Goal: Complete application form

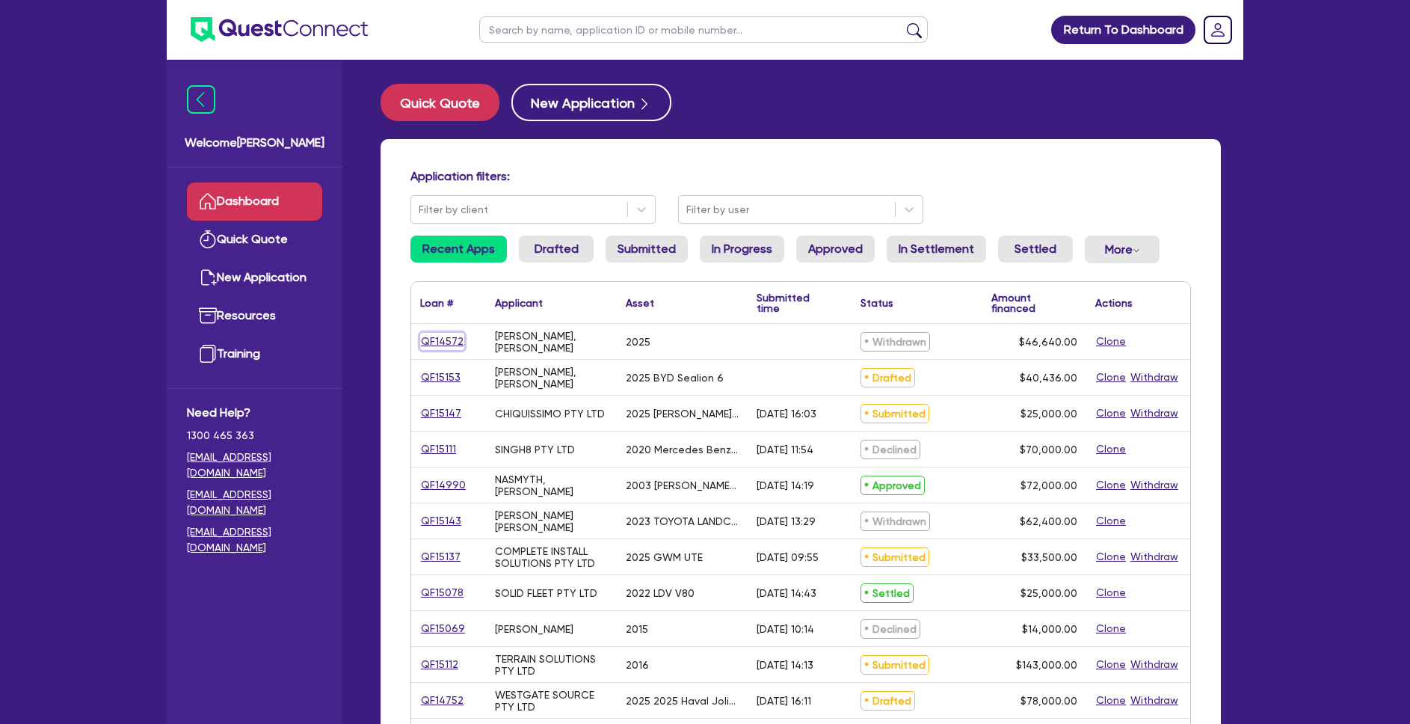
click at [453, 339] on link "QF14572" at bounding box center [442, 341] width 44 height 17
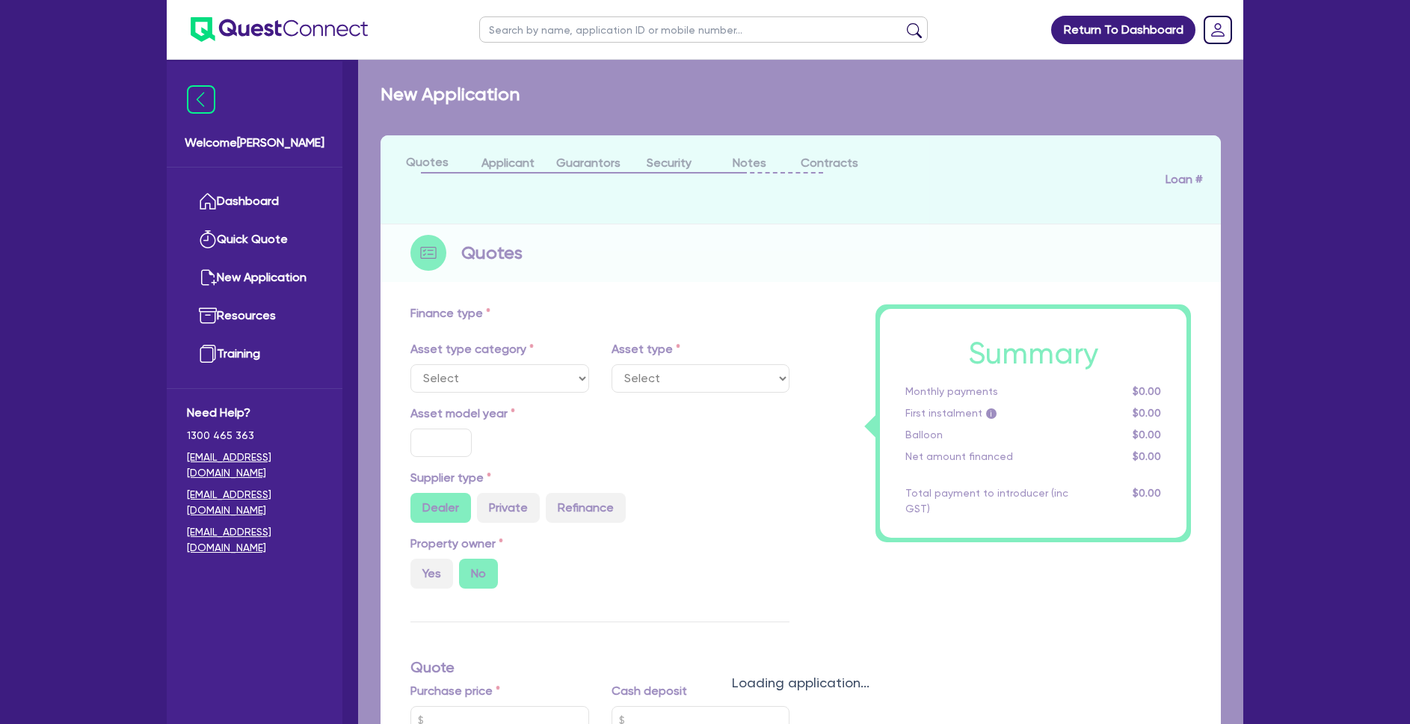
select select "PRIMARY_ASSETS"
type input "2025"
radio input "true"
type input "46,640"
type input "17"
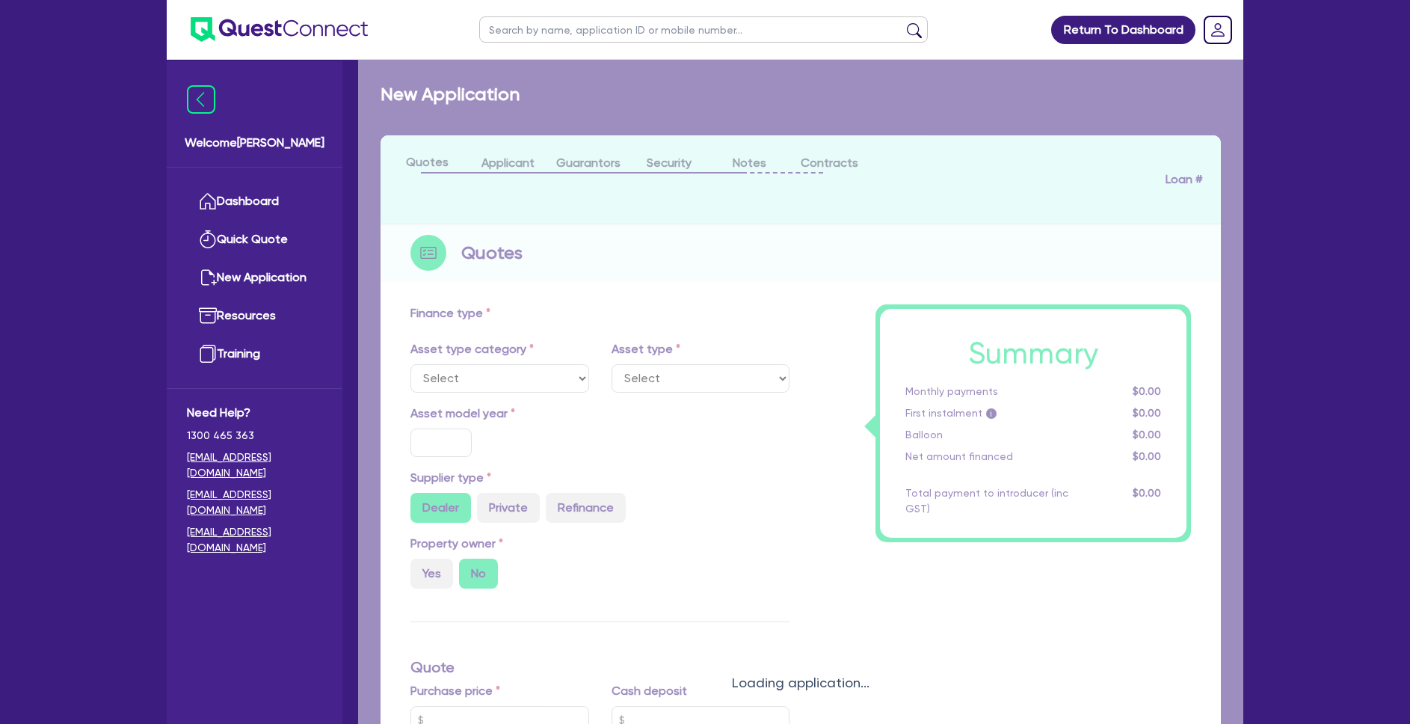
type input "900"
select select "YELLOW_GOODS_AND_EXCAVATORS"
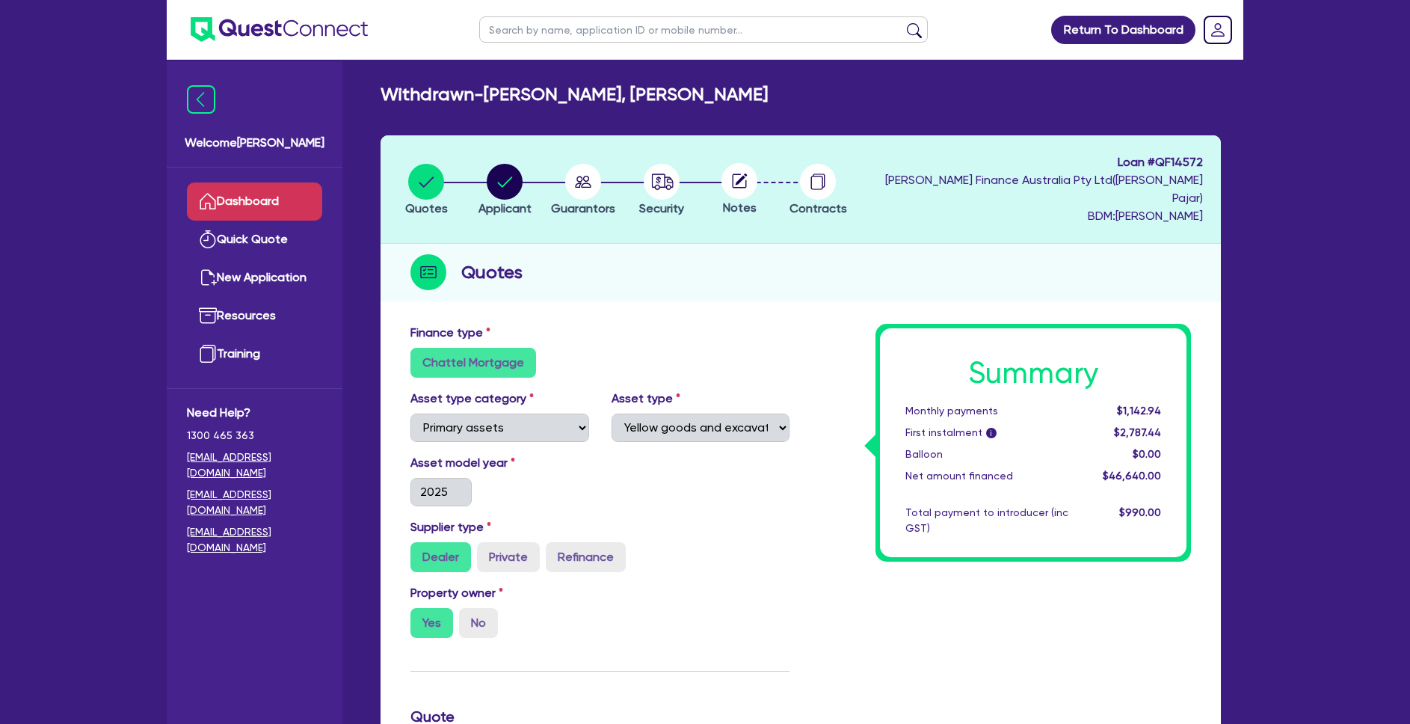
click at [299, 201] on link "Dashboard" at bounding box center [254, 201] width 135 height 38
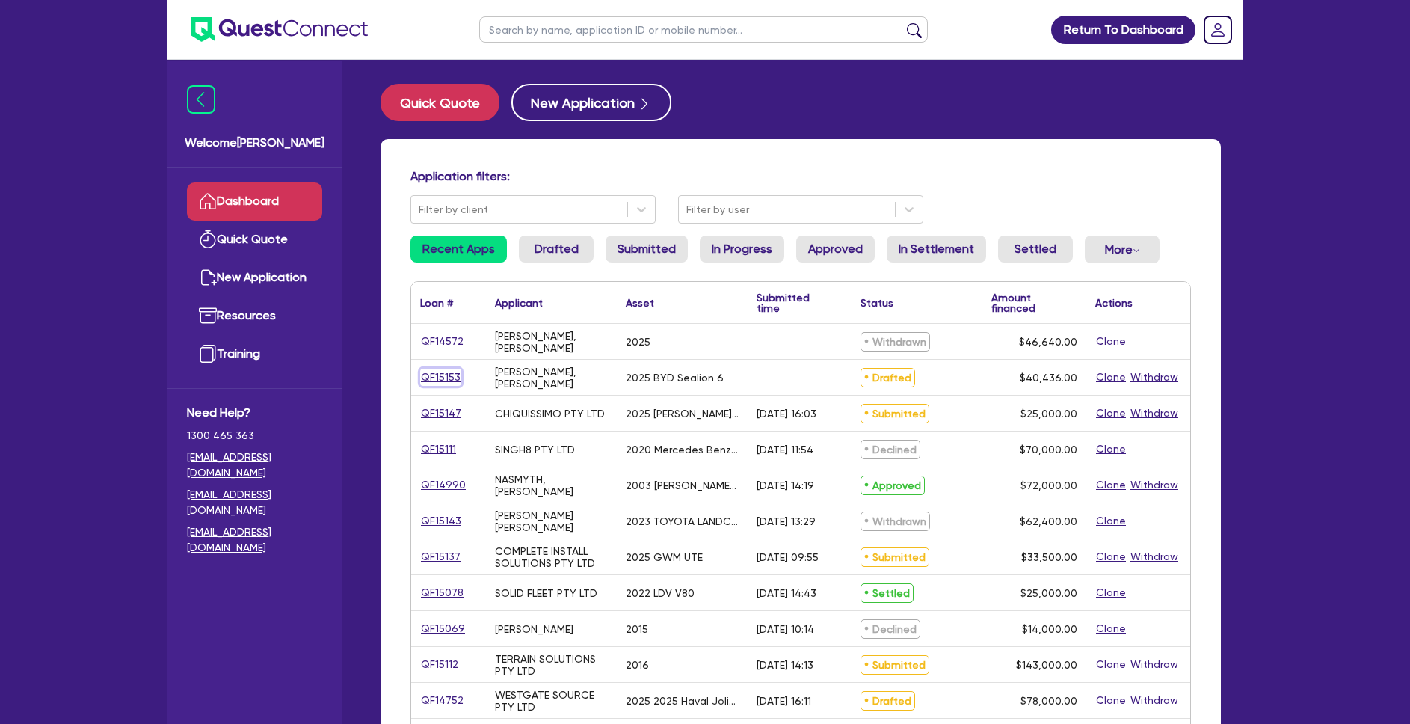
click at [444, 375] on link "QF15153" at bounding box center [440, 377] width 41 height 17
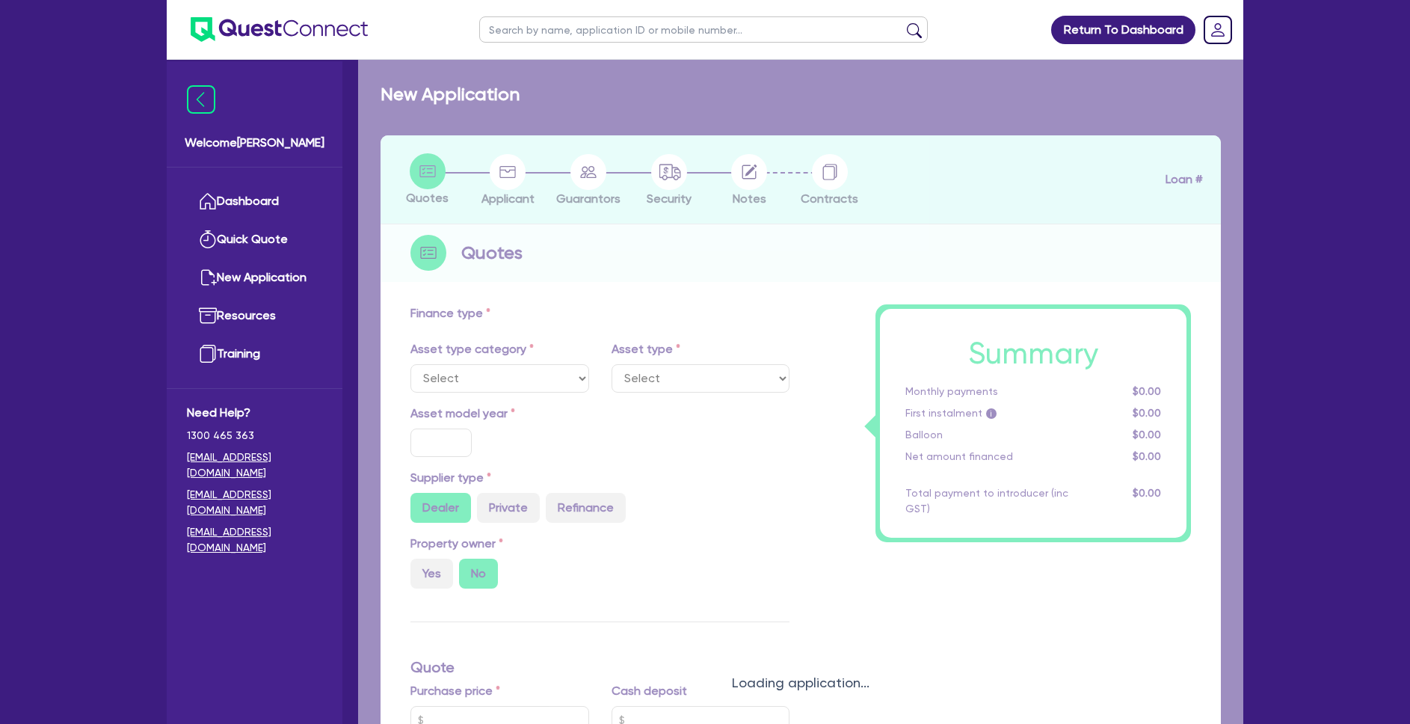
select select "CARS_AND_LIGHT_TRUCKS"
type input "2025"
type input "50,545"
type input "10,109"
type input "30"
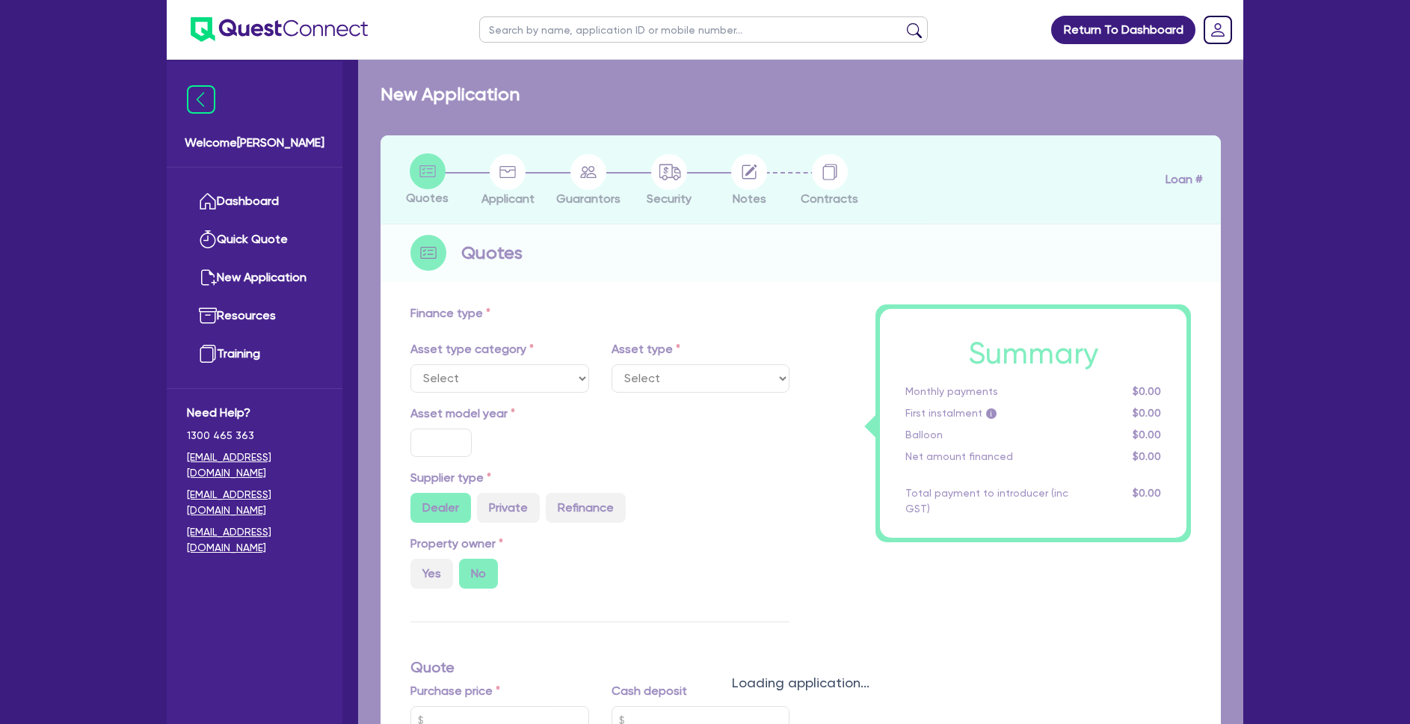
type input "15,163.5"
type input "7"
type input "2,830.52"
type input "17"
type input "990"
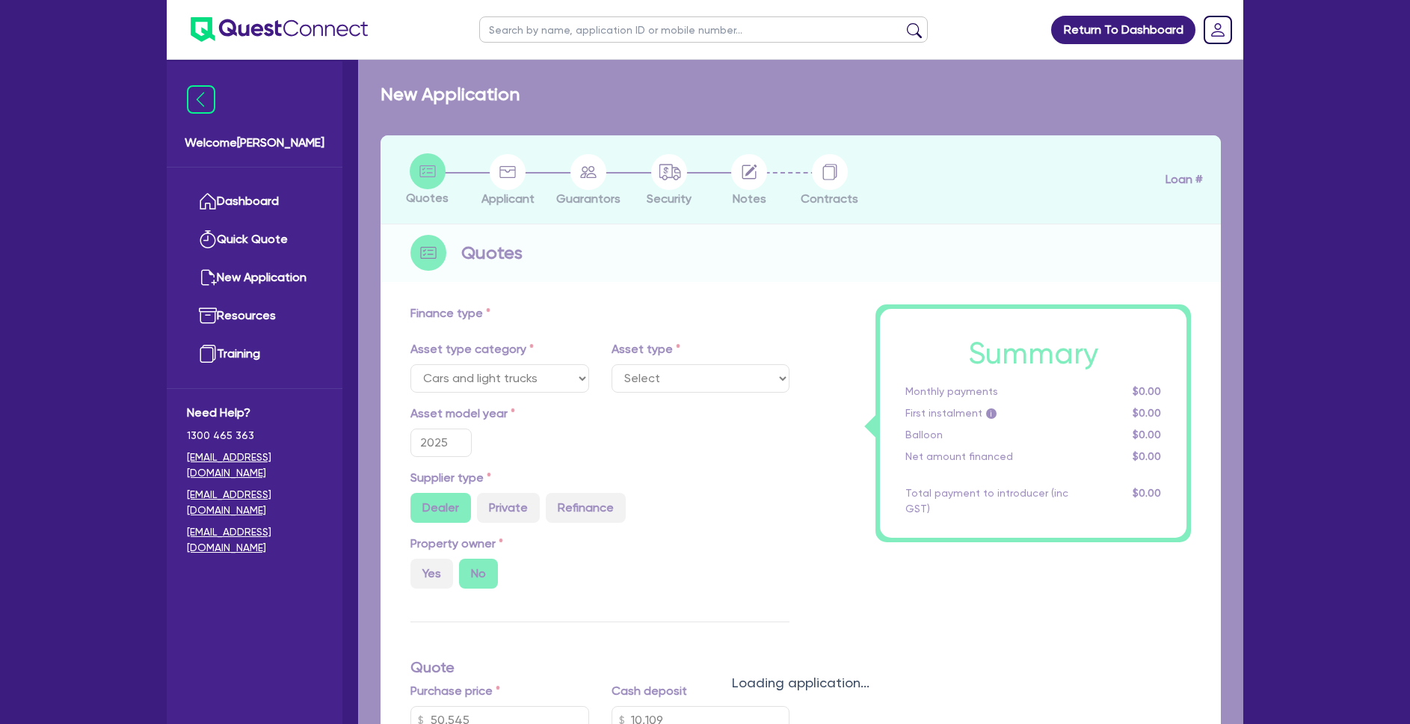
select select "PASSENGER_VEHICLES"
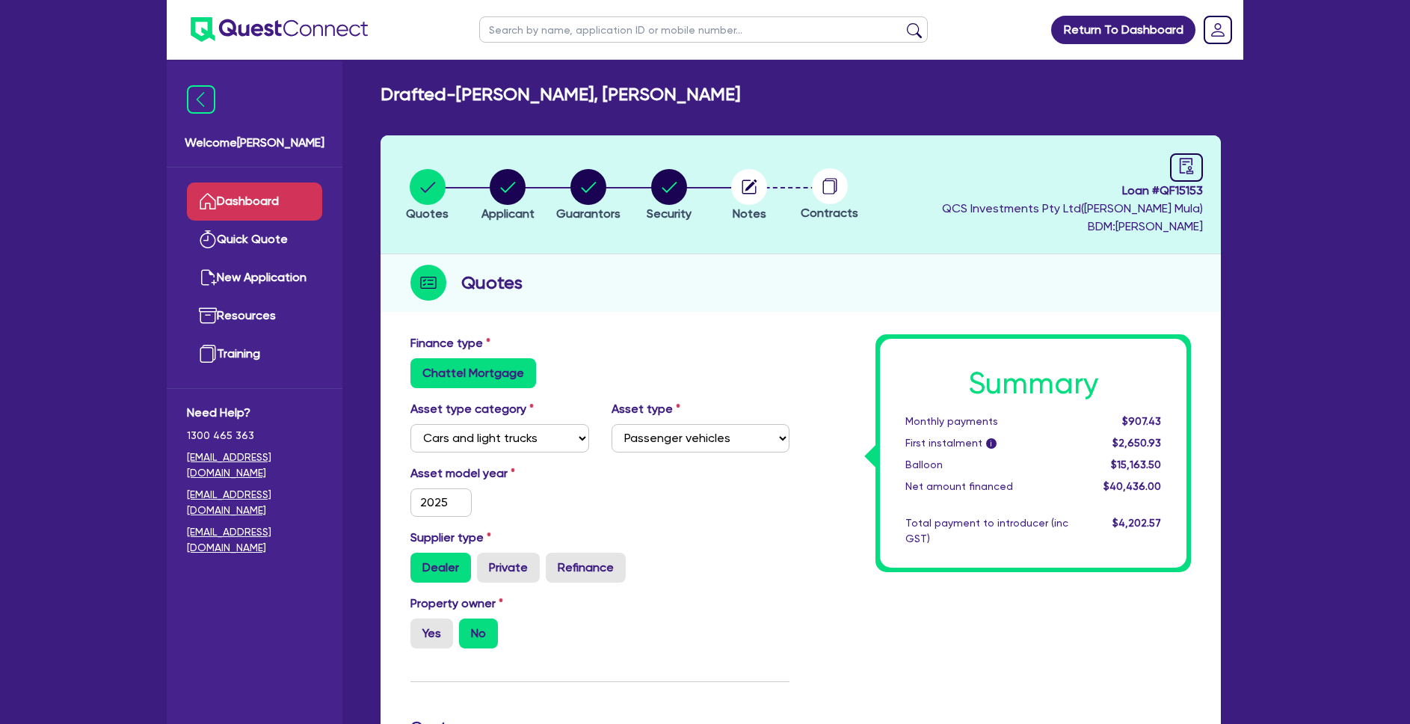
click at [284, 210] on link "Dashboard" at bounding box center [254, 201] width 135 height 38
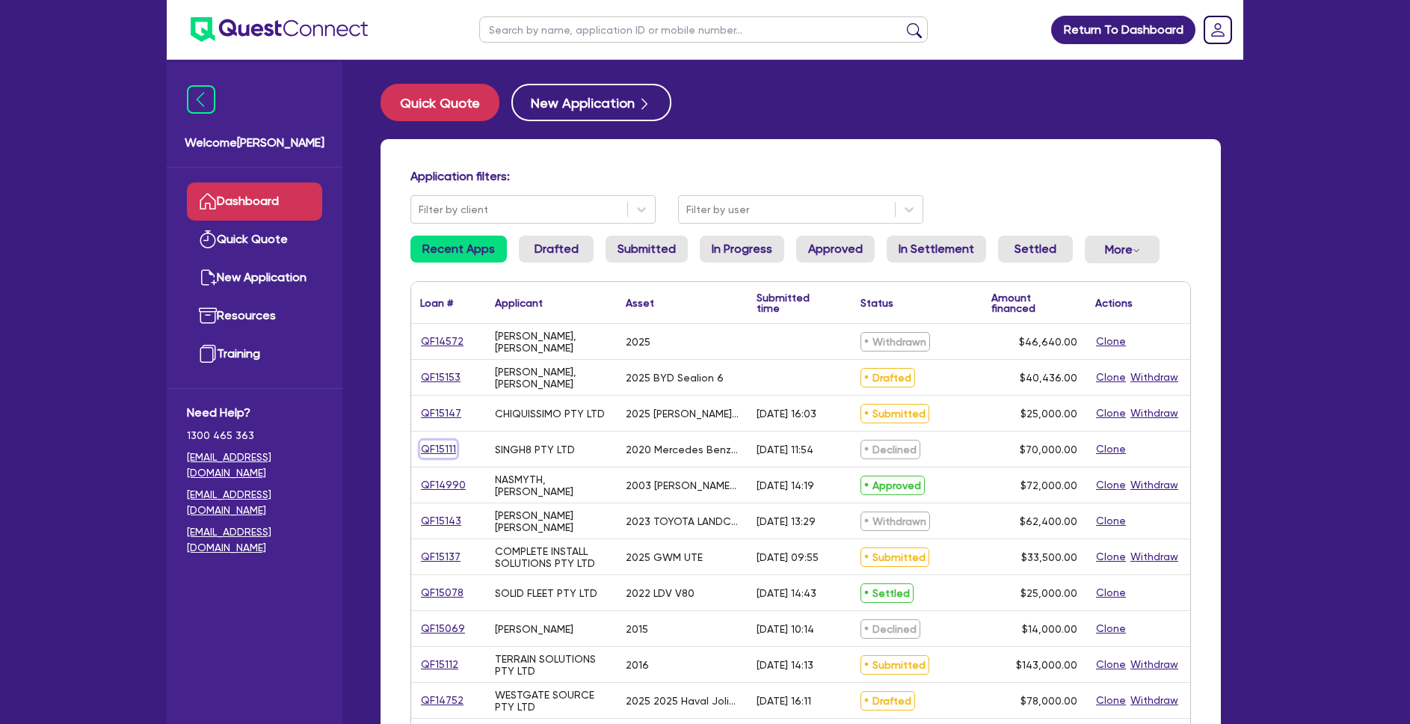
click at [437, 448] on link "QF15111" at bounding box center [438, 448] width 37 height 17
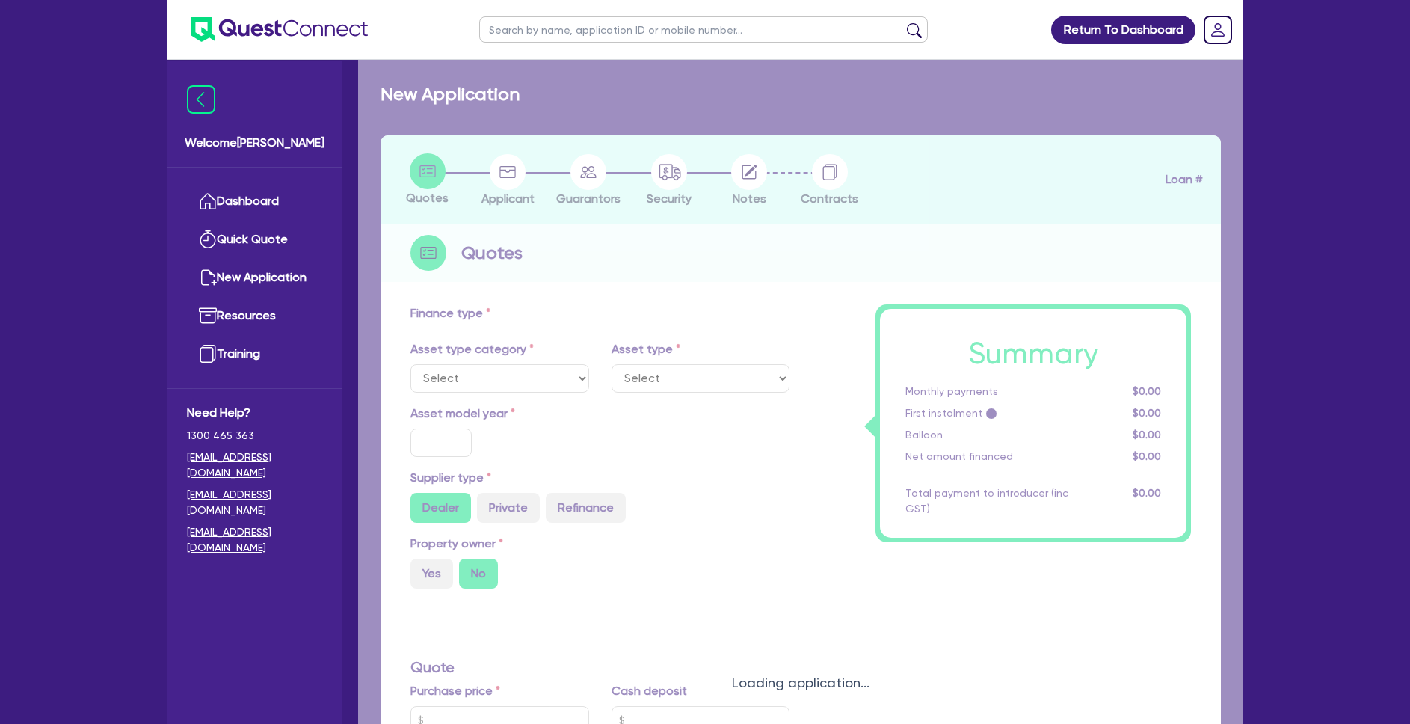
select select "PRIMARY_ASSETS"
type input "2020"
radio input "true"
type input "70,000"
type input "4"
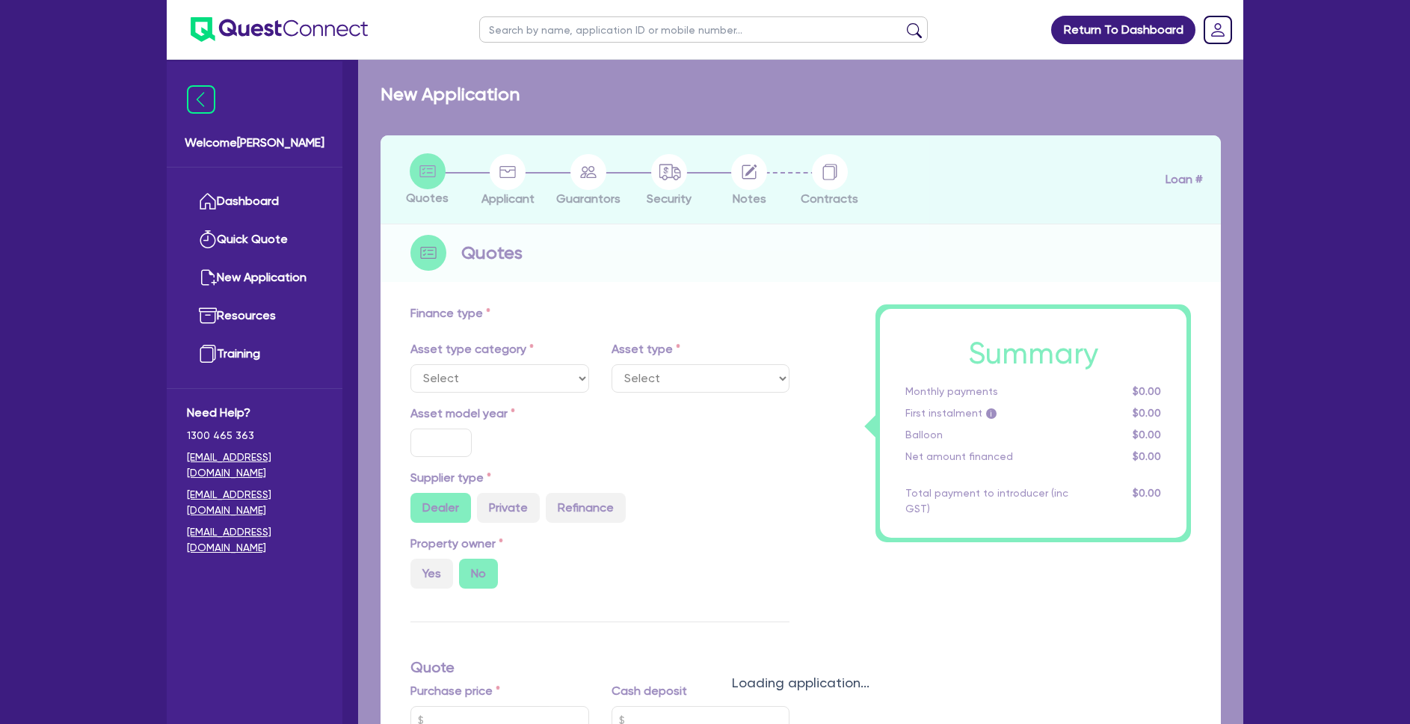
type input "2,800"
type input "8.95"
select select "HEAVY_TRUCKS"
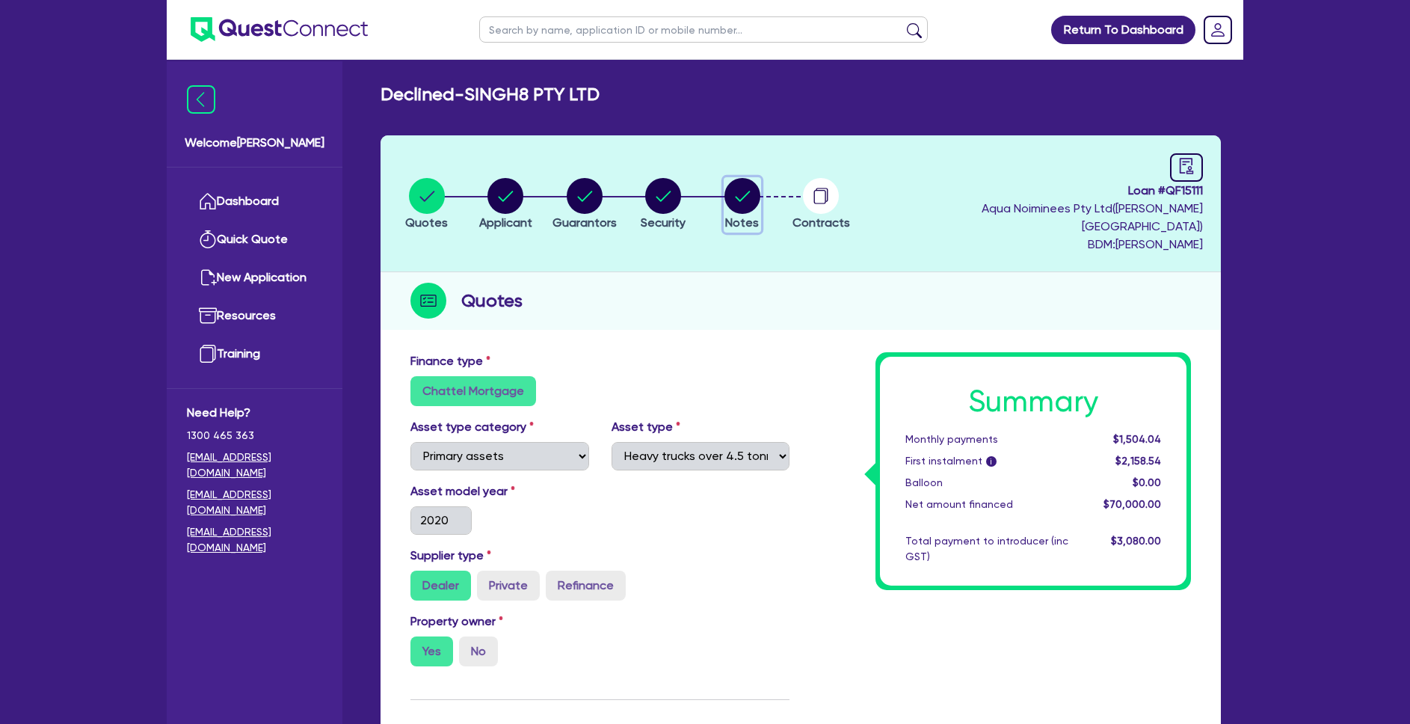
click at [750, 191] on icon "button" at bounding box center [742, 196] width 15 height 10
select select "Quest Finance - Own Book"
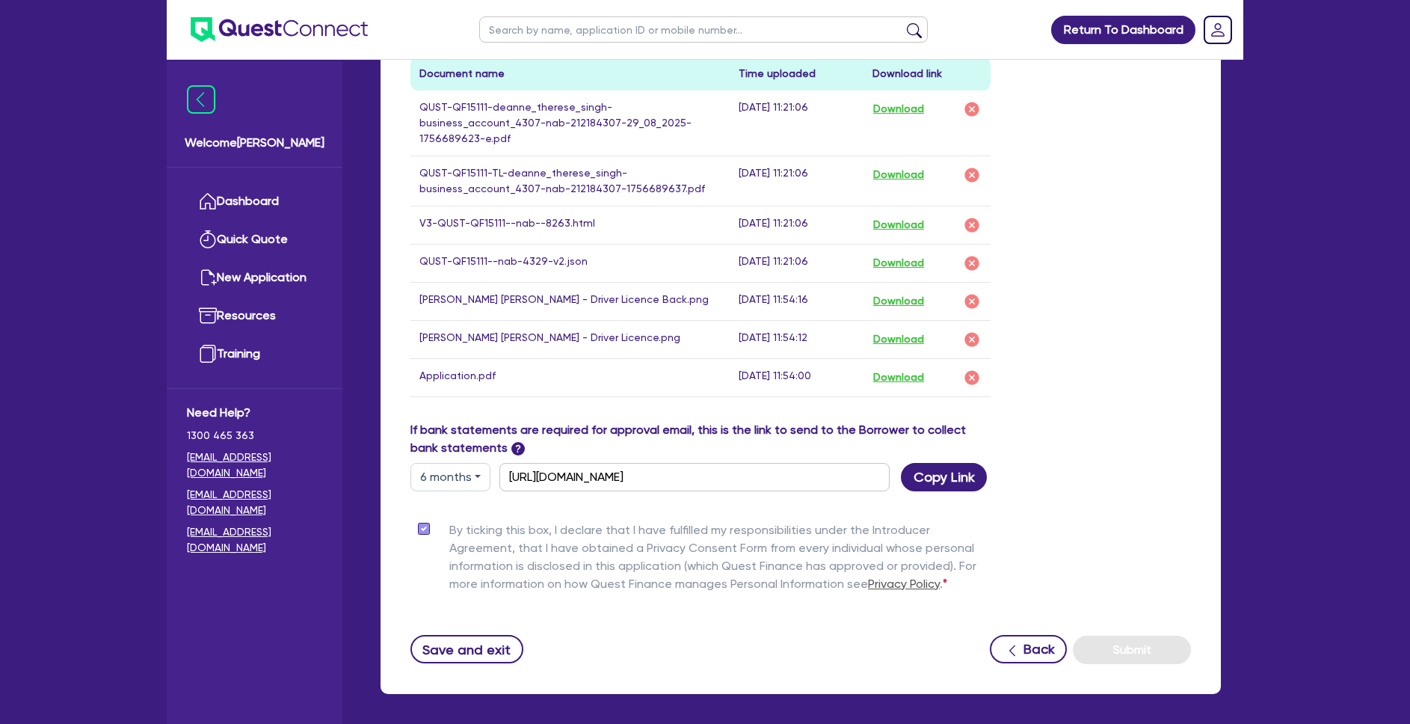
scroll to position [935, 0]
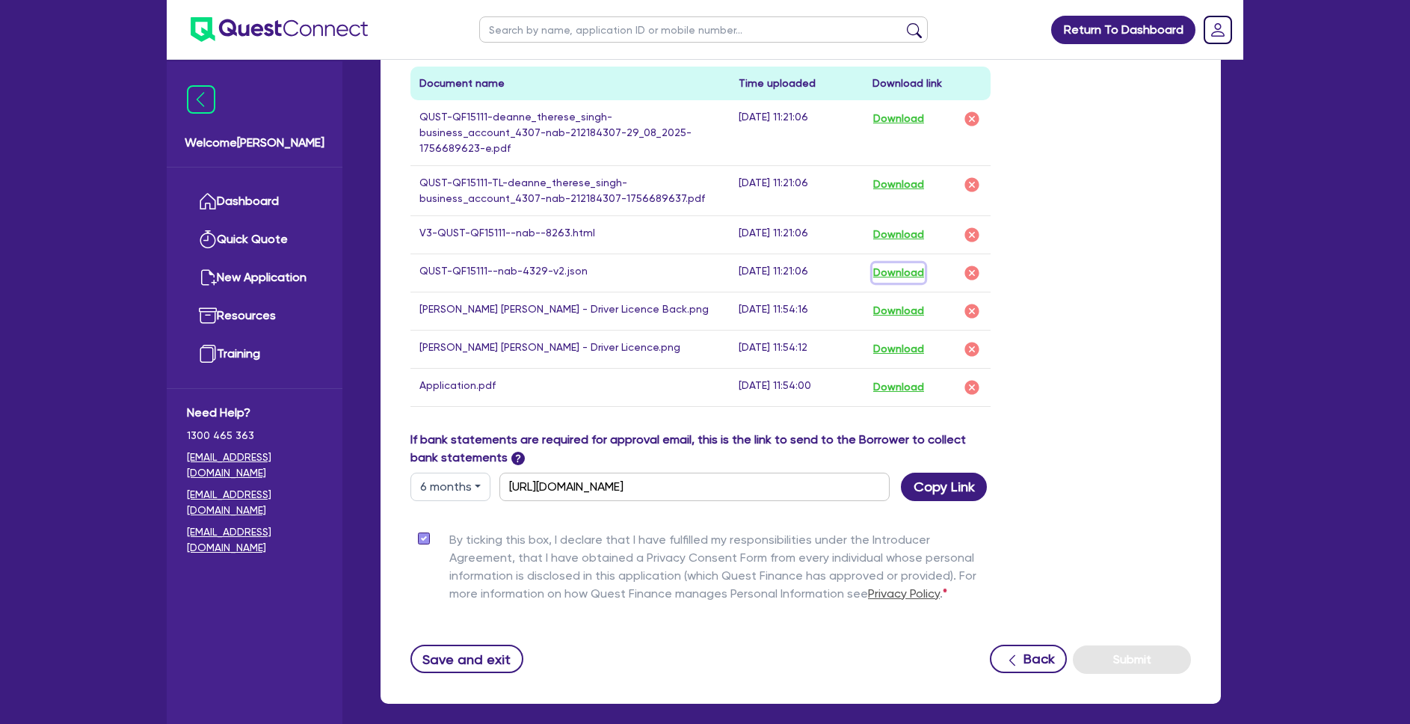
click at [912, 263] on button "Download" at bounding box center [899, 272] width 52 height 19
click at [925, 225] on button "Download" at bounding box center [899, 234] width 52 height 19
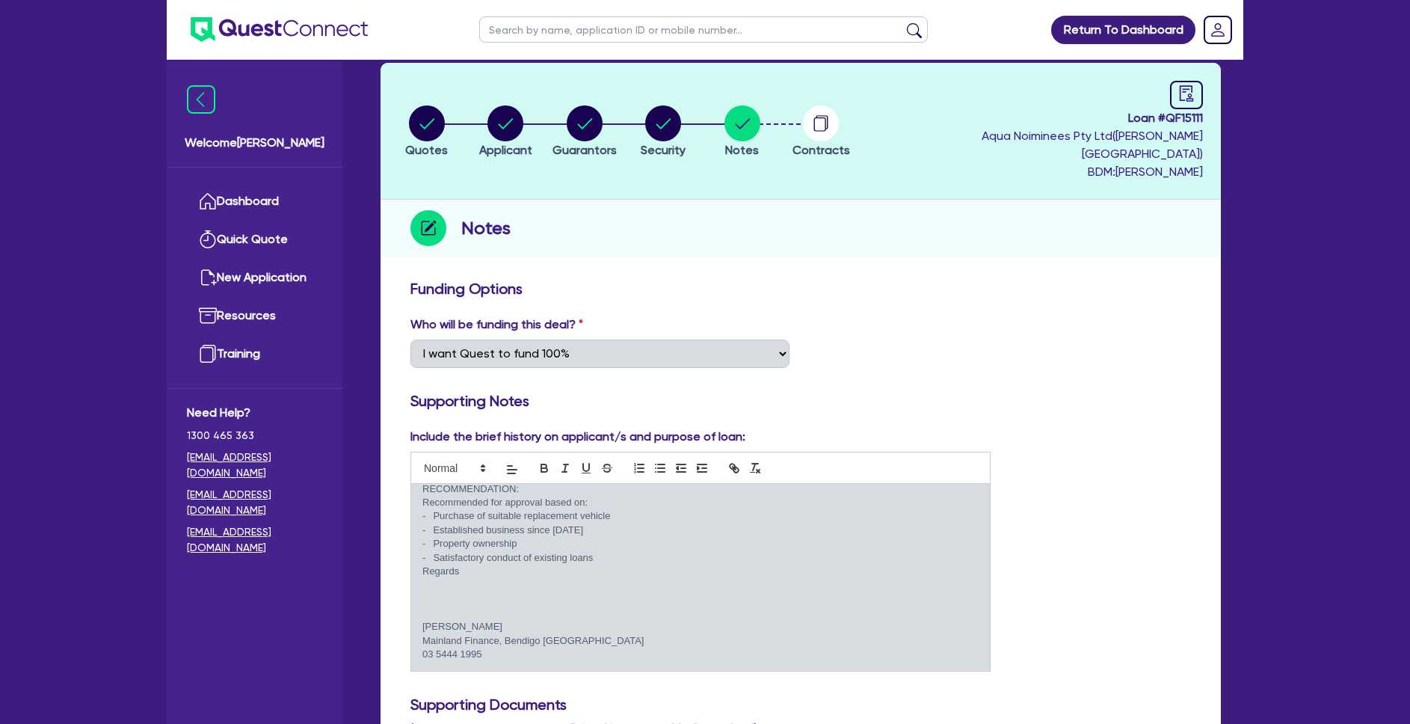
scroll to position [0, 0]
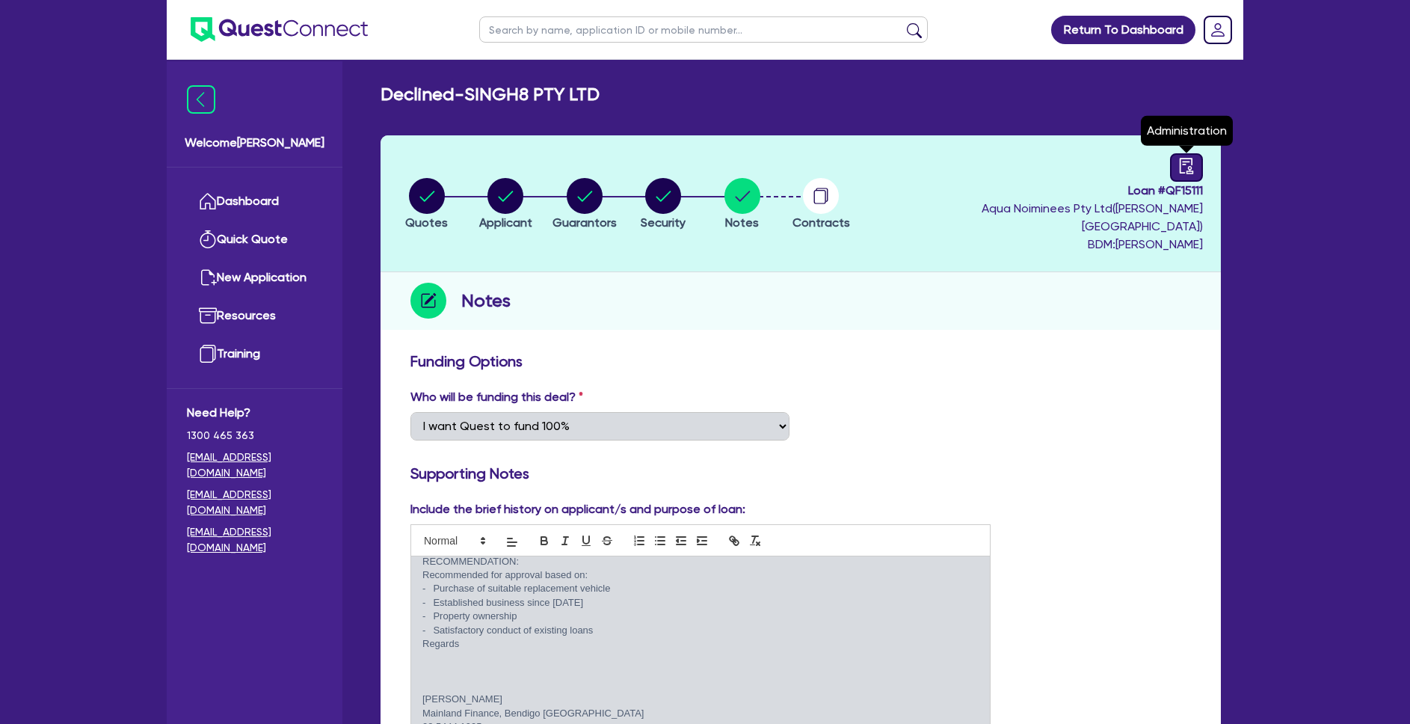
click at [1190, 161] on icon "audit" at bounding box center [1186, 166] width 16 height 16
select select "DECLINED"
select select "Quest Finance - Own Book"
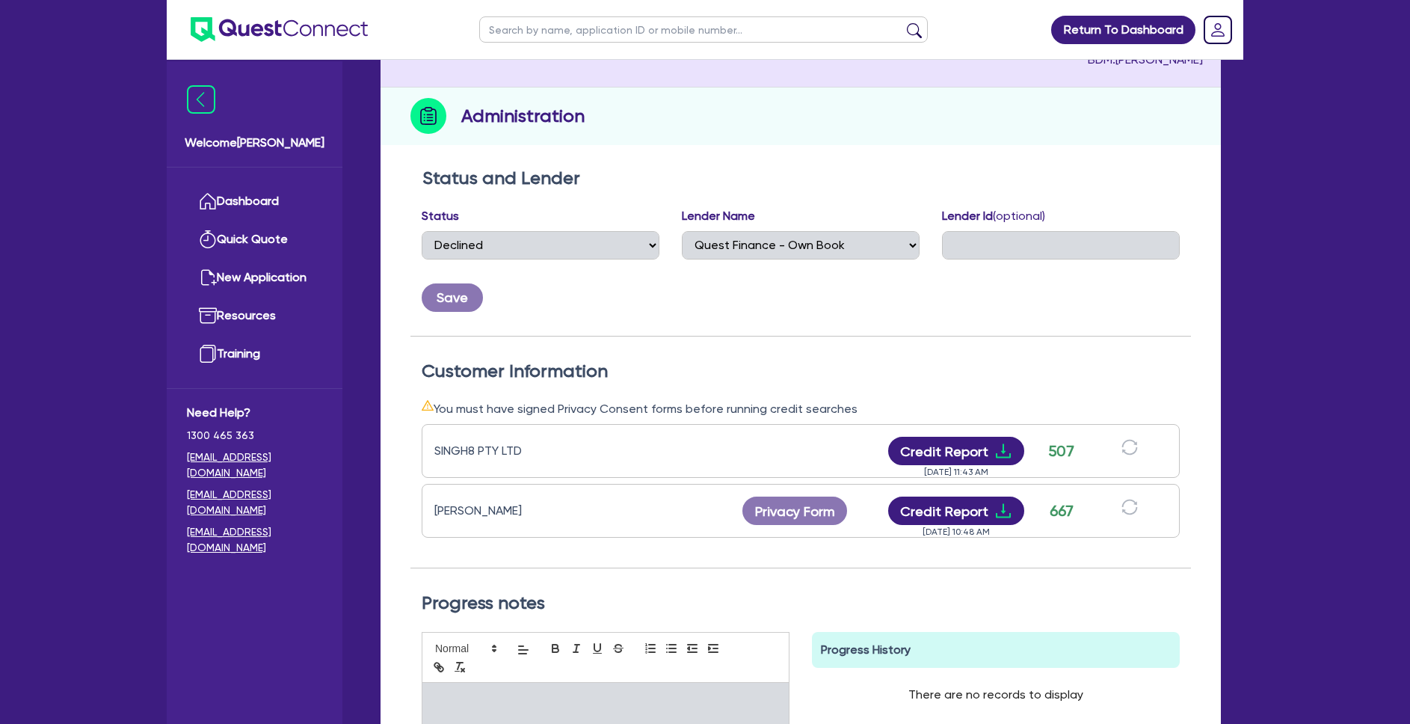
scroll to position [313, 0]
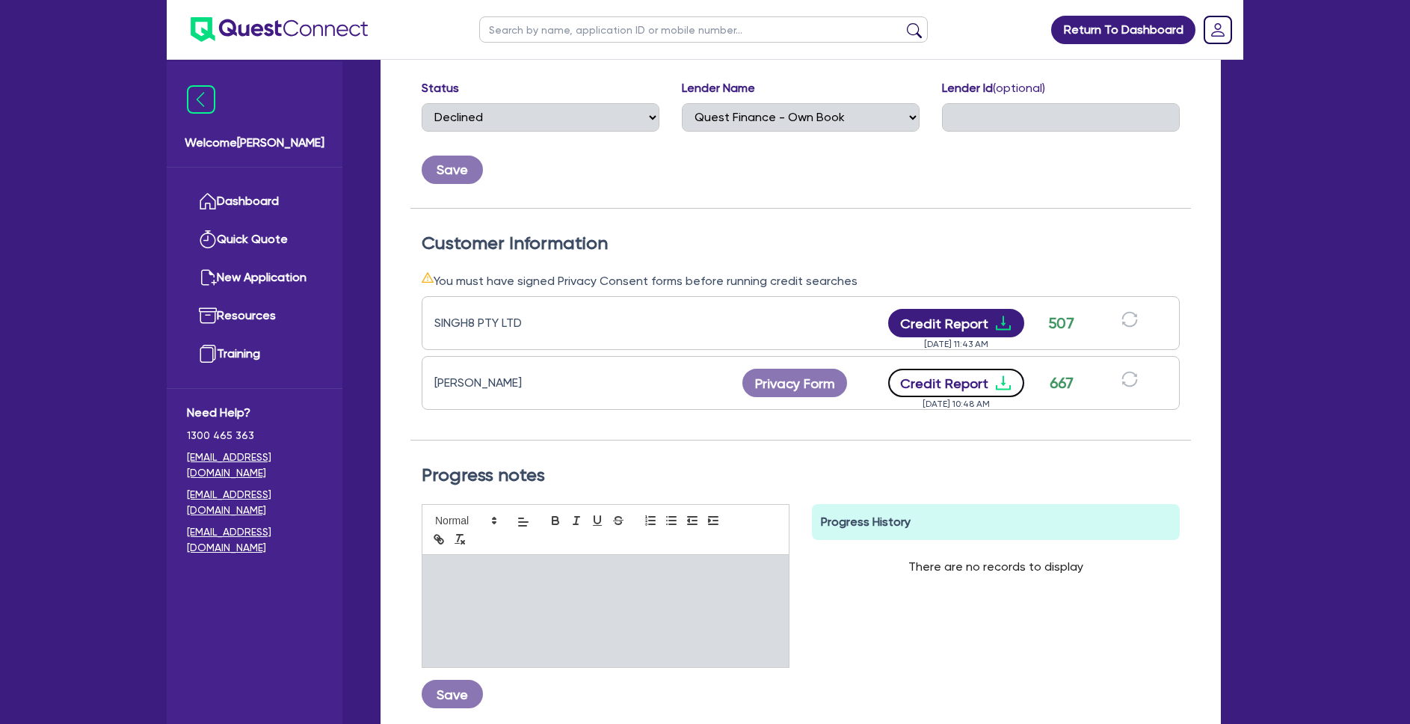
click at [1001, 376] on icon "download" at bounding box center [1003, 383] width 15 height 14
click at [1010, 309] on button "Credit Report" at bounding box center [956, 323] width 137 height 28
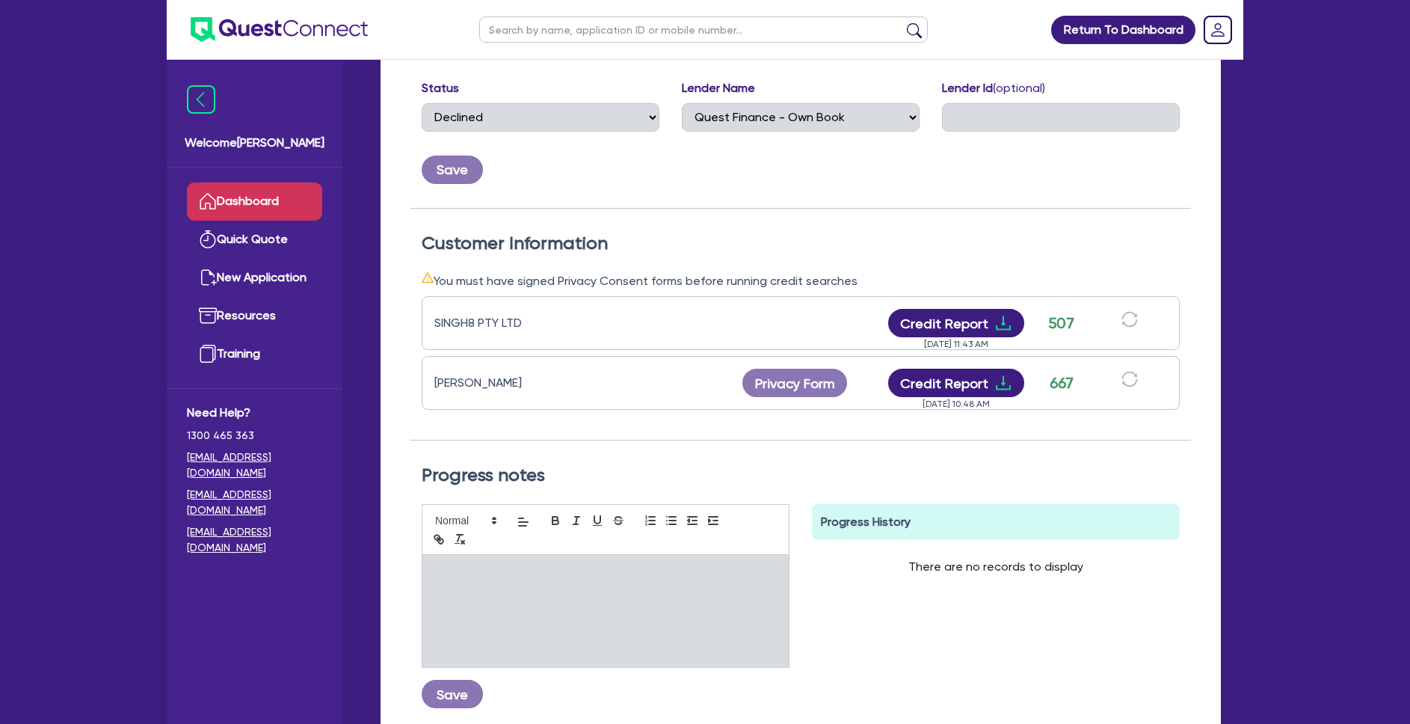
click at [218, 215] on link "Dashboard" at bounding box center [254, 201] width 135 height 38
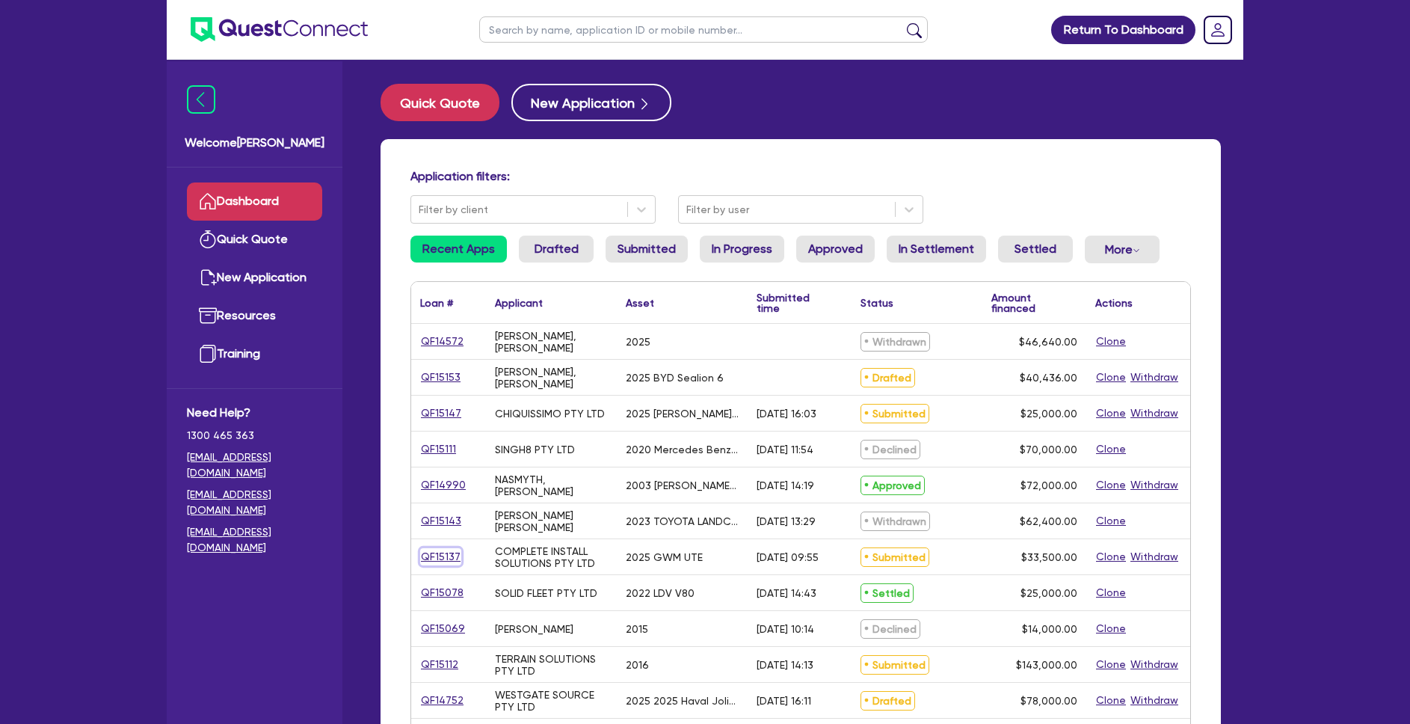
click at [448, 559] on link "QF15137" at bounding box center [440, 556] width 41 height 17
select select "CARS_AND_LIGHT_TRUCKS"
select select "PASSENGER_VEHICLES"
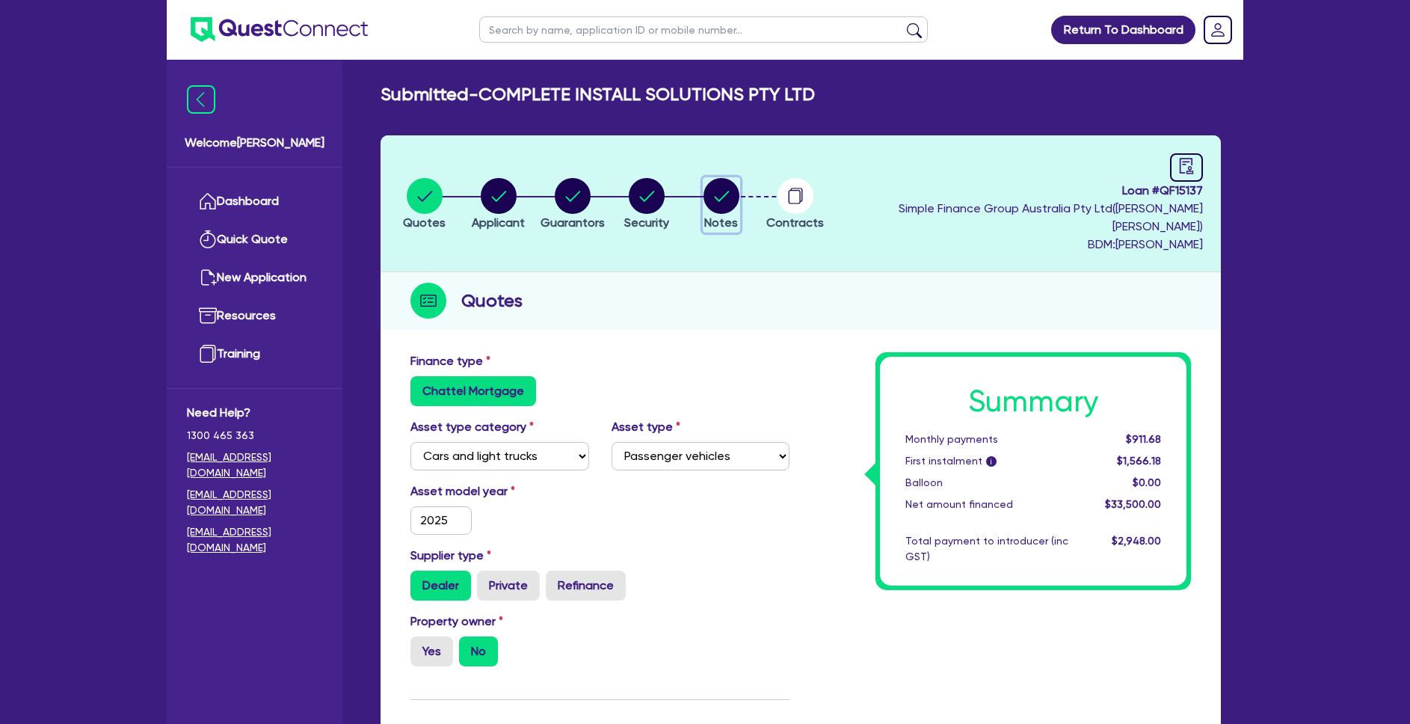
click at [737, 197] on circle "button" at bounding box center [722, 196] width 36 height 36
select select "Quest Finance - Own Book"
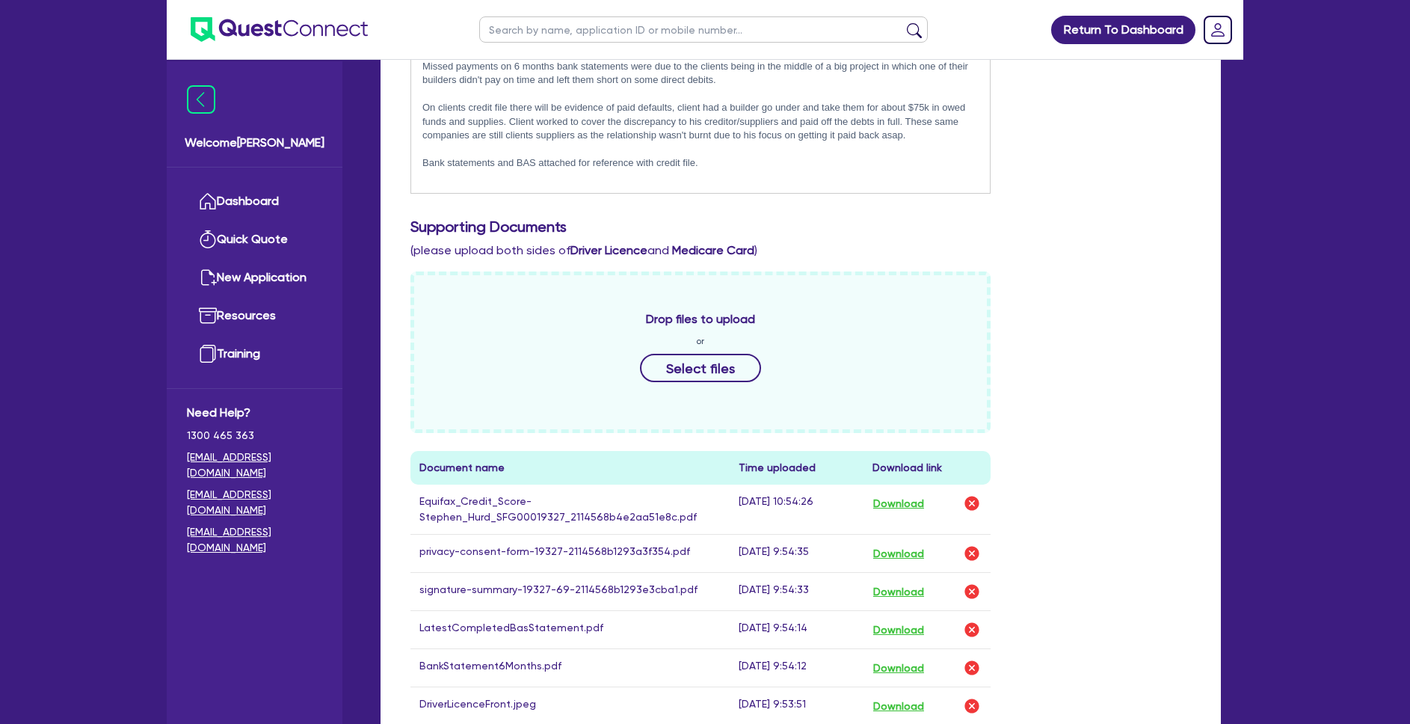
scroll to position [797, 0]
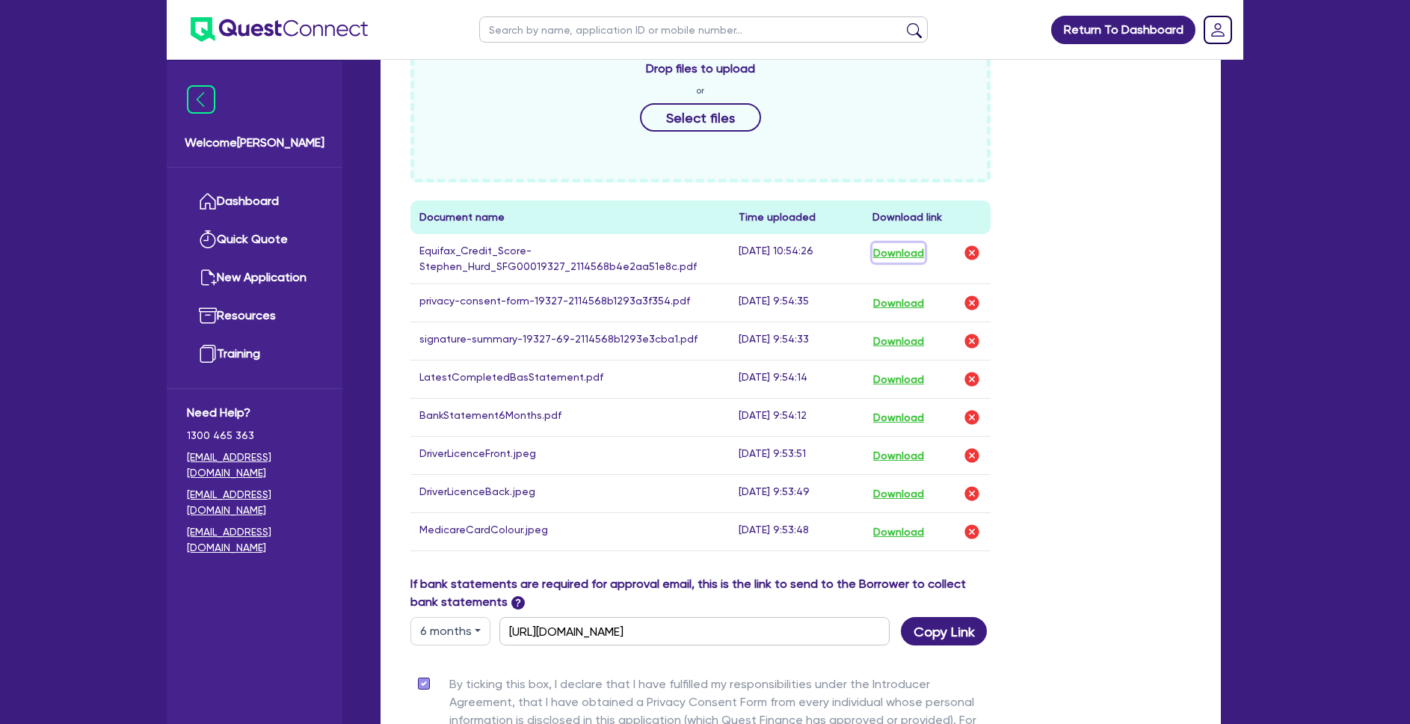
click at [892, 243] on button "Download" at bounding box center [899, 252] width 52 height 19
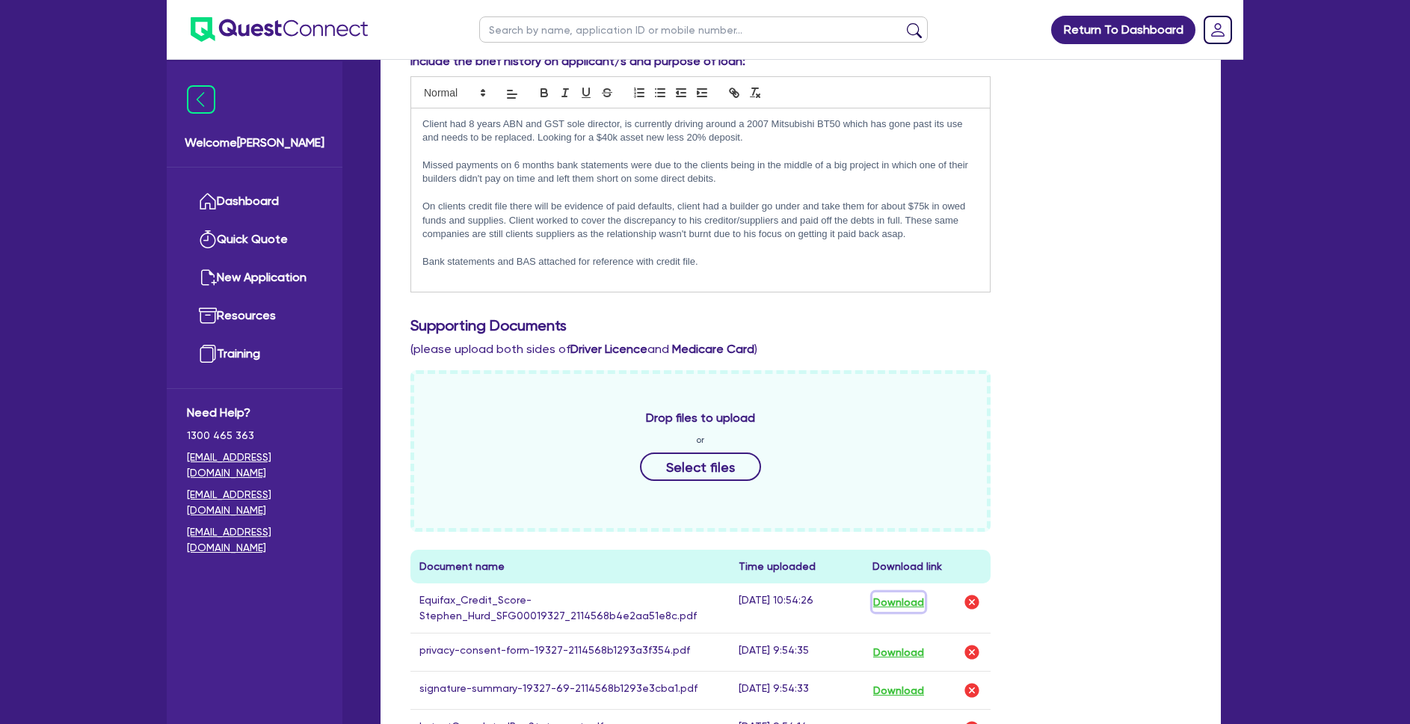
scroll to position [445, 0]
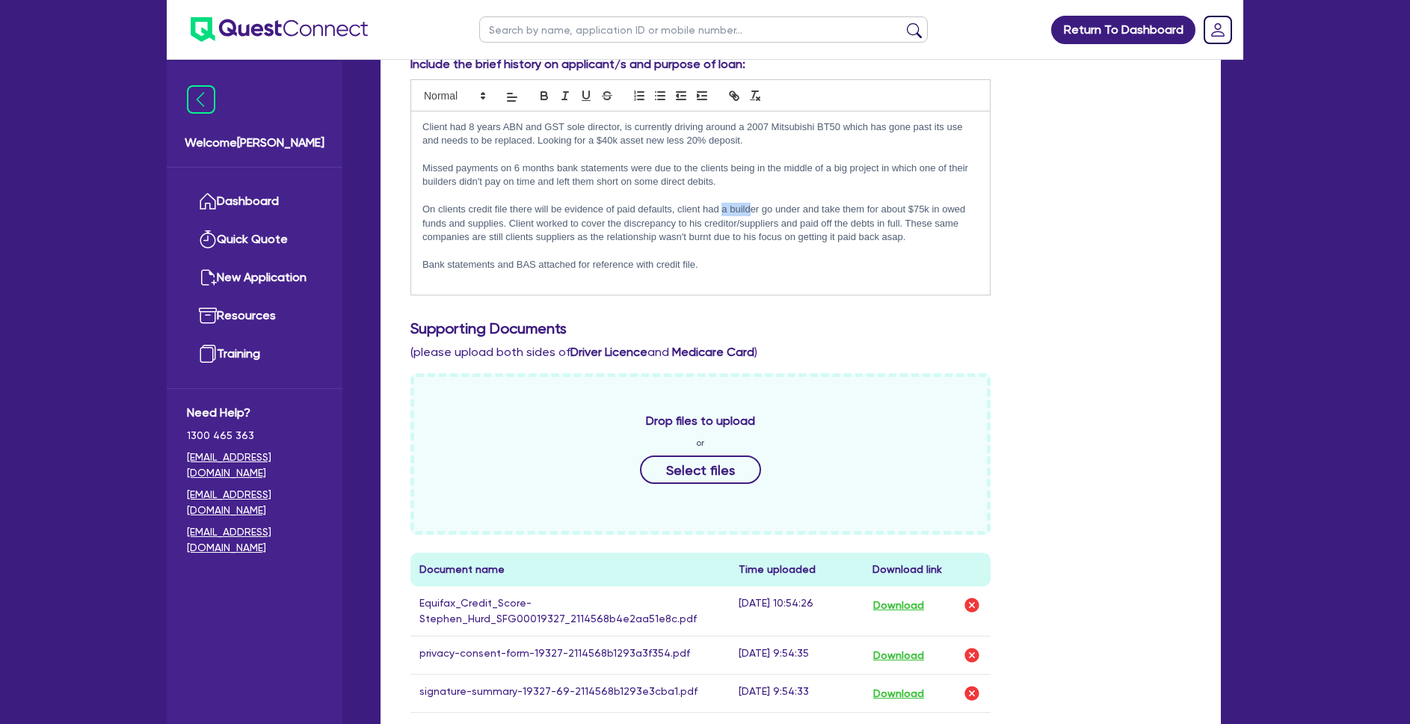
drag, startPoint x: 722, startPoint y: 196, endPoint x: 753, endPoint y: 197, distance: 30.7
click at [753, 203] on p "On clients credit file there will be evidence of paid defaults, client had a bu…" at bounding box center [700, 223] width 556 height 41
click at [770, 203] on p "On clients credit file there will be evidence of paid defaults, client had a bu…" at bounding box center [700, 223] width 556 height 41
drag, startPoint x: 836, startPoint y: 200, endPoint x: 866, endPoint y: 212, distance: 31.9
click at [866, 212] on p "On clients credit file there will be evidence of paid defaults, client had a bu…" at bounding box center [700, 223] width 556 height 41
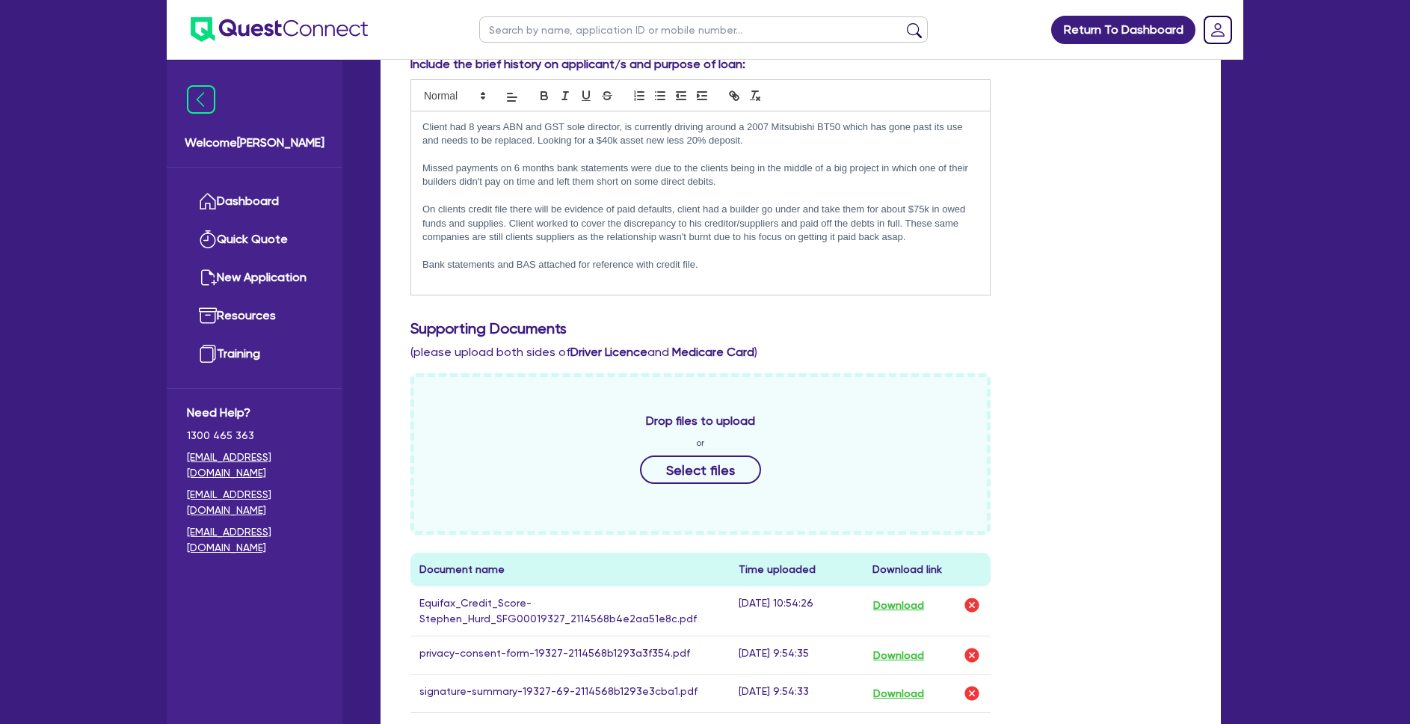
click at [576, 203] on p "On clients credit file there will be evidence of paid defaults, client had a bu…" at bounding box center [700, 223] width 556 height 41
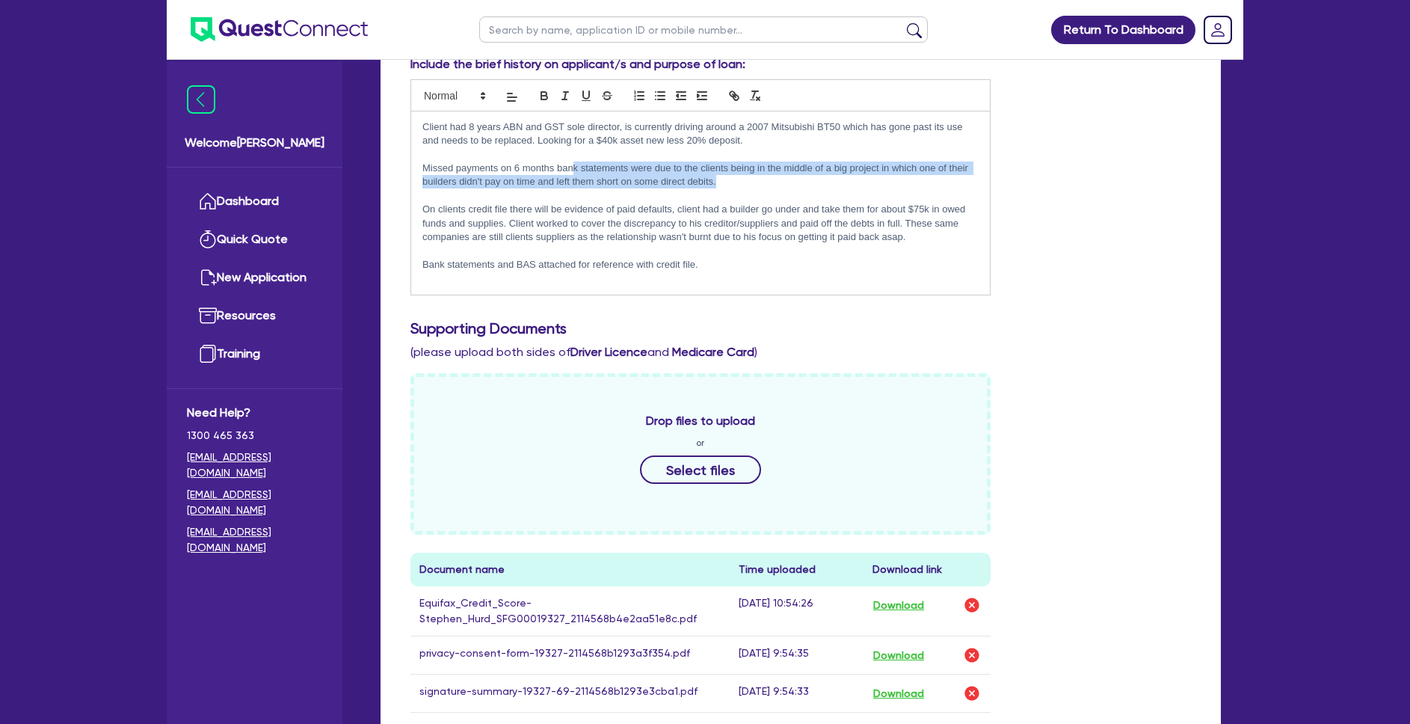
drag, startPoint x: 581, startPoint y: 156, endPoint x: 723, endPoint y: 162, distance: 142.2
click at [721, 162] on p "Missed payments on 6 months bank statements were due to the clients being in th…" at bounding box center [700, 176] width 556 height 28
click at [740, 162] on p "Missed payments on 6 months bank statements were due to the clients being in th…" at bounding box center [700, 176] width 556 height 28
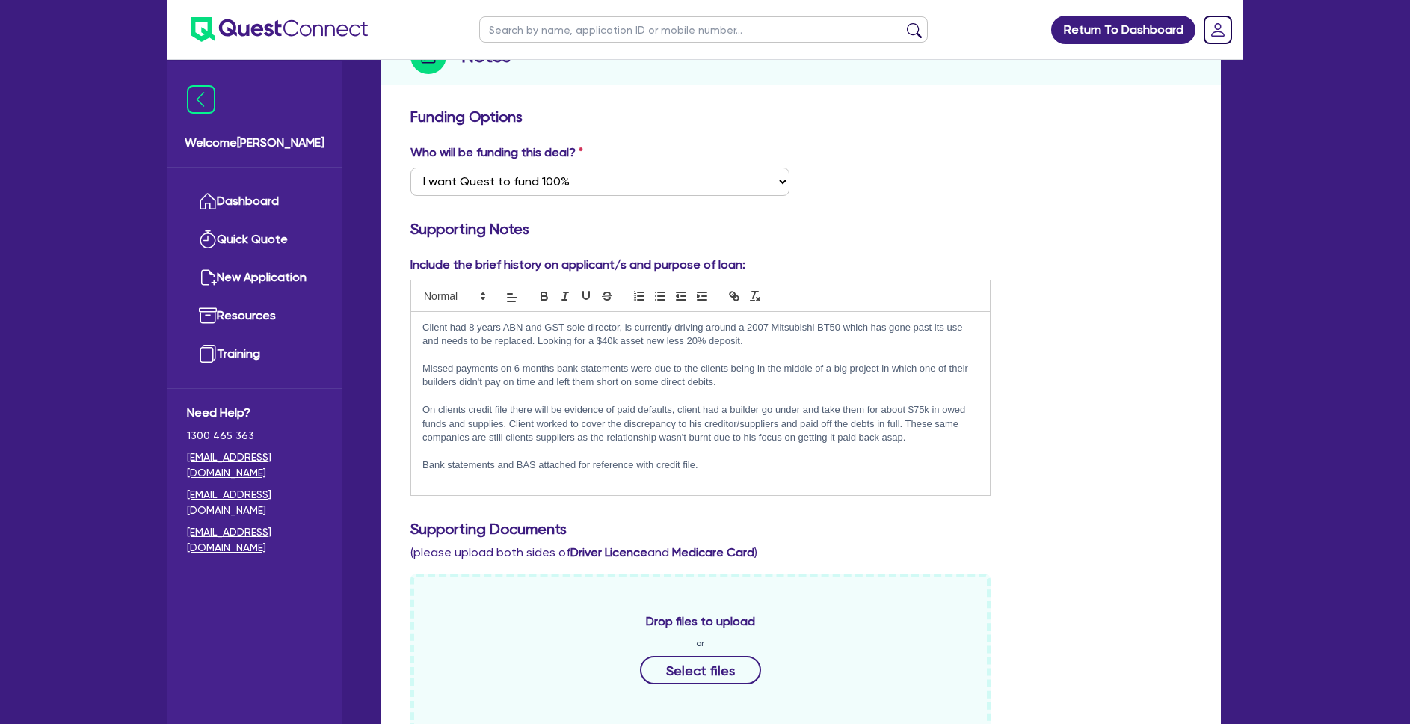
scroll to position [242, 0]
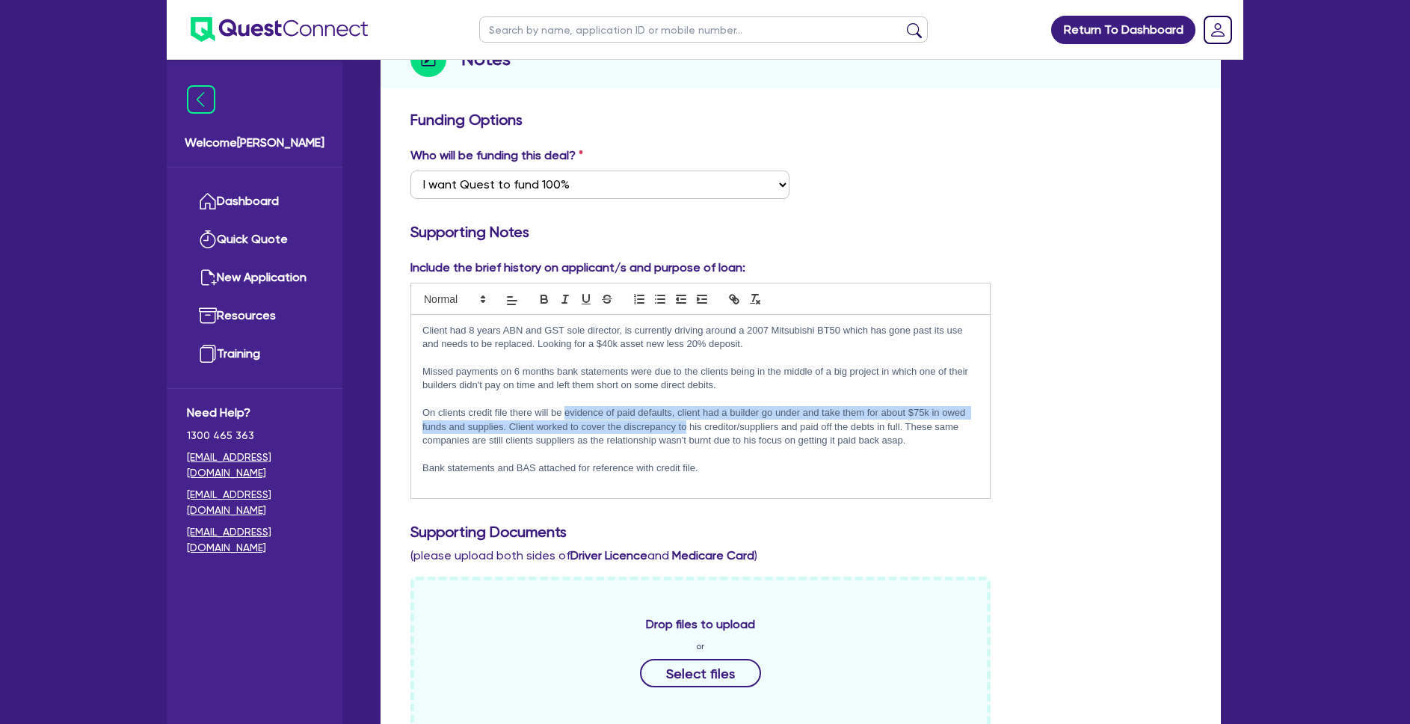
drag, startPoint x: 565, startPoint y: 399, endPoint x: 684, endPoint y: 408, distance: 120.0
click at [684, 408] on p "On clients credit file there will be evidence of paid defaults, client had a bu…" at bounding box center [700, 426] width 556 height 41
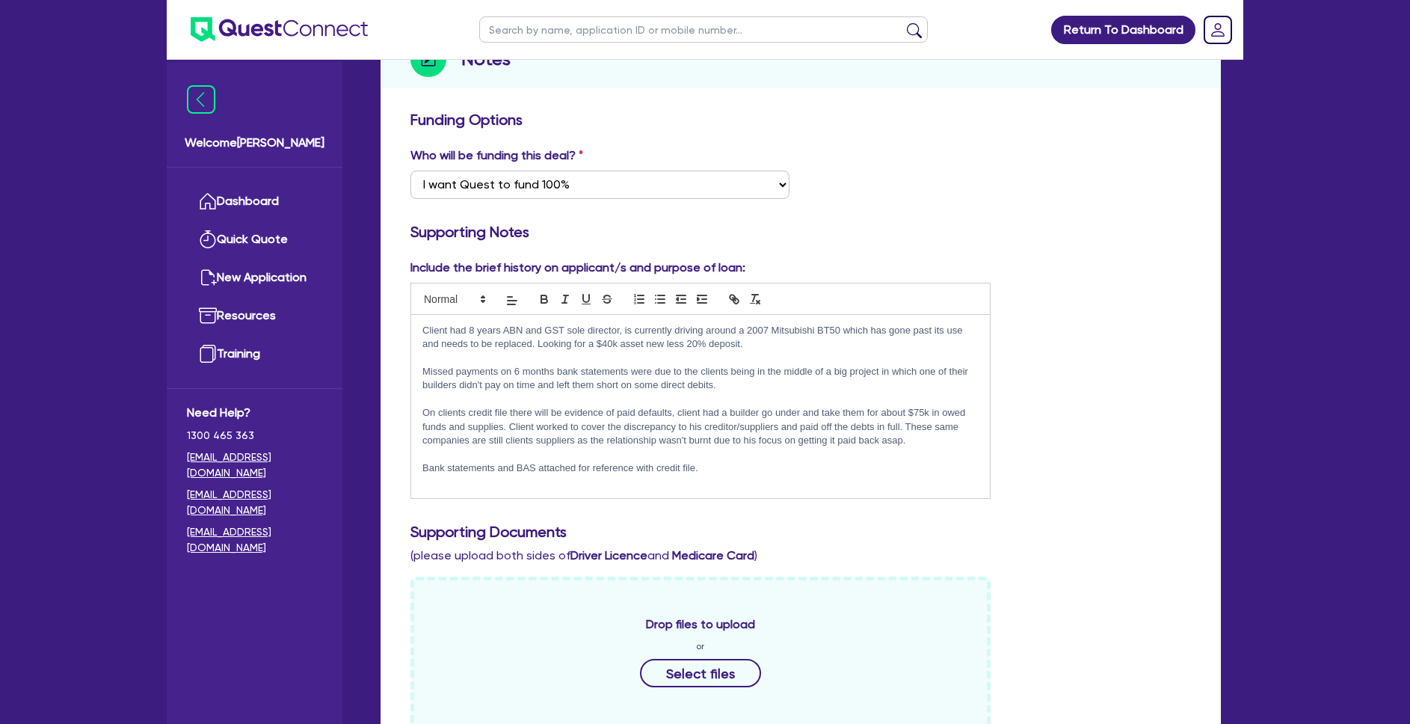
click at [780, 410] on p "On clients credit file there will be evidence of paid defaults, client had a bu…" at bounding box center [700, 426] width 556 height 41
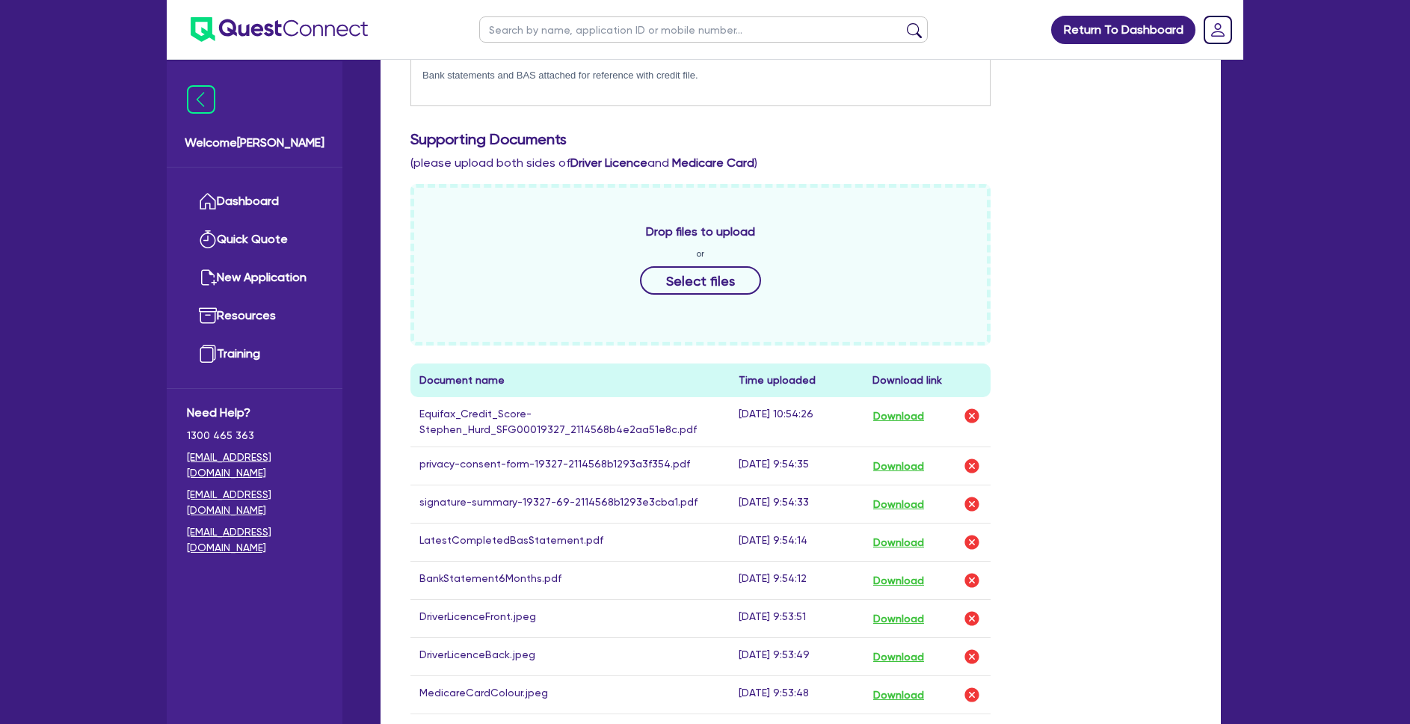
scroll to position [823, 0]
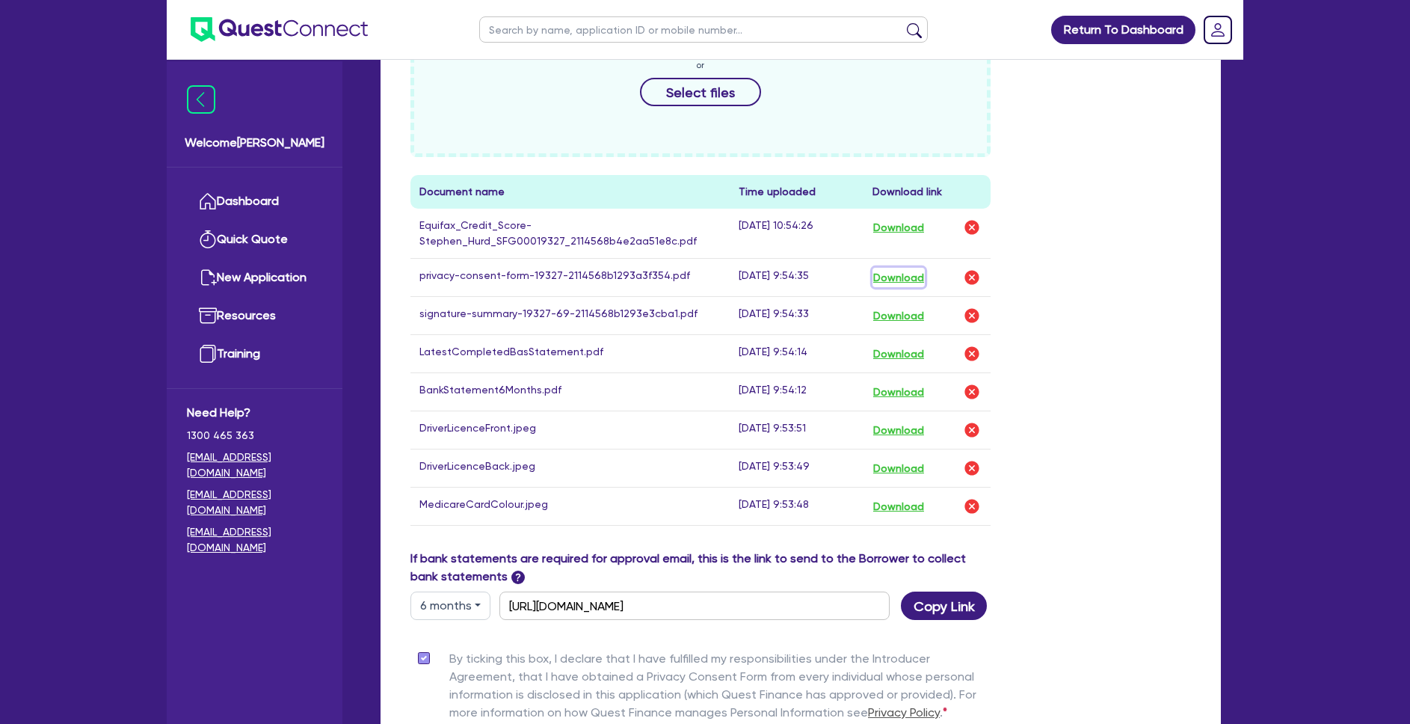
click at [903, 268] on button "Download" at bounding box center [899, 277] width 52 height 19
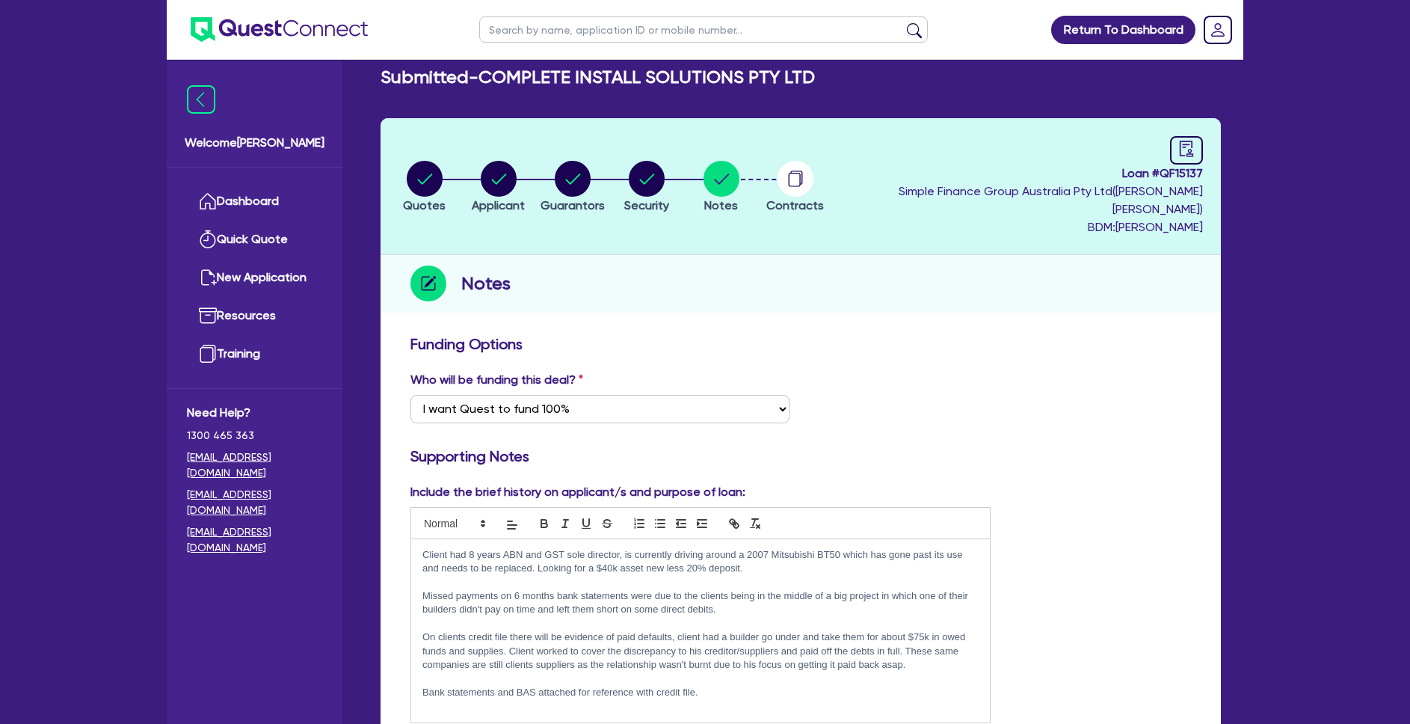
scroll to position [0, 0]
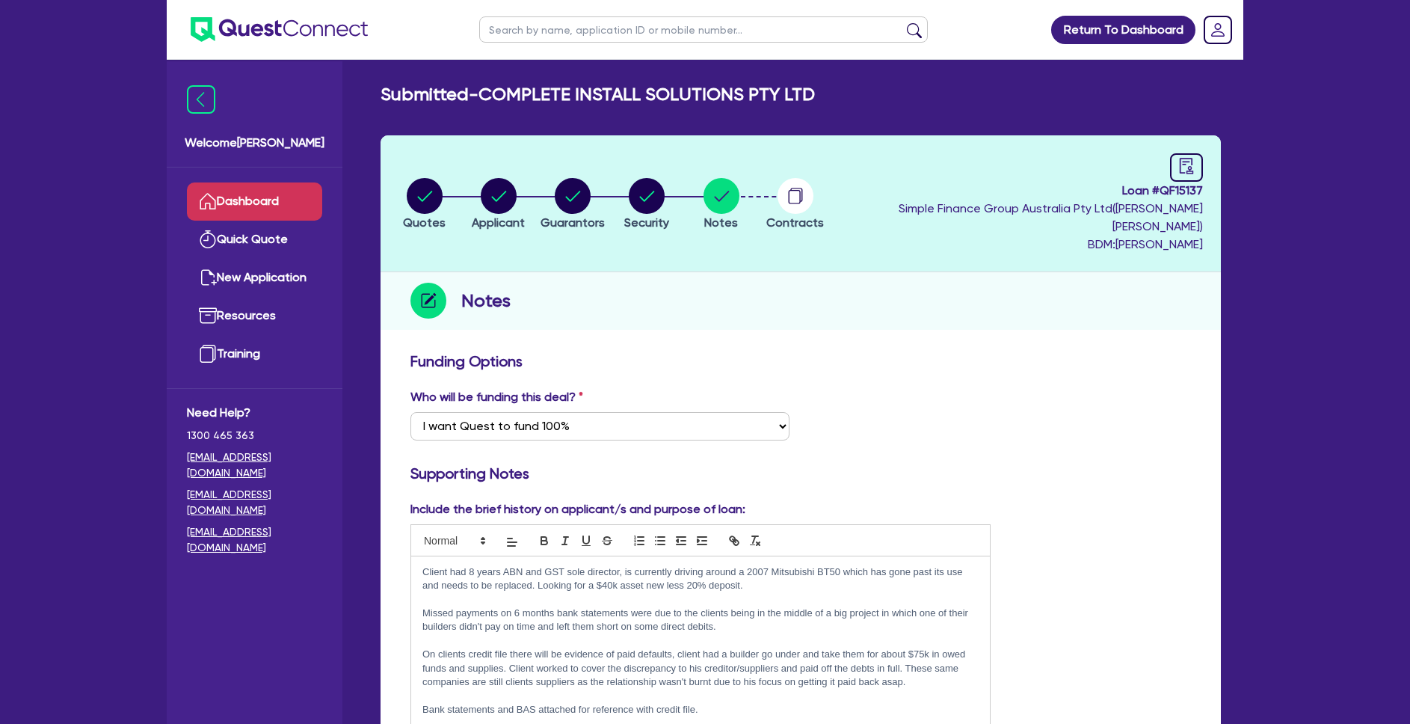
click at [250, 203] on link "Dashboard" at bounding box center [254, 201] width 135 height 38
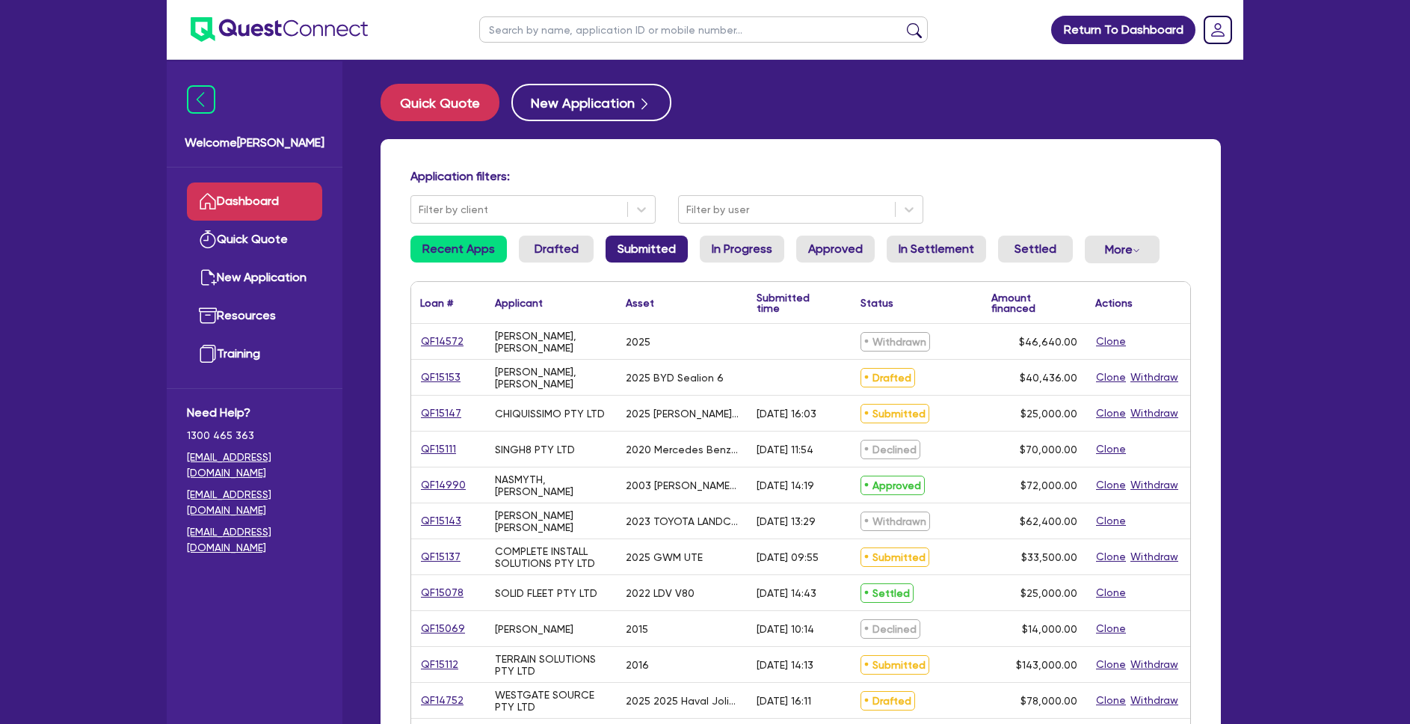
click at [663, 245] on link "Submitted" at bounding box center [647, 249] width 82 height 27
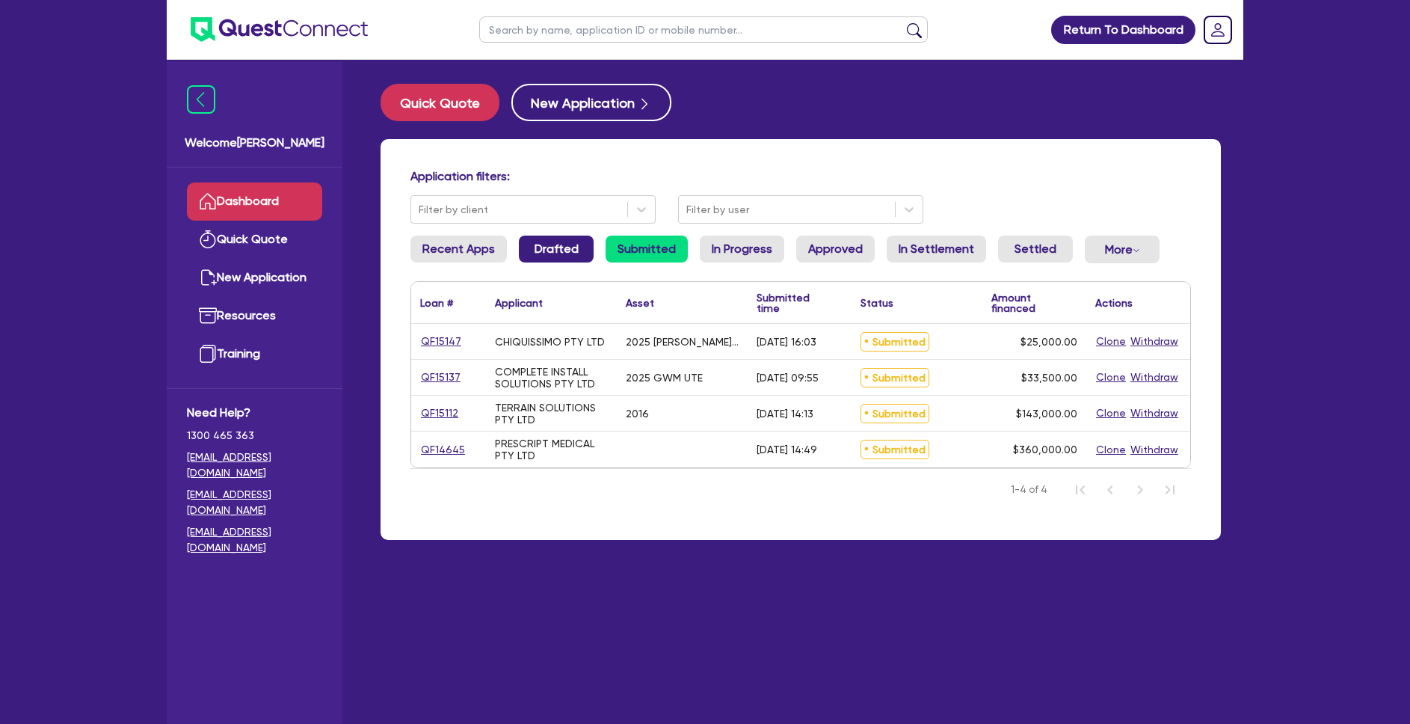
click at [532, 247] on link "Drafted" at bounding box center [556, 249] width 75 height 27
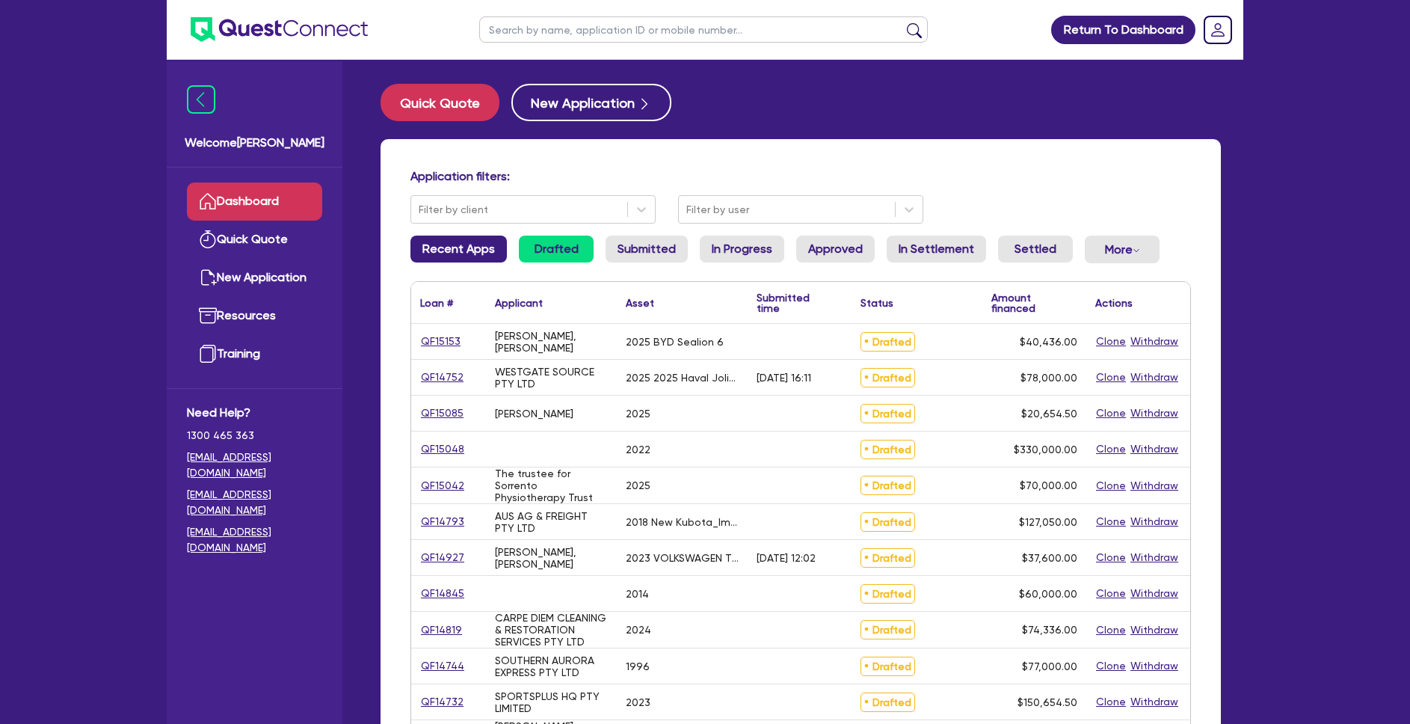
click at [471, 255] on link "Recent Apps" at bounding box center [459, 249] width 96 height 27
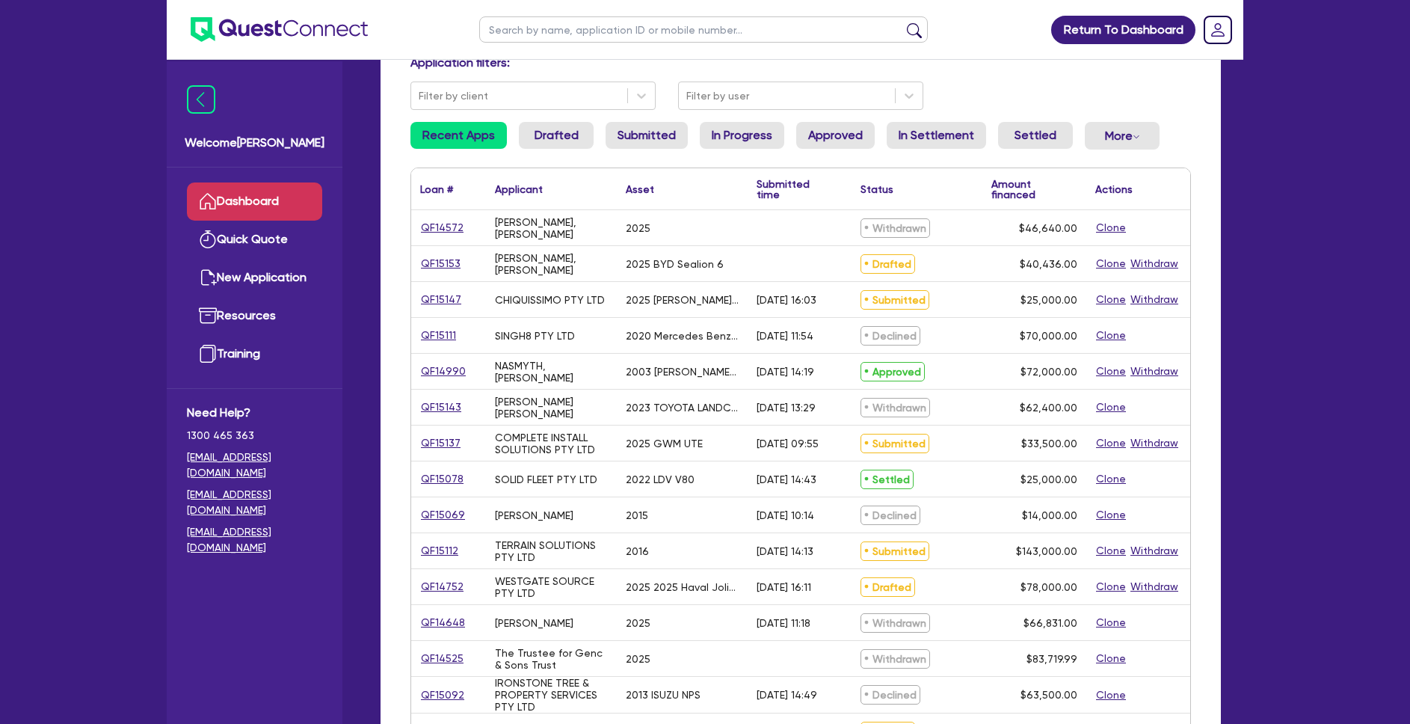
scroll to position [115, 0]
click at [443, 442] on link "QF15137" at bounding box center [440, 441] width 41 height 17
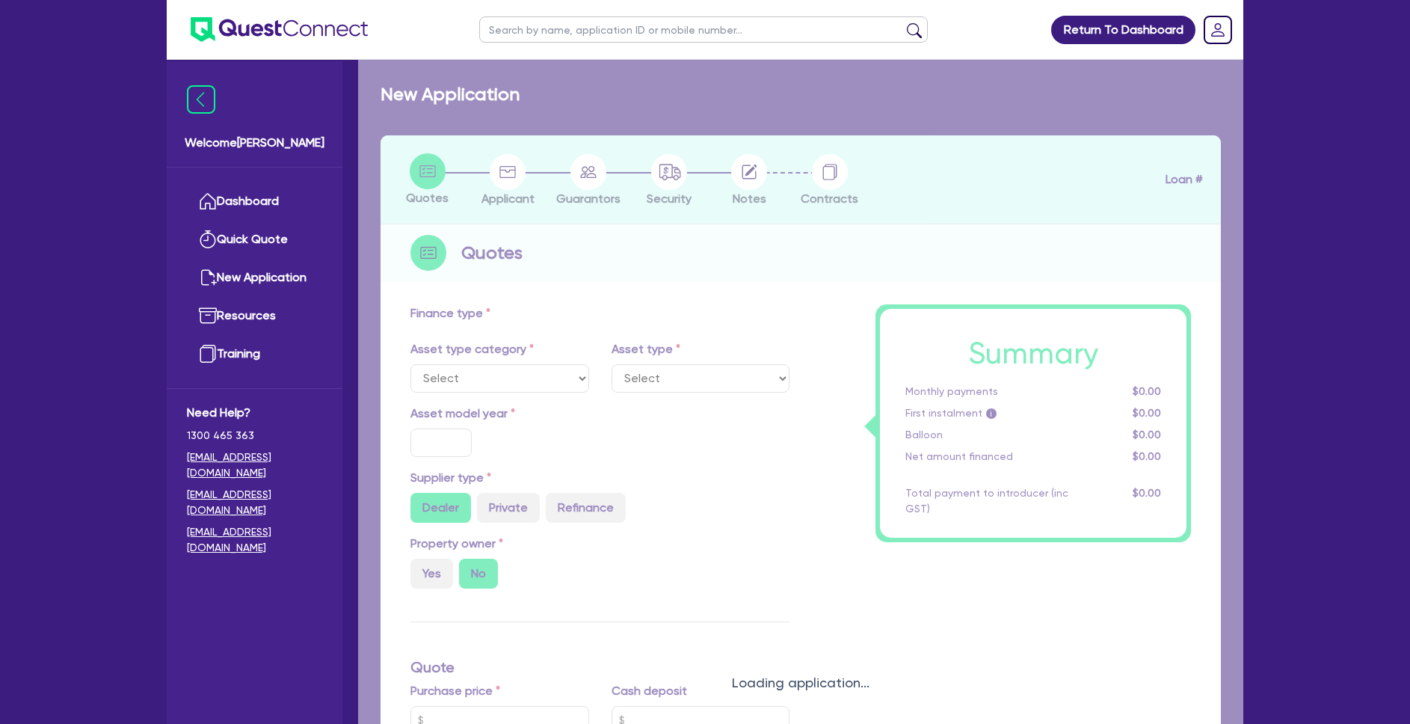
select select "CARS_AND_LIGHT_TRUCKS"
type input "2025"
type input "40,000"
type input "6,500"
type input "8"
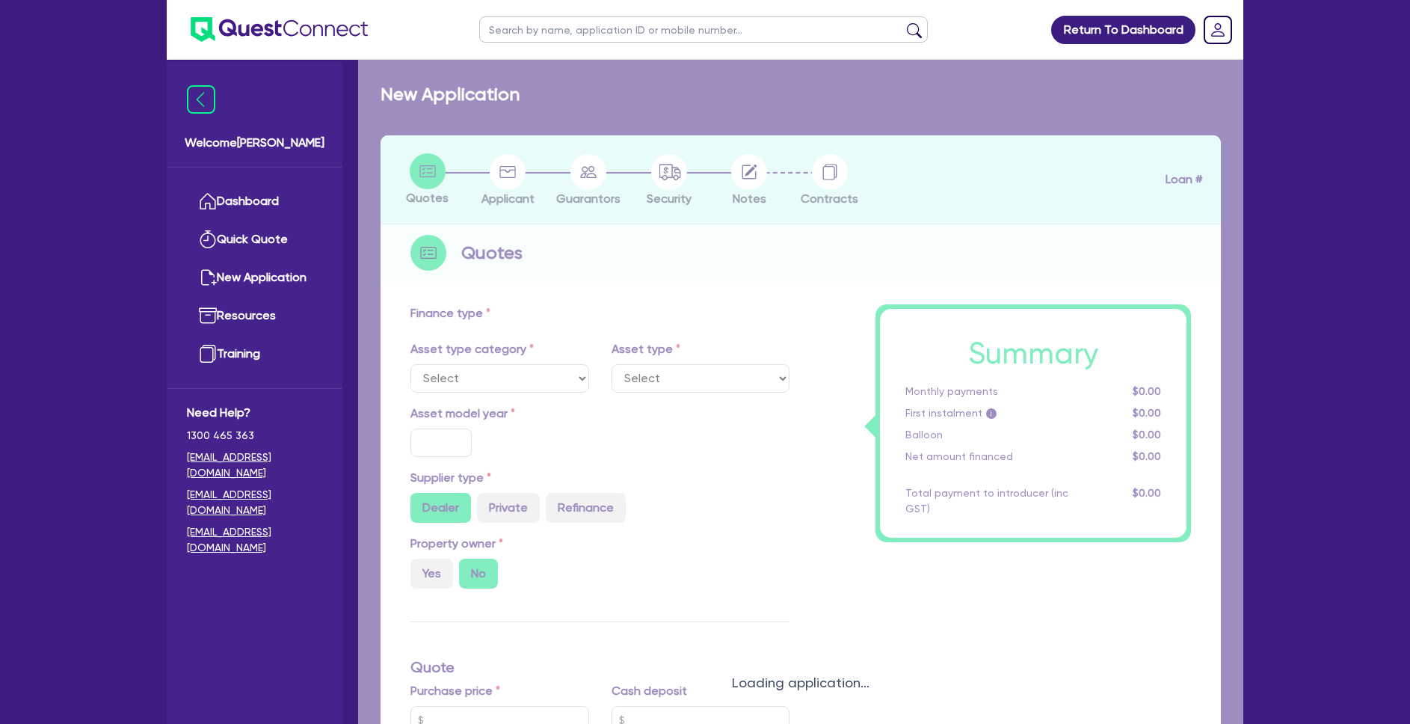
type input "2,680"
type input "17.99"
select select "PASSENGER_VEHICLES"
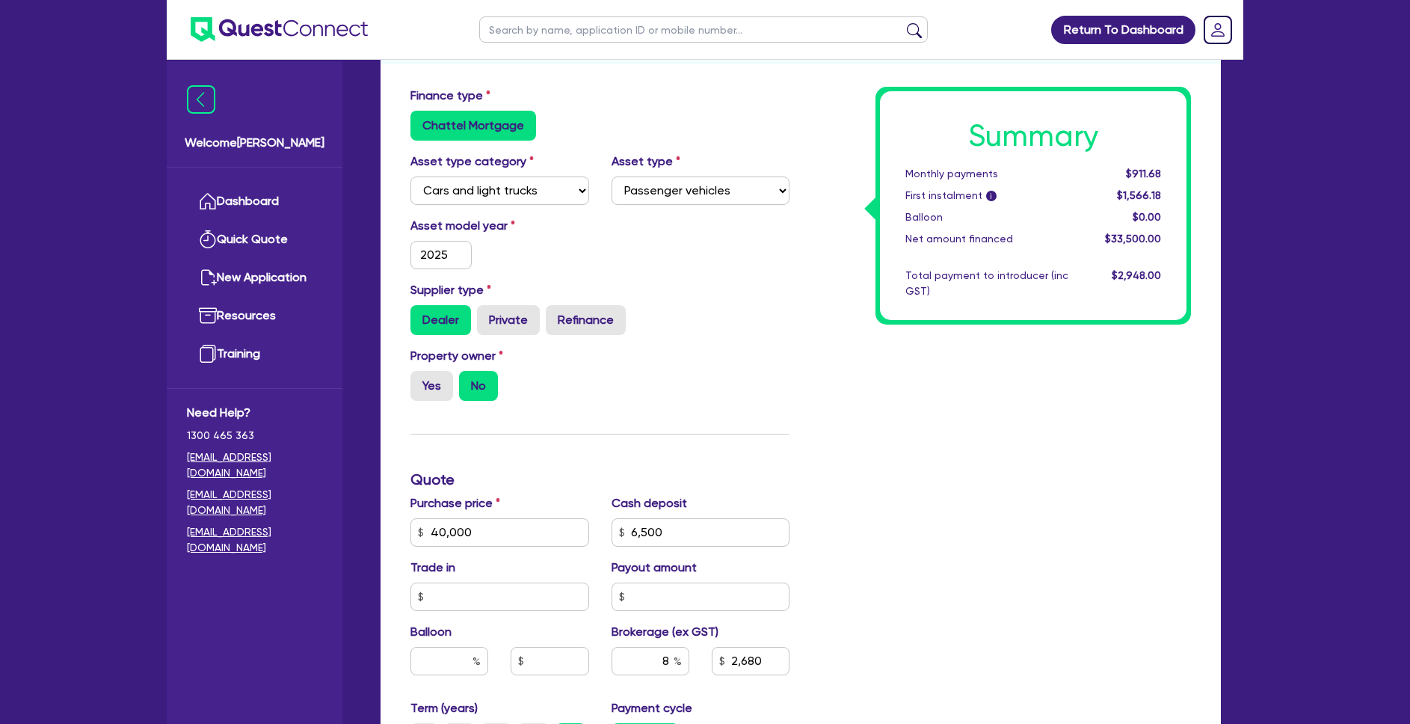
scroll to position [62, 0]
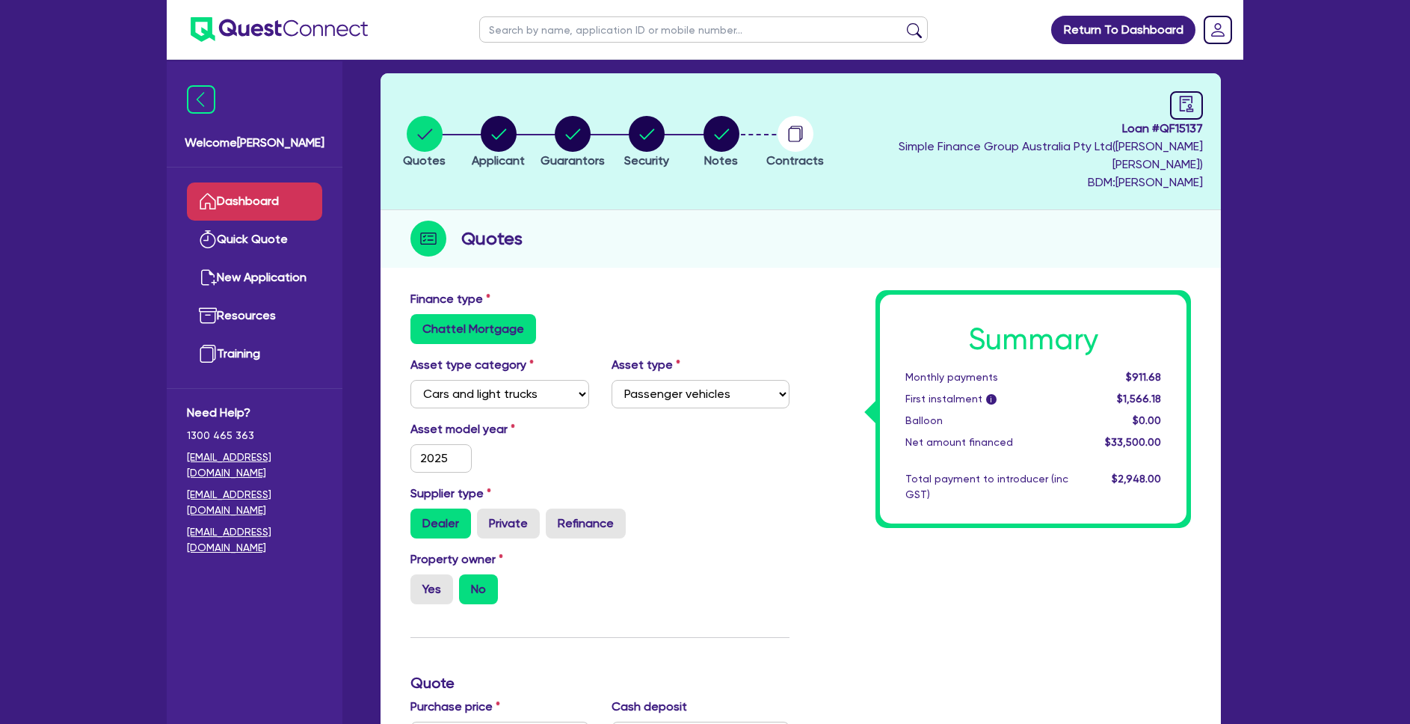
click at [300, 189] on link "Dashboard" at bounding box center [254, 201] width 135 height 38
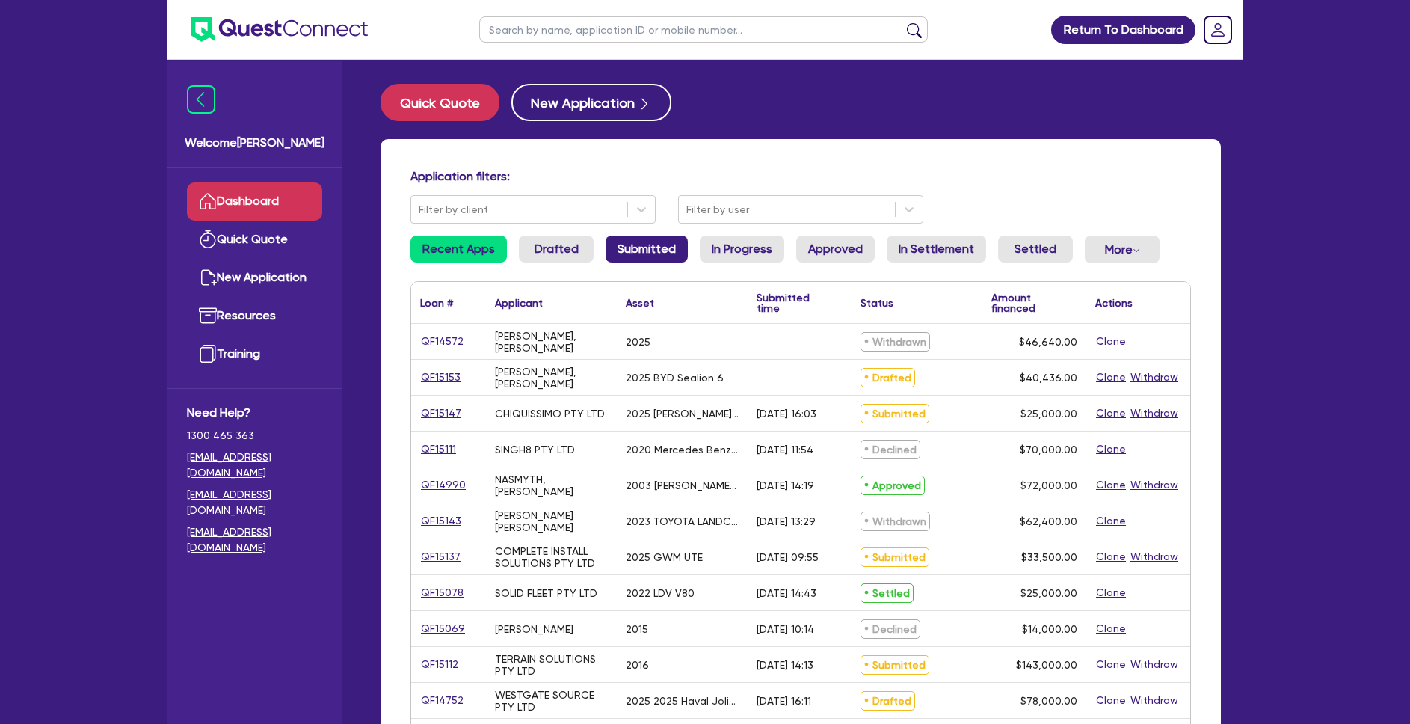
click at [624, 252] on link "Submitted" at bounding box center [647, 249] width 82 height 27
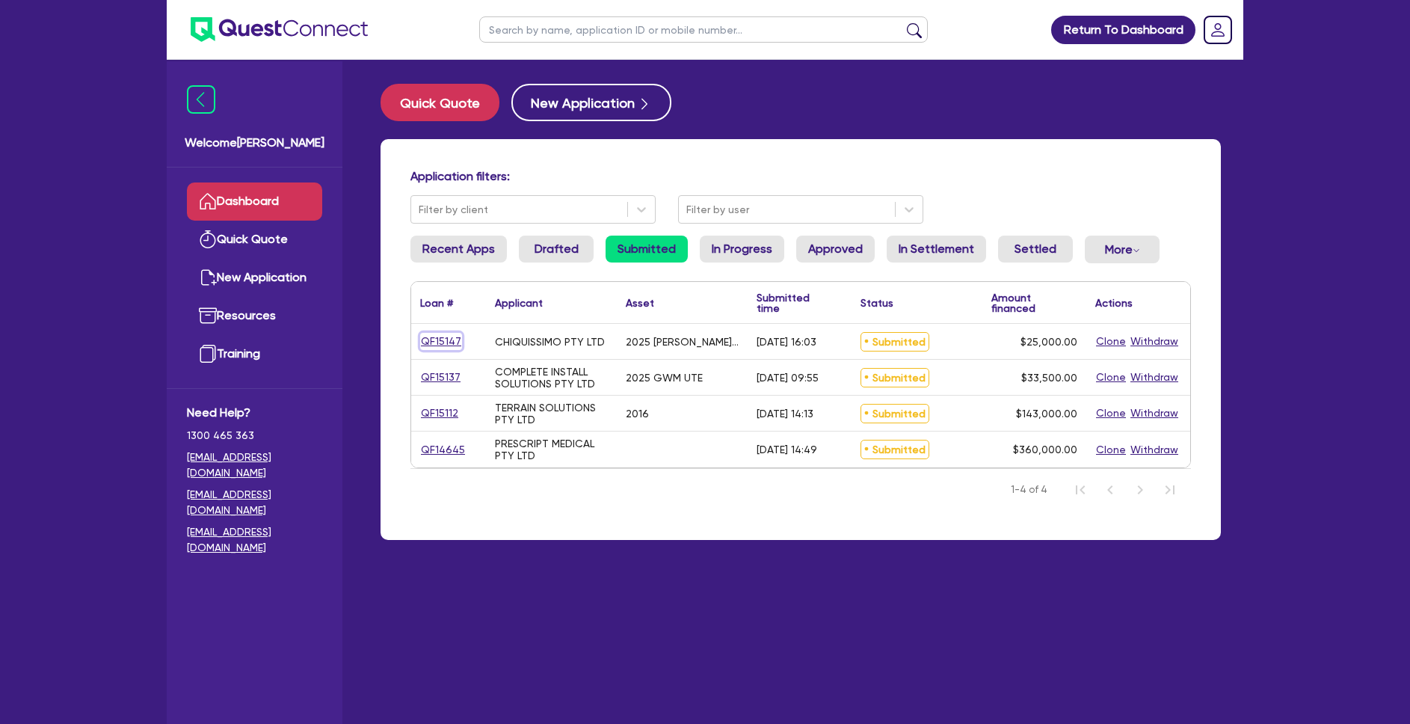
click at [448, 347] on link "QF15147" at bounding box center [441, 341] width 42 height 17
select select "TERTIARY_ASSETS"
select select "BEAUTY_EQUIPMENT"
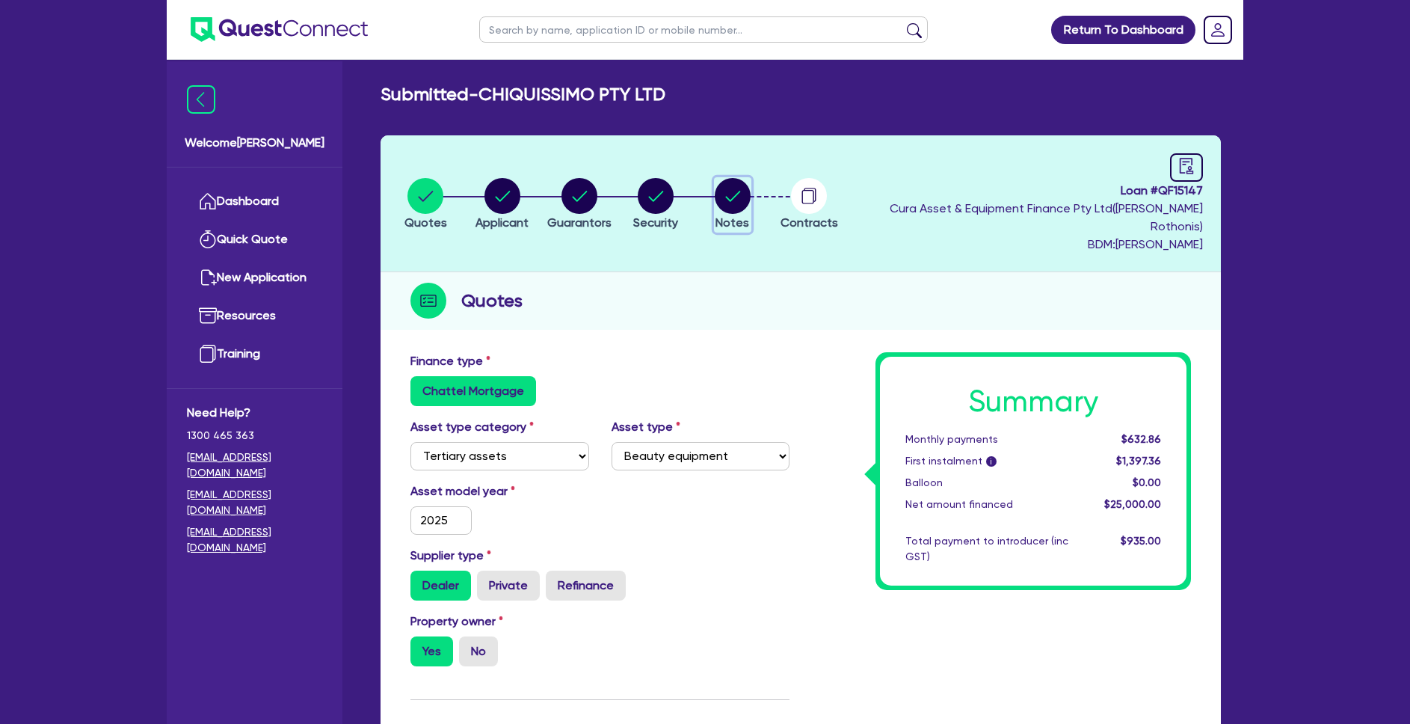
click at [751, 192] on circle "button" at bounding box center [733, 196] width 36 height 36
select select "Quest Finance - Own Book"
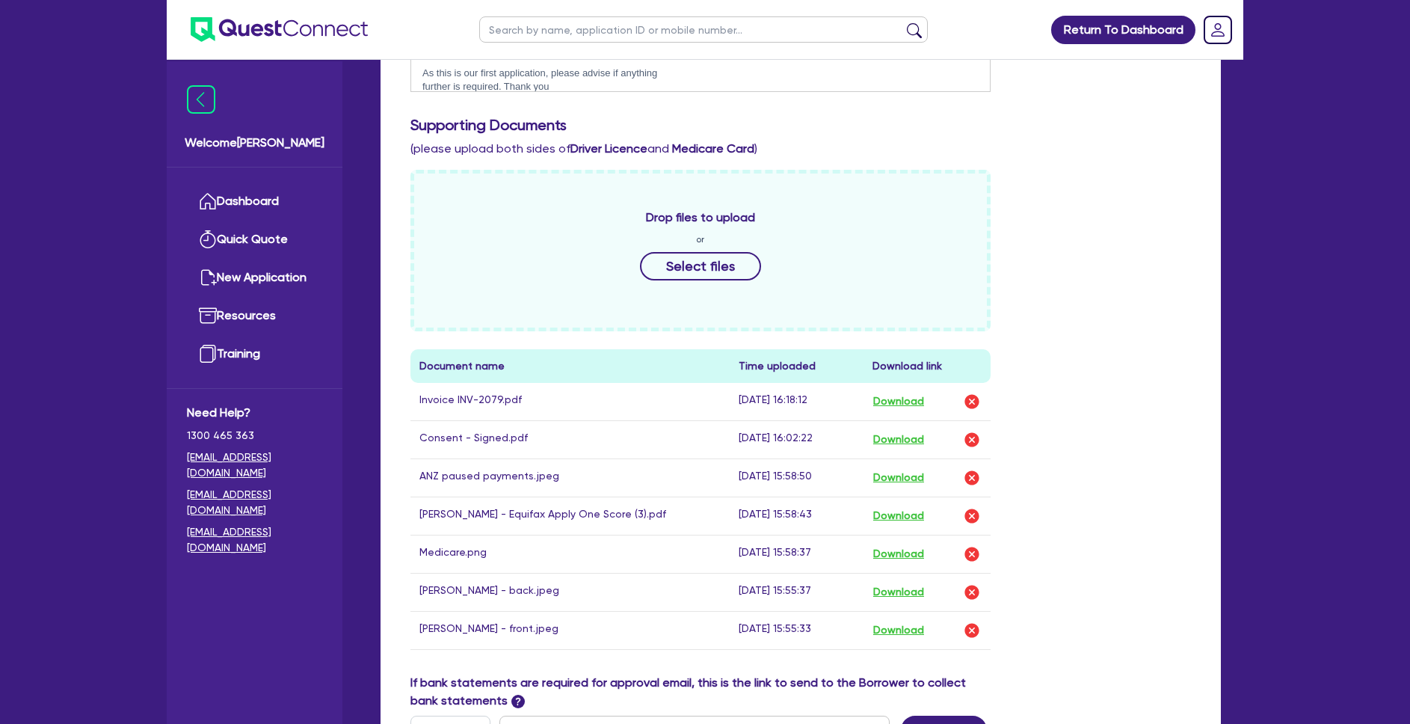
scroll to position [839, 0]
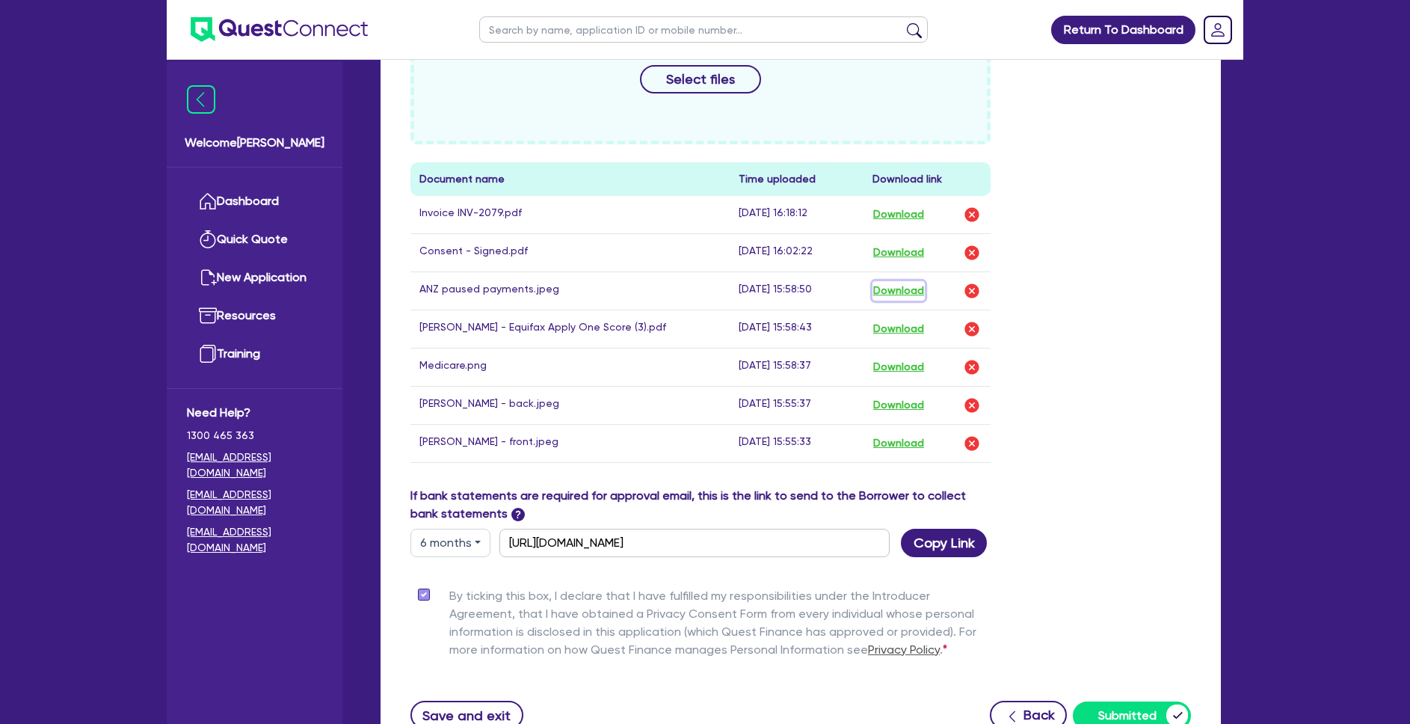
click at [897, 281] on button "Download" at bounding box center [899, 290] width 52 height 19
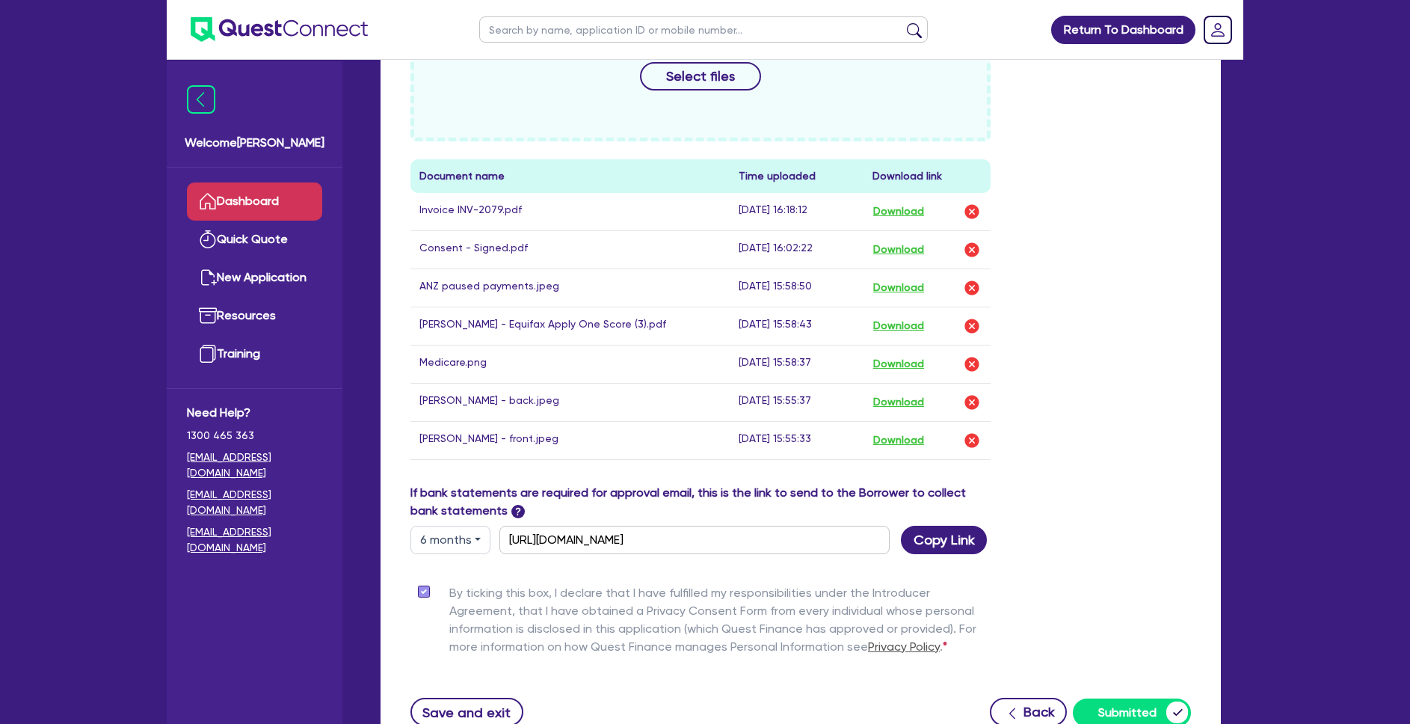
click at [291, 203] on link "Dashboard" at bounding box center [254, 201] width 135 height 38
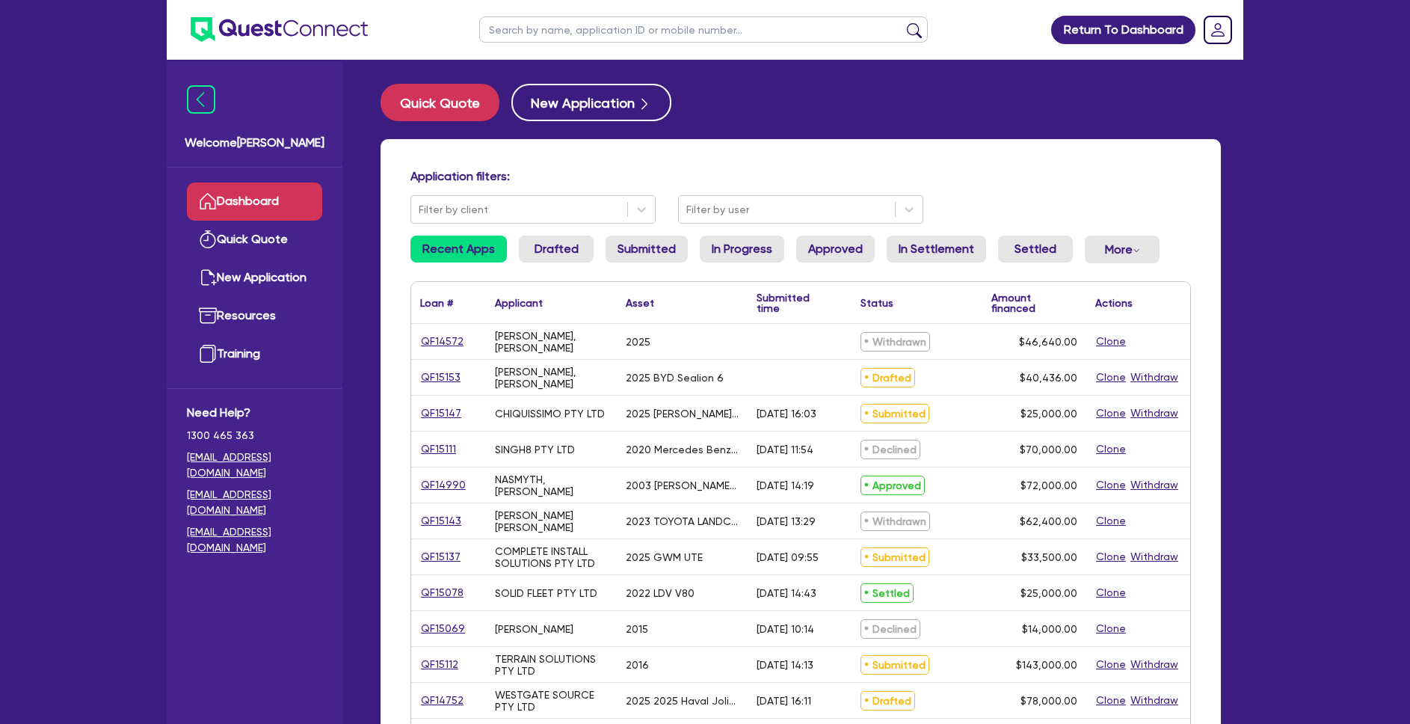
click at [260, 195] on link "Dashboard" at bounding box center [254, 201] width 135 height 38
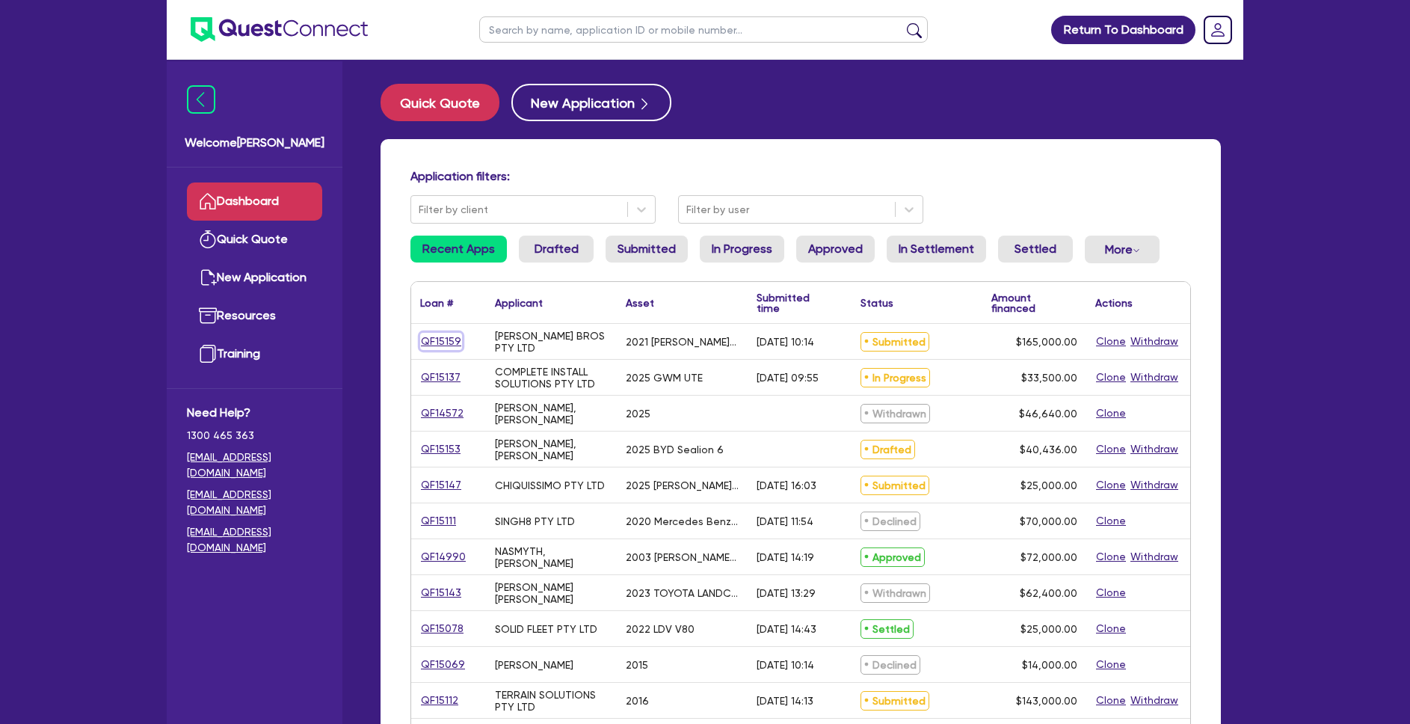
click at [440, 345] on link "QF15159" at bounding box center [441, 341] width 42 height 17
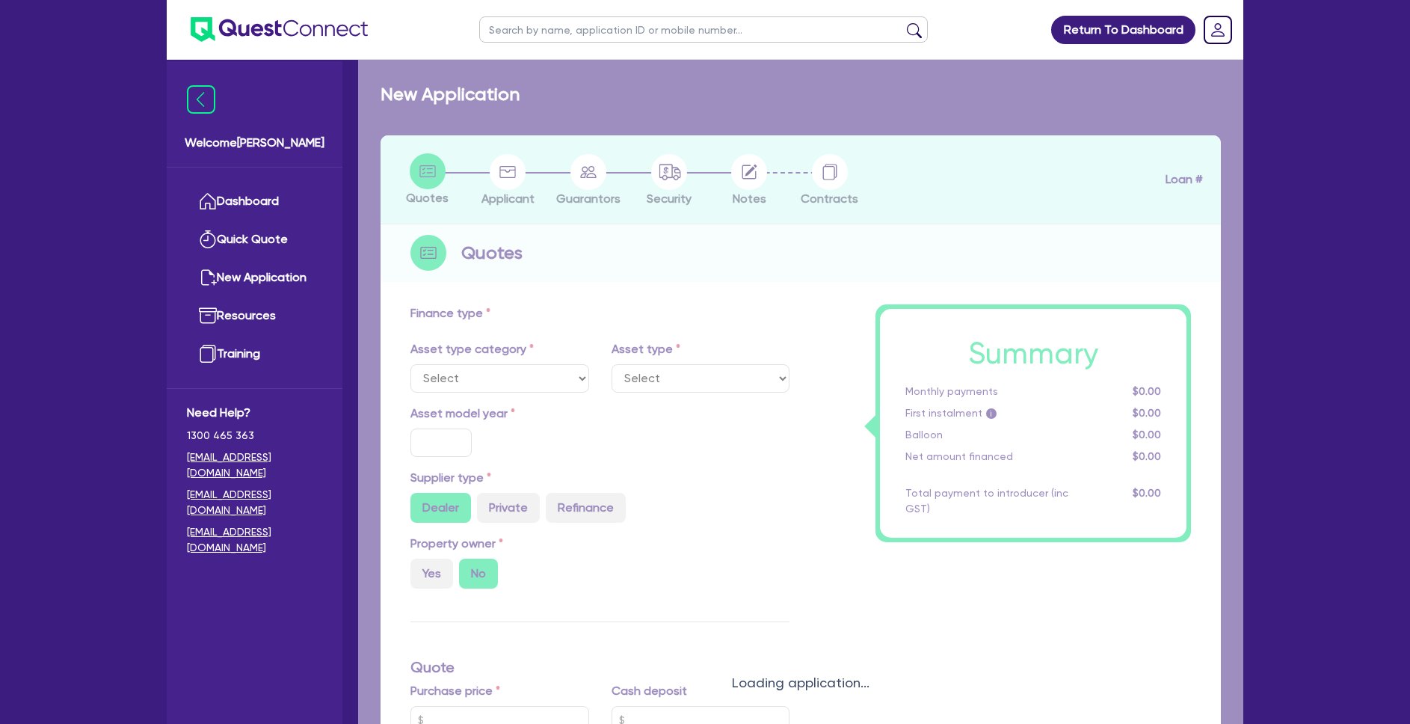
select select "PRIMARY_ASSETS"
type input "2021"
radio input "false"
radio input "true"
type input "165,000"
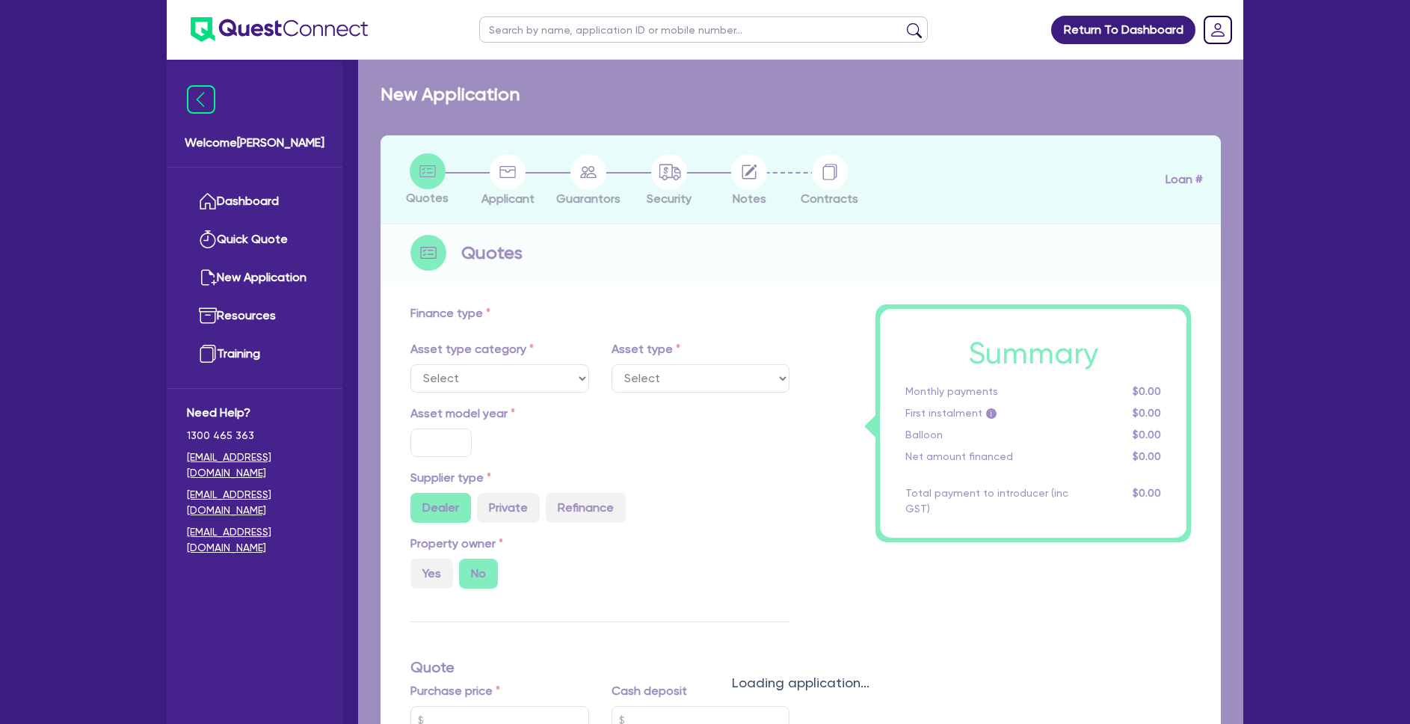
type input "30"
type input "49,500"
type input "5"
type input "8,250"
type input "12"
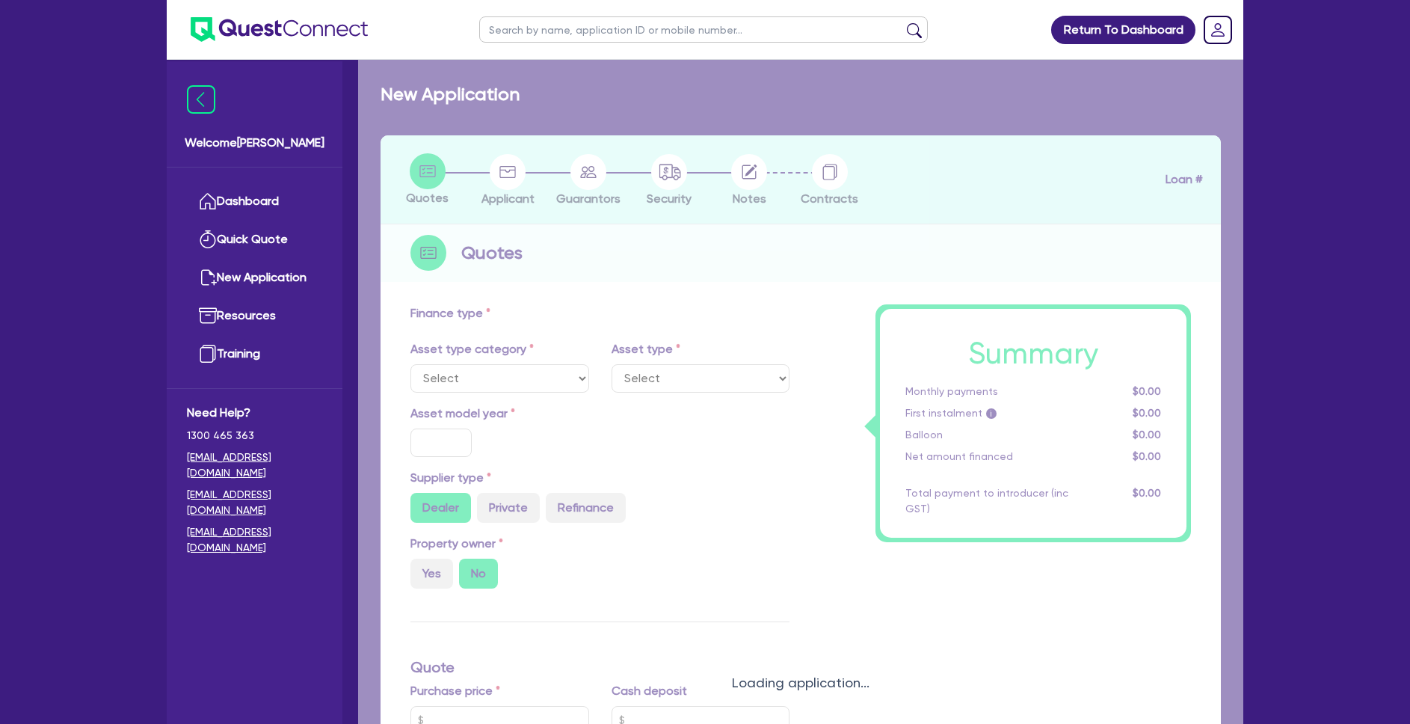
type input "990"
select select "HEAVY_TRUCKS"
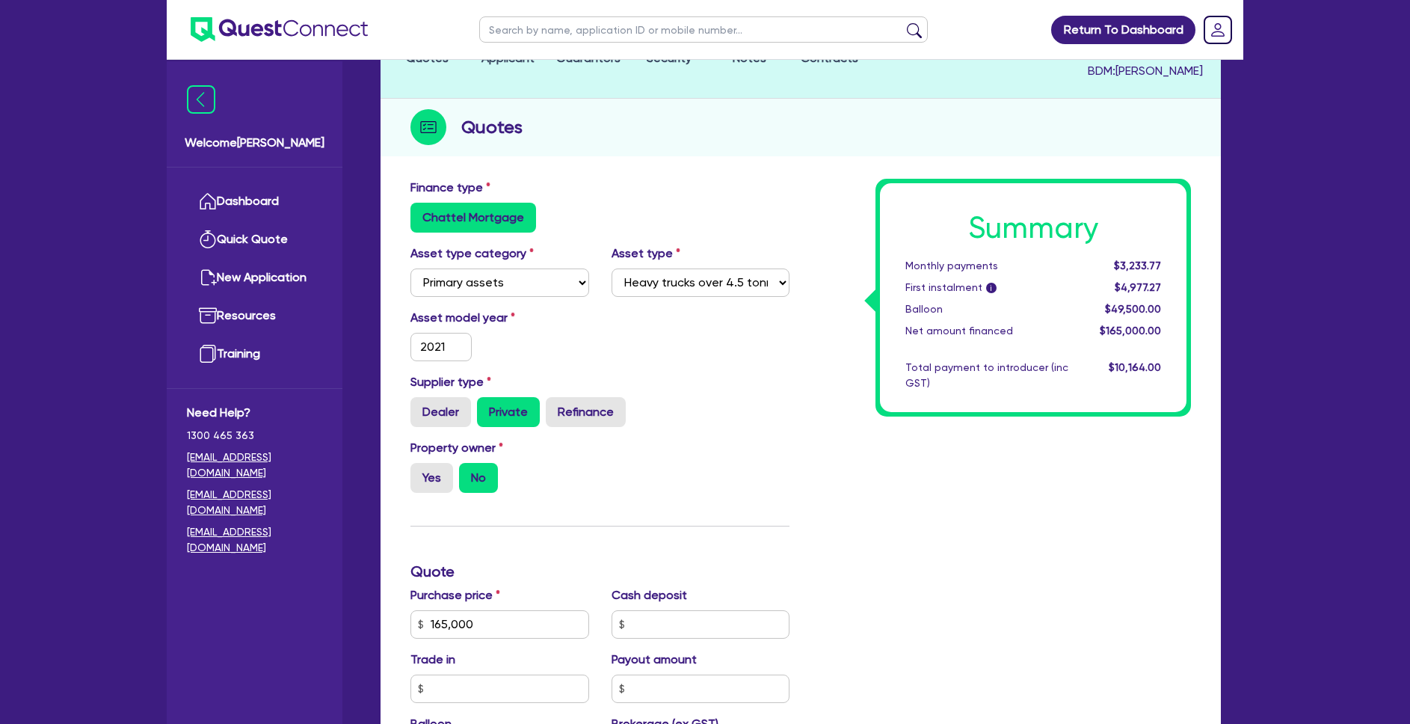
scroll to position [55, 0]
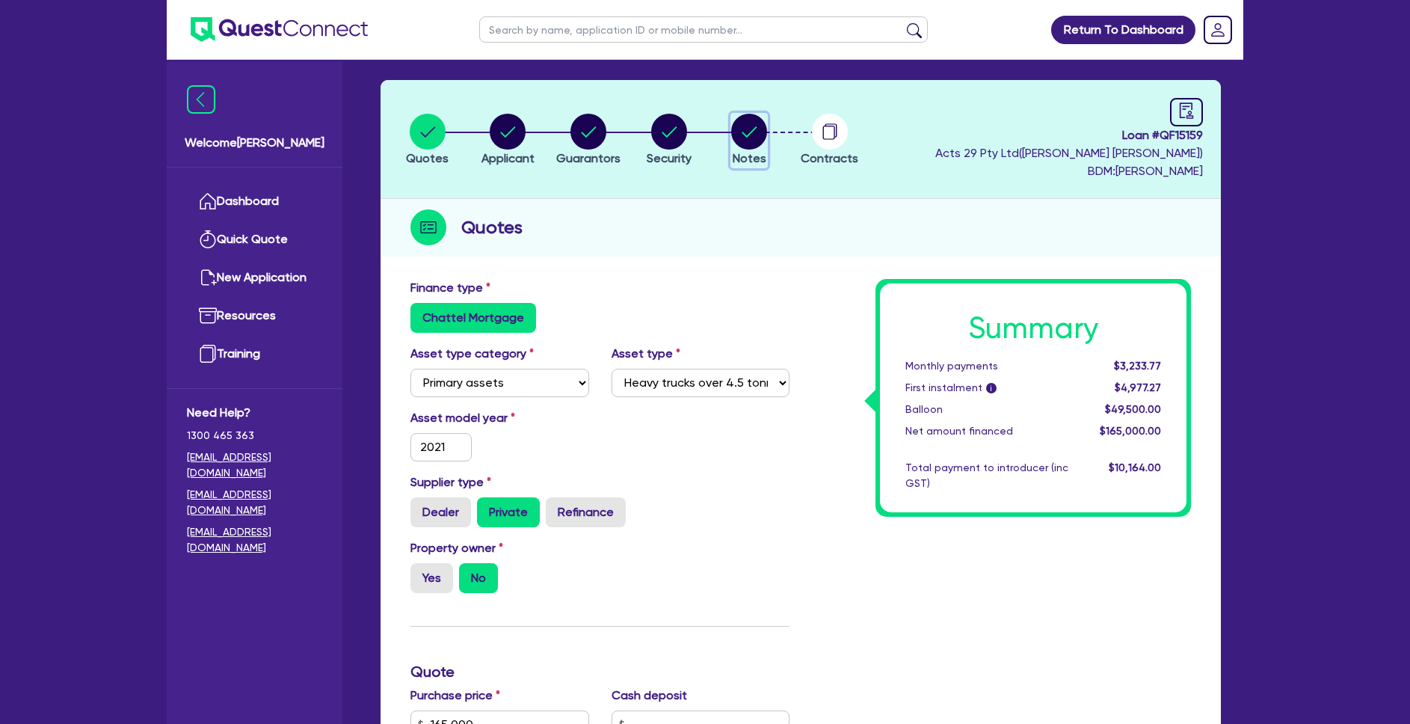
click at [746, 129] on circle "button" at bounding box center [749, 132] width 36 height 36
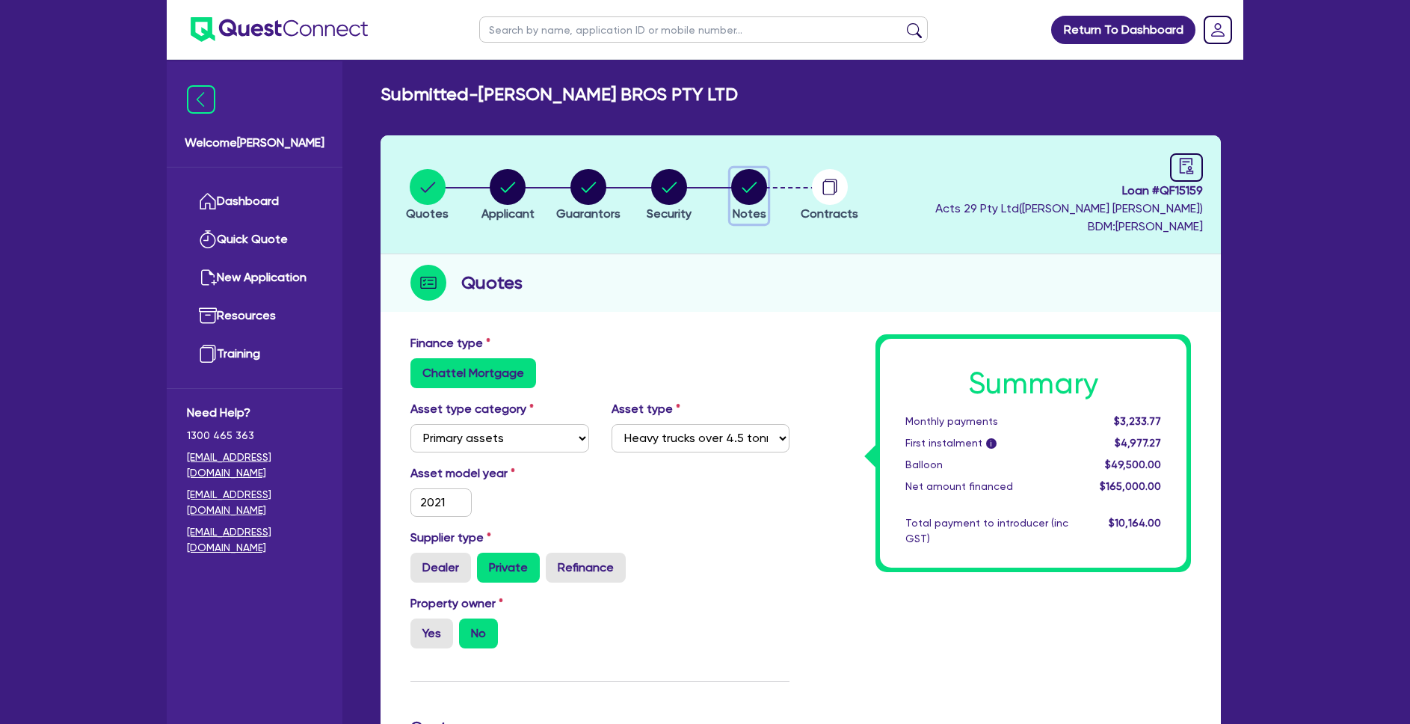
select select "Quest Finance - Own Book"
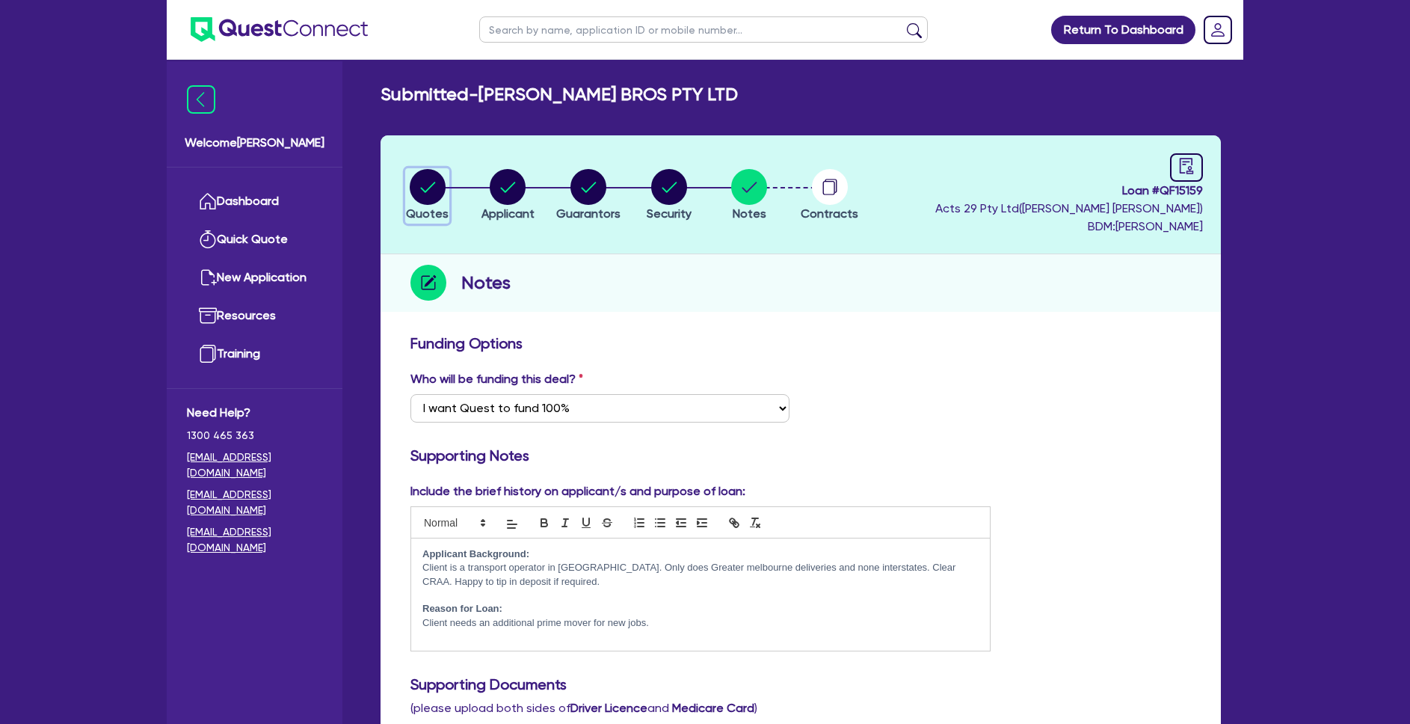
click at [425, 184] on circle "button" at bounding box center [428, 187] width 36 height 36
select select "PRIMARY_ASSETS"
select select "HEAVY_TRUCKS"
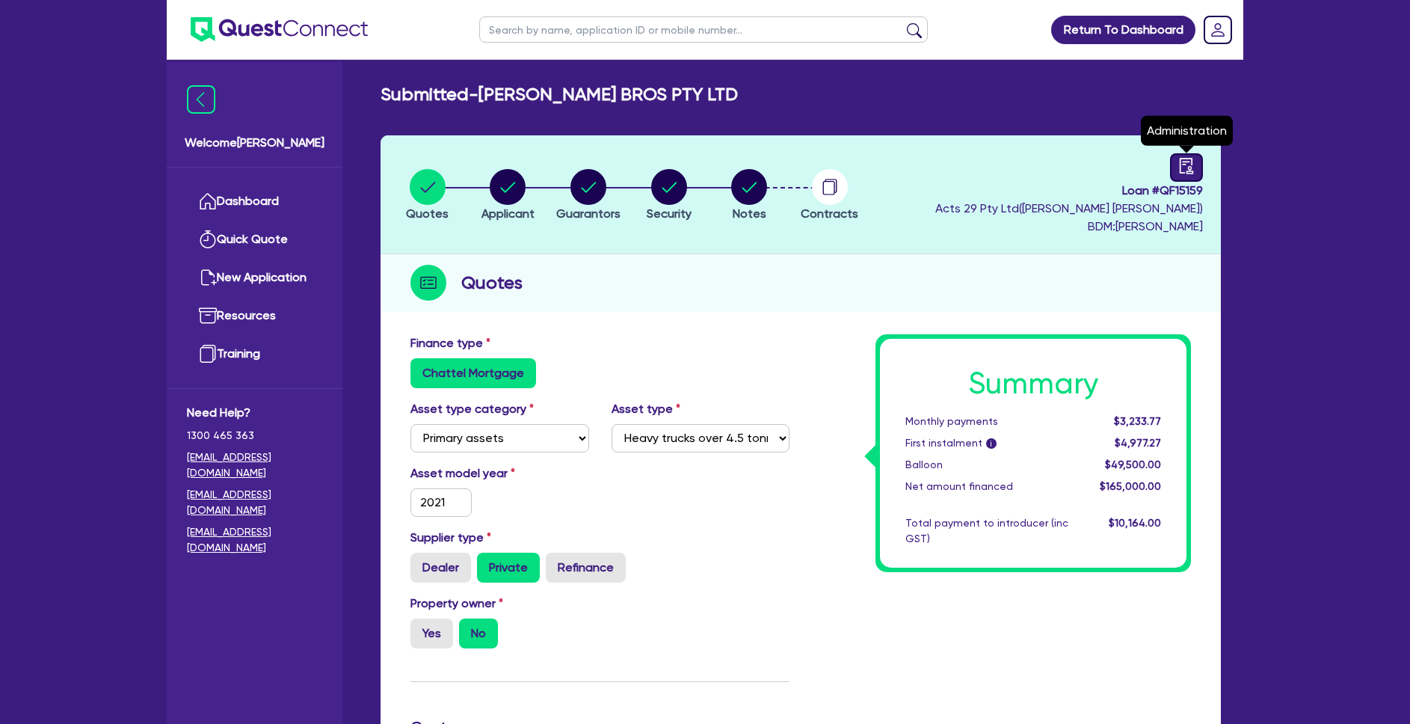
click at [1191, 161] on icon "audit" at bounding box center [1186, 166] width 13 height 16
select select "SUBMITTED_NEW"
select select "Quest Finance - Own Book"
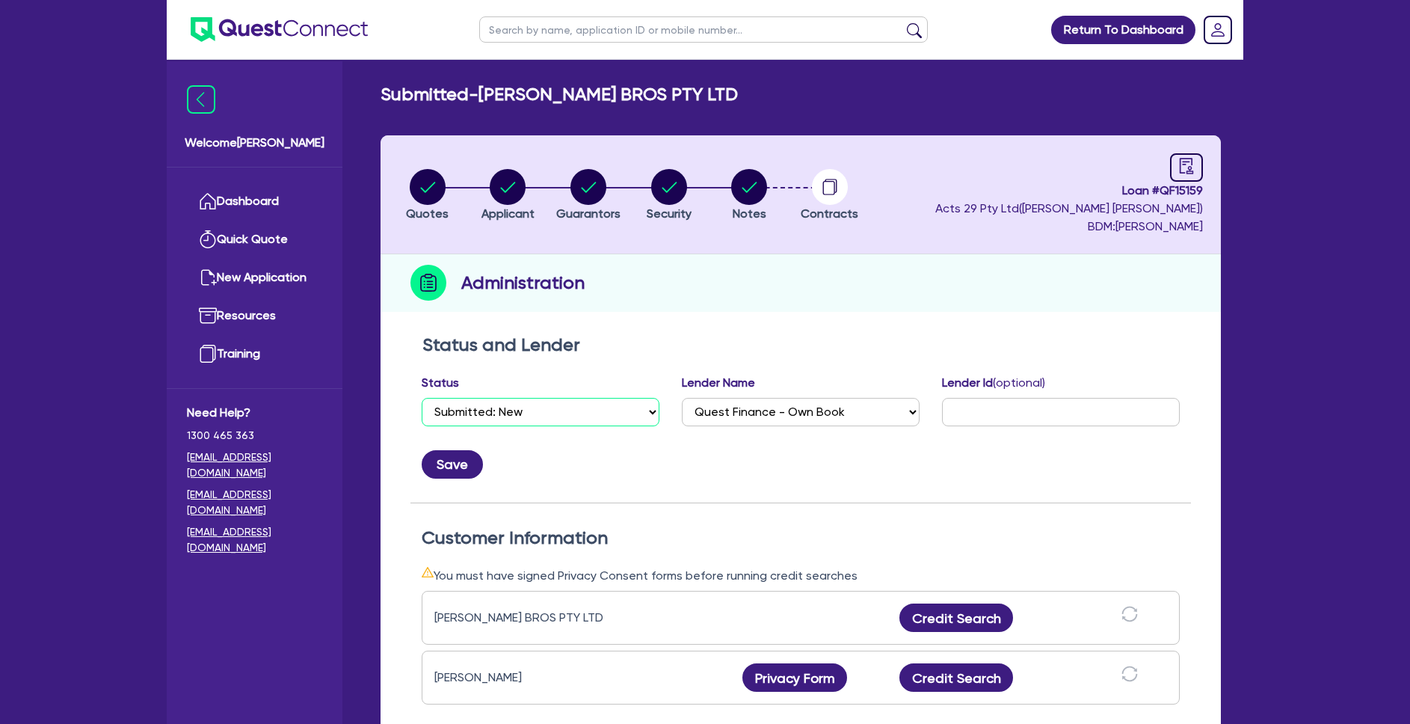
click at [594, 414] on select "Select Quoted Drafted: New Drafted: Amended Submitted: New Submitted: Amended I…" at bounding box center [541, 412] width 238 height 28
select select "DRAFTED_NEW"
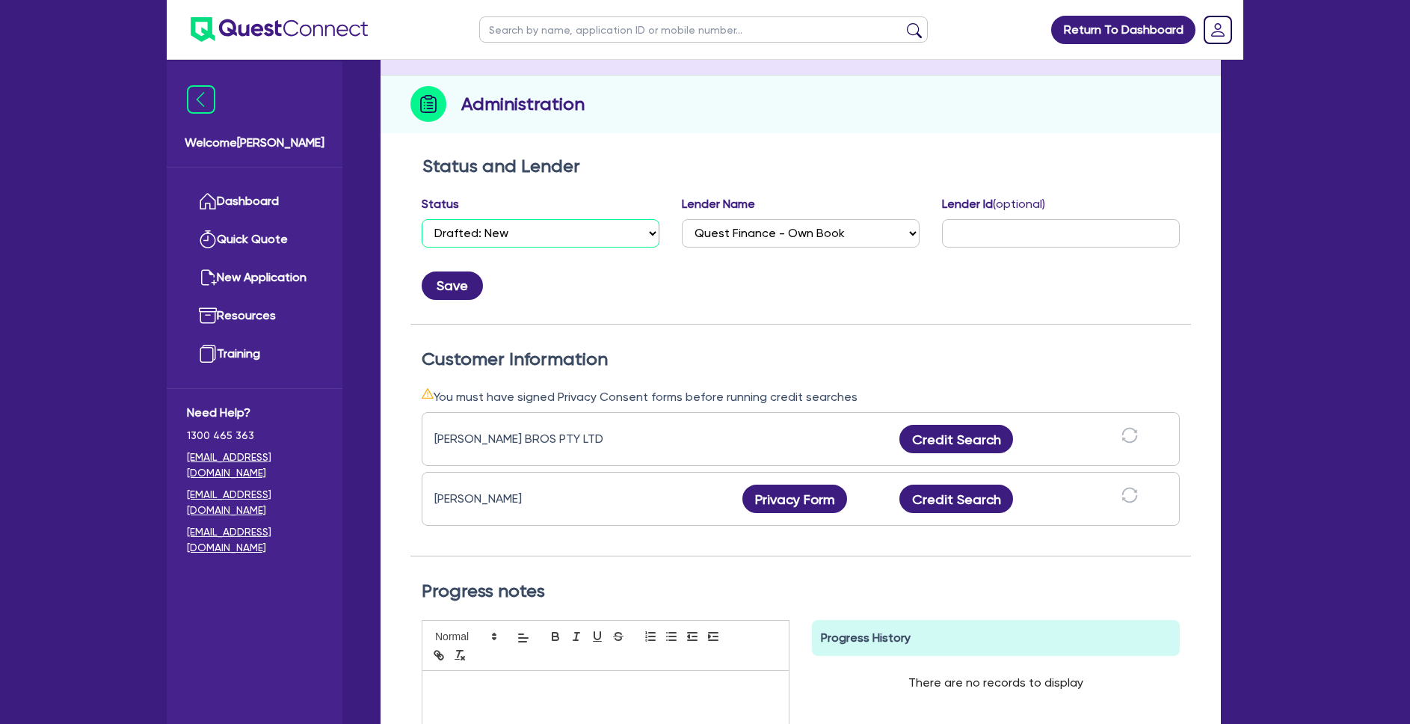
scroll to position [318, 0]
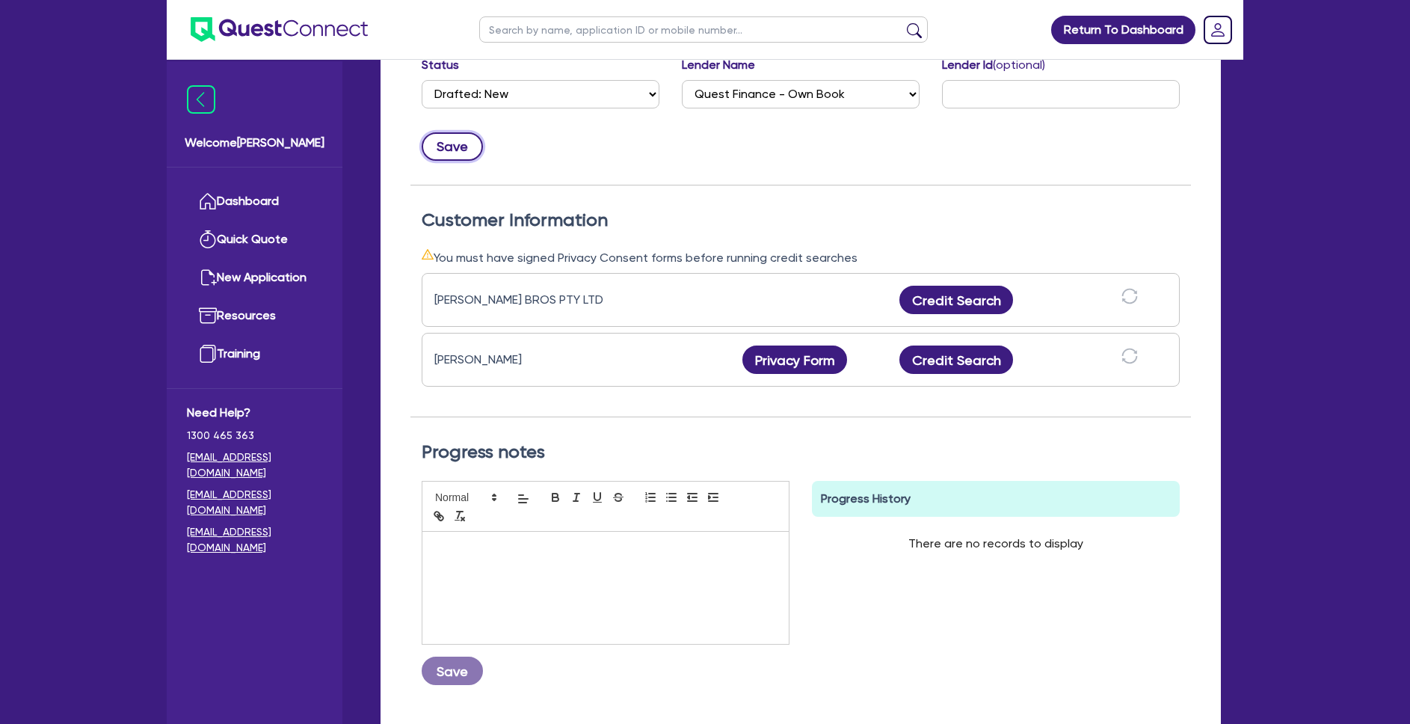
click at [448, 153] on button "Save" at bounding box center [452, 146] width 61 height 28
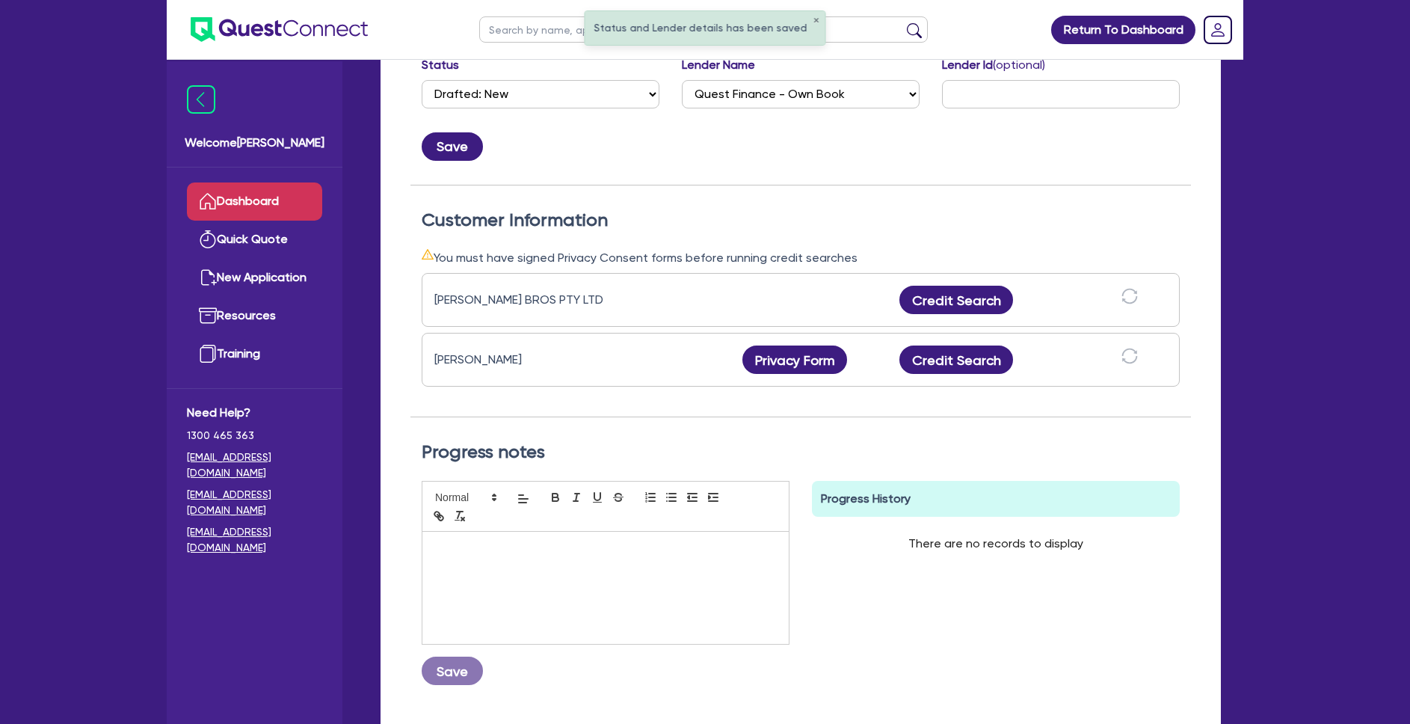
click at [274, 198] on link "Dashboard" at bounding box center [254, 201] width 135 height 38
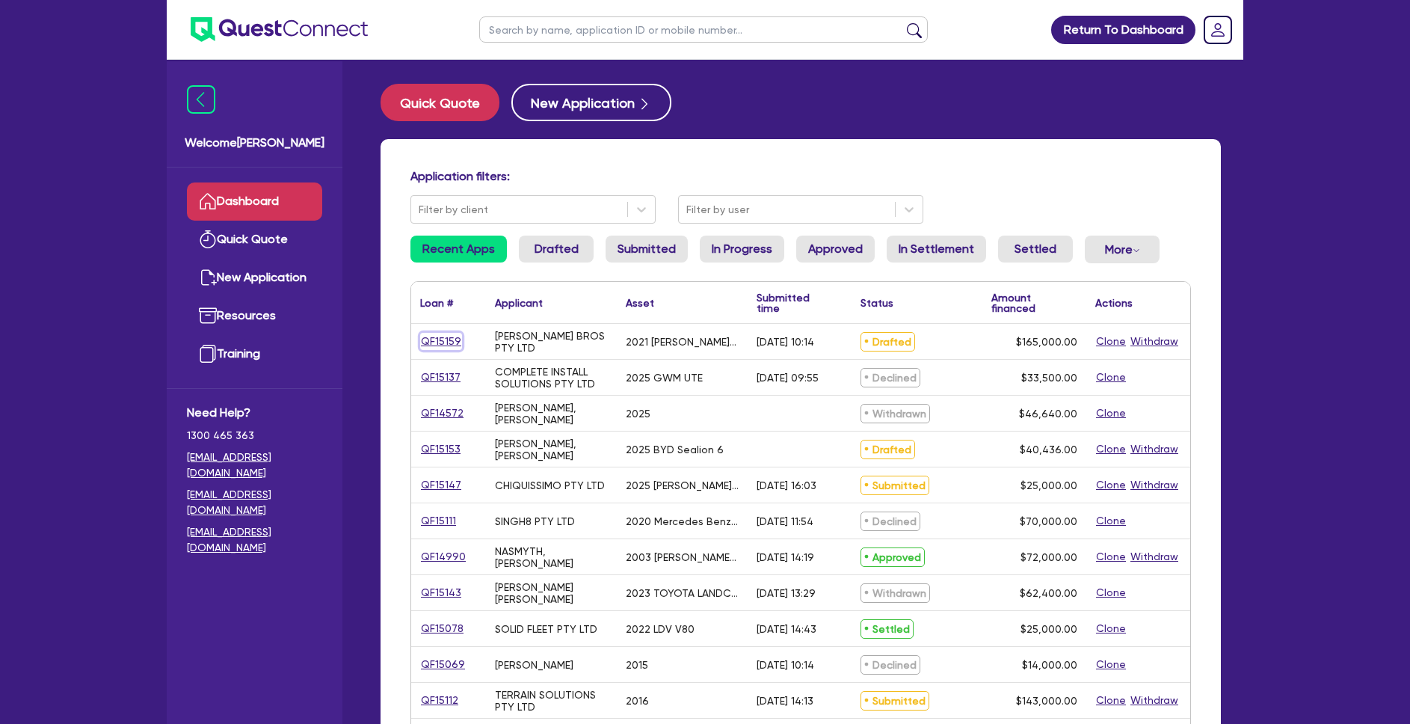
click at [440, 344] on link "QF15159" at bounding box center [441, 341] width 42 height 17
select select "PRIMARY_ASSETS"
select select "HEAVY_TRUCKS"
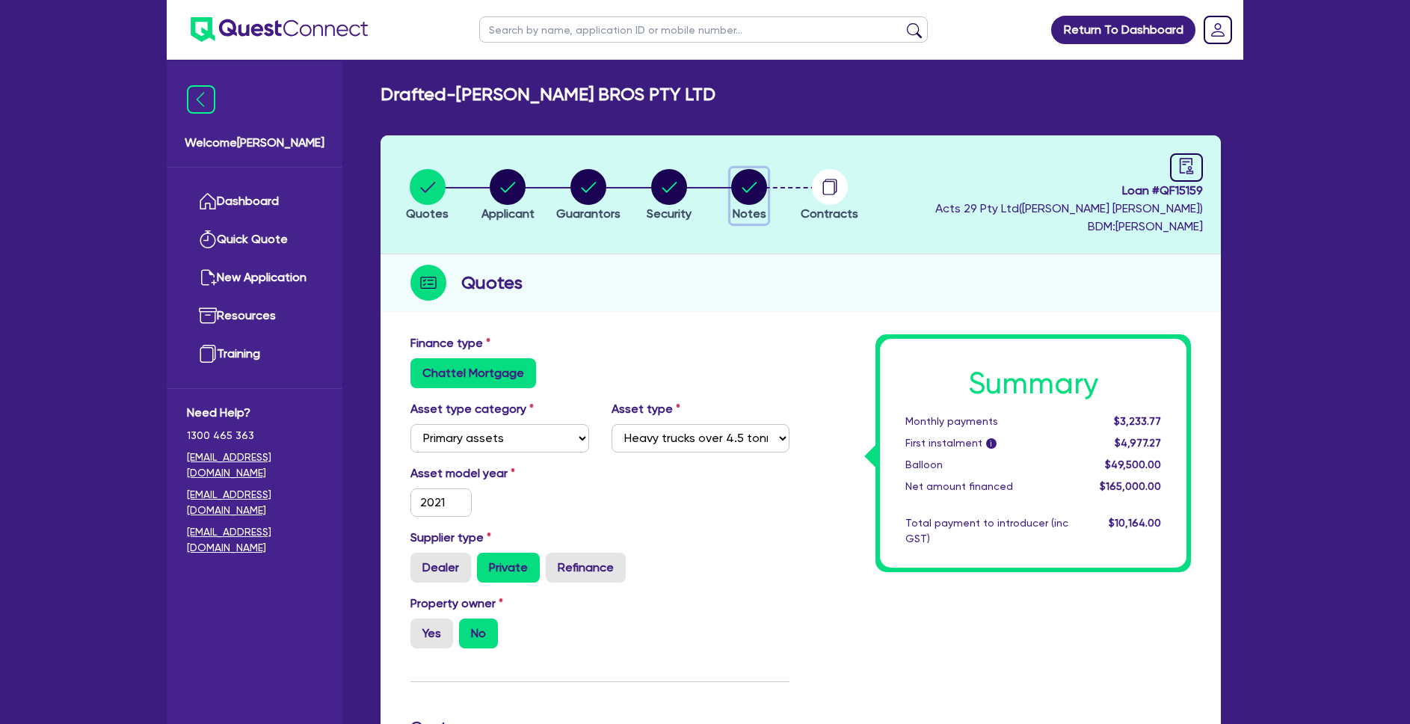
click at [743, 180] on circle "button" at bounding box center [749, 187] width 36 height 36
select select "Quest Finance - Own Book"
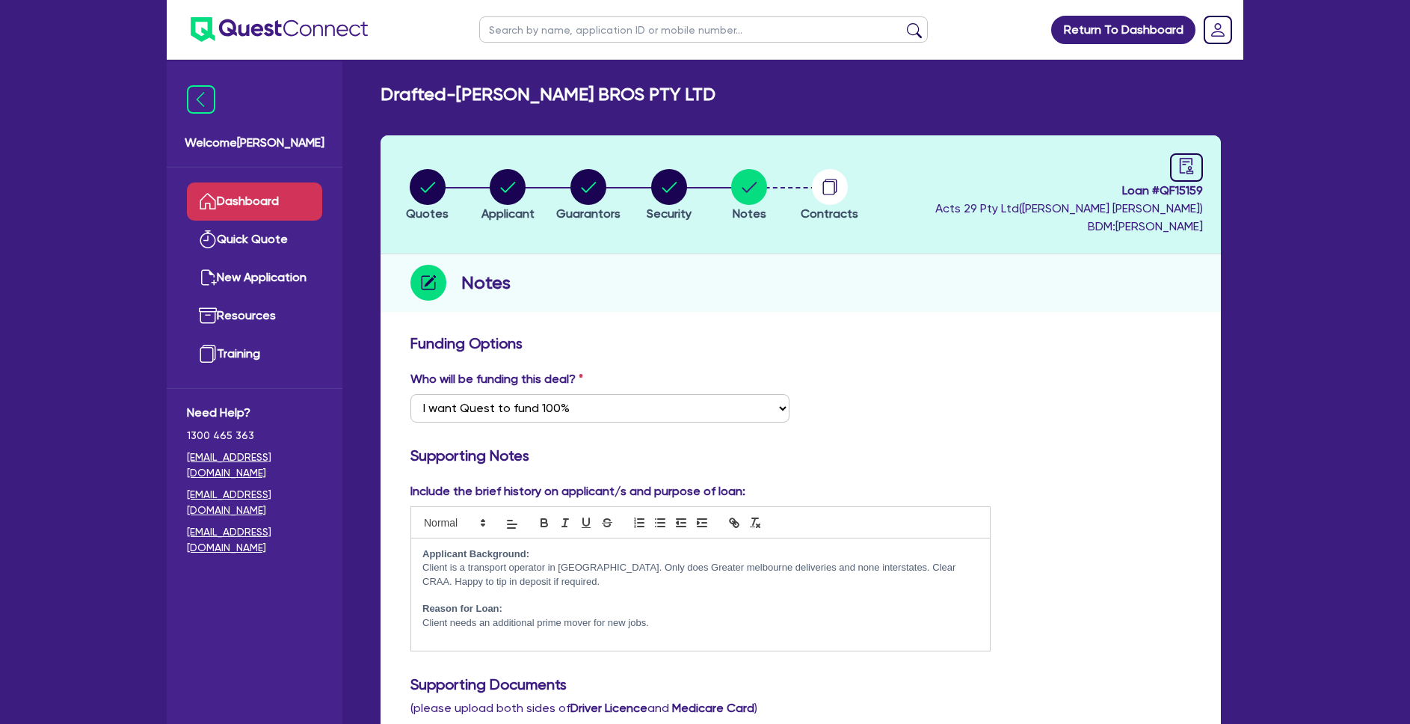
click at [295, 206] on link "Dashboard" at bounding box center [254, 201] width 135 height 38
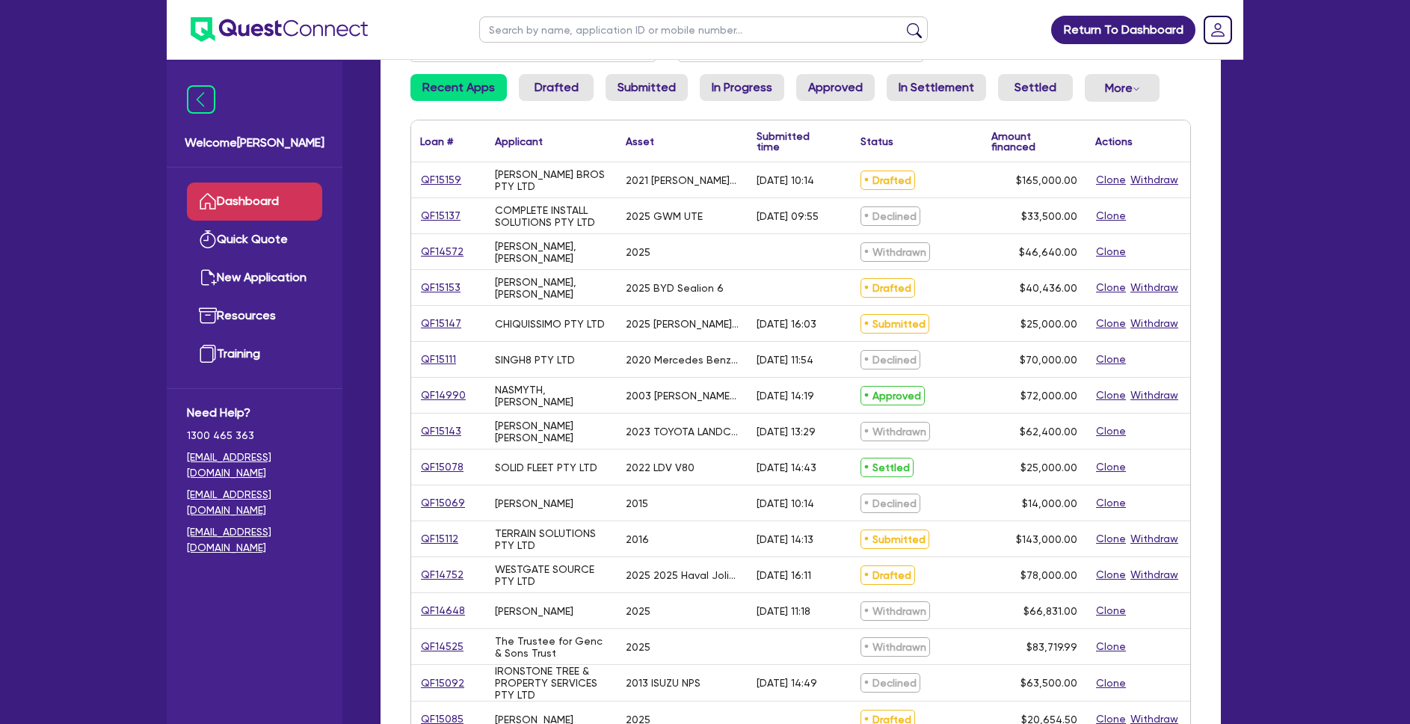
scroll to position [189, 0]
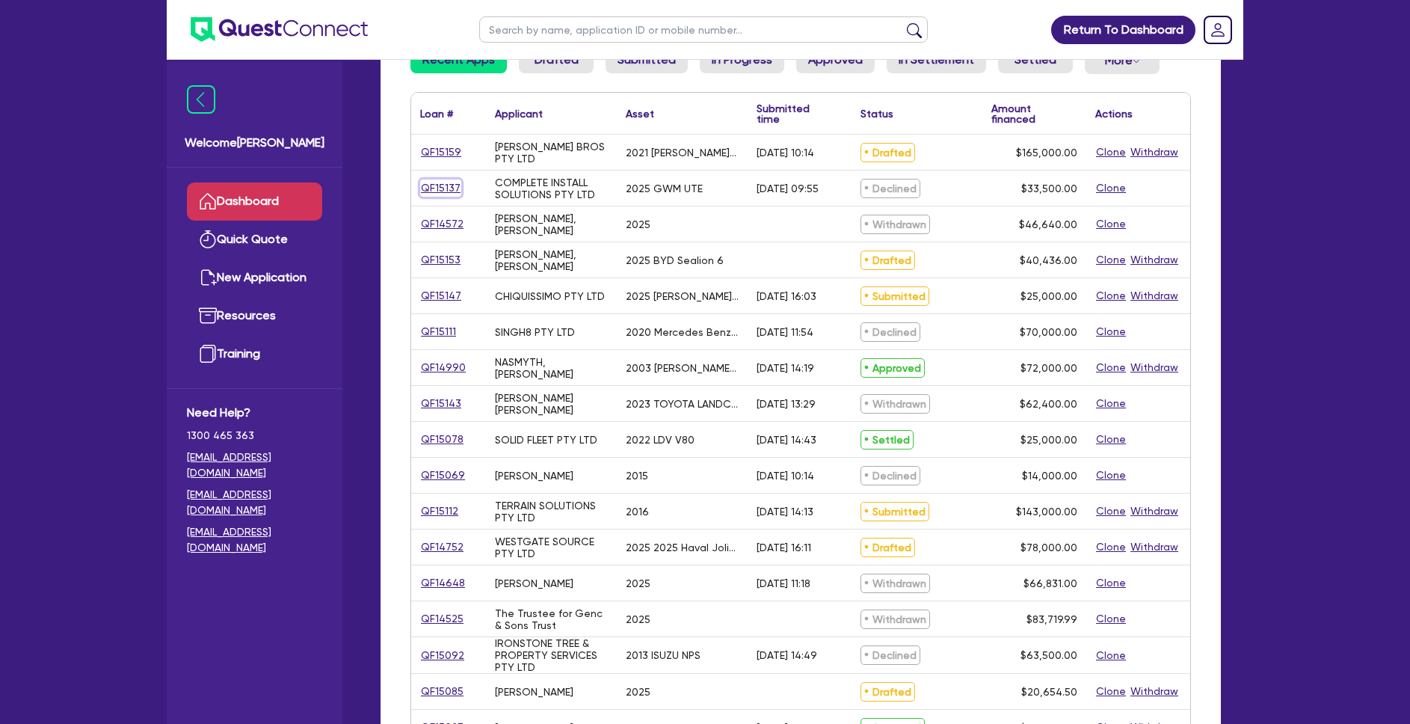
click at [428, 186] on link "QF15137" at bounding box center [440, 187] width 41 height 17
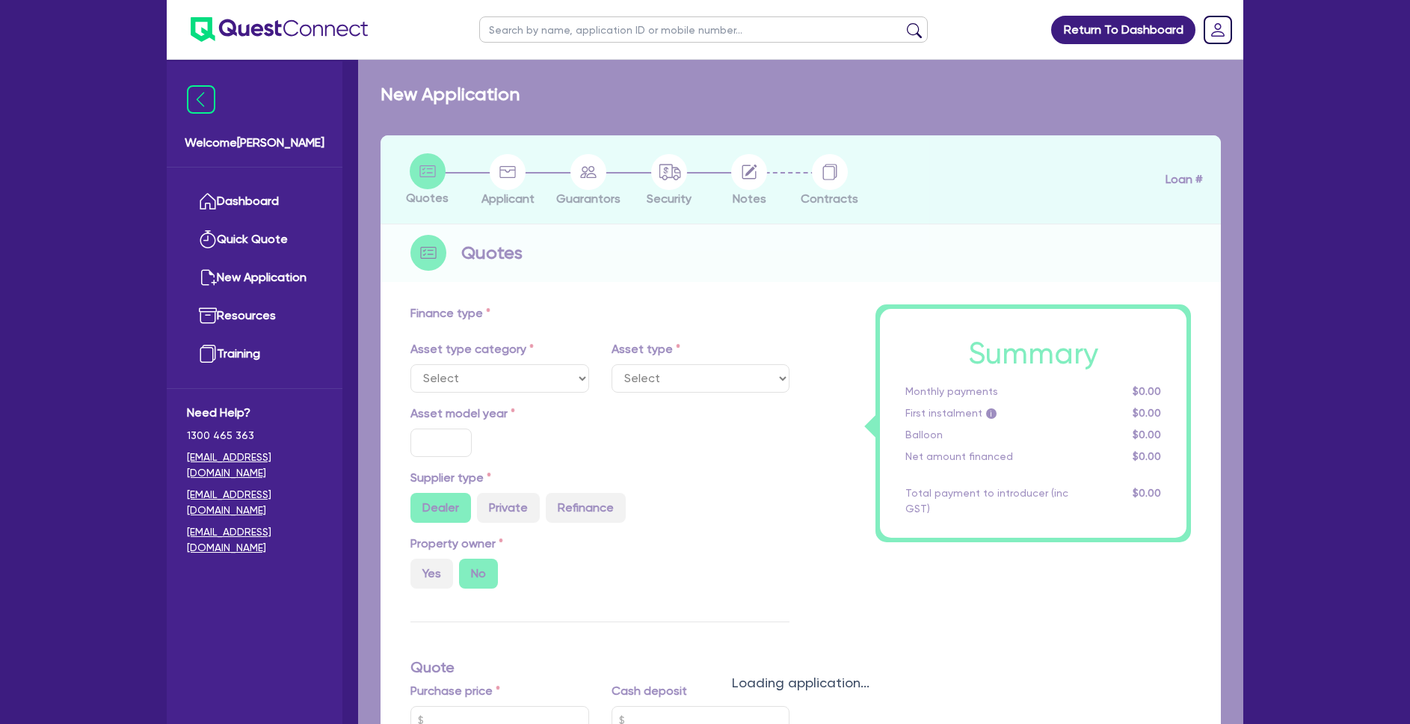
select select "CARS_AND_LIGHT_TRUCKS"
type input "2025"
type input "40,000"
type input "6,500"
type input "8"
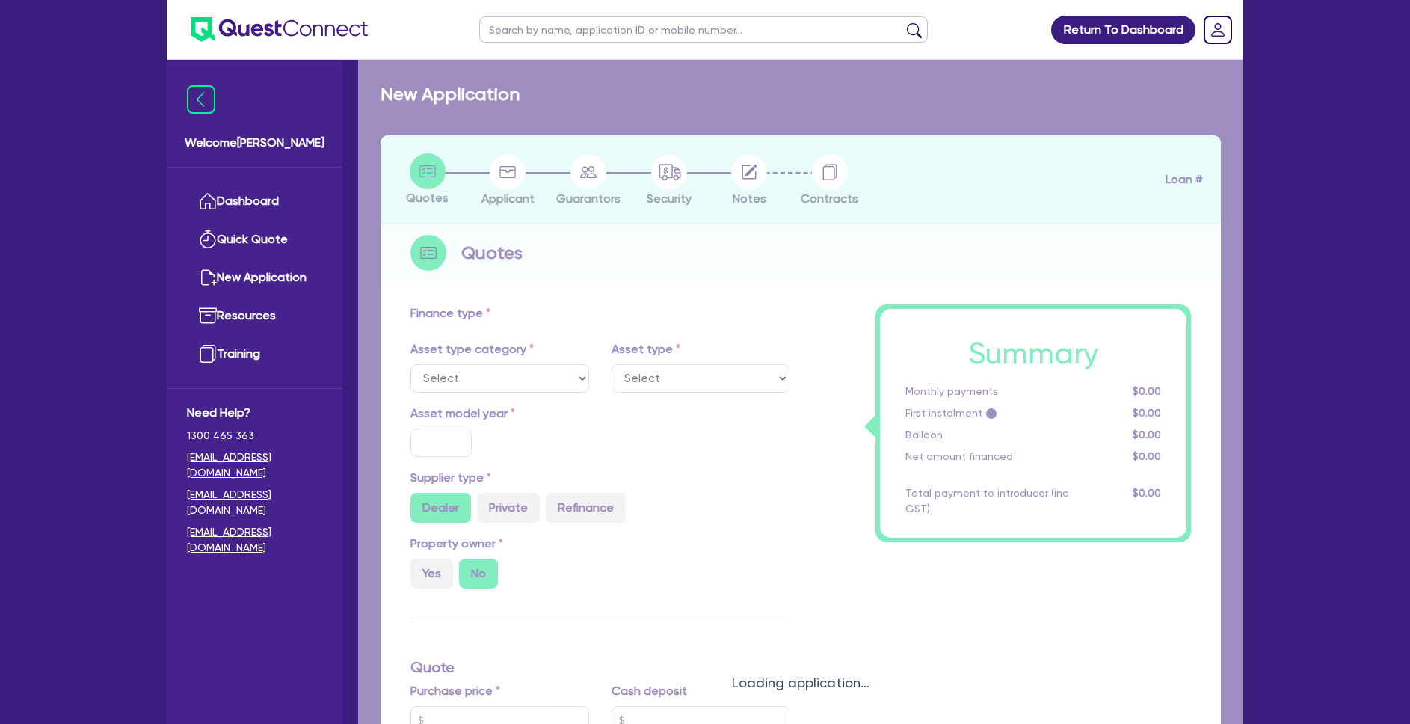
type input "2,680"
type input "17.99"
select select "PASSENGER_VEHICLES"
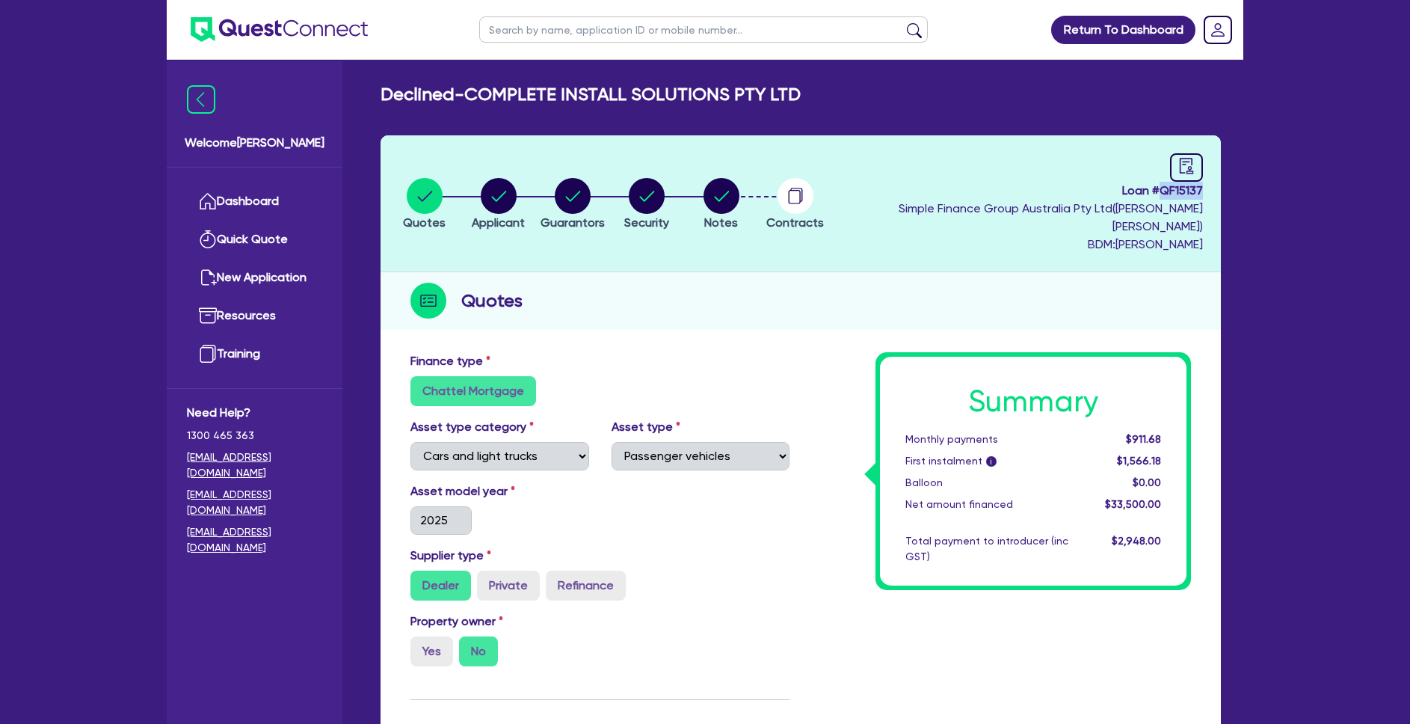
drag, startPoint x: 1161, startPoint y: 191, endPoint x: 1208, endPoint y: 192, distance: 46.4
click at [1208, 192] on header "Quotes Applicant [GEOGRAPHIC_DATA] Security Notes Contracts Loan # QF15137 Simp…" at bounding box center [801, 203] width 840 height 137
copy span "QF15137"
click at [740, 183] on circle "button" at bounding box center [722, 196] width 36 height 36
select select "Quest Finance - Own Book"
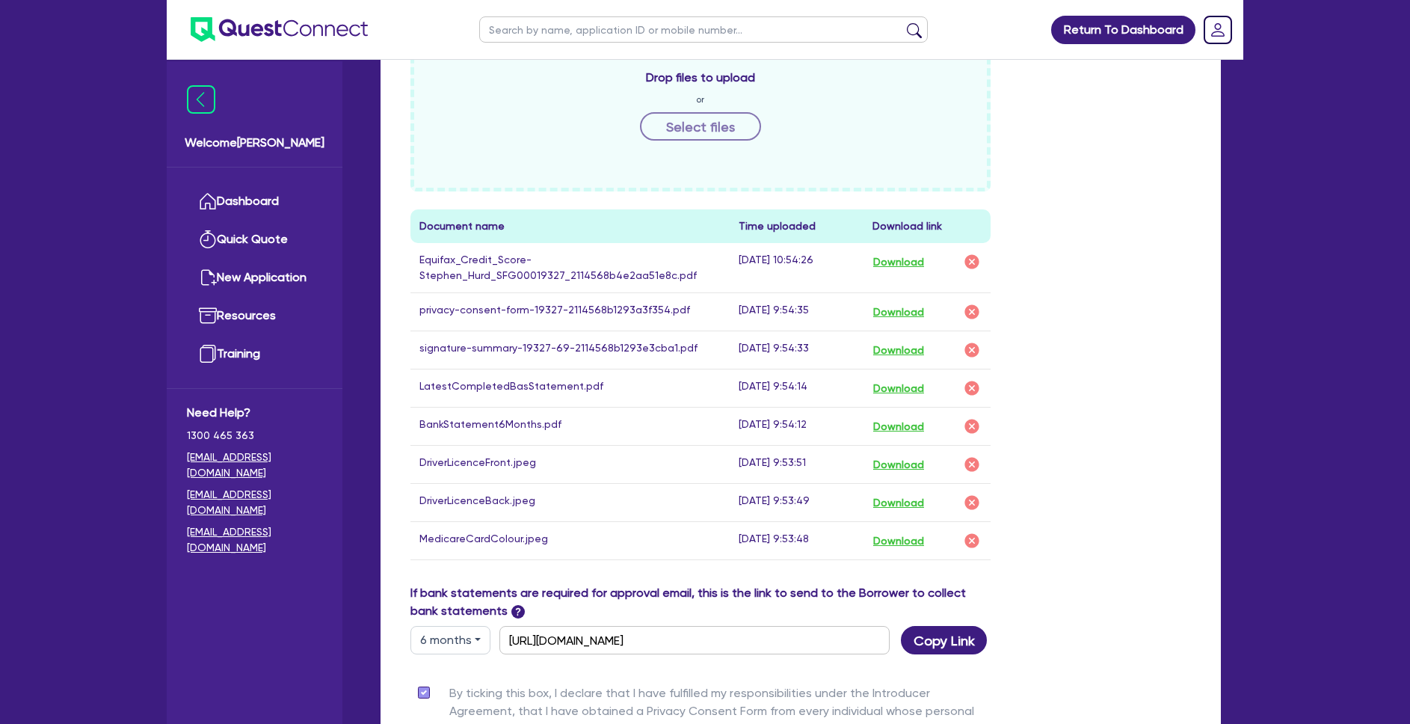
scroll to position [787, 0]
click at [904, 417] on button "Download" at bounding box center [899, 426] width 52 height 19
click at [902, 253] on button "Download" at bounding box center [899, 262] width 52 height 19
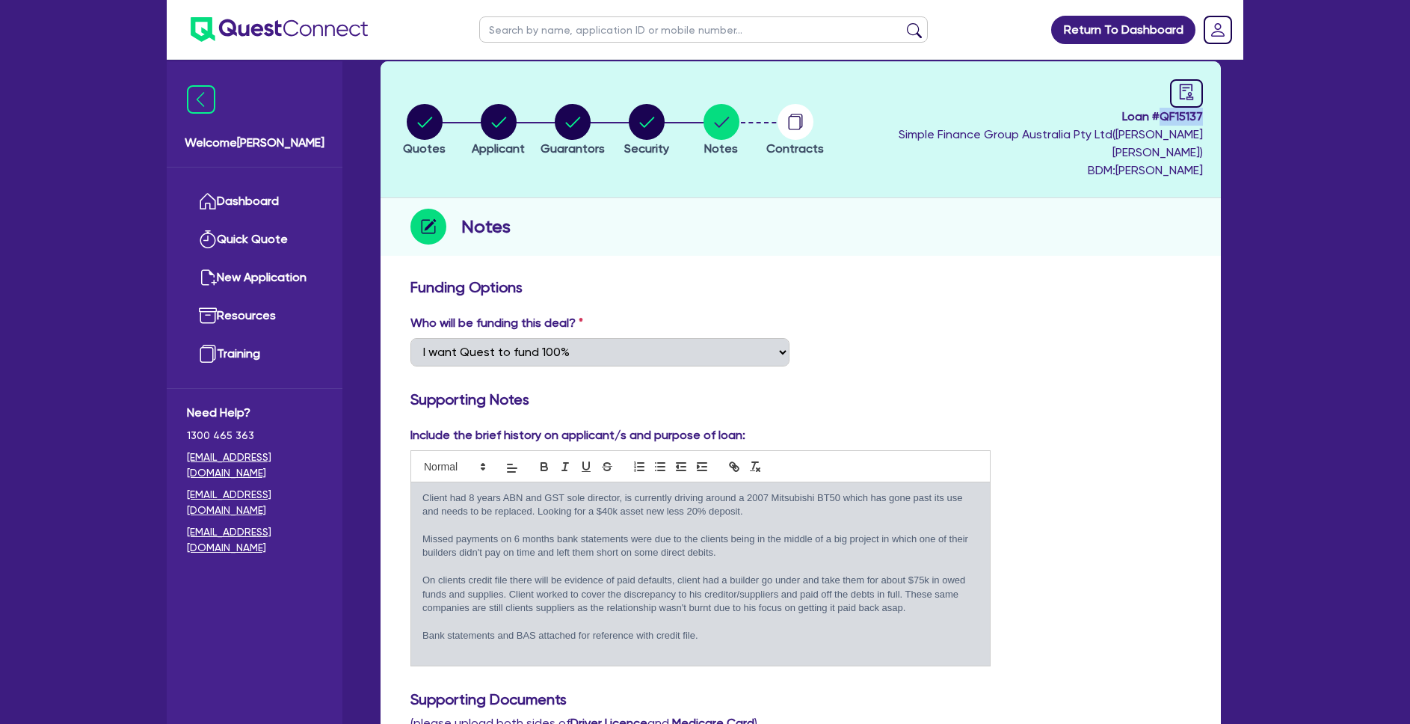
scroll to position [0, 0]
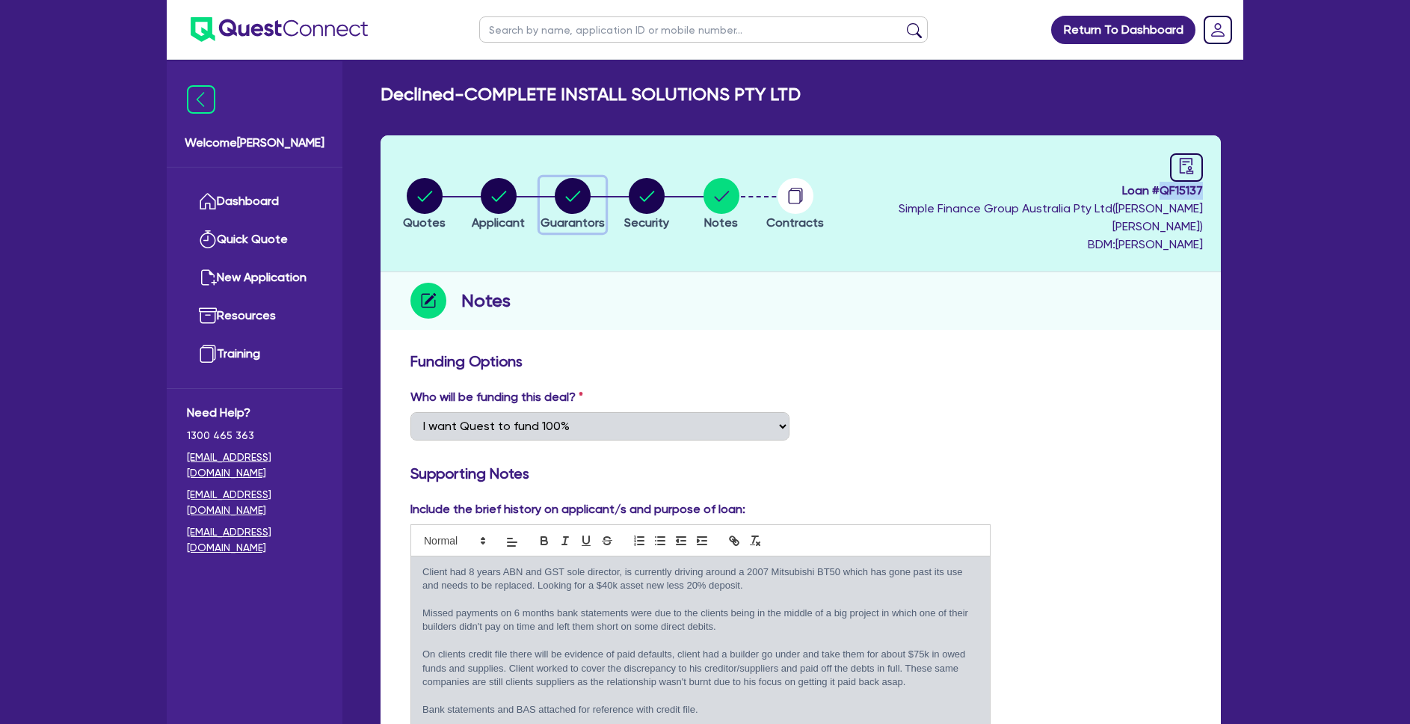
click at [582, 178] on circle "button" at bounding box center [573, 196] width 36 height 36
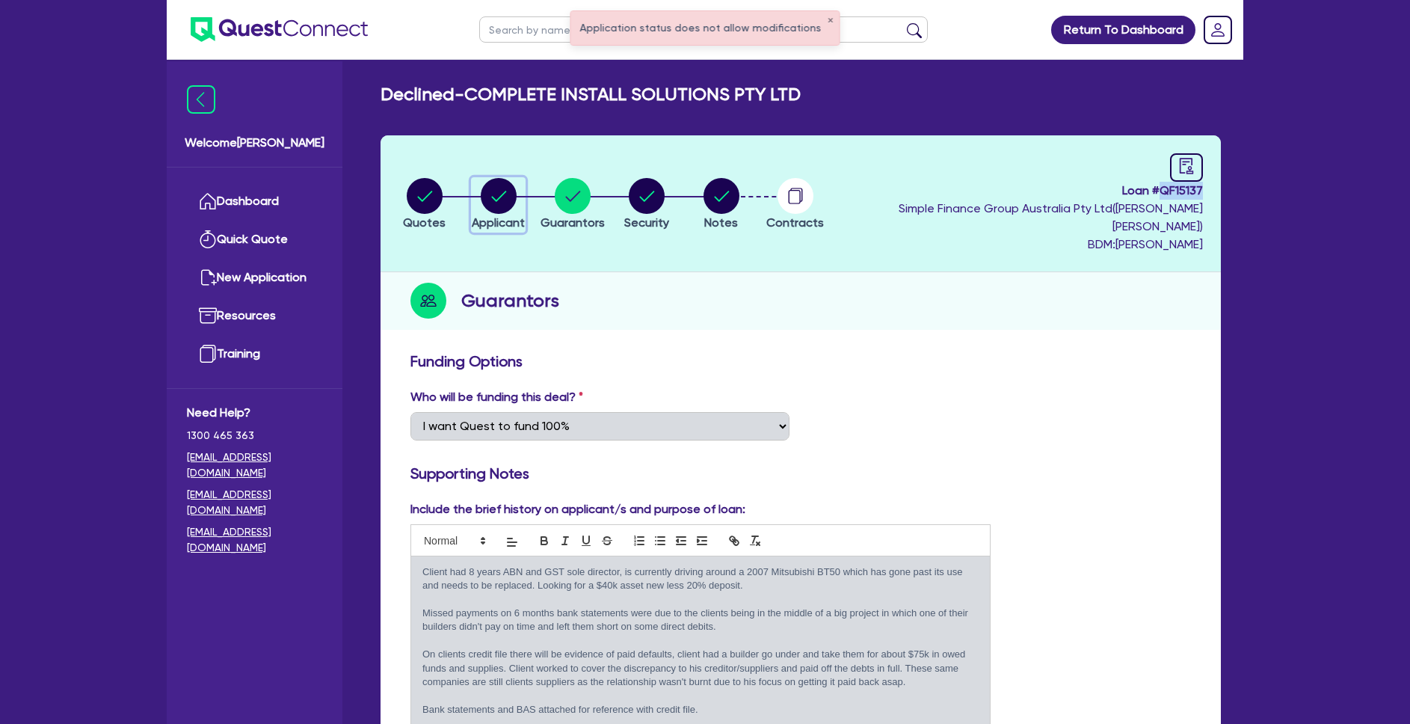
click at [514, 188] on circle "button" at bounding box center [499, 196] width 36 height 36
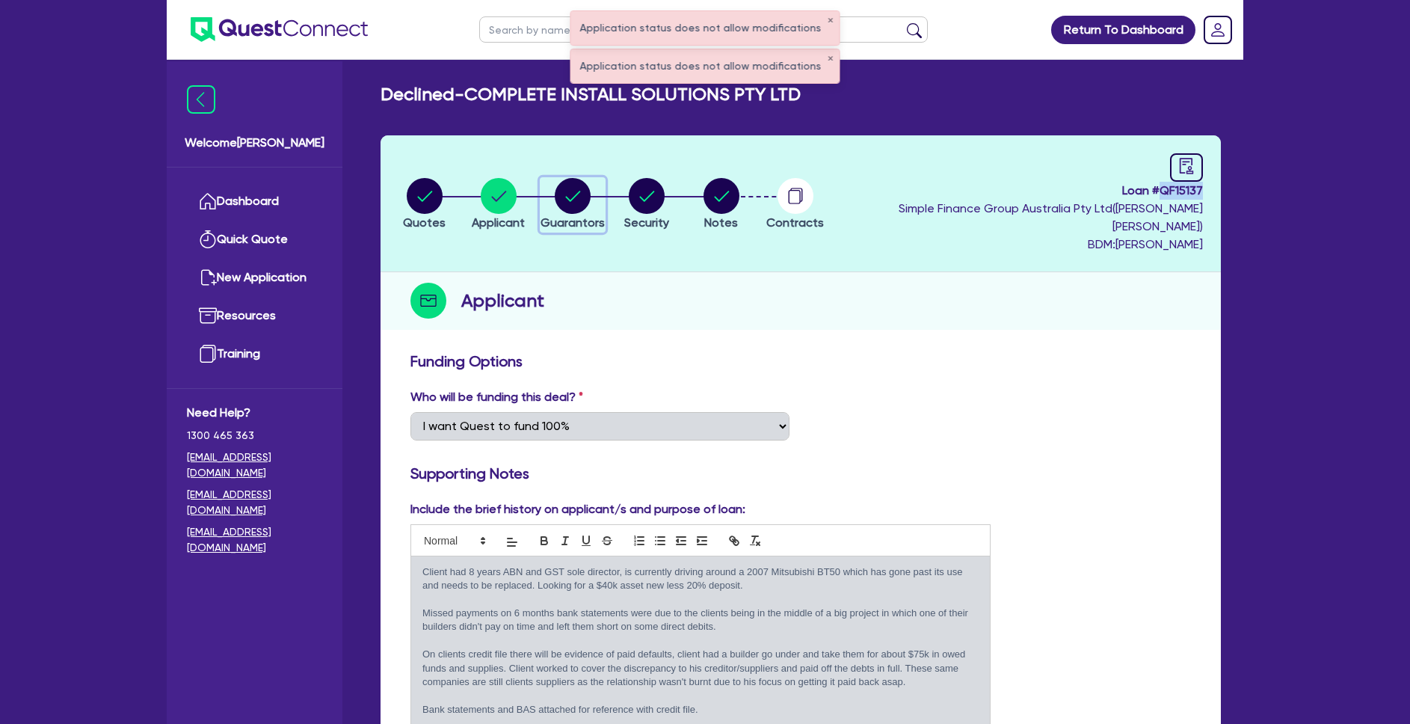
click at [586, 187] on circle "button" at bounding box center [573, 196] width 36 height 36
click at [328, 199] on ul "Dashboard Quick Quote New Application Ref Company Ref Salesperson Resources Tra…" at bounding box center [255, 278] width 176 height 221
click at [517, 194] on circle "button" at bounding box center [499, 196] width 36 height 36
drag, startPoint x: 424, startPoint y: 182, endPoint x: 345, endPoint y: 180, distance: 78.5
click at [424, 182] on icon "button" at bounding box center [425, 196] width 36 height 36
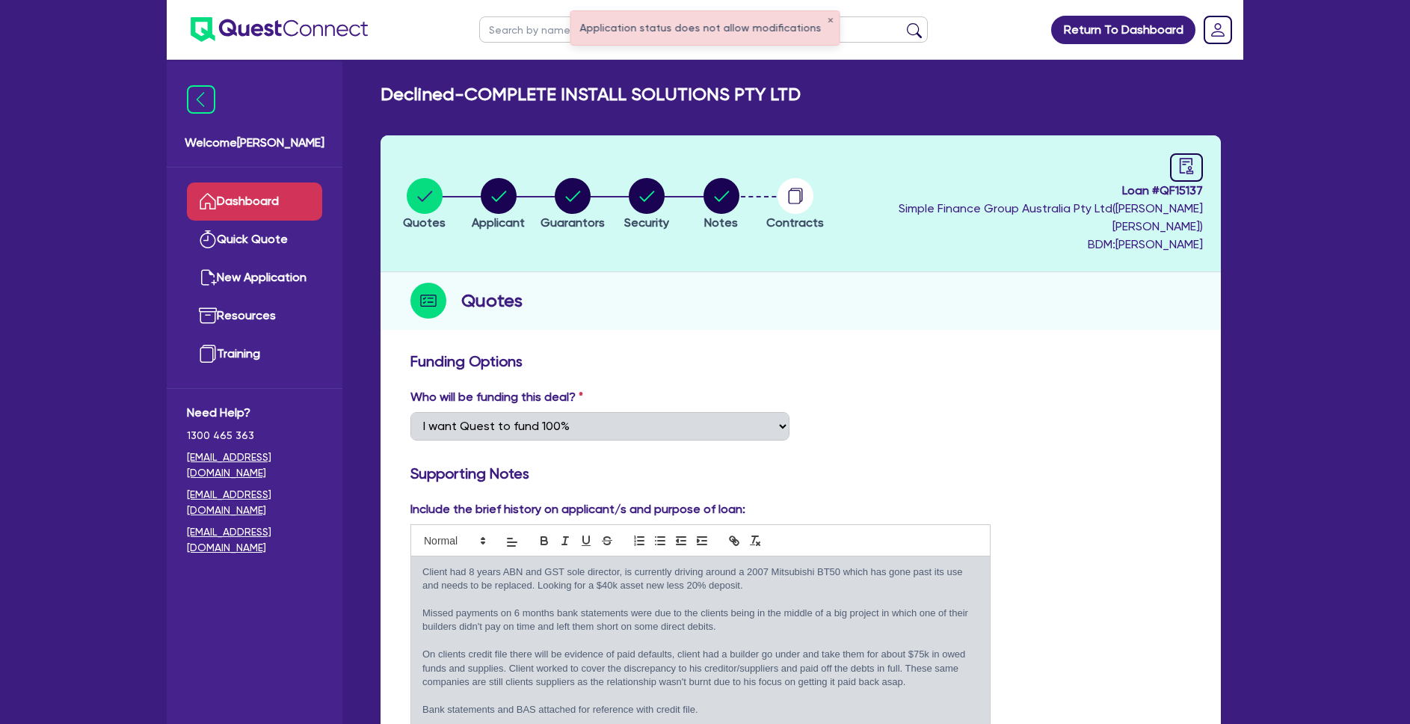
click at [271, 197] on link "Dashboard" at bounding box center [254, 201] width 135 height 38
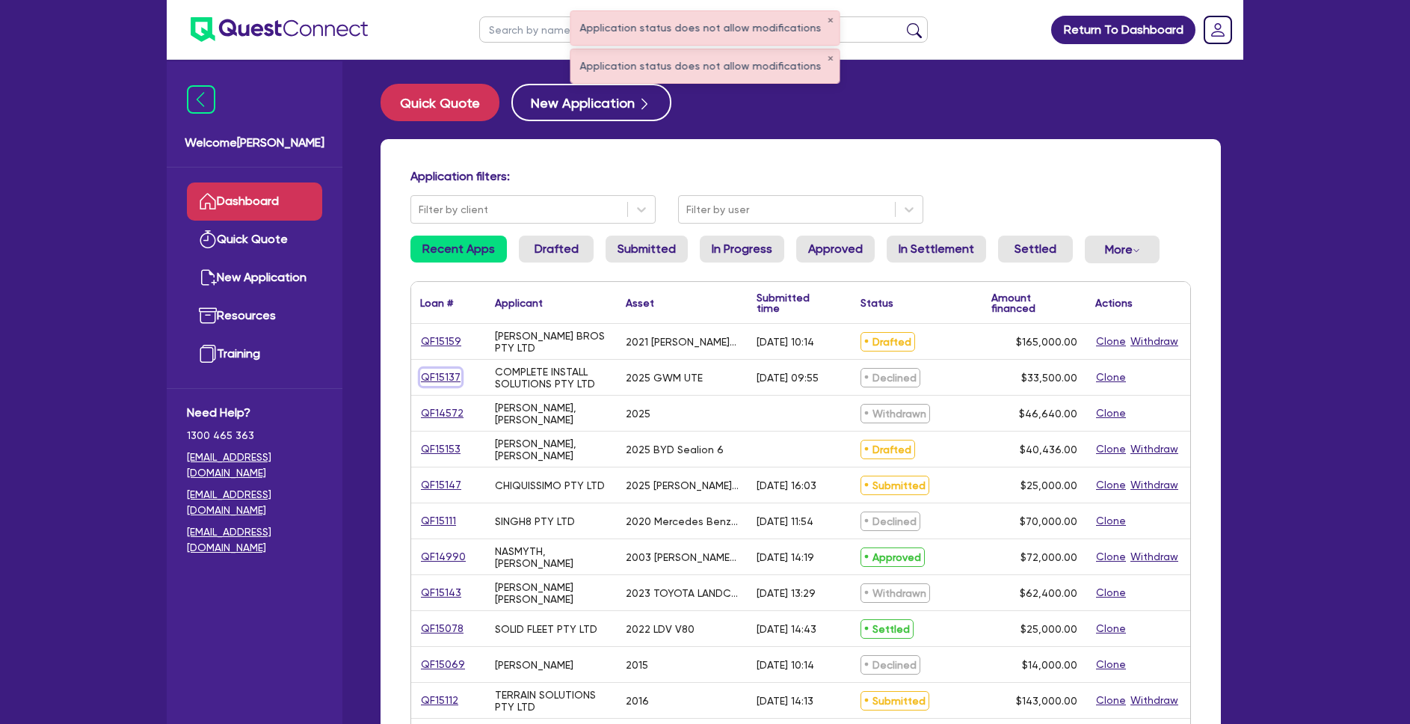
click at [449, 375] on link "QF15137" at bounding box center [440, 377] width 41 height 17
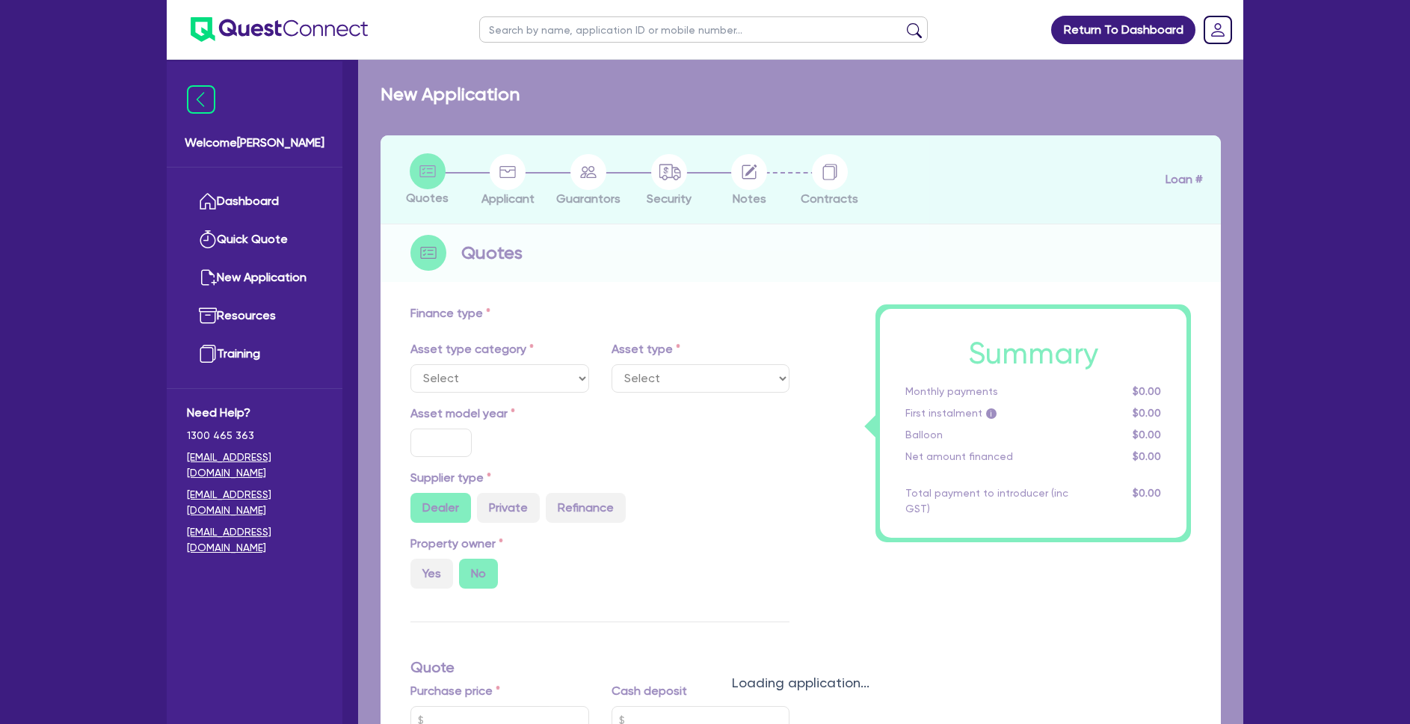
select select "CARS_AND_LIGHT_TRUCKS"
type input "2025"
type input "40,000"
type input "6,500"
type input "8"
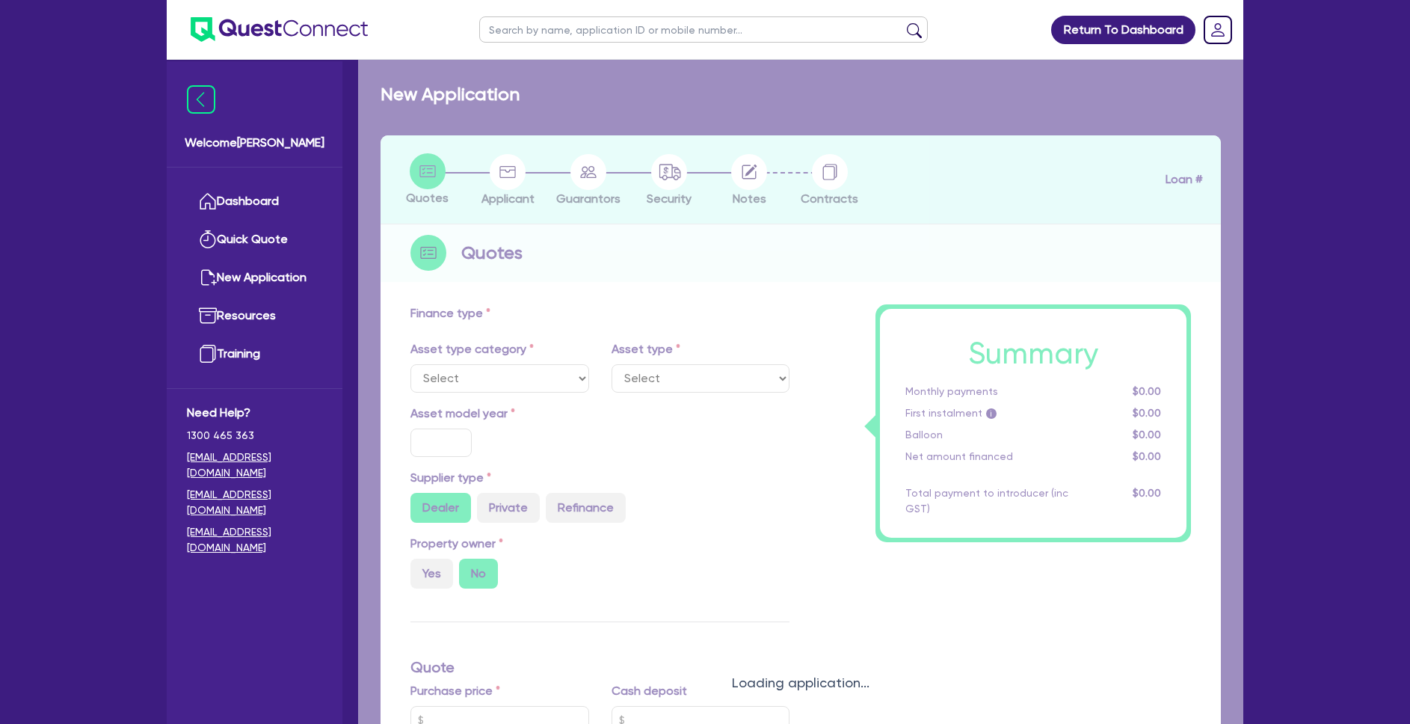
type input "2,680"
type input "17.99"
select select "PASSENGER_VEHICLES"
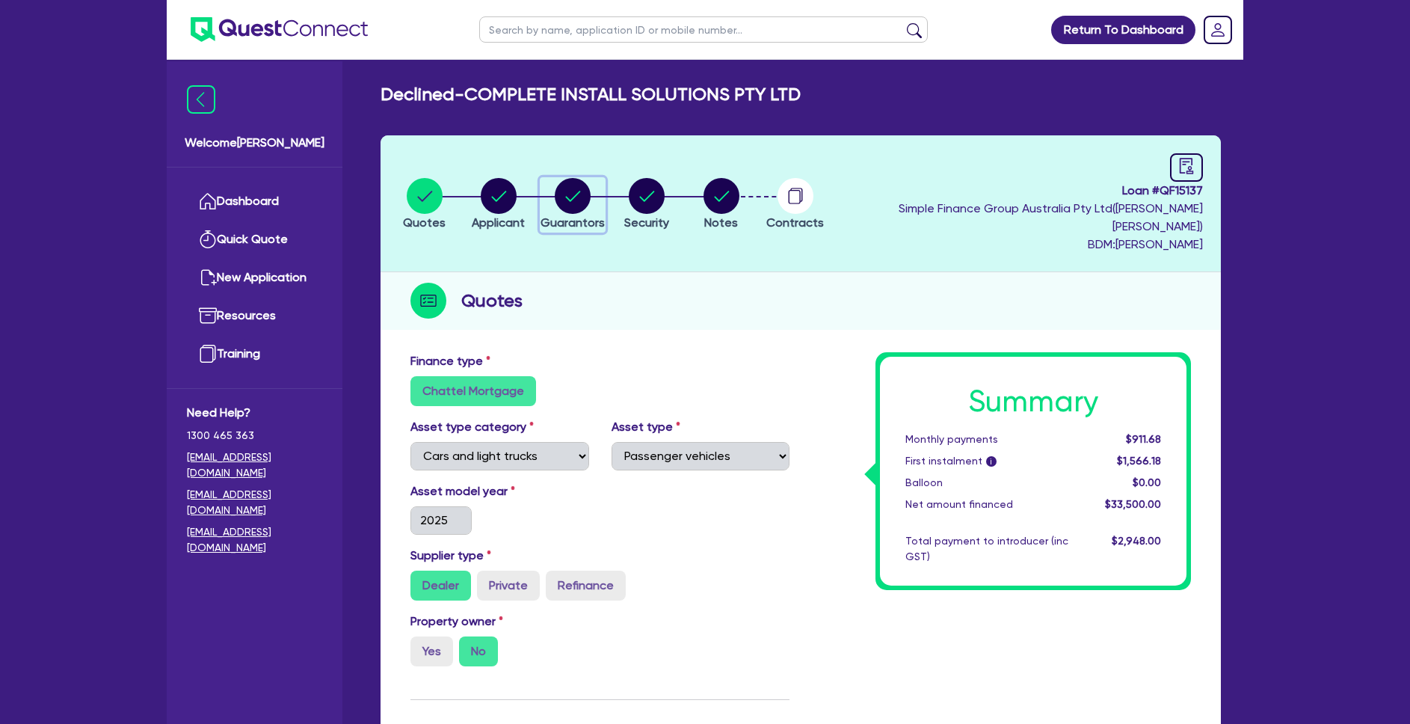
click at [565, 178] on div "button" at bounding box center [573, 196] width 64 height 36
select select "MR"
select select "QLD"
select select "MARRIED"
select select "CASH"
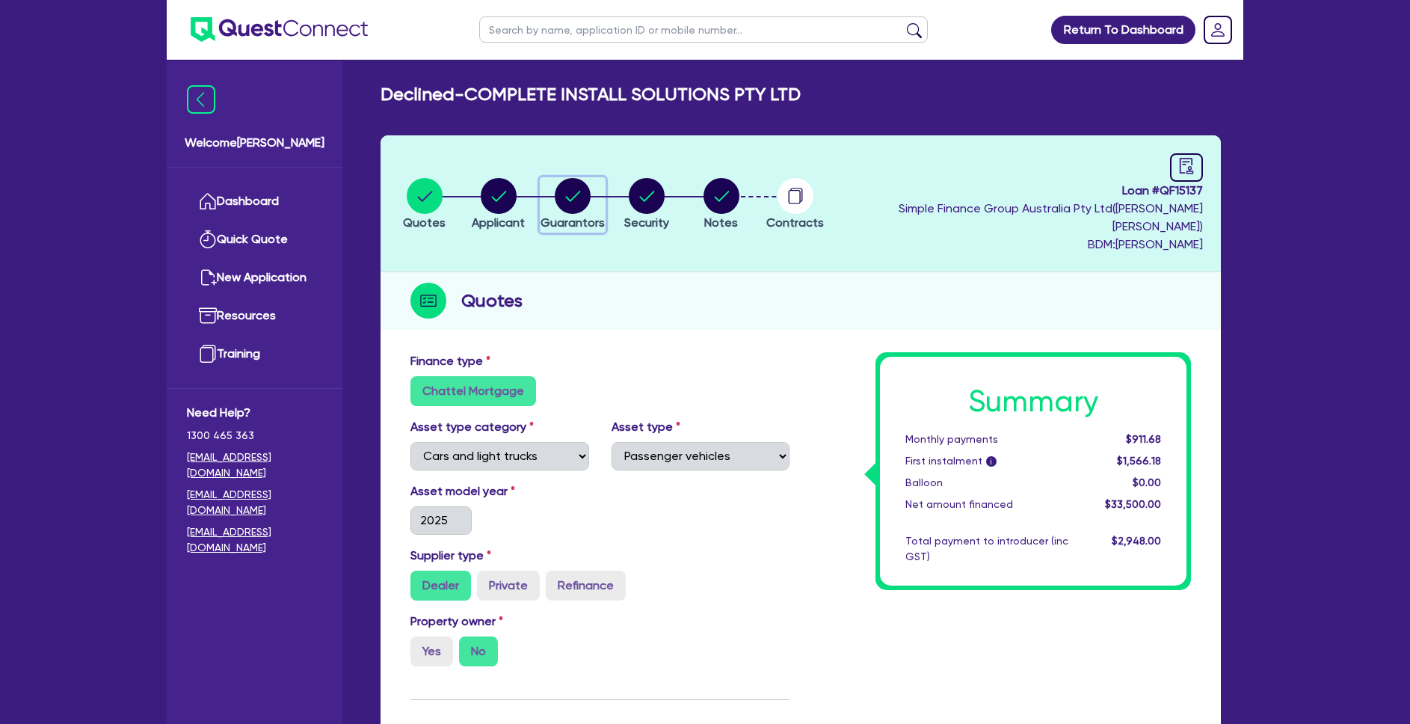
select select "VEHICLE"
select select "HOUSEHOLD_PERSONAL"
select select "OTHER"
select select "EQUIPMENT"
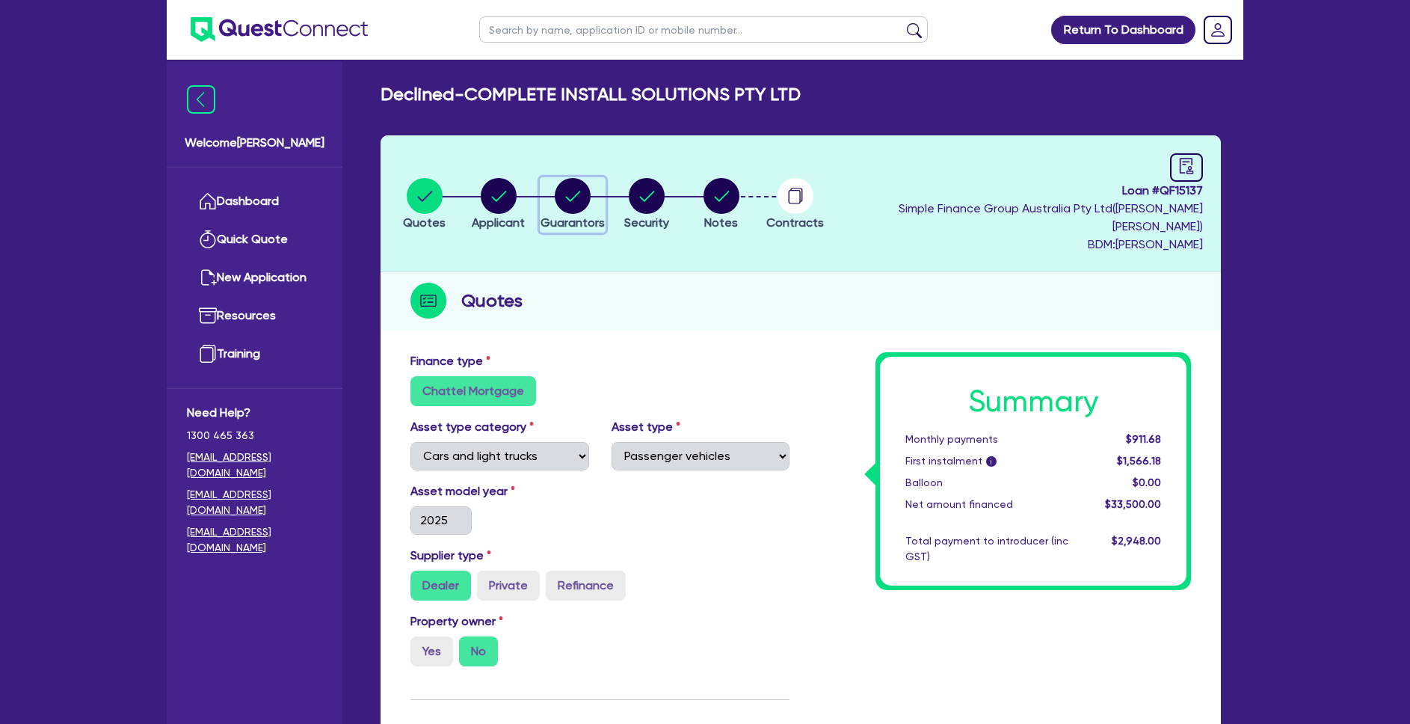
select select "CASH"
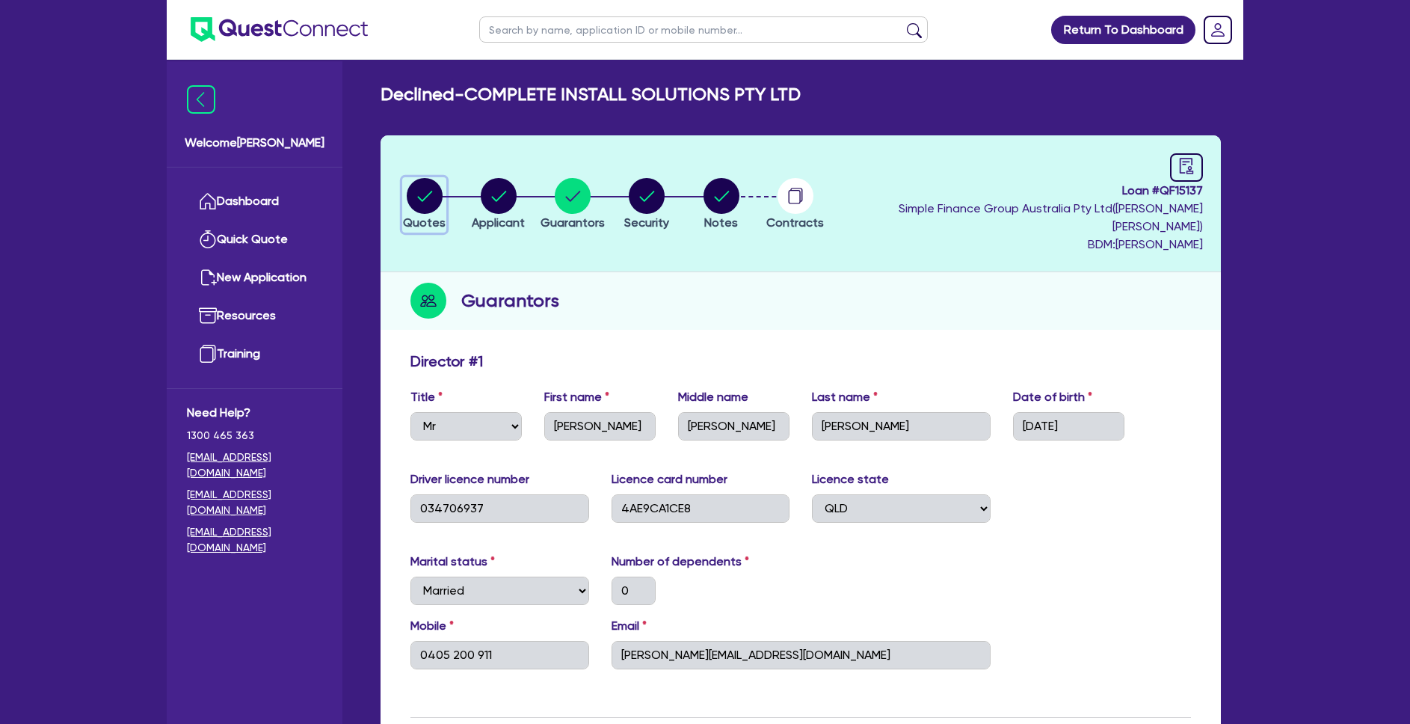
click at [442, 196] on circle "button" at bounding box center [425, 196] width 36 height 36
select select "CARS_AND_LIGHT_TRUCKS"
select select "PASSENGER_VEHICLES"
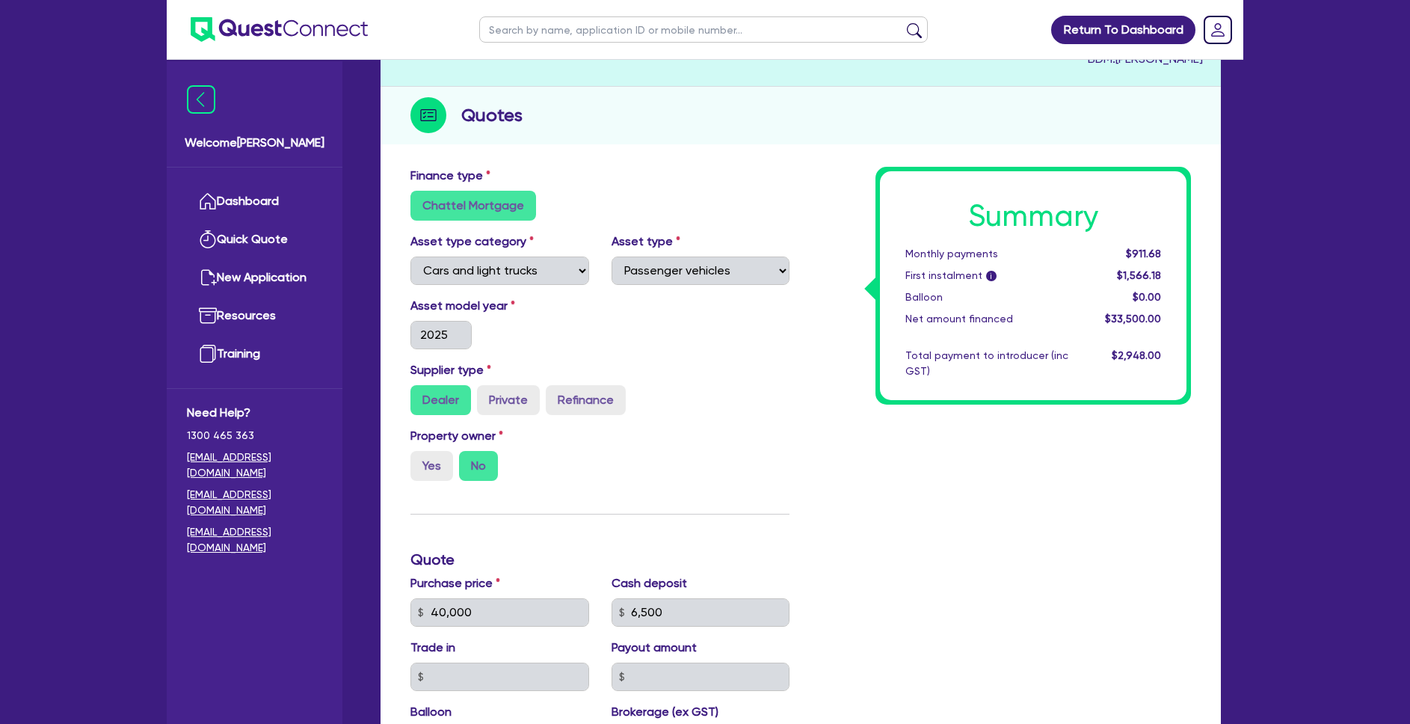
scroll to position [50, 0]
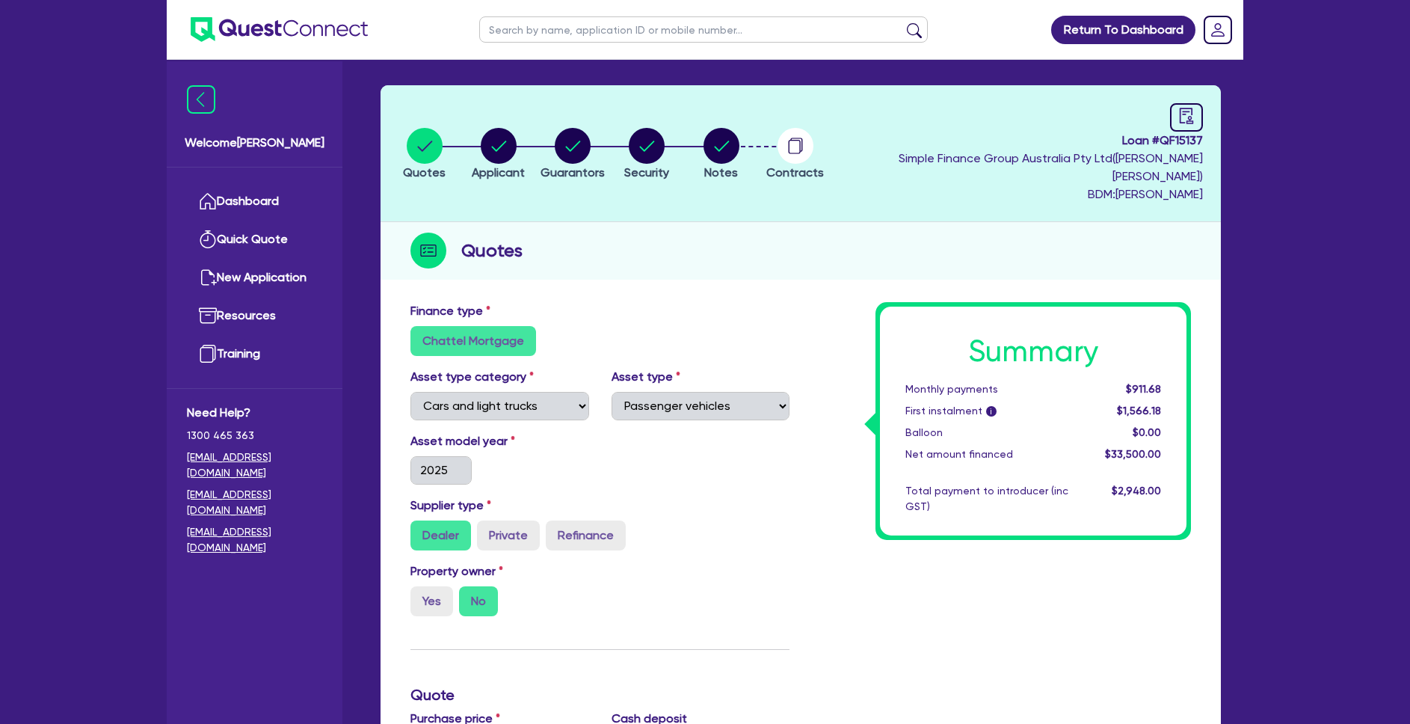
click at [758, 141] on li "Notes" at bounding box center [721, 153] width 74 height 52
click at [740, 147] on circle "button" at bounding box center [722, 146] width 36 height 36
select select "Quest Finance - Own Book"
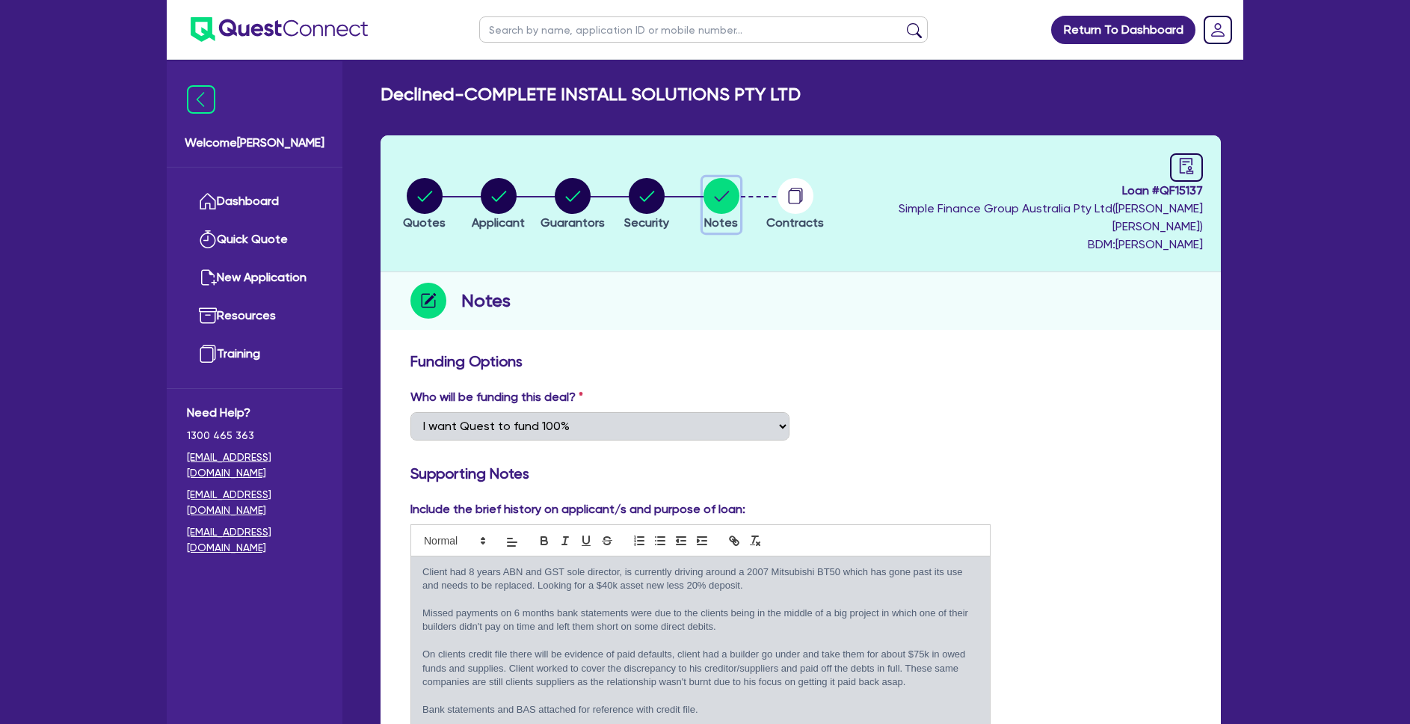
scroll to position [141, 0]
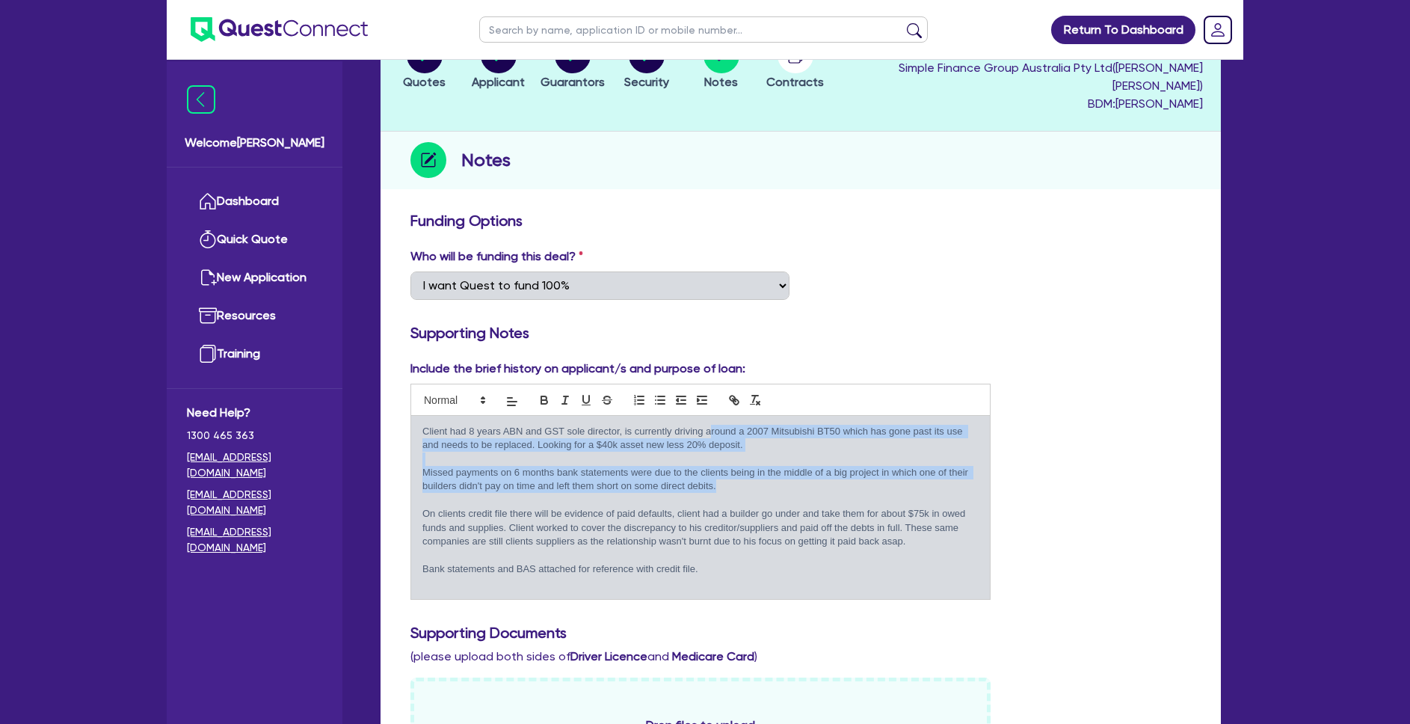
drag, startPoint x: 709, startPoint y: 410, endPoint x: 742, endPoint y: 465, distance: 64.4
click at [742, 464] on div "Client had 8 years ABN and GST sole director, is currently driving around a 200…" at bounding box center [700, 507] width 579 height 183
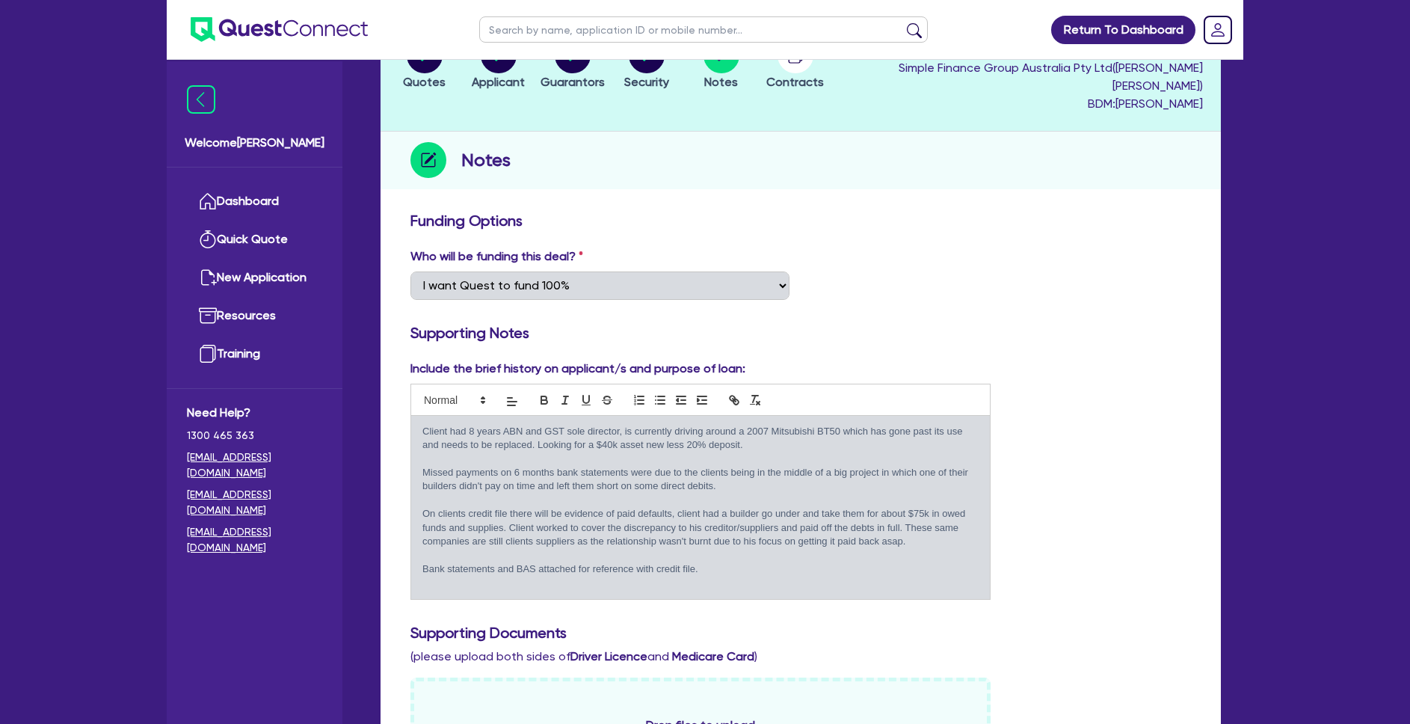
click at [749, 471] on p "Missed payments on 6 months bank statements were due to the clients being in th…" at bounding box center [700, 480] width 556 height 28
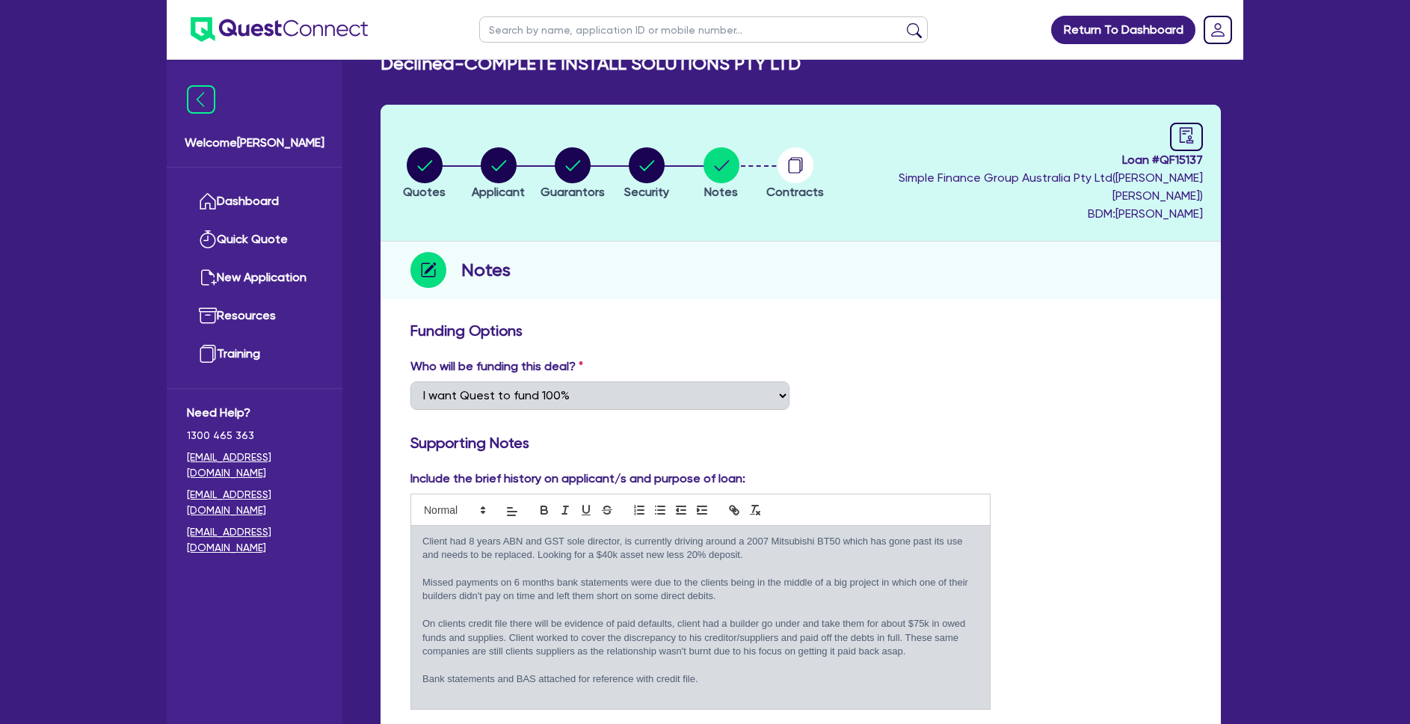
scroll to position [0, 0]
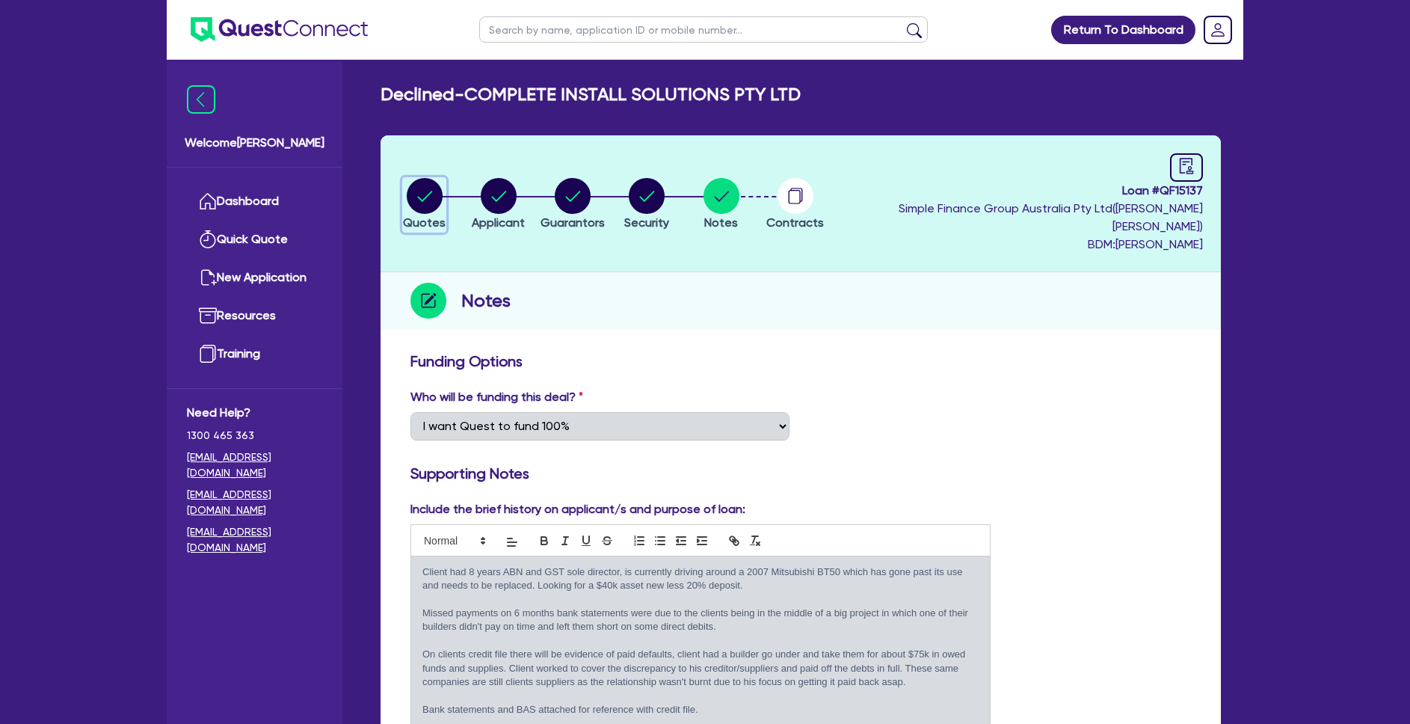
click at [432, 181] on circle "button" at bounding box center [425, 196] width 36 height 36
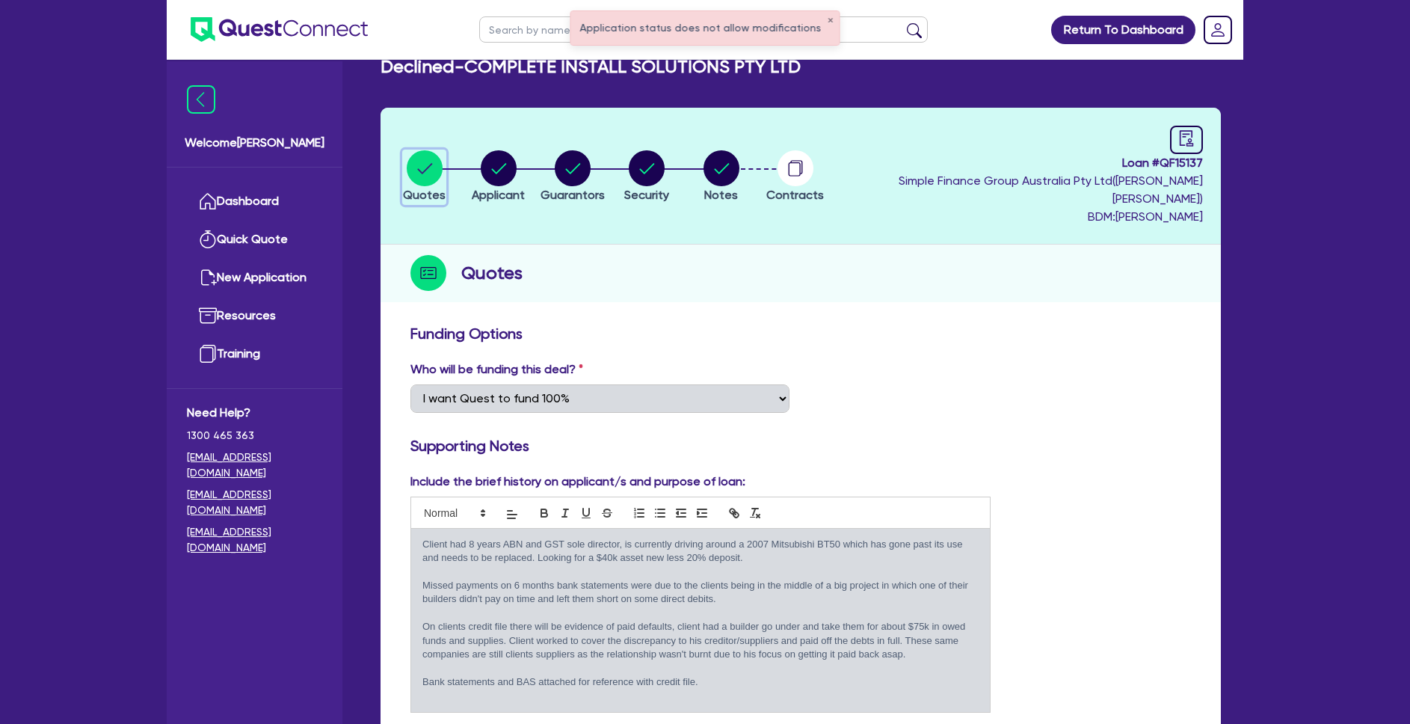
scroll to position [28, 0]
click at [525, 172] on div "button" at bounding box center [498, 168] width 53 height 36
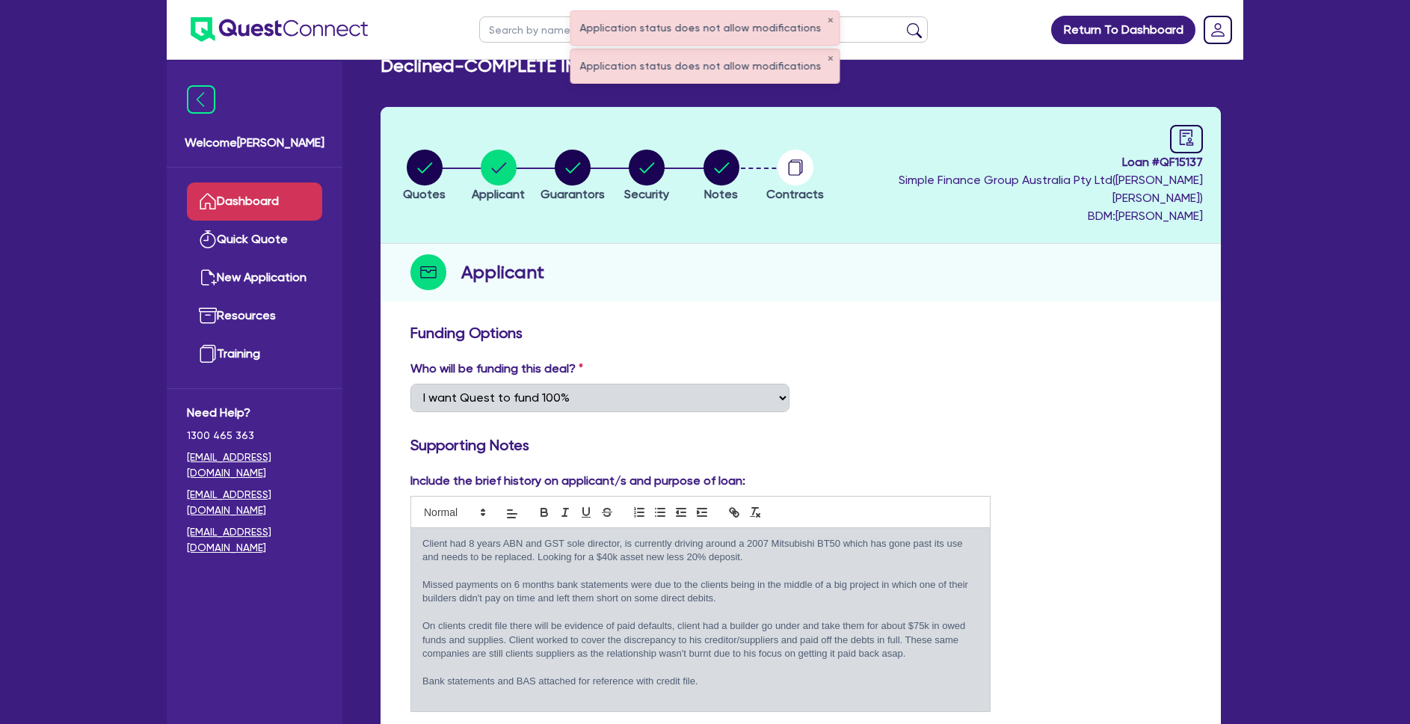
click at [267, 206] on link "Dashboard" at bounding box center [254, 201] width 135 height 38
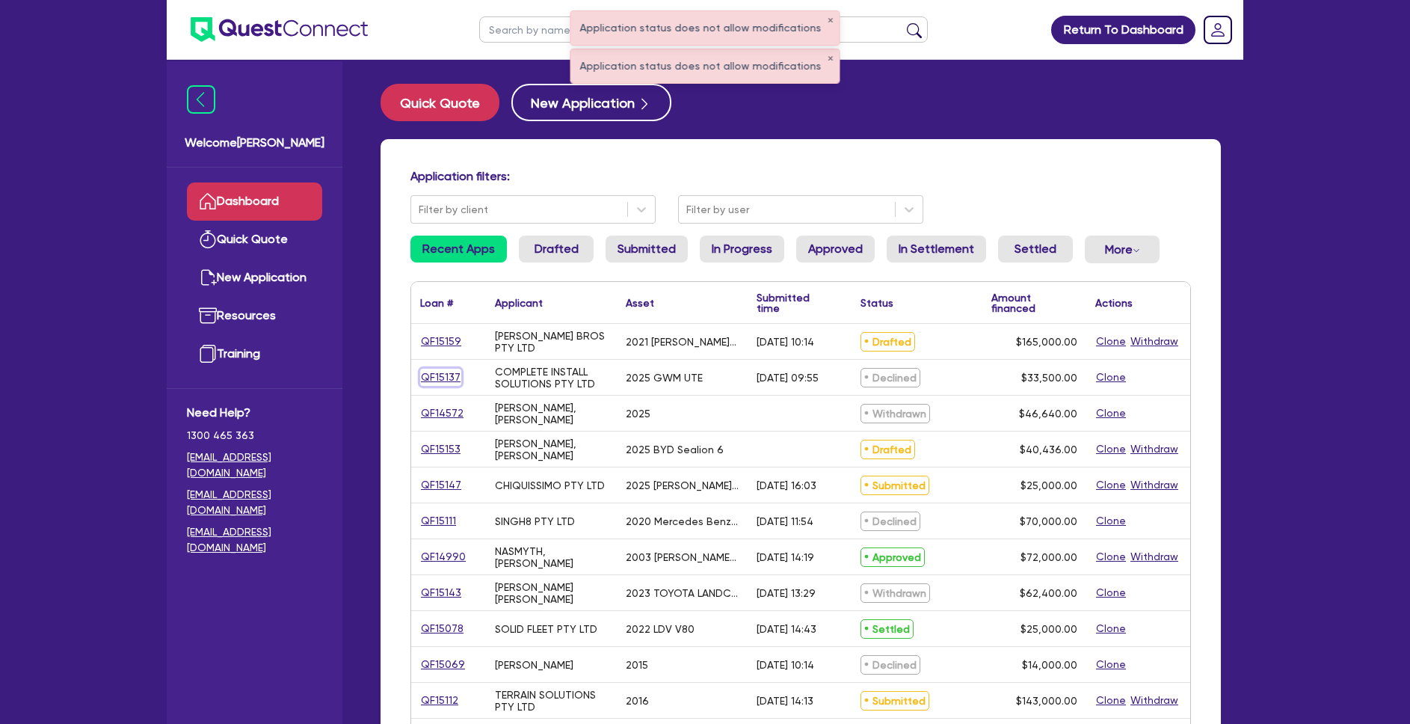
click at [431, 373] on link "QF15137" at bounding box center [440, 377] width 41 height 17
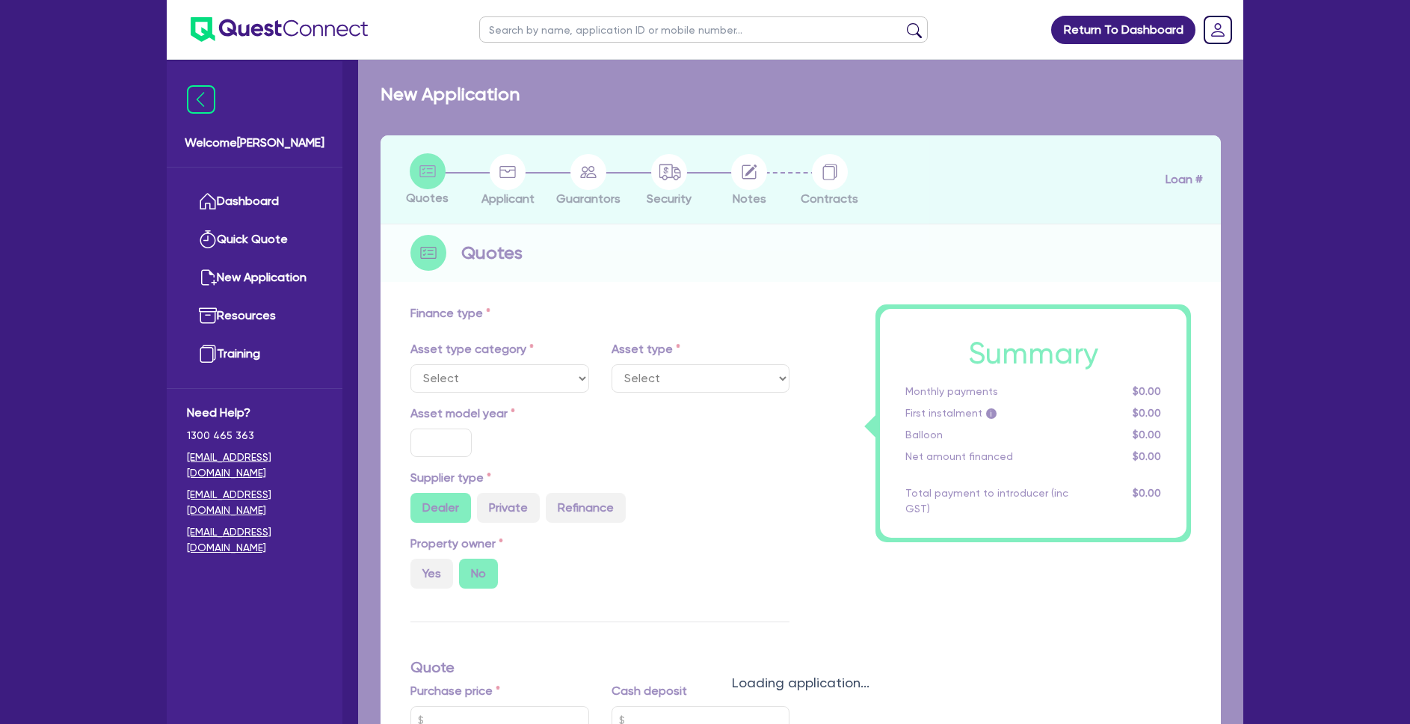
select select "CARS_AND_LIGHT_TRUCKS"
type input "2025"
type input "40,000"
type input "6,500"
type input "8"
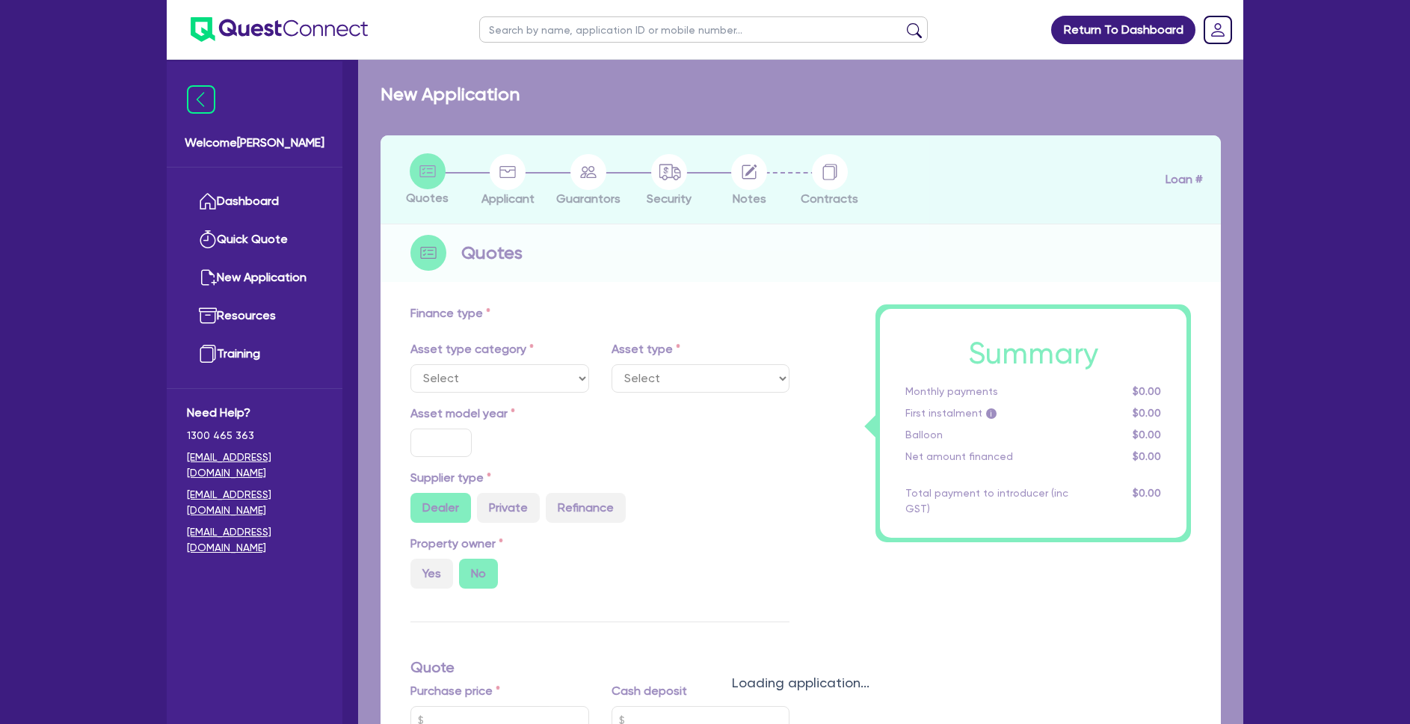
type input "2,680"
type input "17.99"
select select "PASSENGER_VEHICLES"
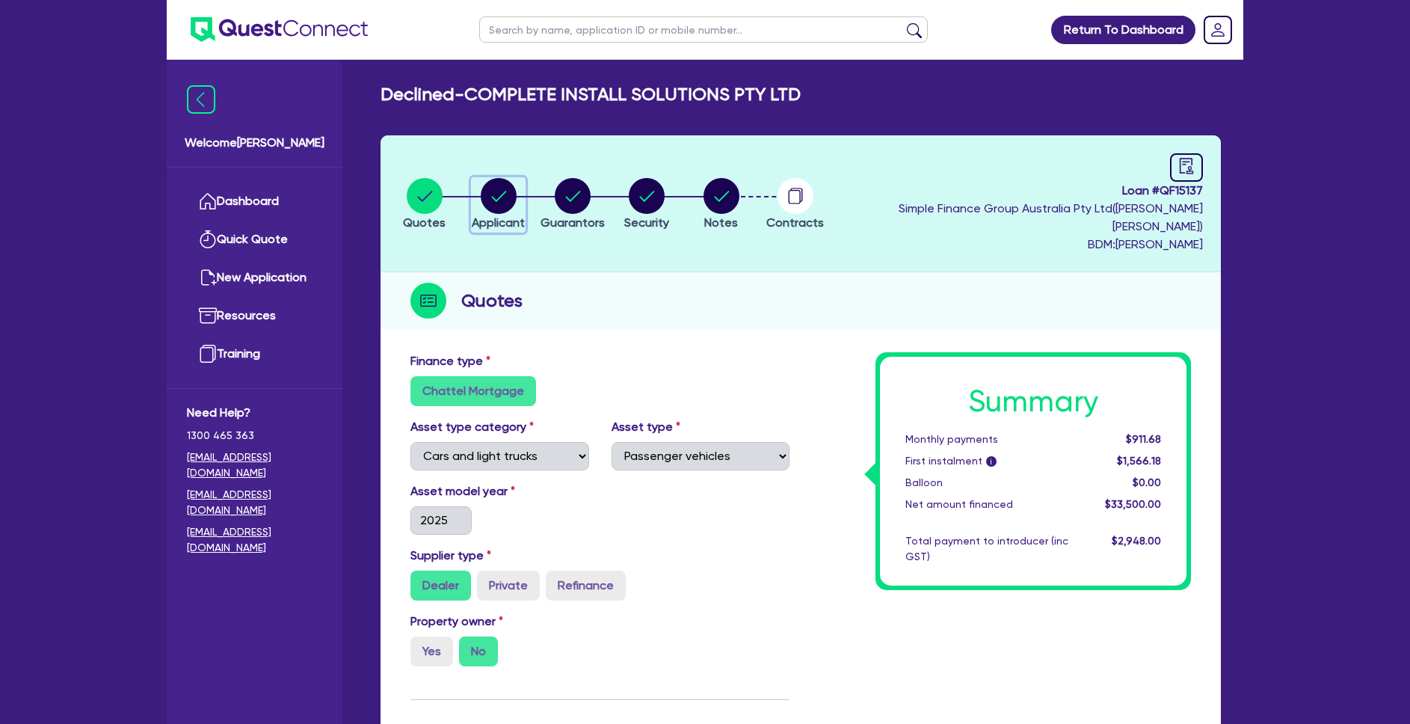
click at [505, 200] on circle "button" at bounding box center [499, 196] width 36 height 36
select select "COMPANY"
select select "BUILDING_CONSTRUCTION"
select select "TRADES_SERVICES_CONSUMERS"
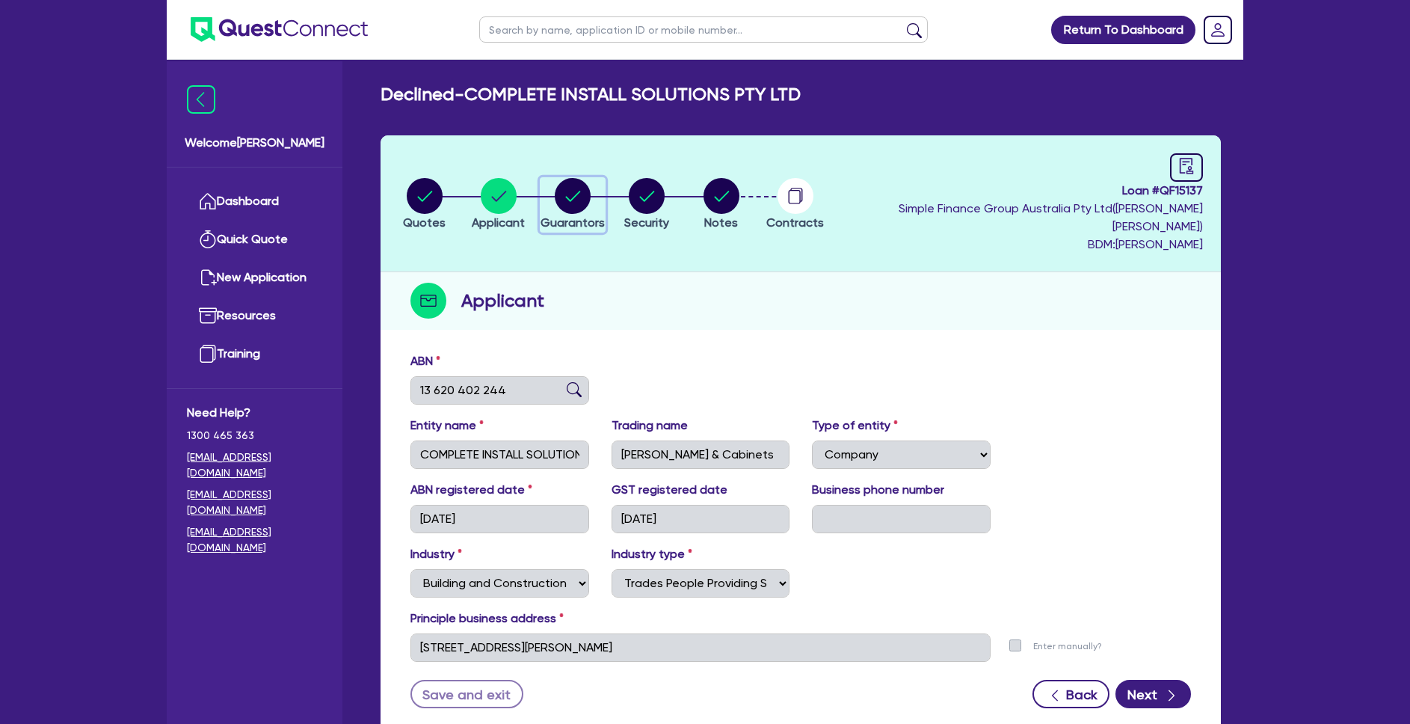
click at [591, 184] on circle "button" at bounding box center [573, 196] width 36 height 36
select select "MR"
select select "QLD"
select select "MARRIED"
select select "CASH"
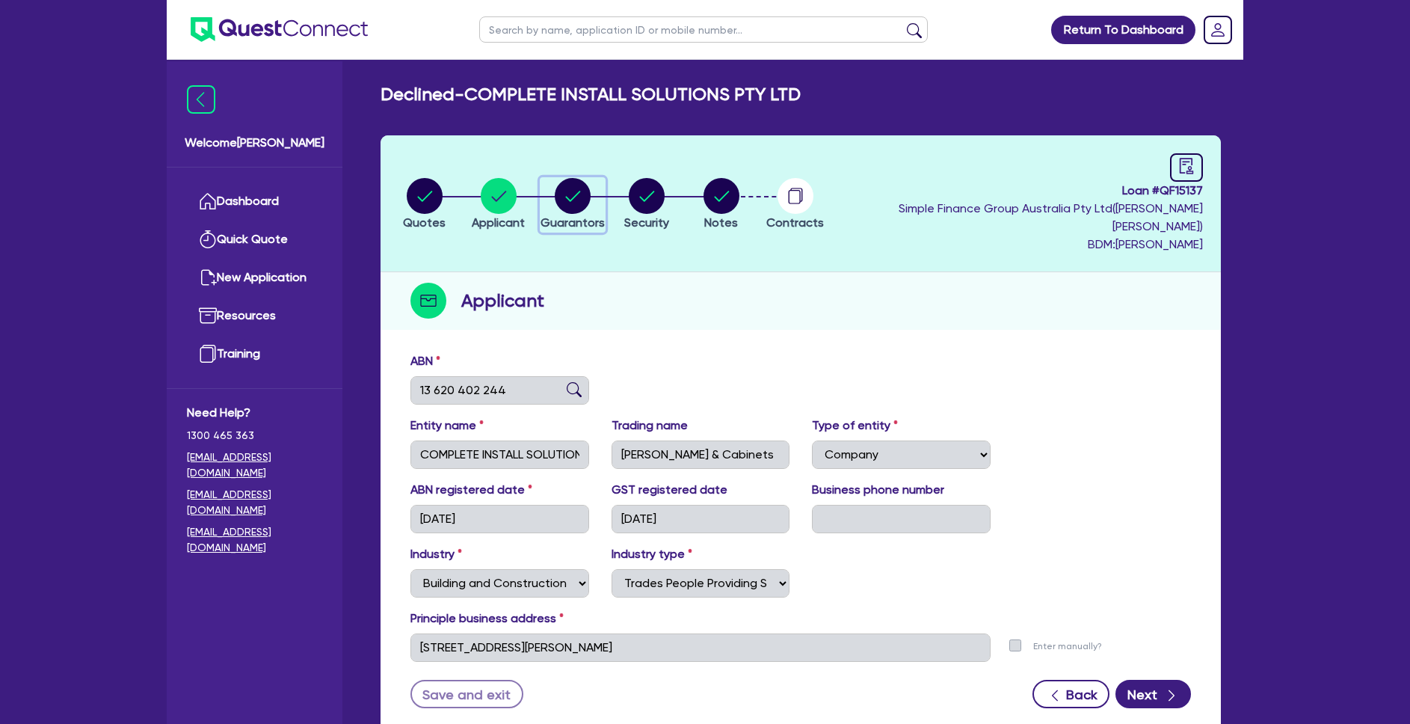
select select "VEHICLE"
select select "HOUSEHOLD_PERSONAL"
select select "OTHER"
select select "EQUIPMENT"
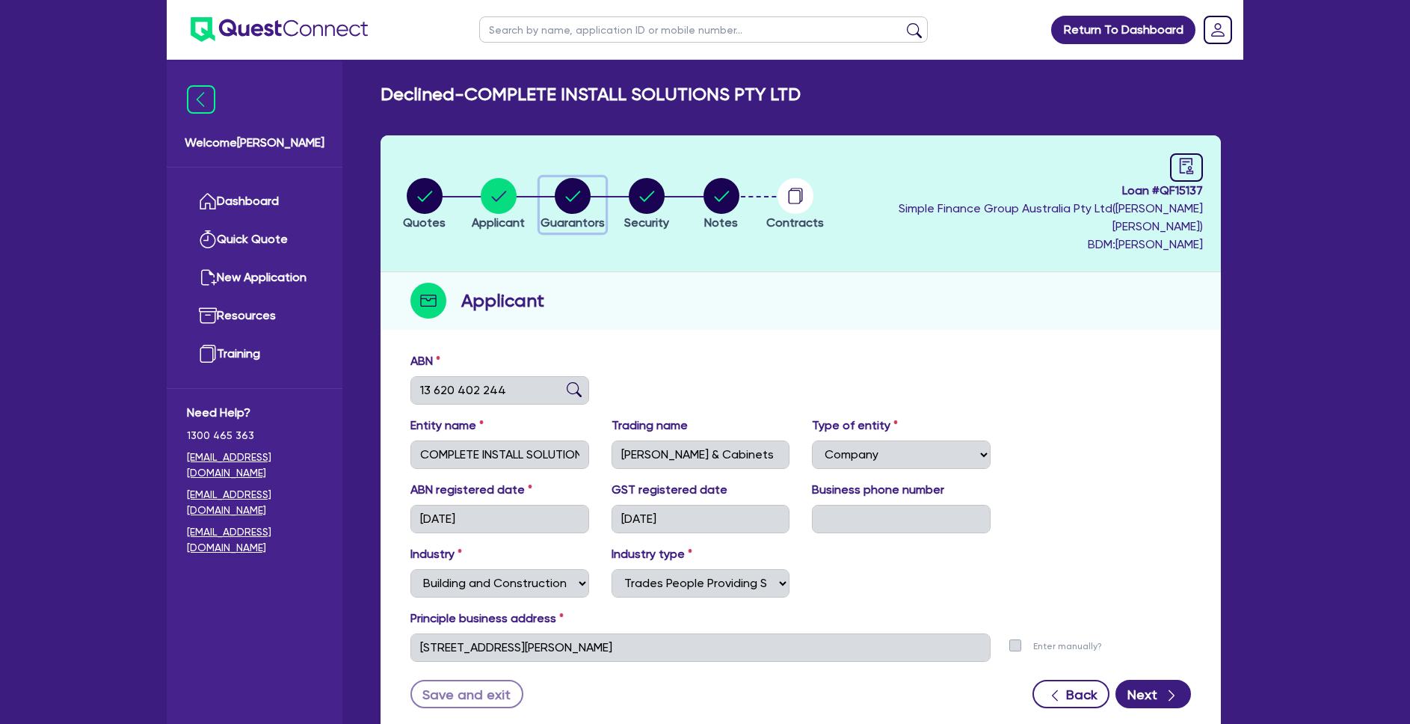
select select "CASH"
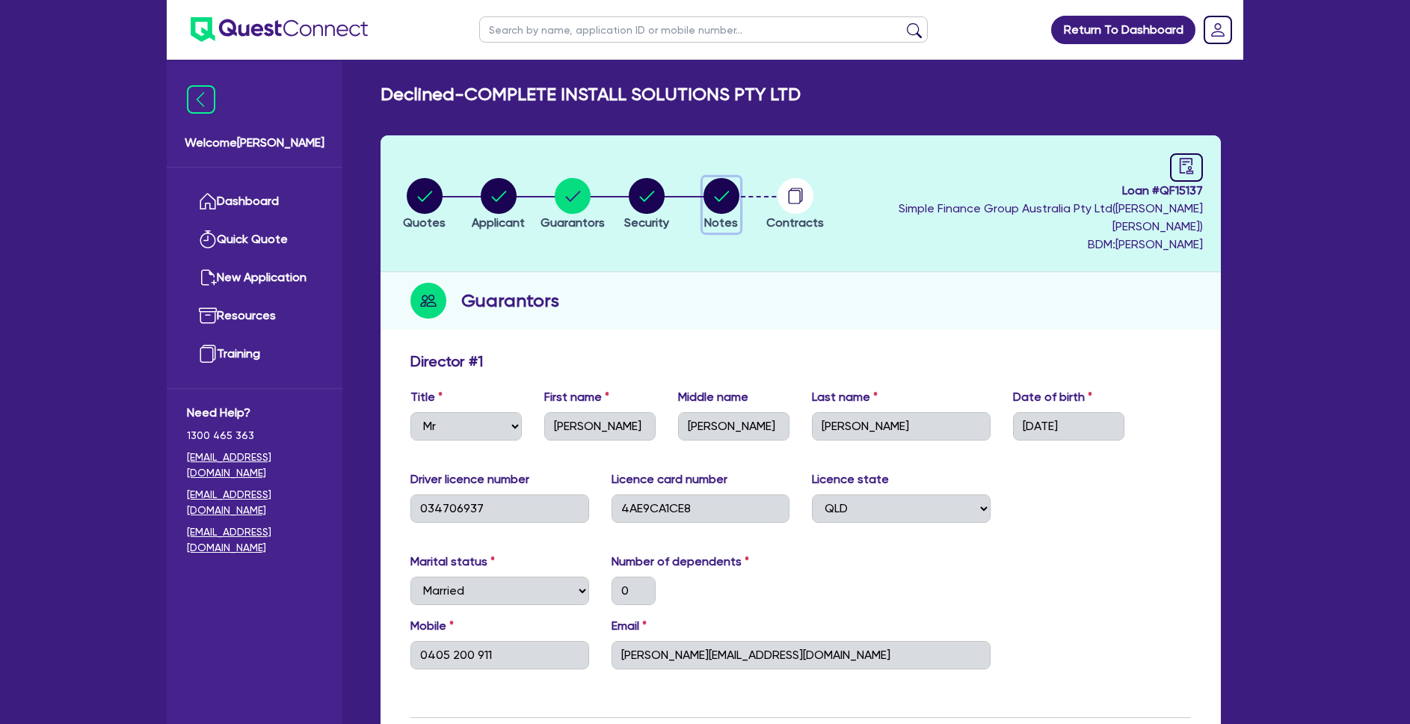
click at [740, 185] on circle "button" at bounding box center [722, 196] width 36 height 36
select select "Quest Finance - Own Book"
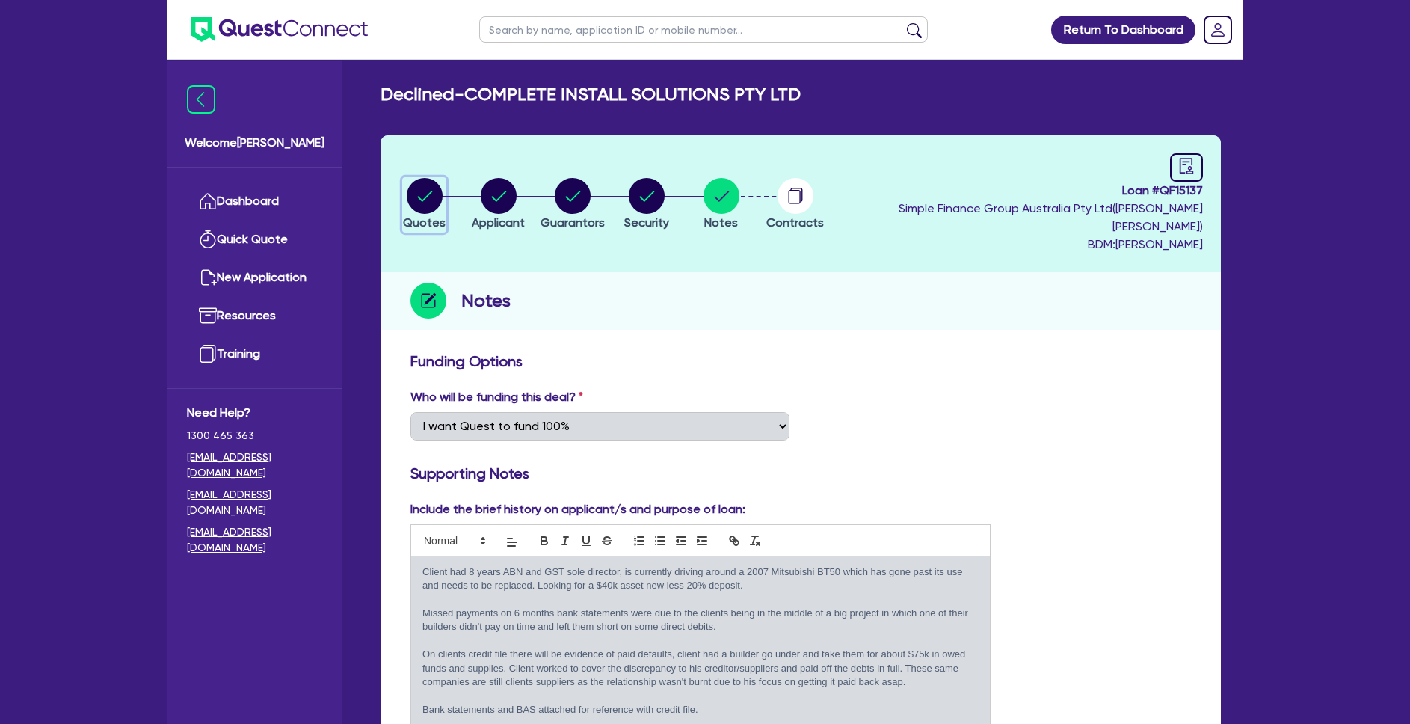
click at [441, 178] on icon "button" at bounding box center [425, 196] width 36 height 36
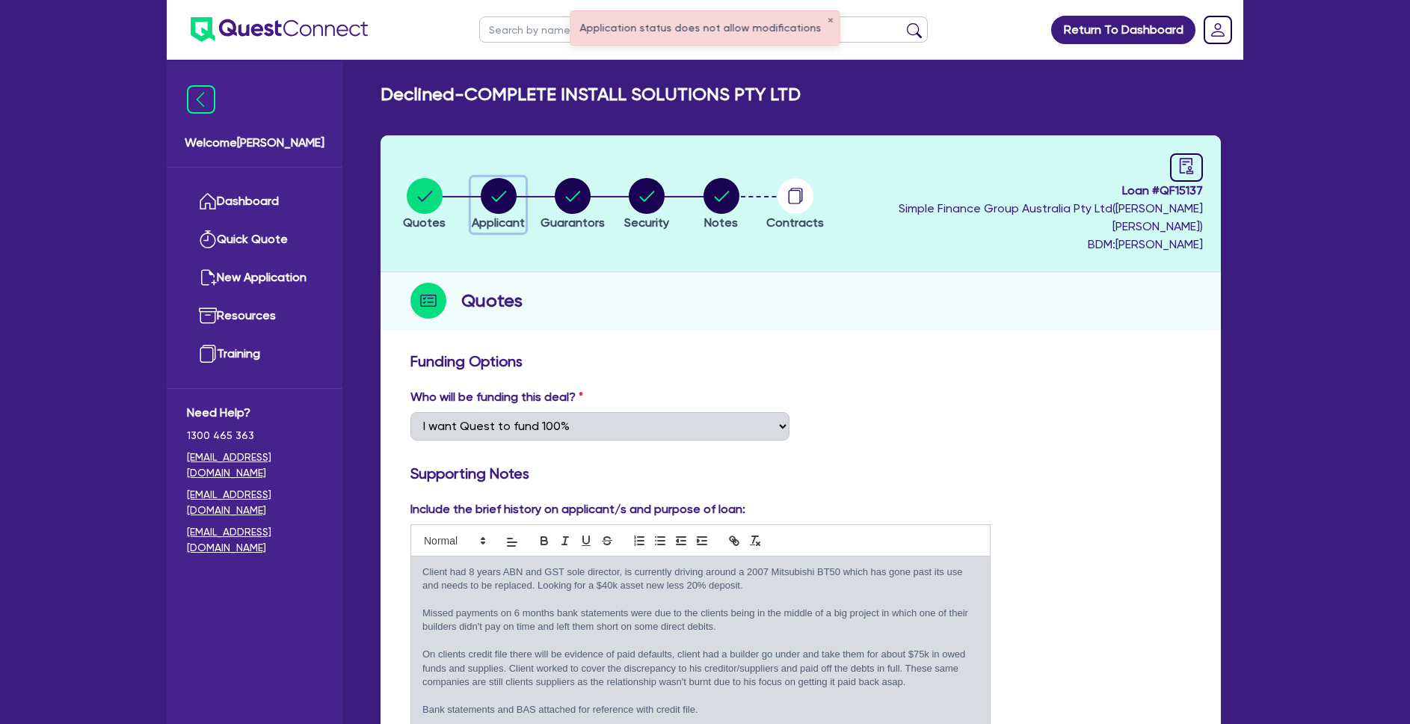
click at [506, 191] on icon "button" at bounding box center [498, 196] width 15 height 10
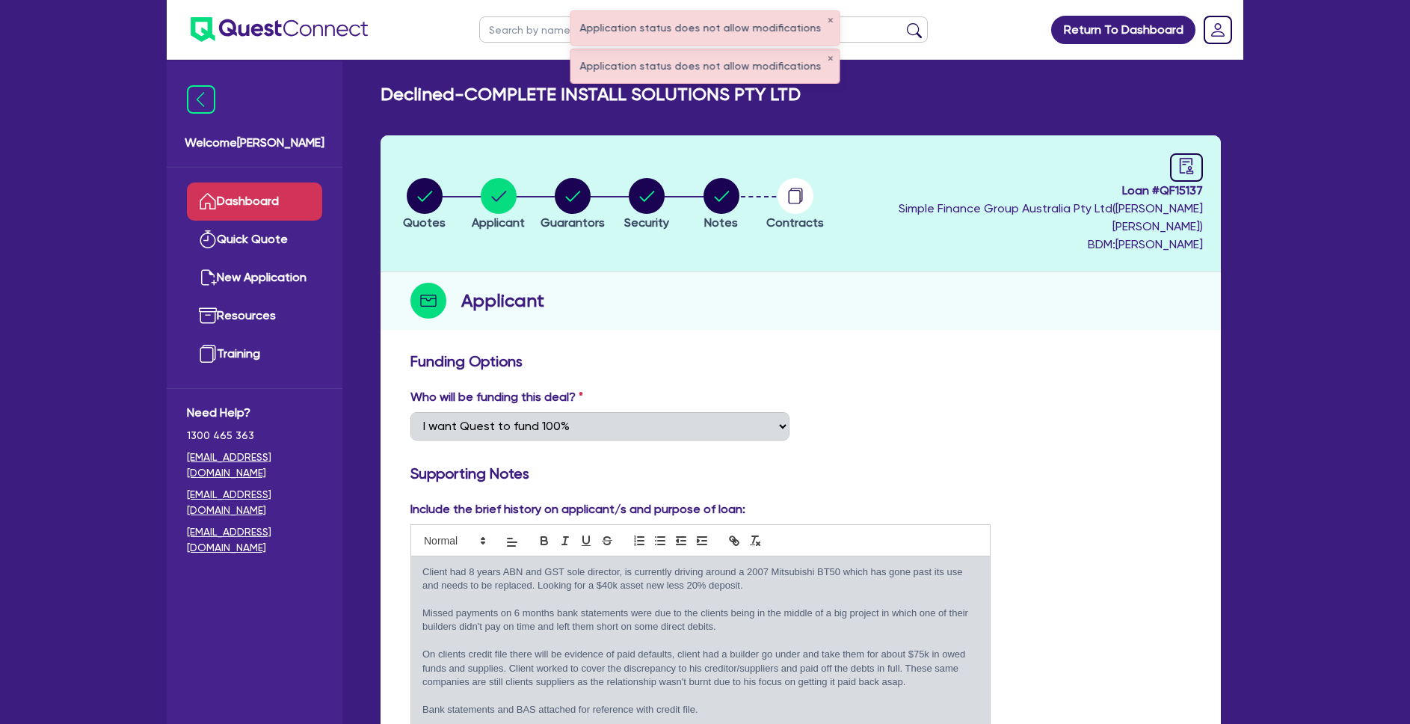
click at [278, 198] on link "Dashboard" at bounding box center [254, 201] width 135 height 38
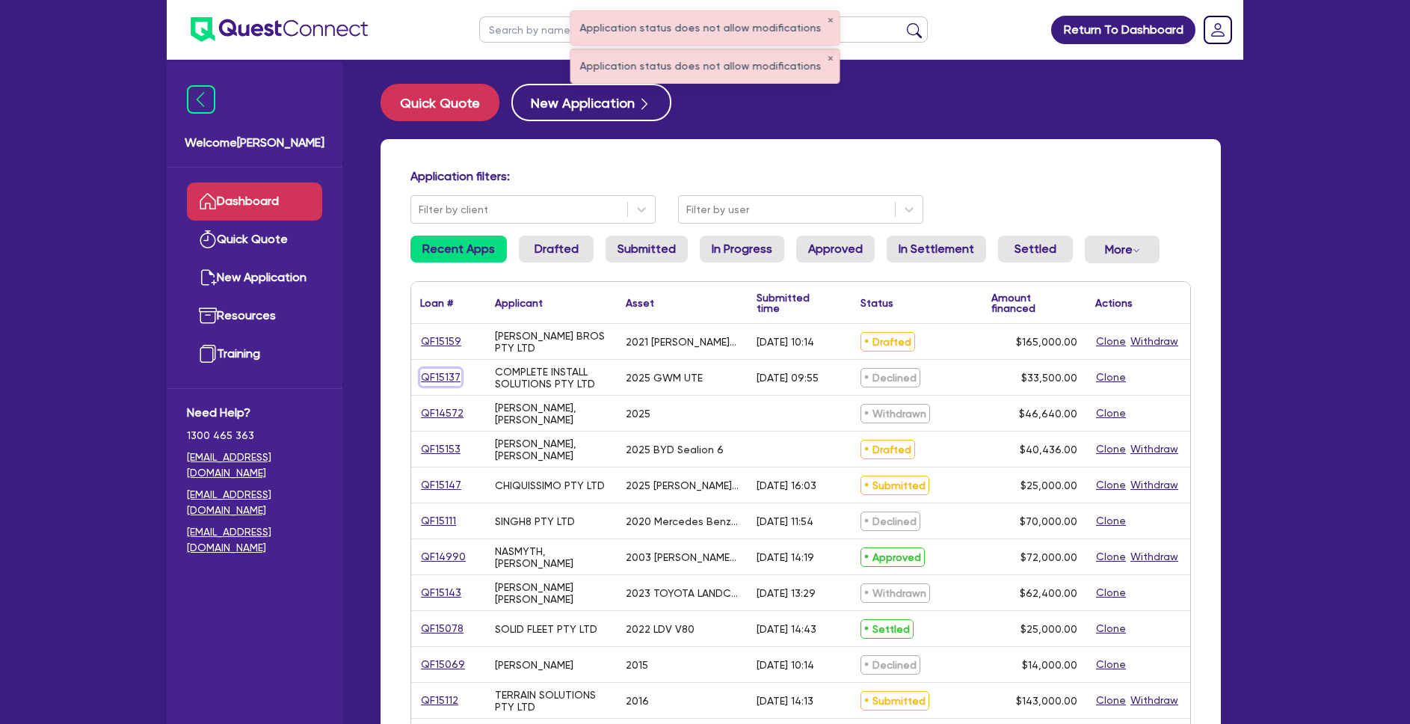
click at [435, 375] on link "QF15137" at bounding box center [440, 377] width 41 height 17
select select "CARS_AND_LIGHT_TRUCKS"
select select "PASSENGER_VEHICLES"
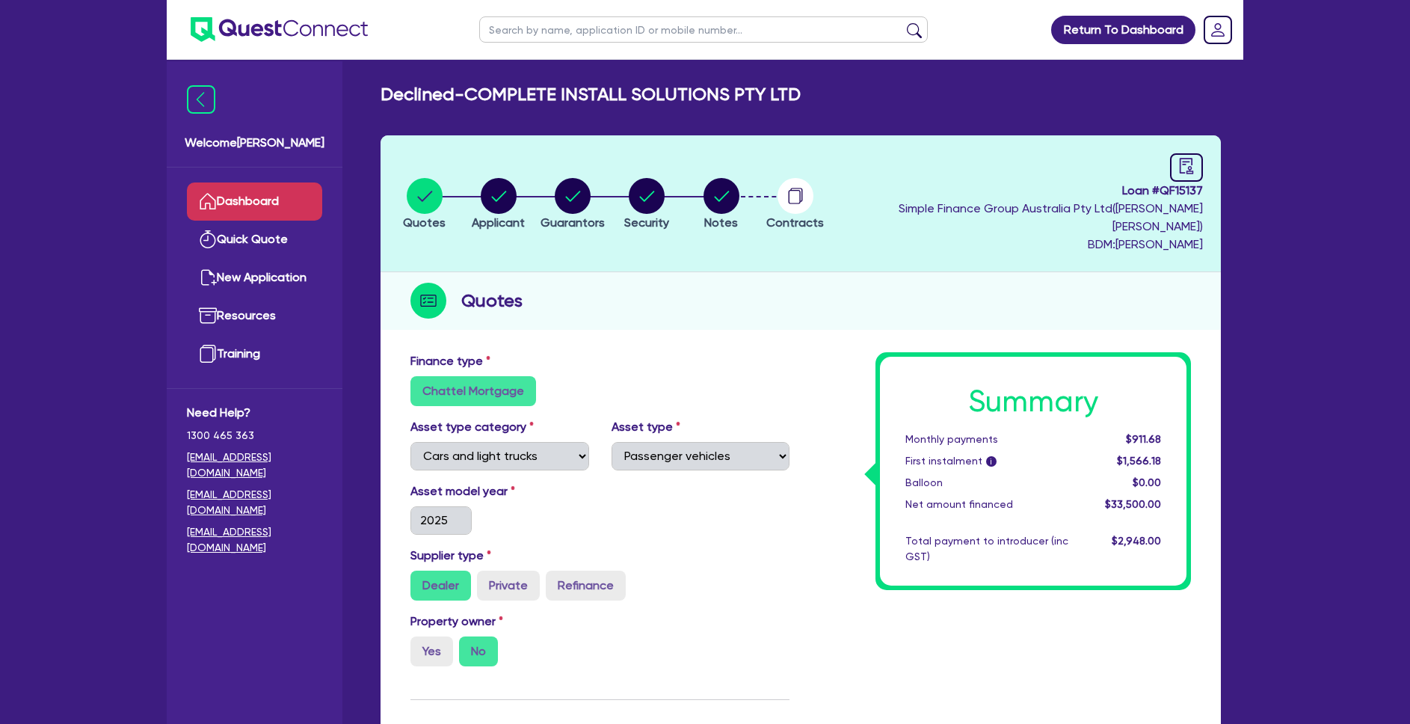
click at [281, 198] on link "Dashboard" at bounding box center [254, 201] width 135 height 38
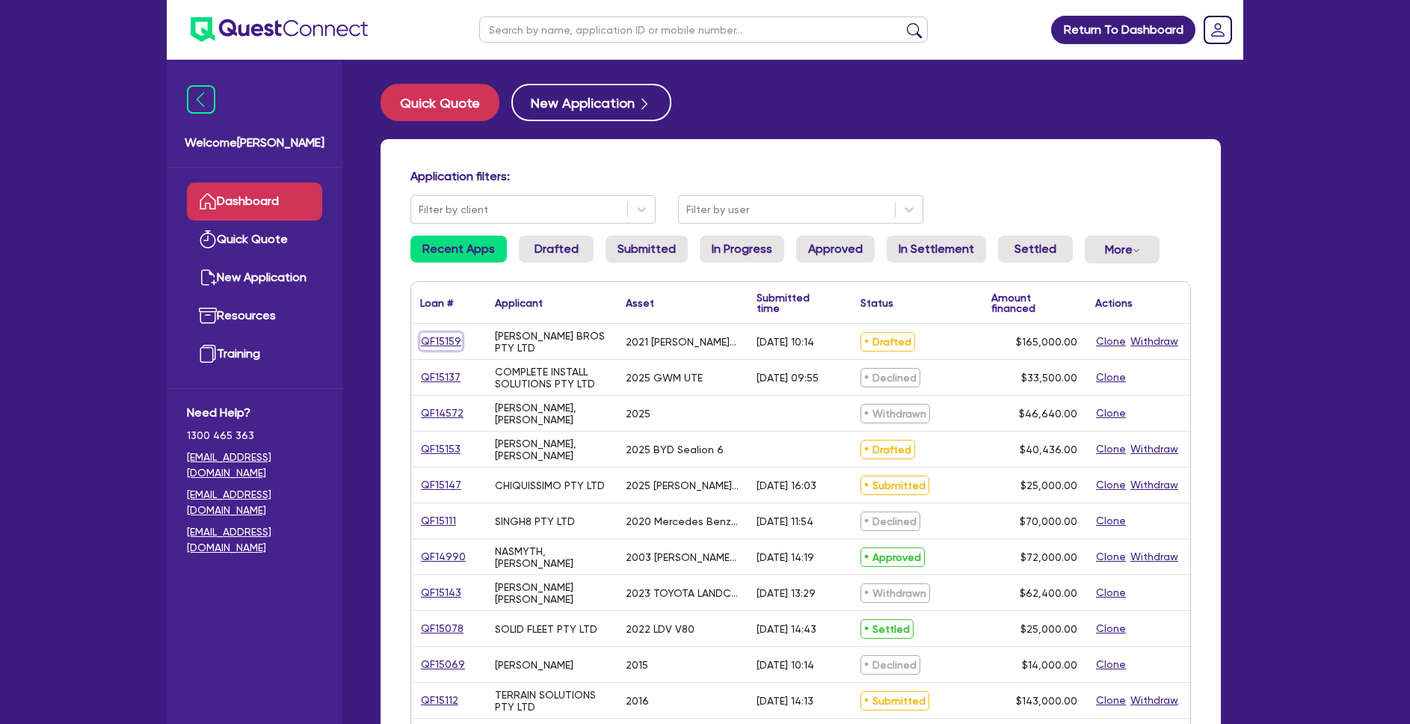
click at [449, 347] on link "QF15159" at bounding box center [441, 341] width 42 height 17
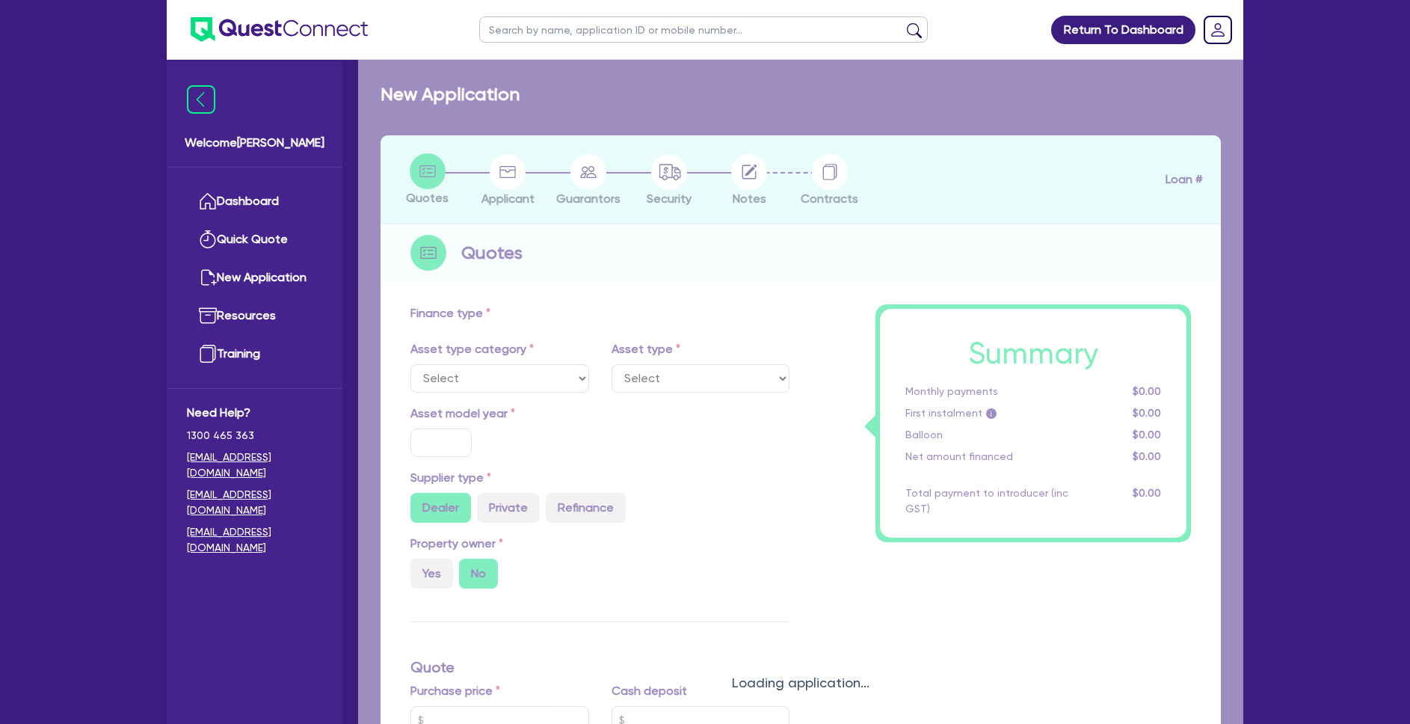
select select "PRIMARY_ASSETS"
type input "2021"
radio input "false"
radio input "true"
type input "165,000"
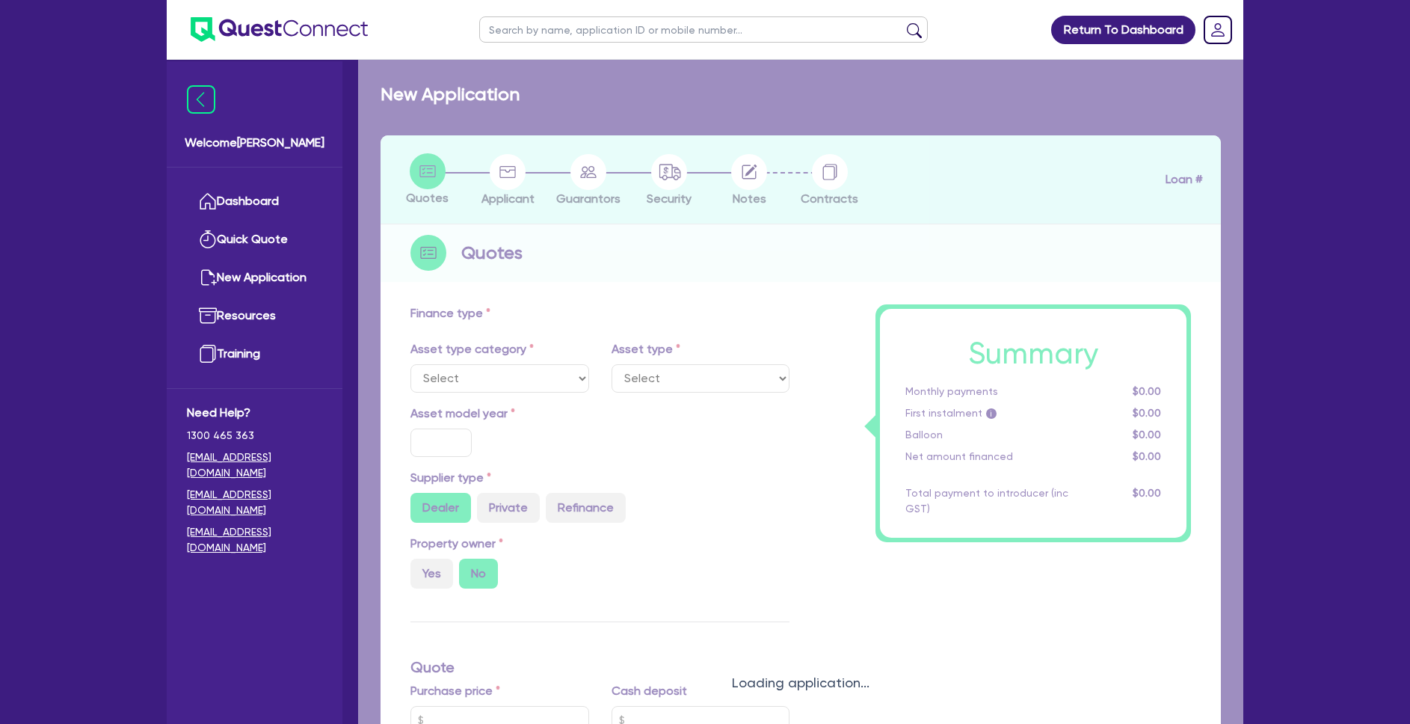
type input "30"
type input "49,500"
type input "5"
type input "8,250"
type input "12"
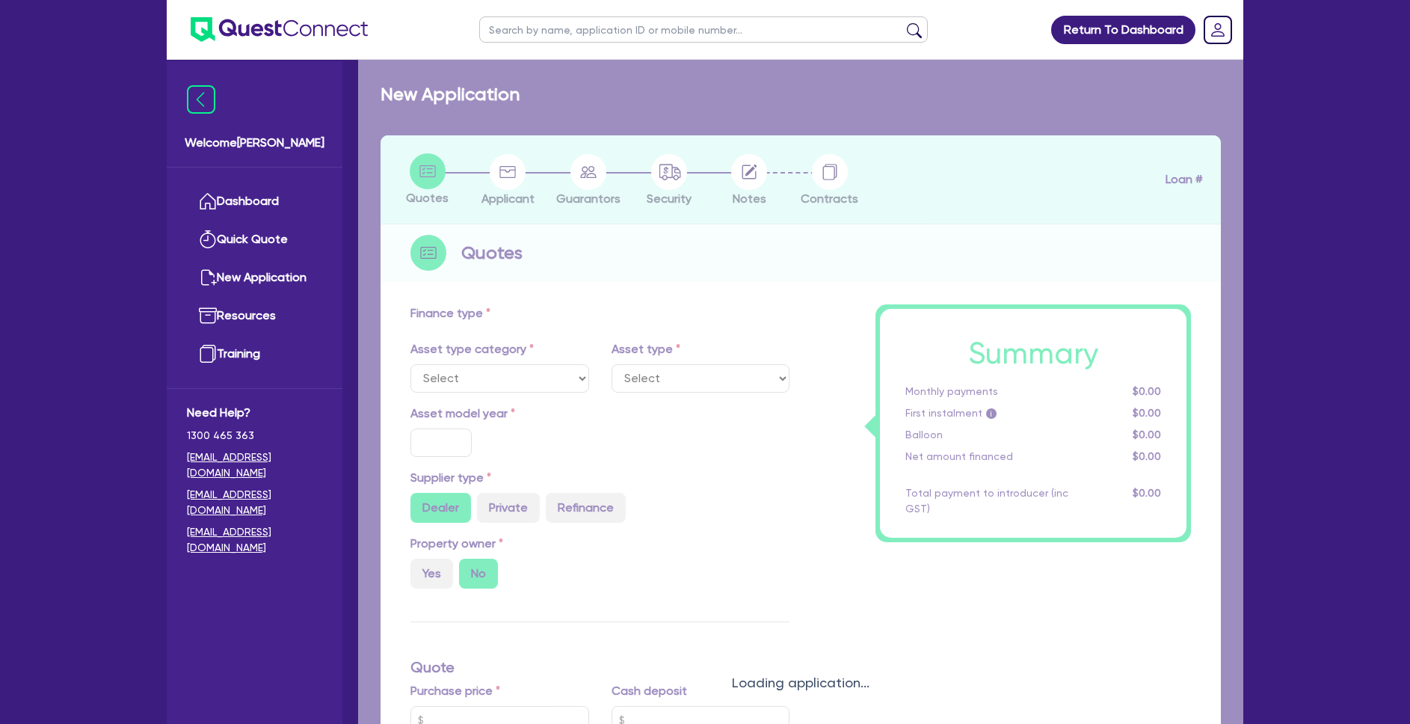
type input "990"
select select "HEAVY_TRUCKS"
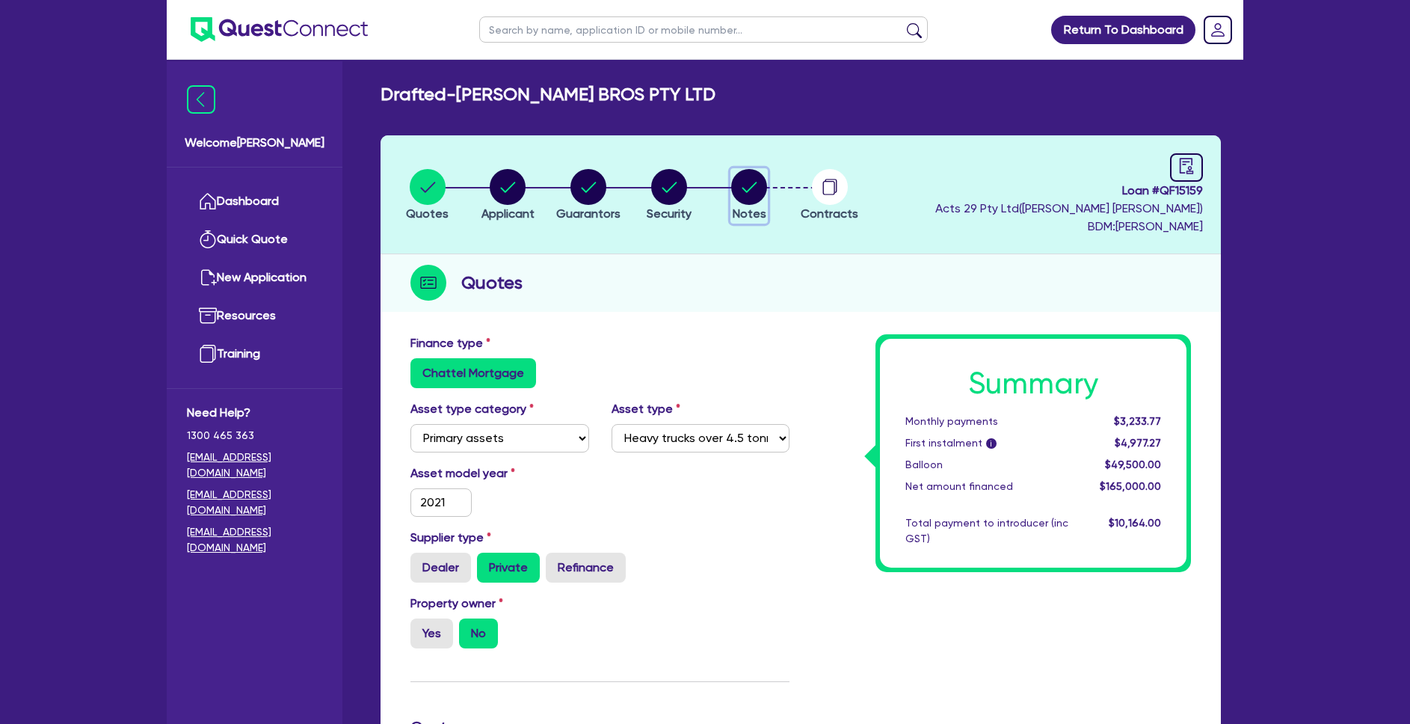
click at [756, 201] on circle "button" at bounding box center [749, 187] width 36 height 36
select select "Quest Finance - Own Book"
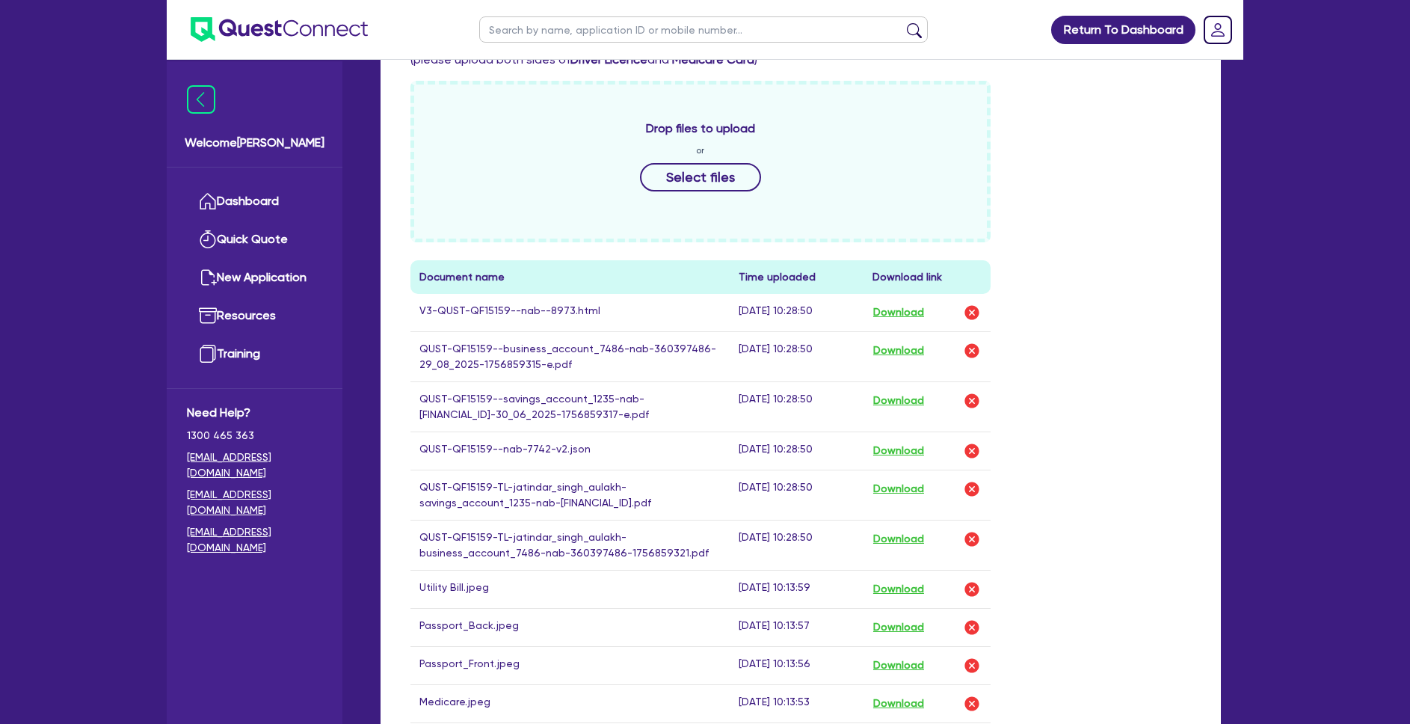
scroll to position [664, 0]
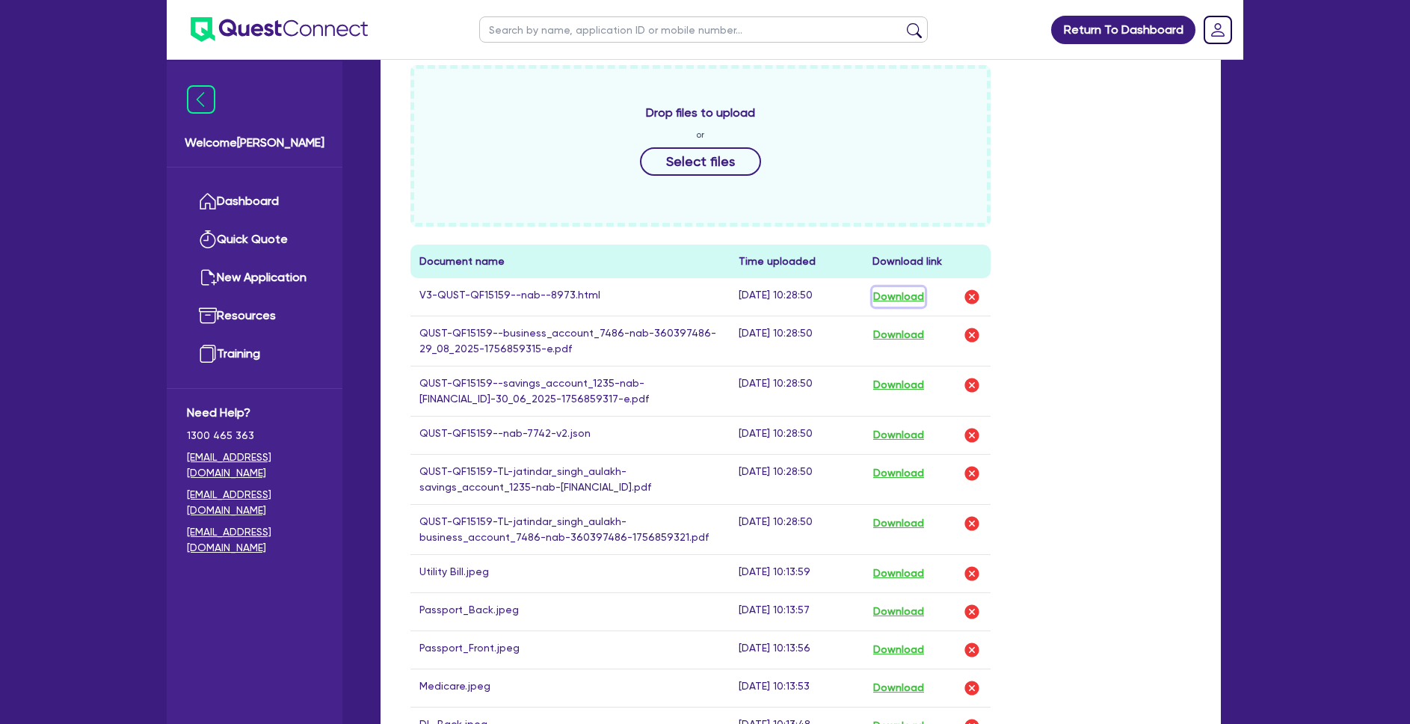
click at [925, 294] on button "Download" at bounding box center [899, 296] width 52 height 19
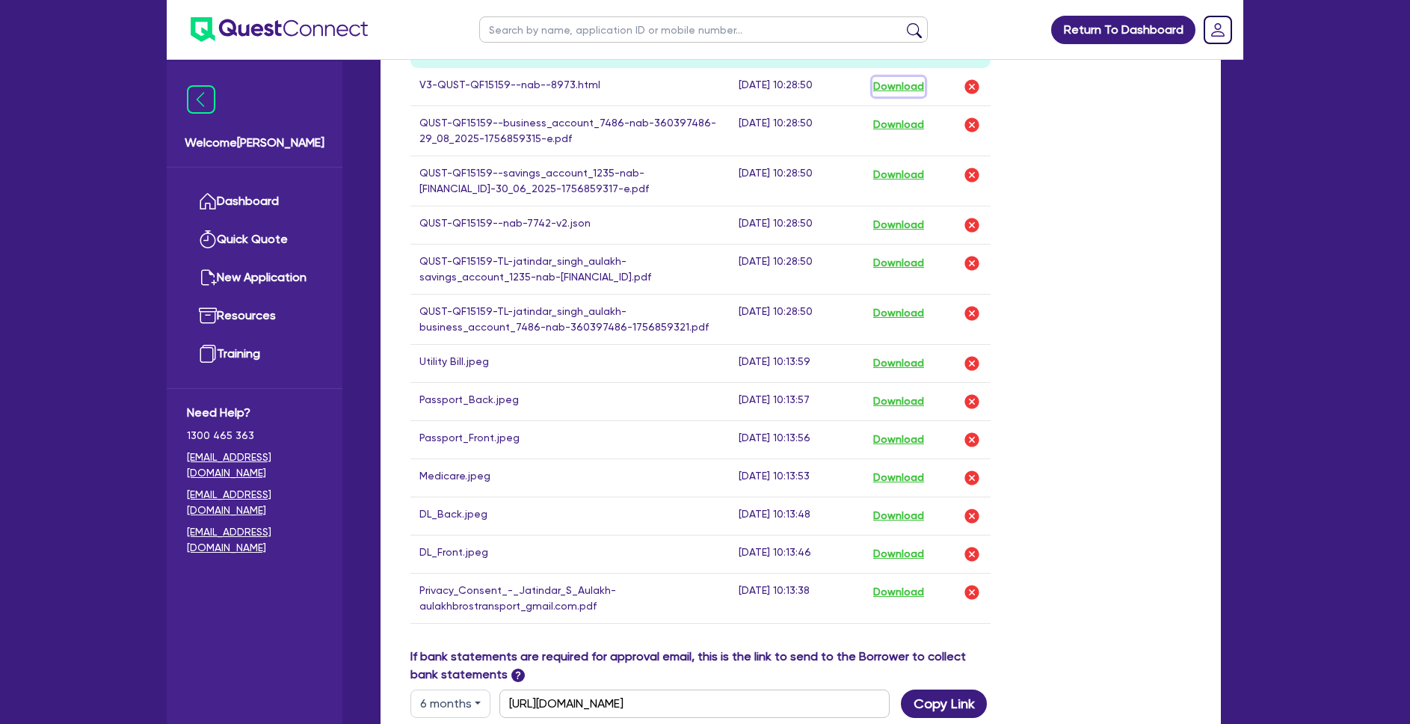
scroll to position [979, 0]
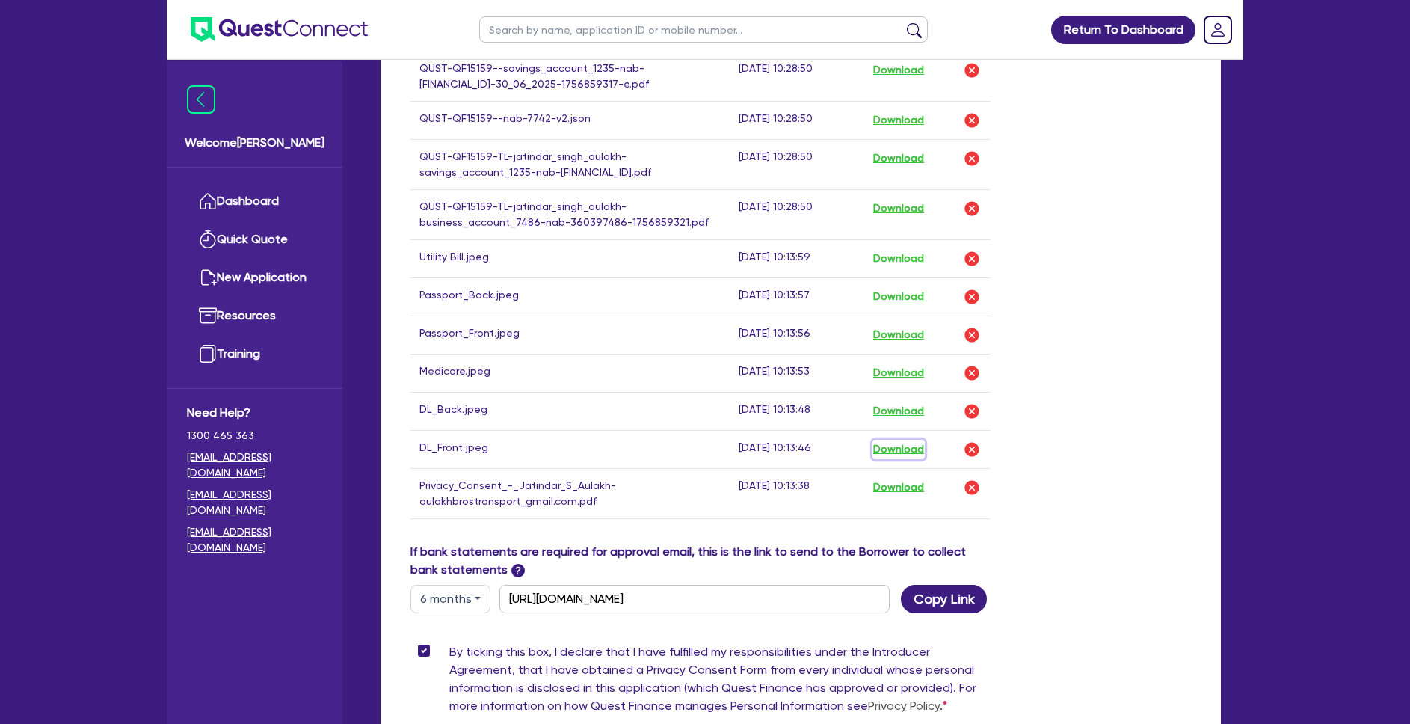
click at [912, 447] on button "Download" at bounding box center [899, 449] width 52 height 19
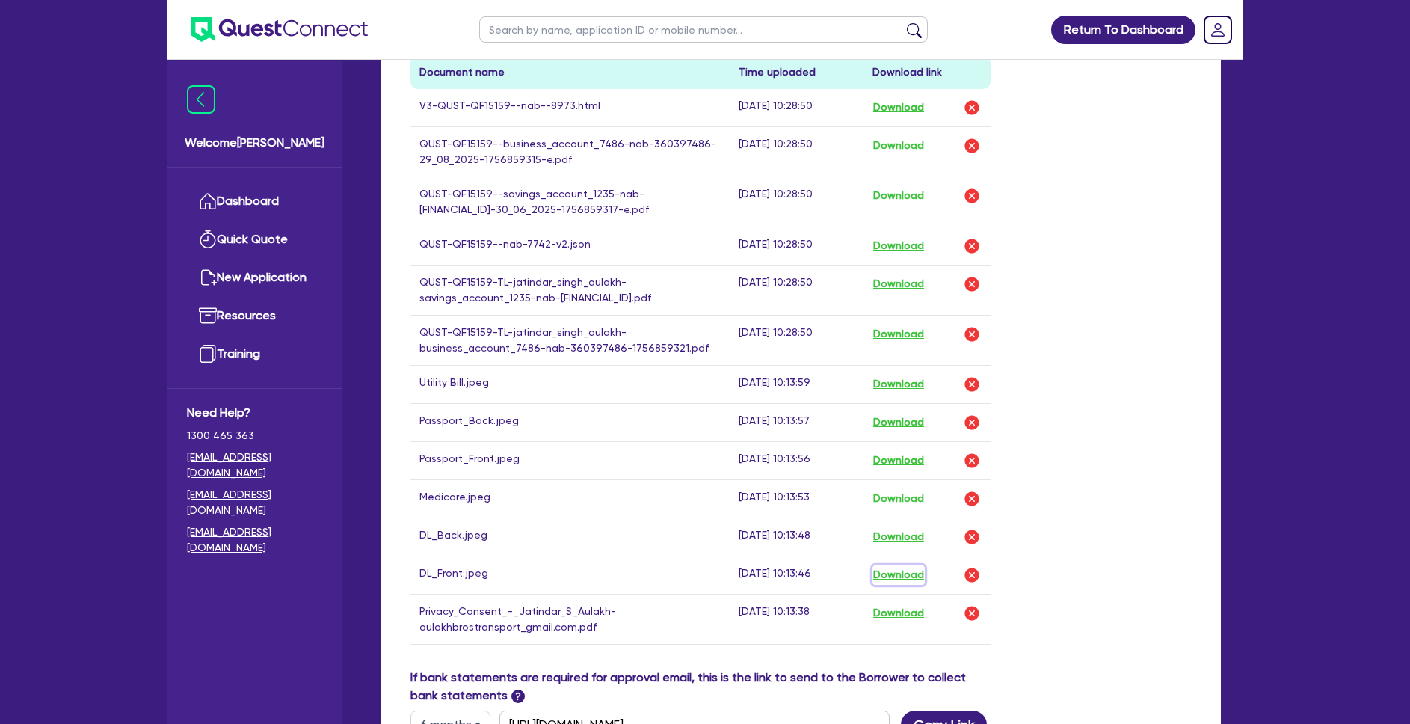
scroll to position [772, 0]
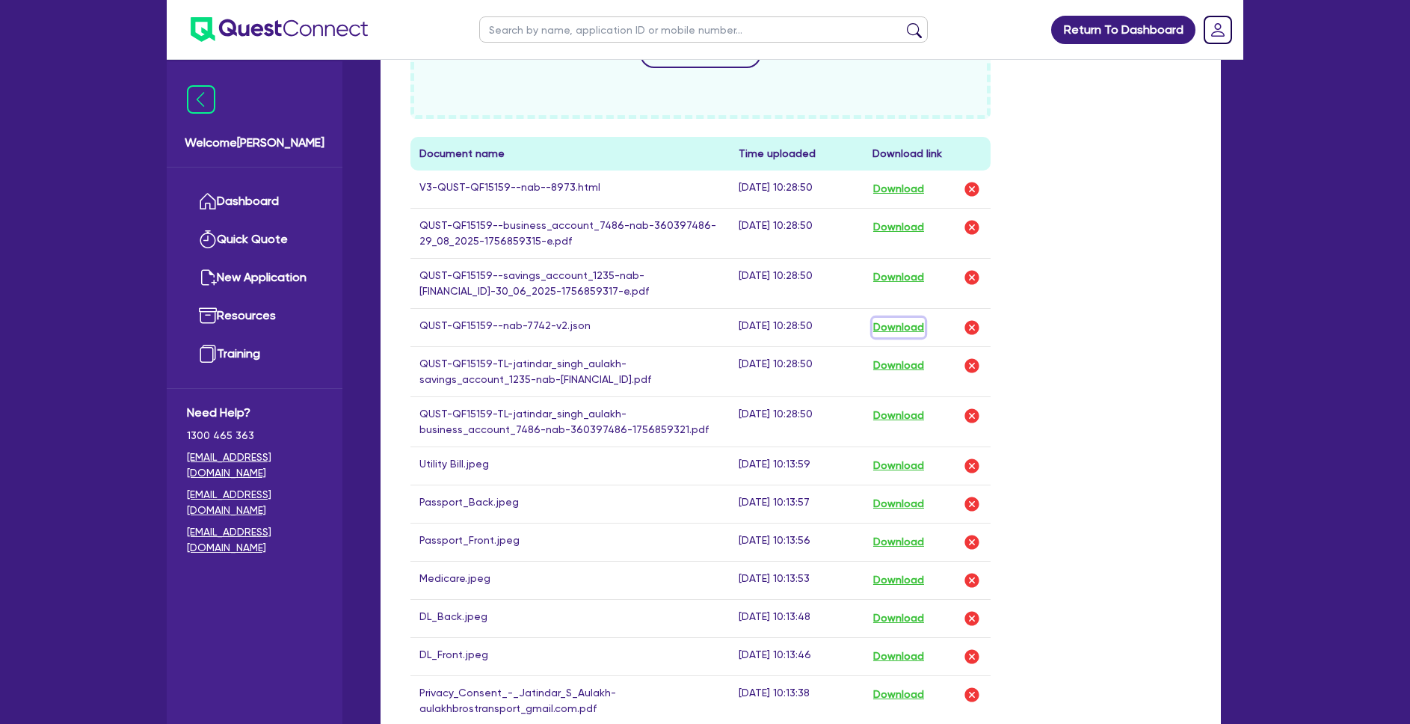
click at [897, 328] on button "Download" at bounding box center [899, 327] width 52 height 19
click at [906, 224] on button "Download" at bounding box center [899, 227] width 52 height 19
click at [910, 368] on button "Download" at bounding box center [899, 365] width 52 height 19
click at [917, 417] on button "Download" at bounding box center [899, 415] width 52 height 19
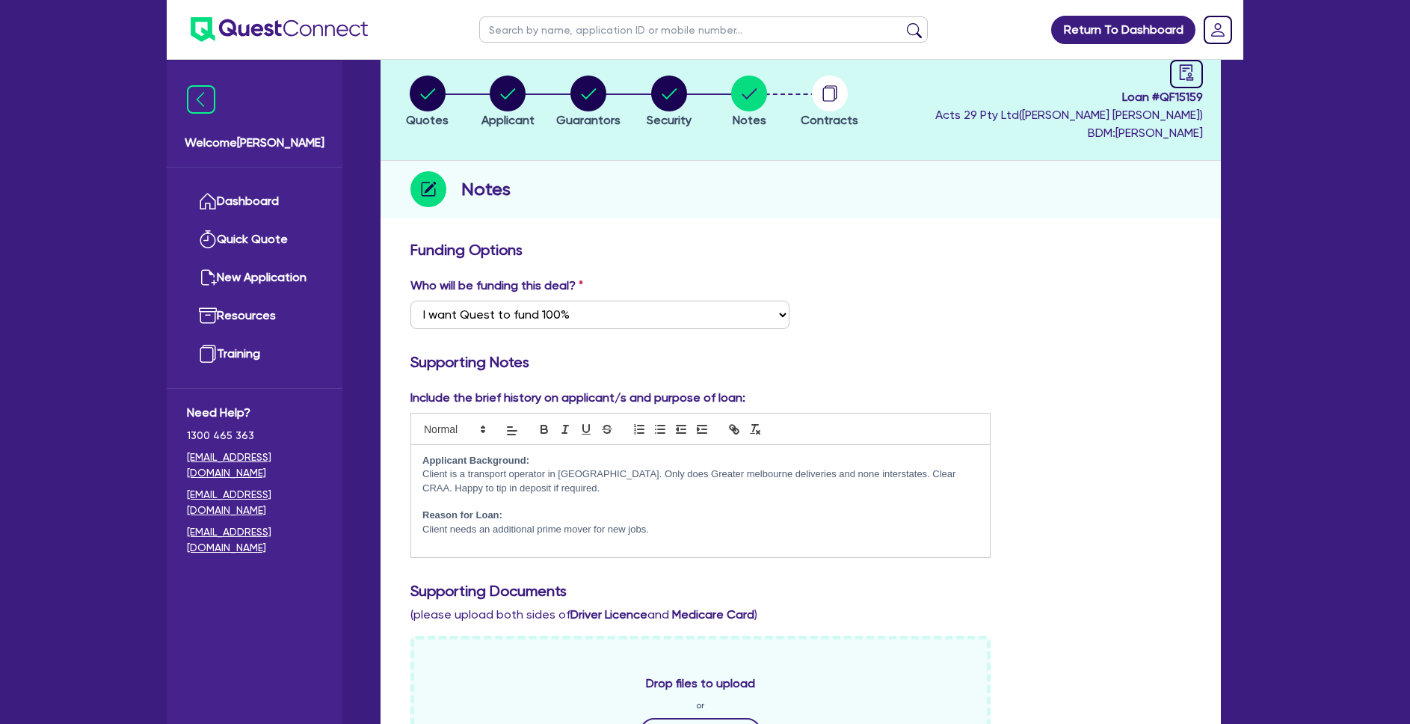
scroll to position [0, 0]
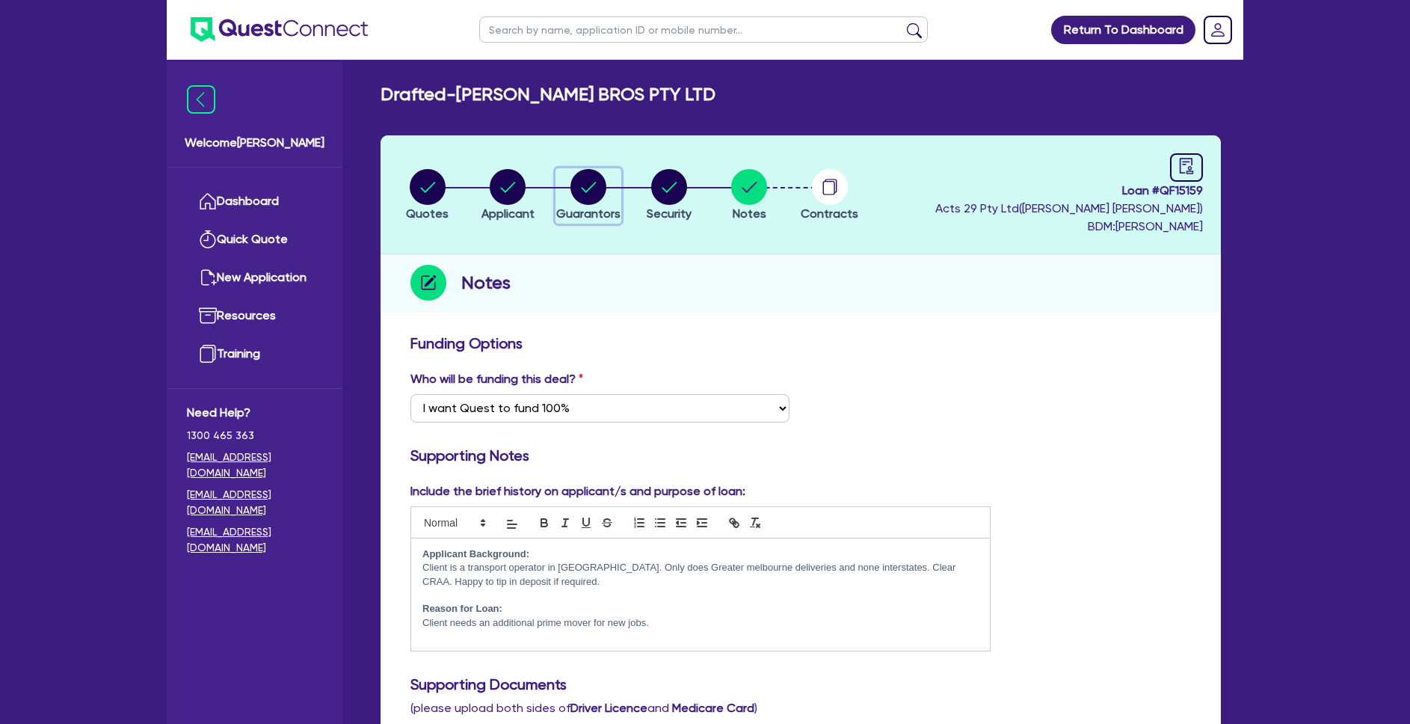
click at [576, 177] on circle "button" at bounding box center [589, 187] width 36 height 36
select select "MR"
select select "VIC"
select select "SINGLE"
select select "CASH"
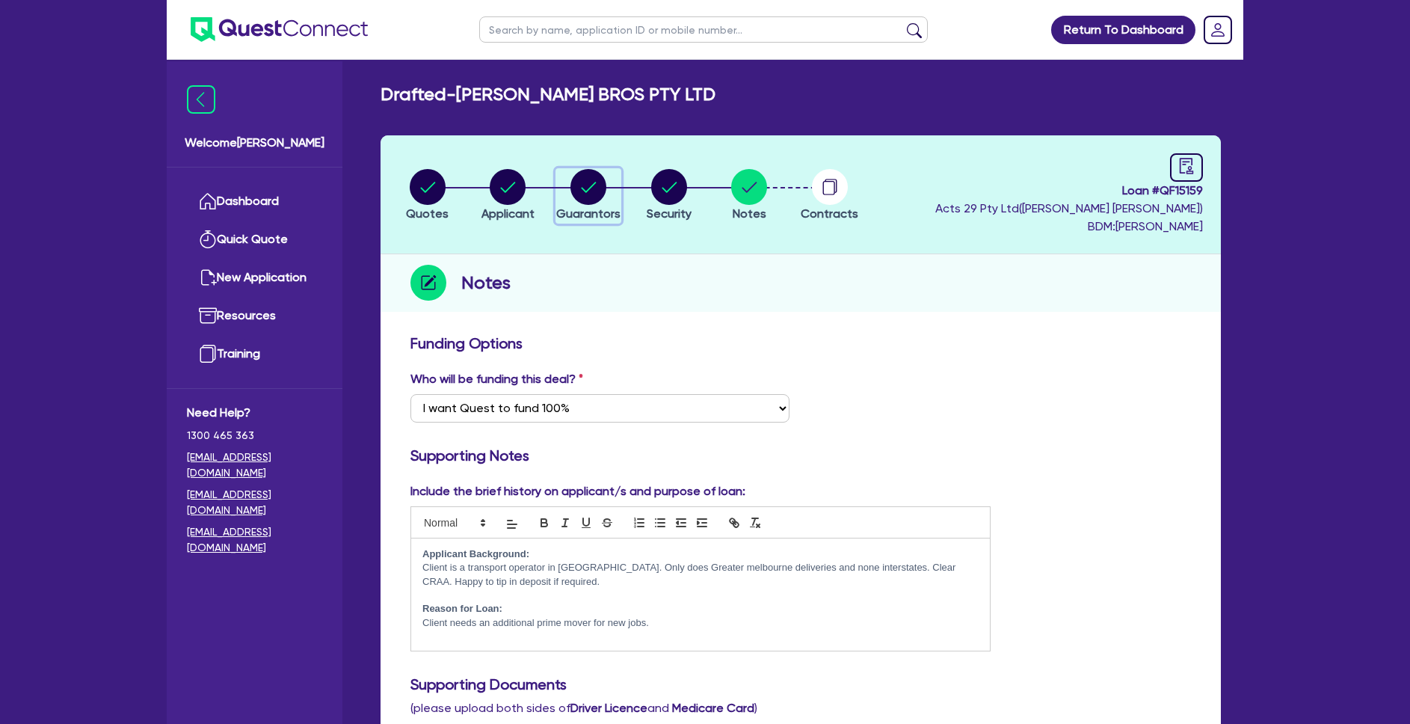
select select "EQUIPMENT"
select select "VEHICLE"
select select "HOUSEHOLD_PERSONAL"
select select "VEHICLE_LOAN"
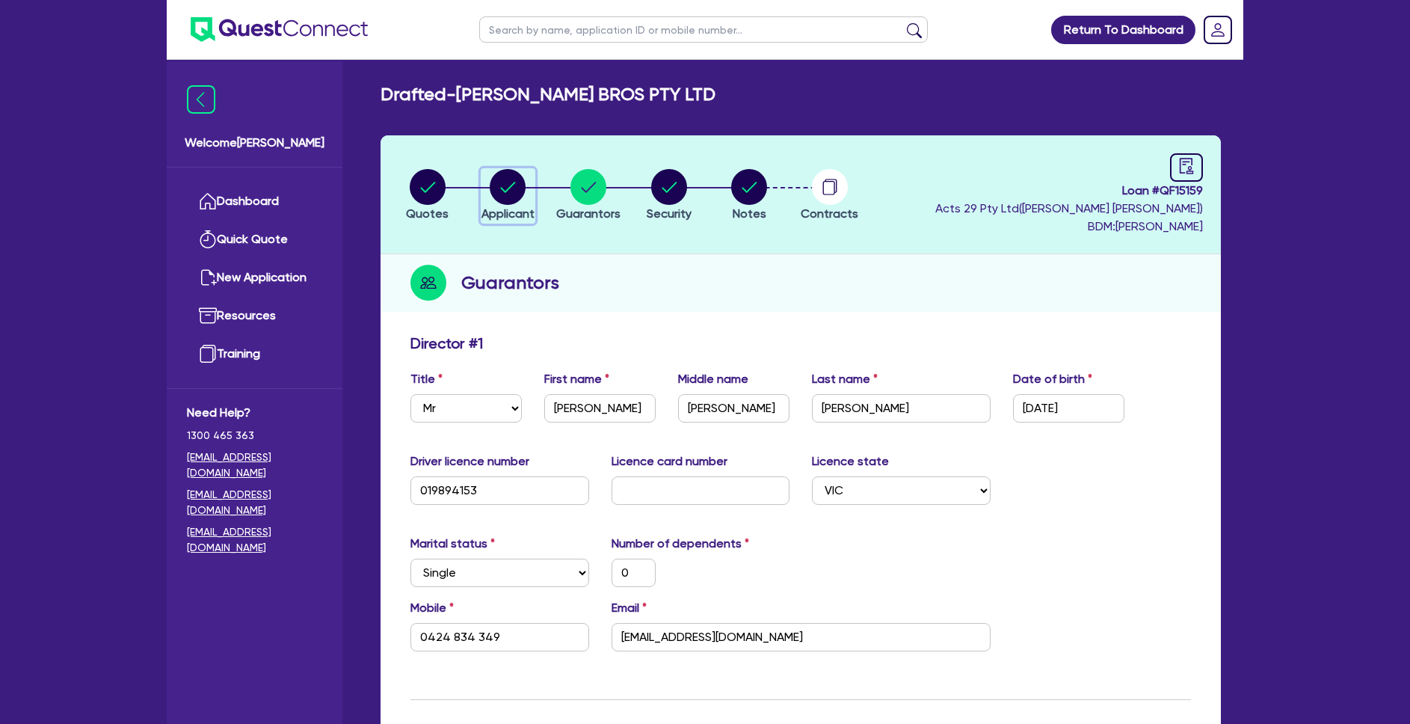
click at [527, 196] on div "button" at bounding box center [508, 187] width 53 height 36
select select "COMPANY"
select select "TRANSPORT_WAREHOUSING"
select select "WAREHOUSING"
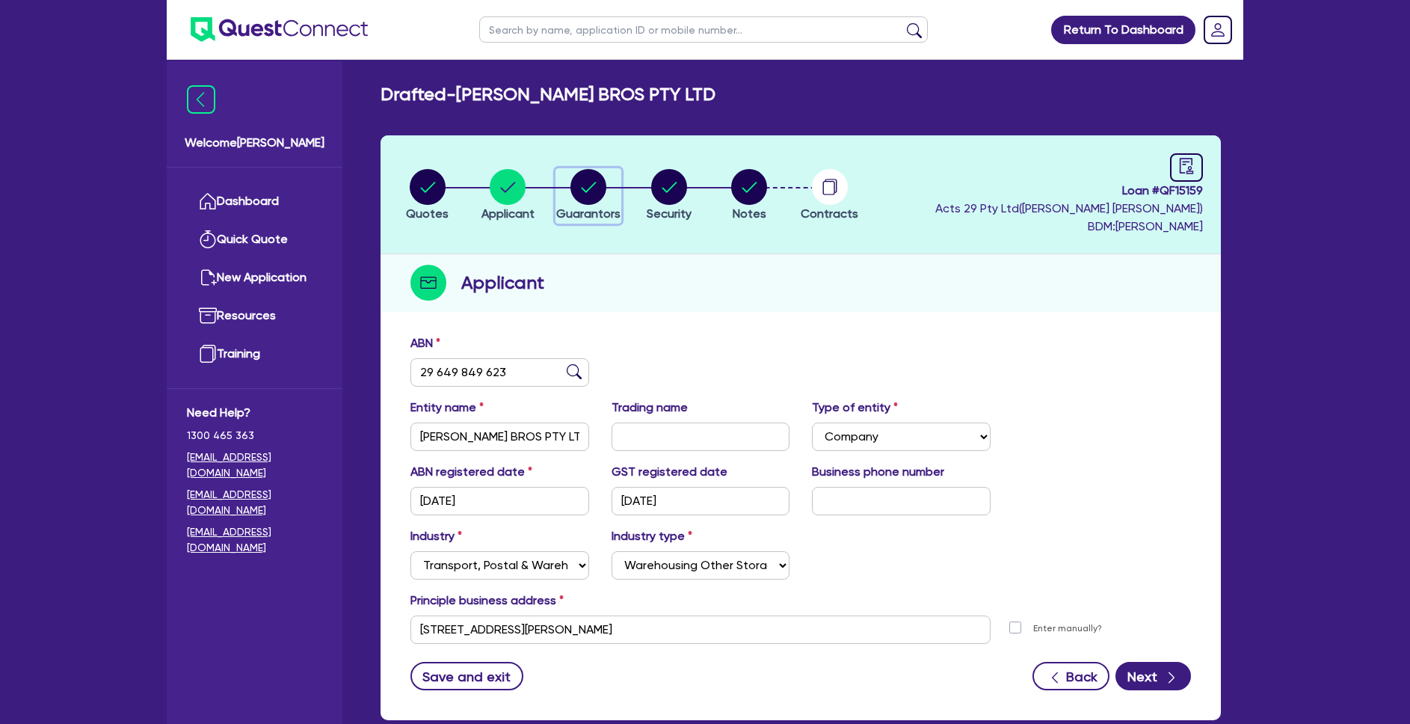
click at [583, 188] on circle "button" at bounding box center [589, 187] width 36 height 36
select select "MR"
select select "VIC"
select select "SINGLE"
select select "CASH"
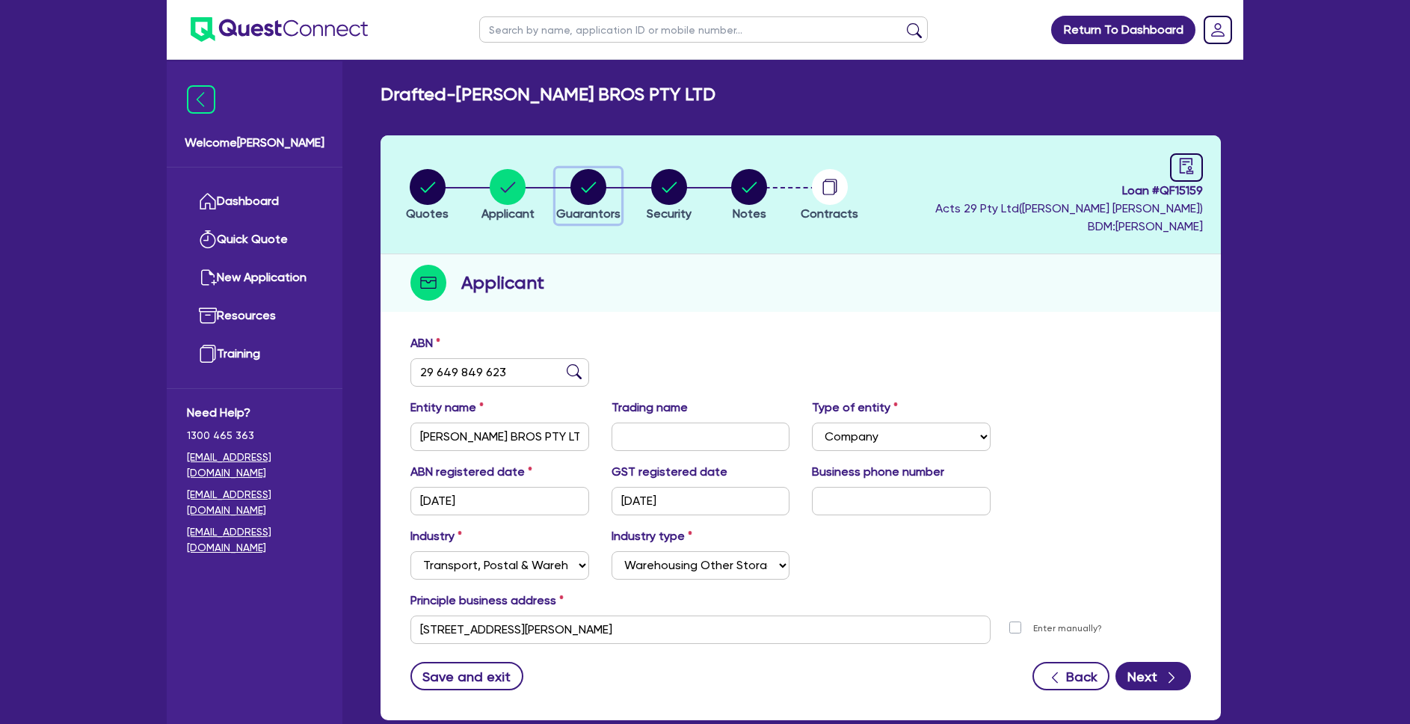
select select "EQUIPMENT"
select select "VEHICLE"
select select "HOUSEHOLD_PERSONAL"
select select "VEHICLE_LOAN"
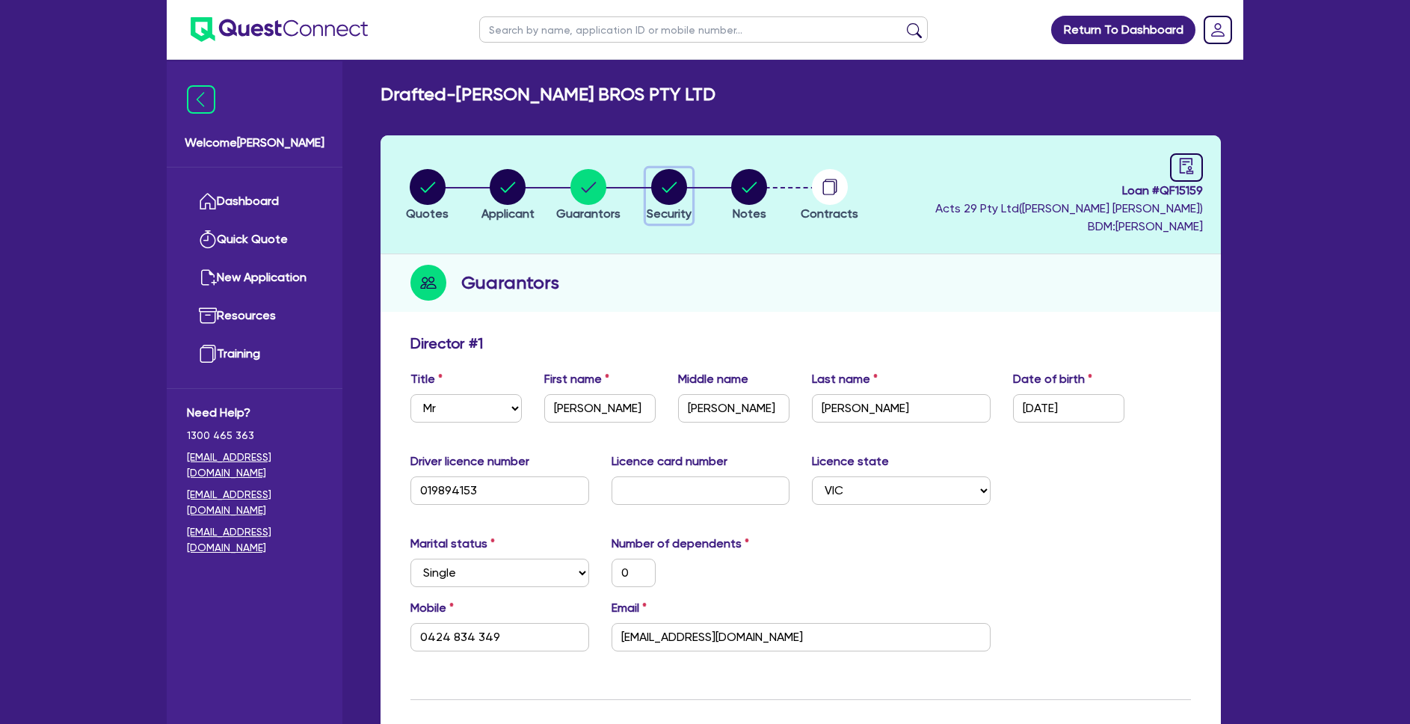
click at [664, 182] on circle "button" at bounding box center [669, 187] width 36 height 36
select select "PRIMARY_ASSETS"
select select "HEAVY_TRUCKS"
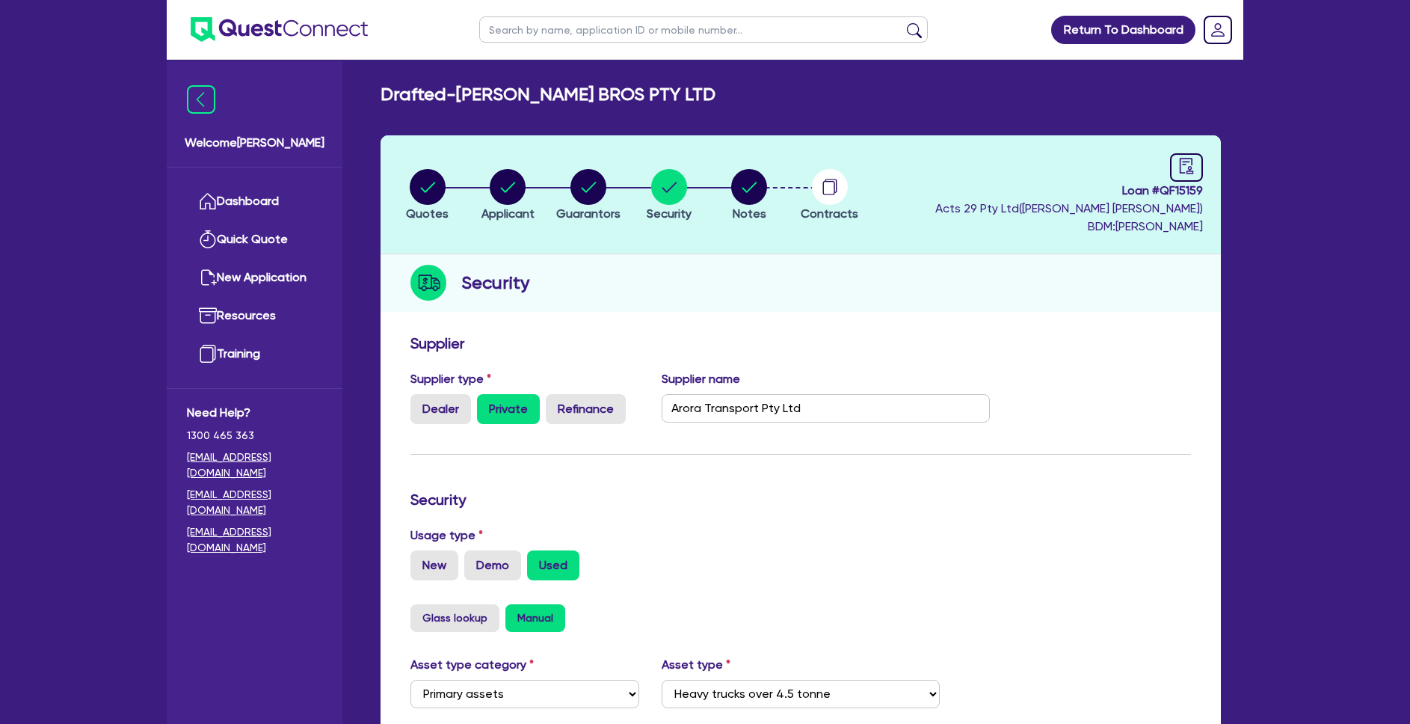
click at [722, 190] on li "Notes" at bounding box center [749, 194] width 81 height 52
click at [746, 188] on circle "button" at bounding box center [749, 187] width 36 height 36
select select "Quest Finance - Own Book"
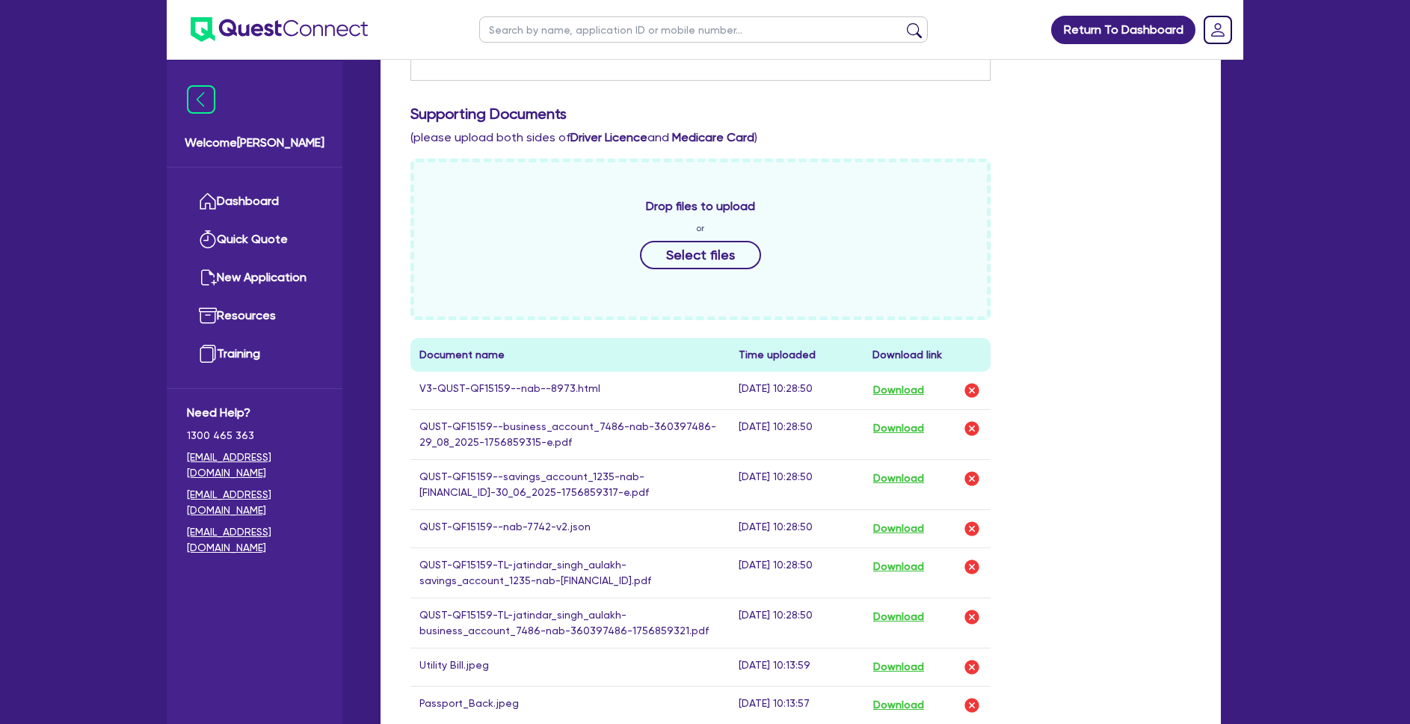
scroll to position [700, 0]
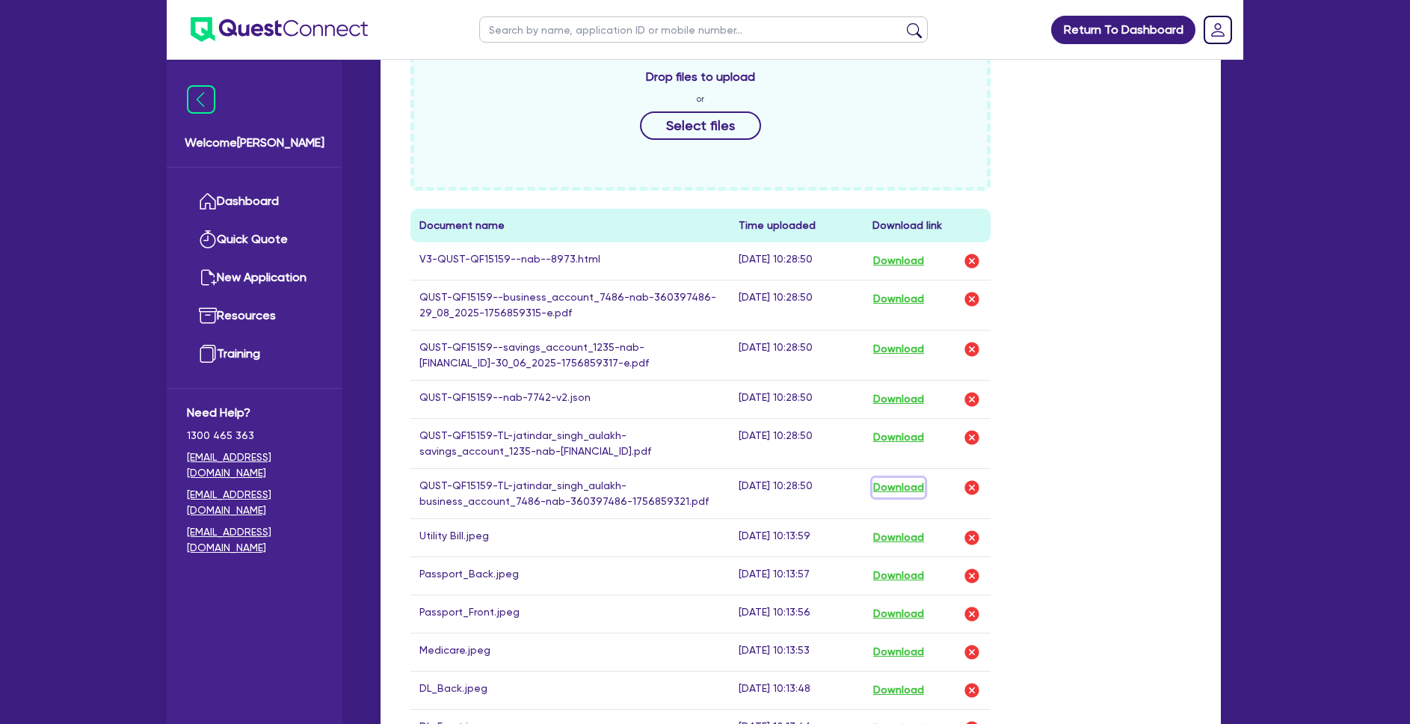
click at [919, 490] on button "Download" at bounding box center [899, 487] width 52 height 19
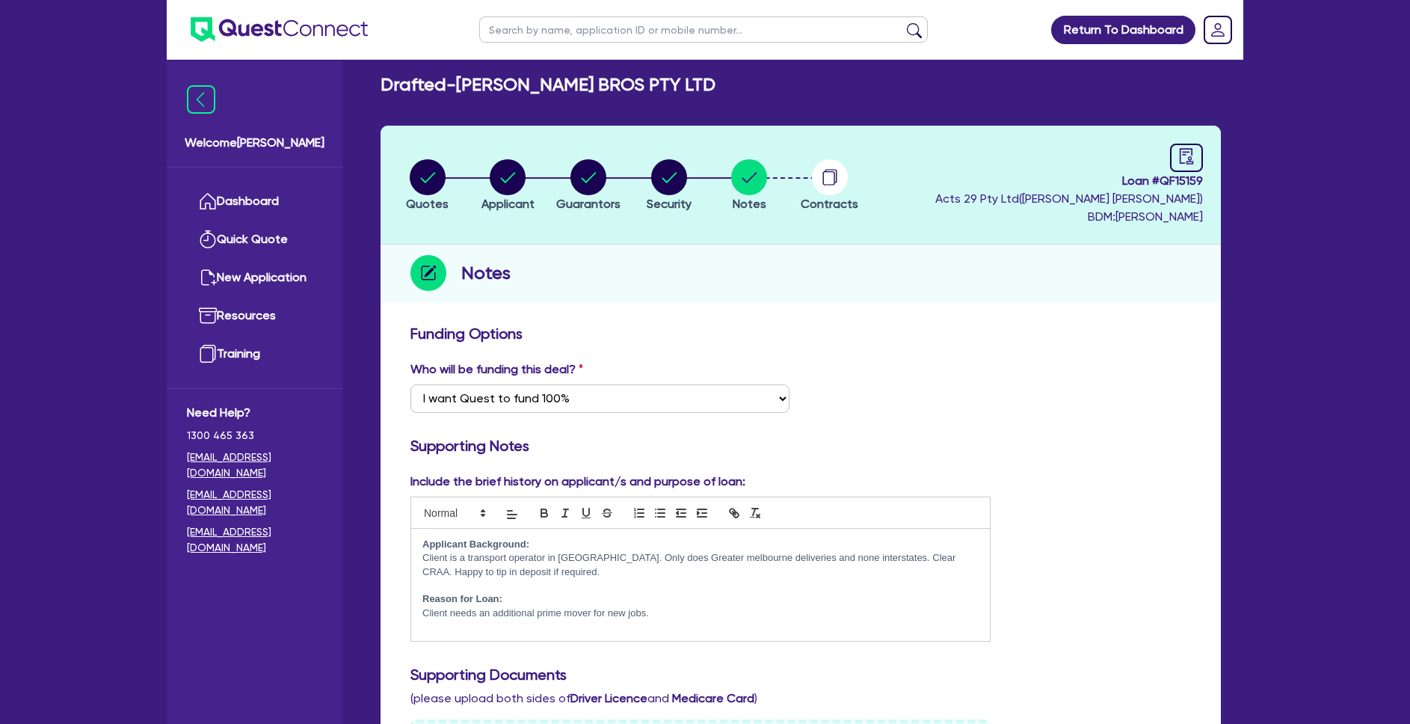
scroll to position [0, 0]
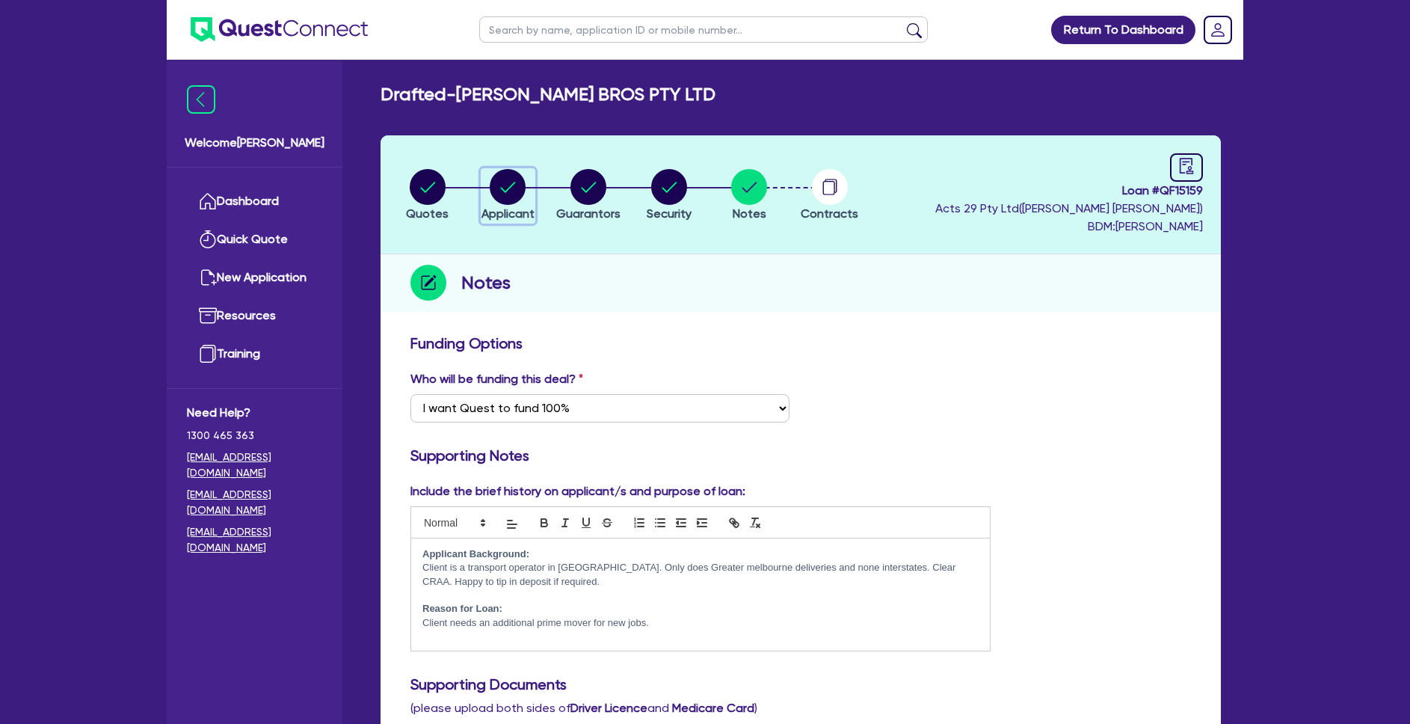
click at [524, 194] on icon "button" at bounding box center [508, 187] width 36 height 36
select select "COMPANY"
select select "TRANSPORT_WAREHOUSING"
select select "WAREHOUSING"
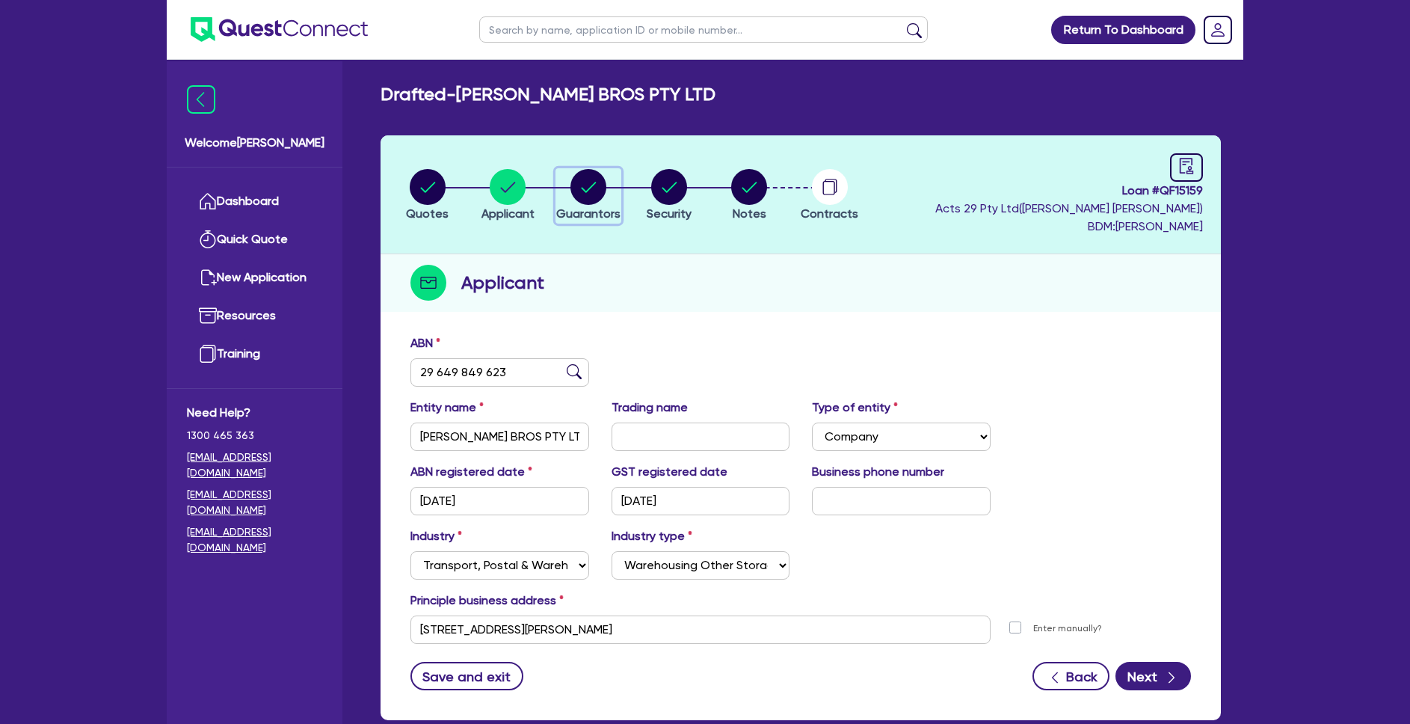
click at [586, 198] on circle "button" at bounding box center [589, 187] width 36 height 36
select select "MR"
select select "VIC"
select select "SINGLE"
select select "CASH"
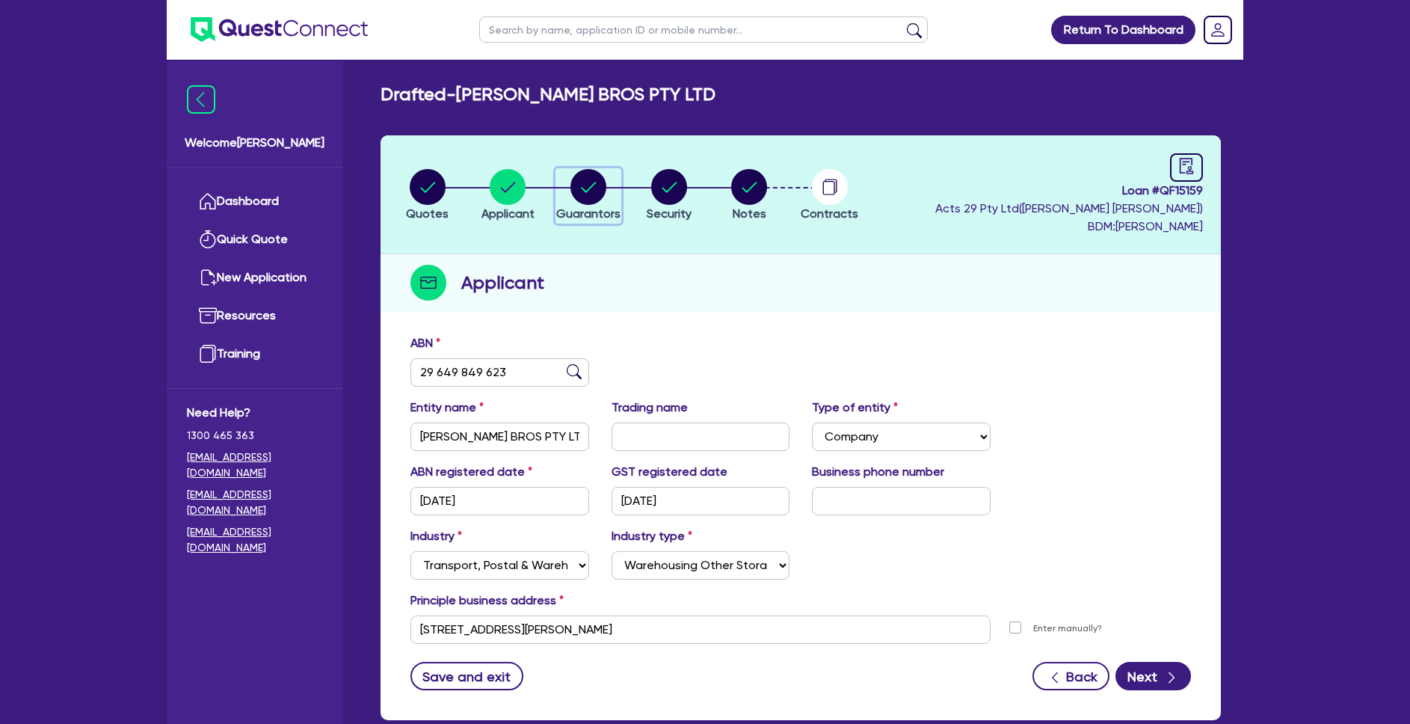
select select "EQUIPMENT"
select select "VEHICLE"
select select "HOUSEHOLD_PERSONAL"
select select "VEHICLE_LOAN"
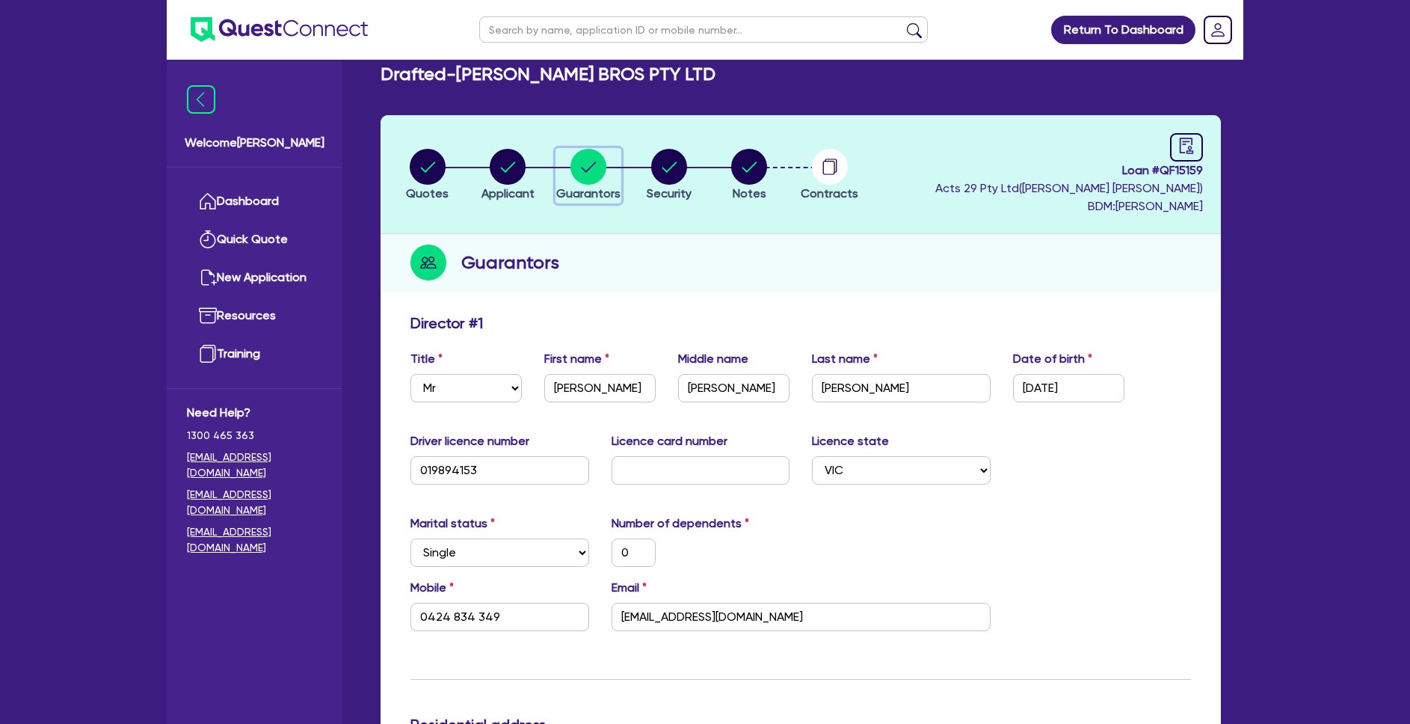
scroll to position [31, 0]
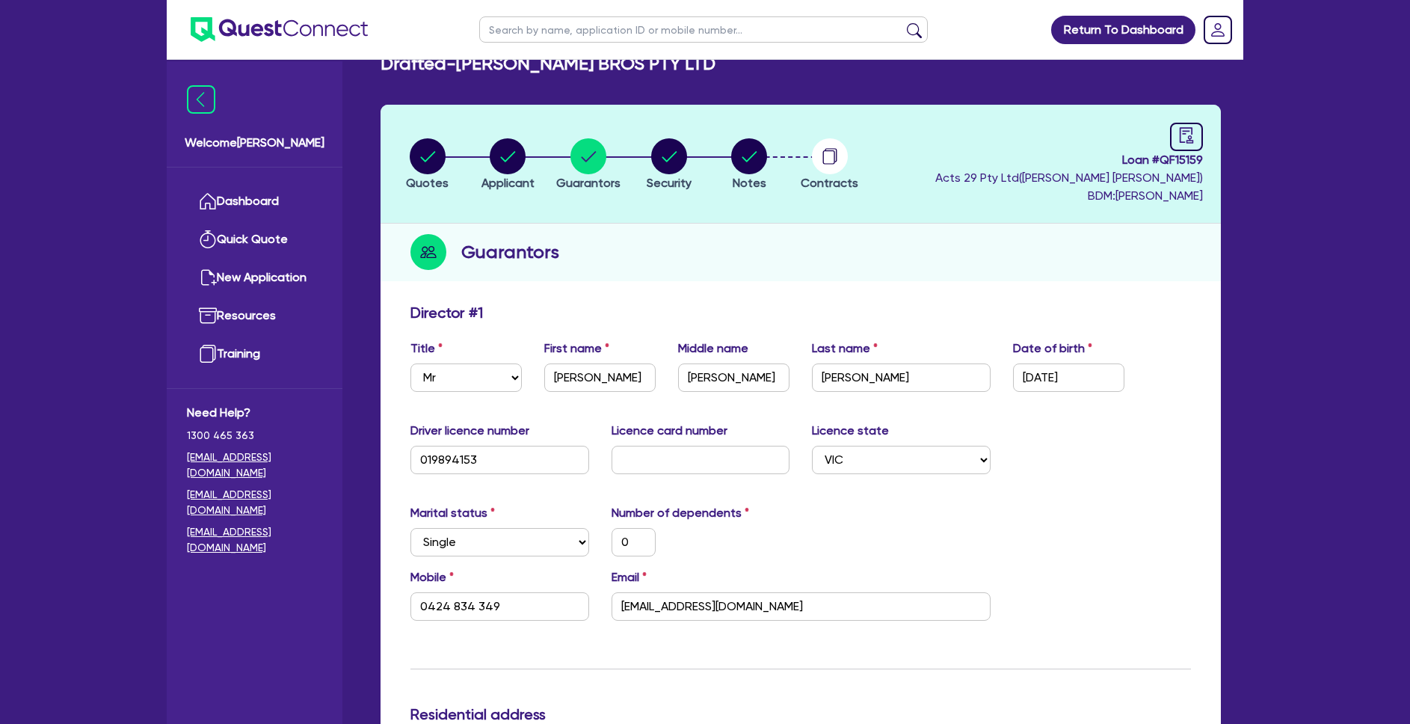
click at [639, 168] on li "Security" at bounding box center [669, 164] width 81 height 52
click at [680, 162] on circle "button" at bounding box center [669, 156] width 36 height 36
select select "PRIMARY_ASSETS"
select select "HEAVY_TRUCKS"
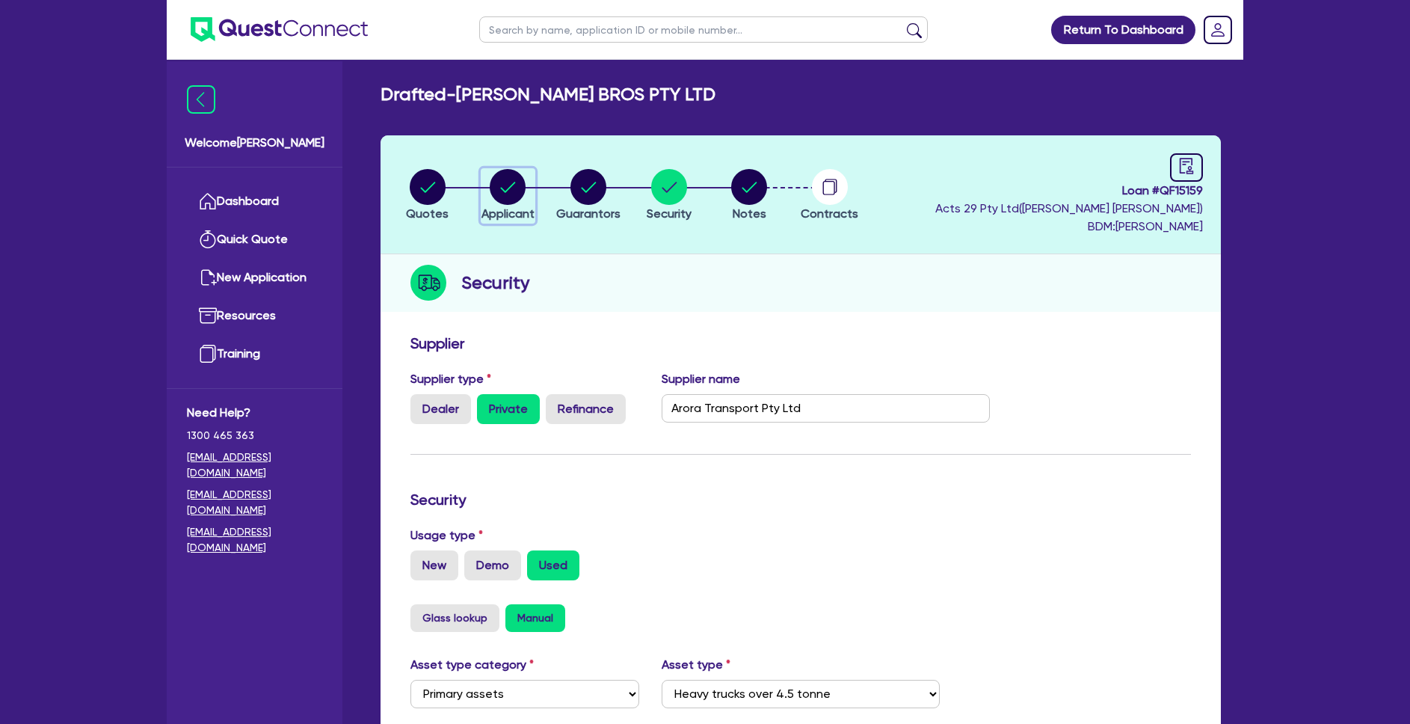
click at [534, 188] on div "button" at bounding box center [508, 187] width 53 height 36
select select "COMPANY"
select select "TRANSPORT_WAREHOUSING"
select select "WAREHOUSING"
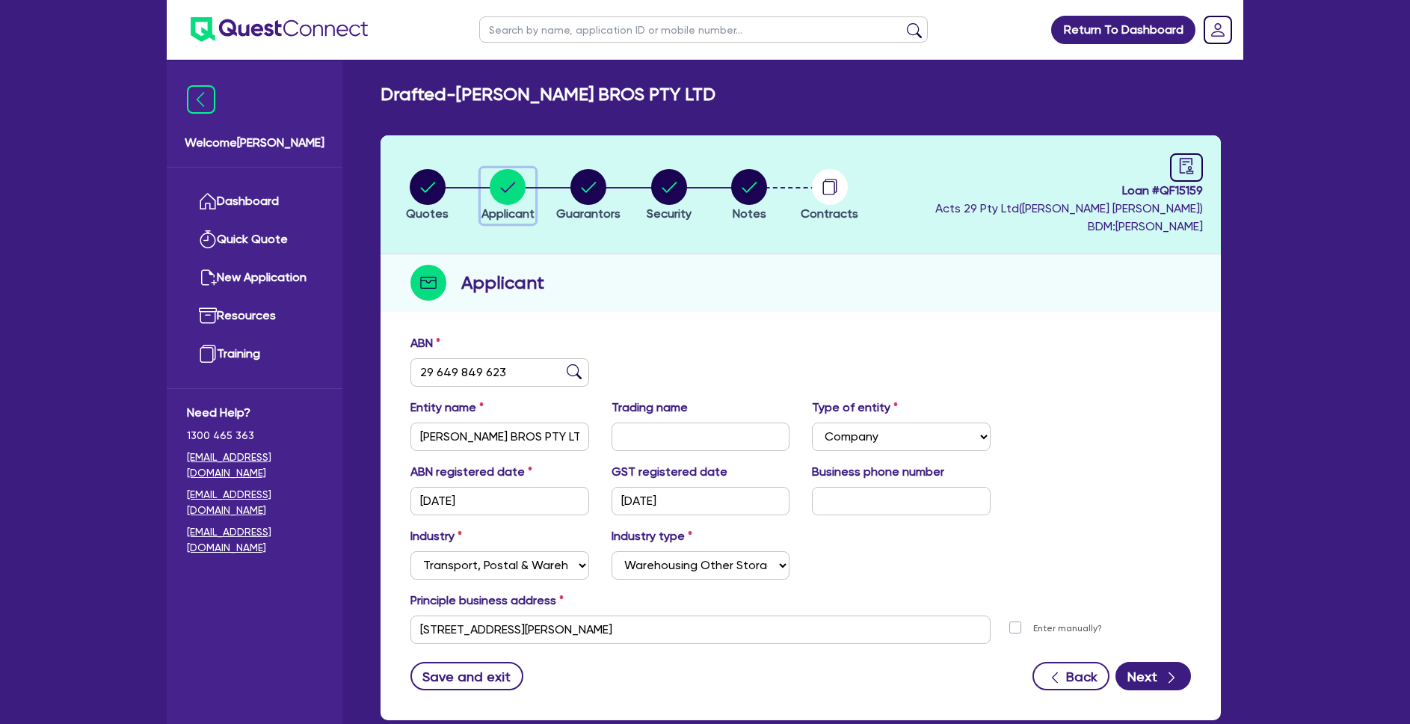
scroll to position [87, 0]
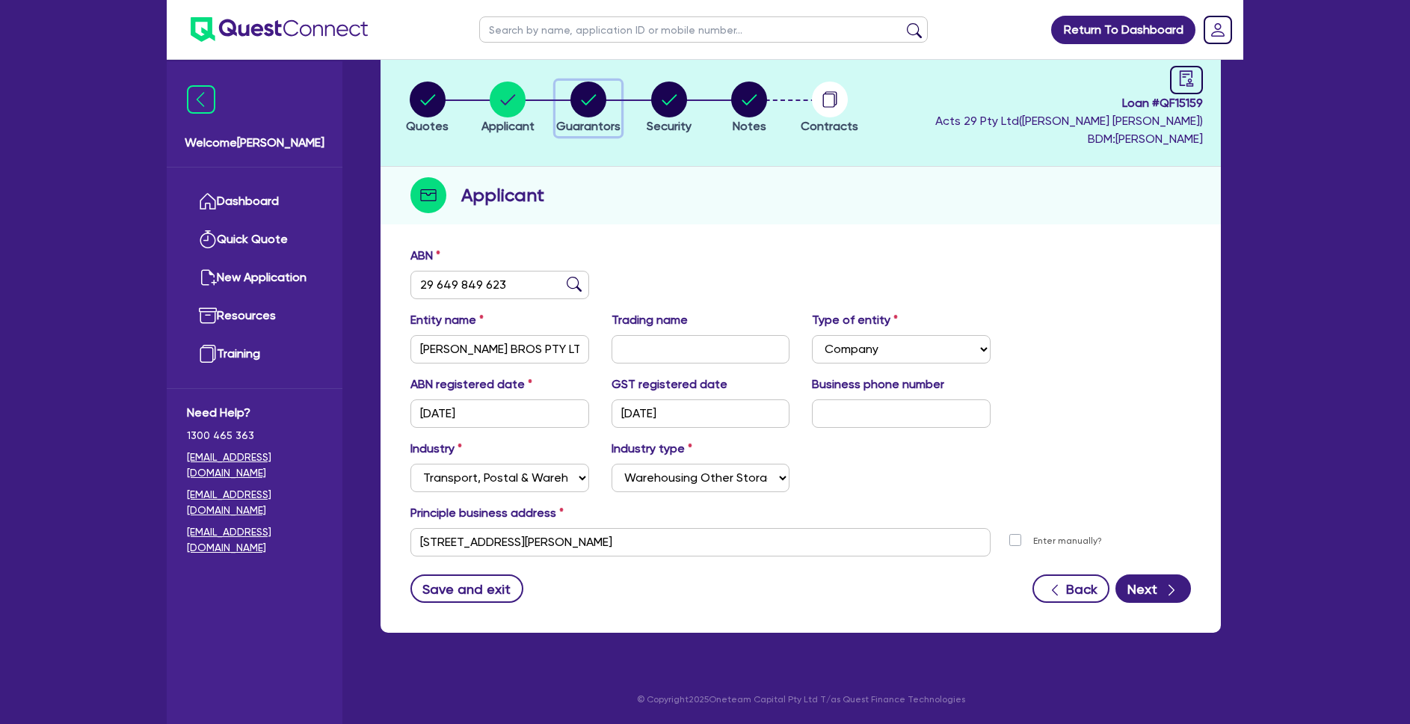
click at [577, 100] on circle "button" at bounding box center [589, 100] width 36 height 36
select select "MR"
select select "VIC"
select select "SINGLE"
select select "CASH"
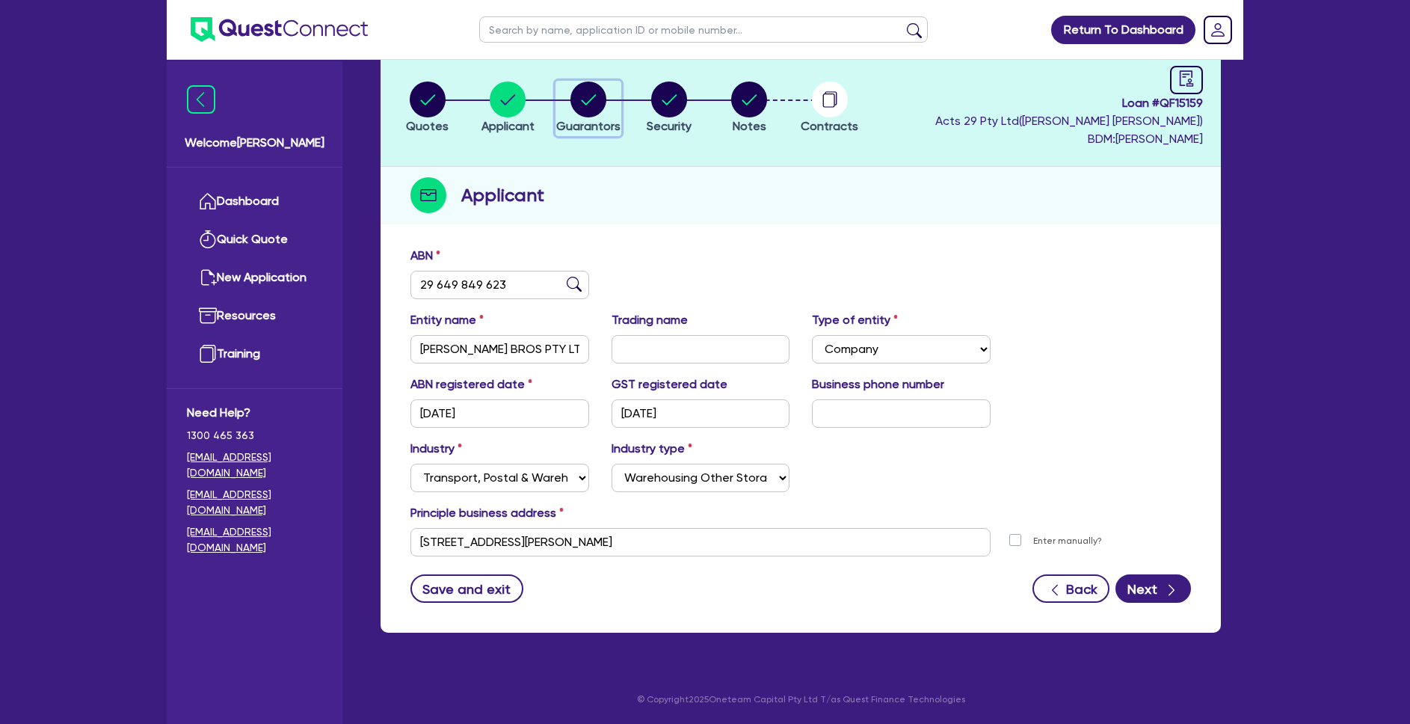
select select "EQUIPMENT"
select select "VEHICLE"
select select "HOUSEHOLD_PERSONAL"
select select "VEHICLE_LOAN"
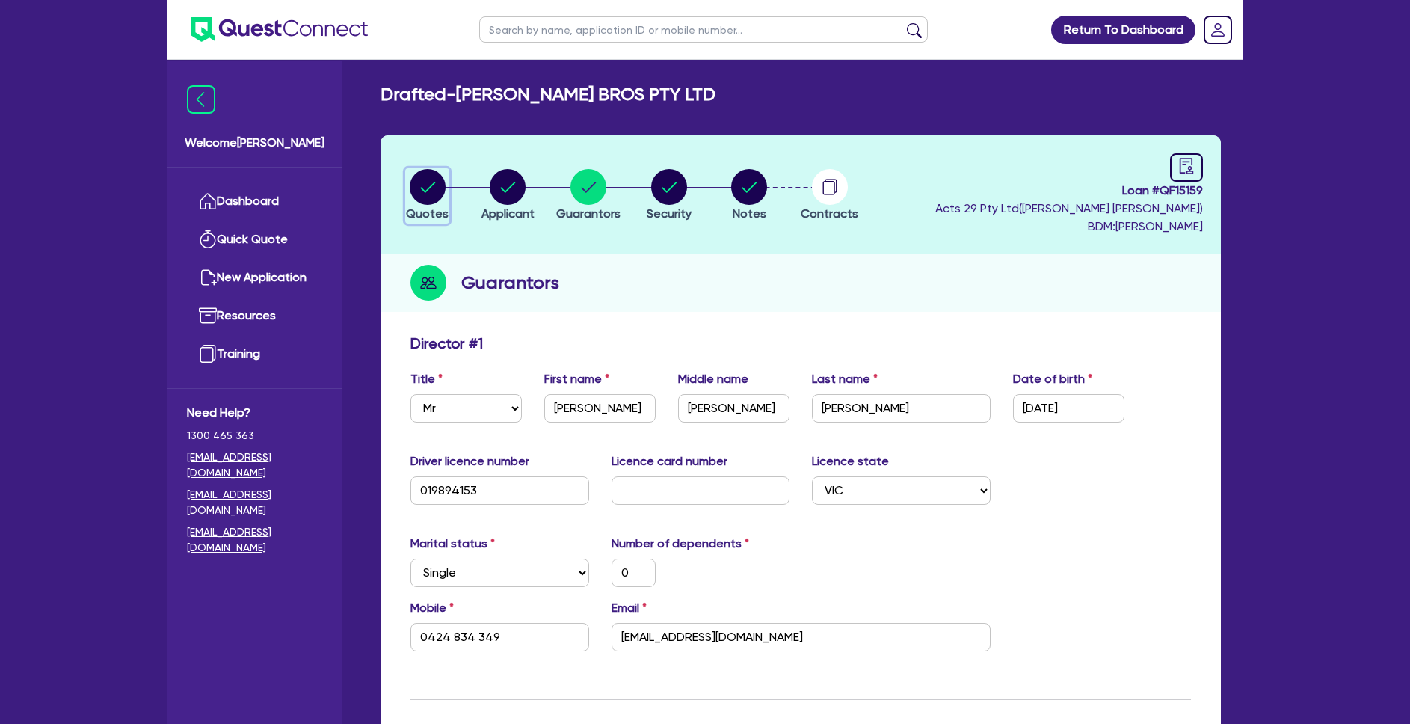
click at [436, 191] on circle "button" at bounding box center [428, 187] width 36 height 36
select select "PRIMARY_ASSETS"
select select "HEAVY_TRUCKS"
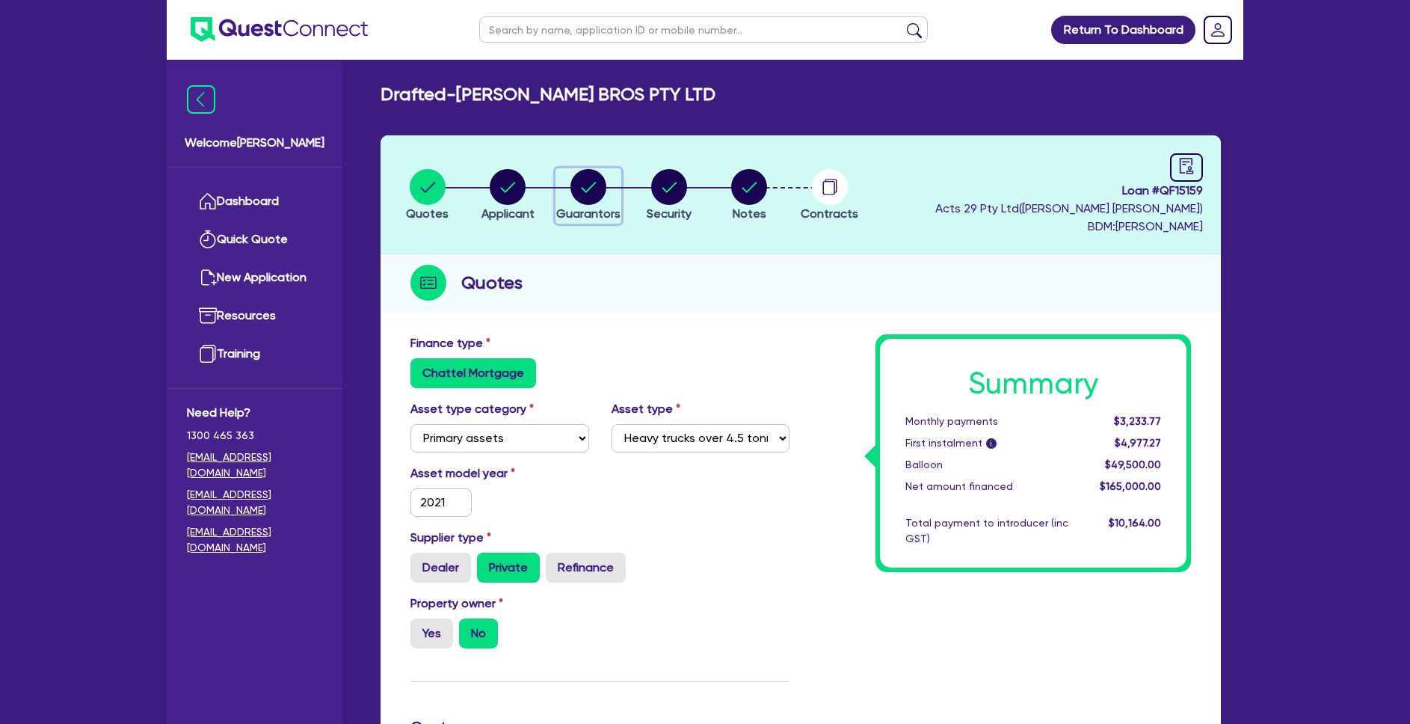
click at [589, 209] on span "Guarantors" at bounding box center [588, 213] width 64 height 14
select select "MR"
select select "VIC"
select select "SINGLE"
select select "CASH"
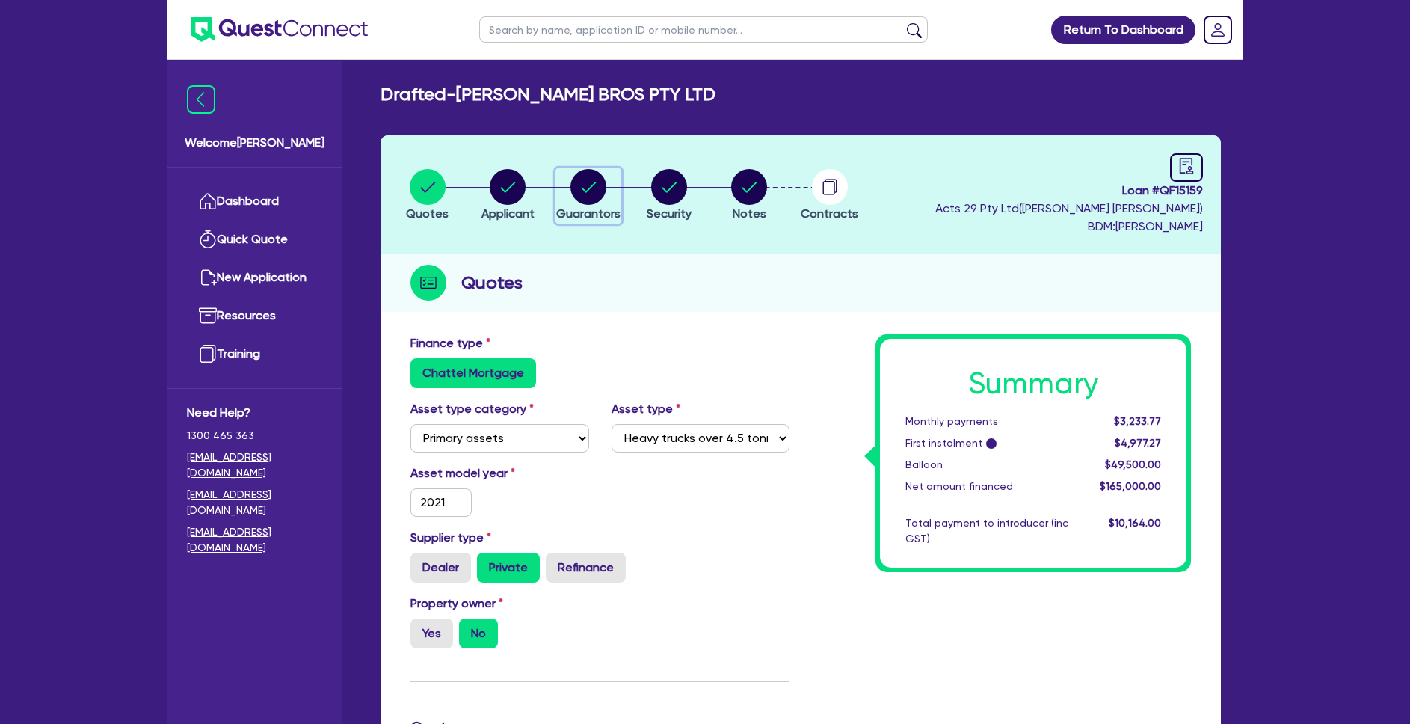
select select "EQUIPMENT"
select select "VEHICLE"
select select "HOUSEHOLD_PERSONAL"
select select "VEHICLE_LOAN"
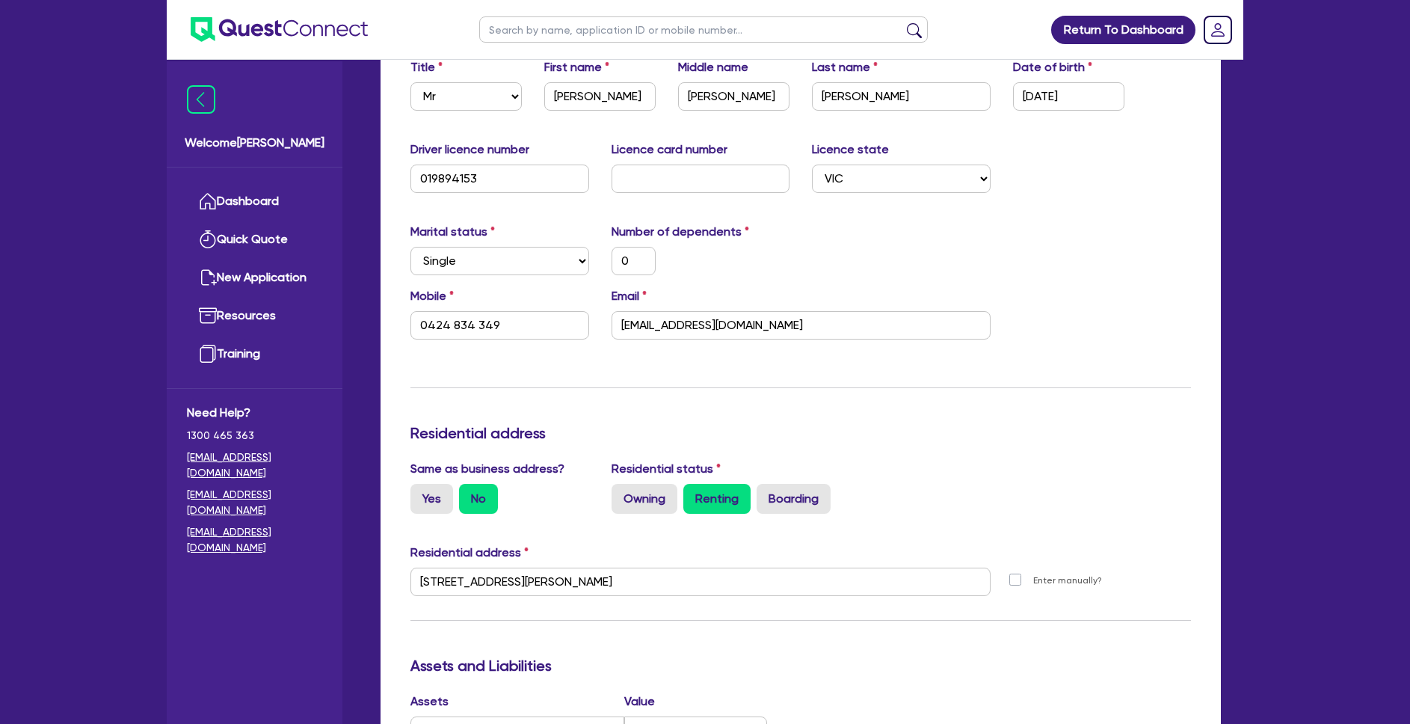
scroll to position [188, 0]
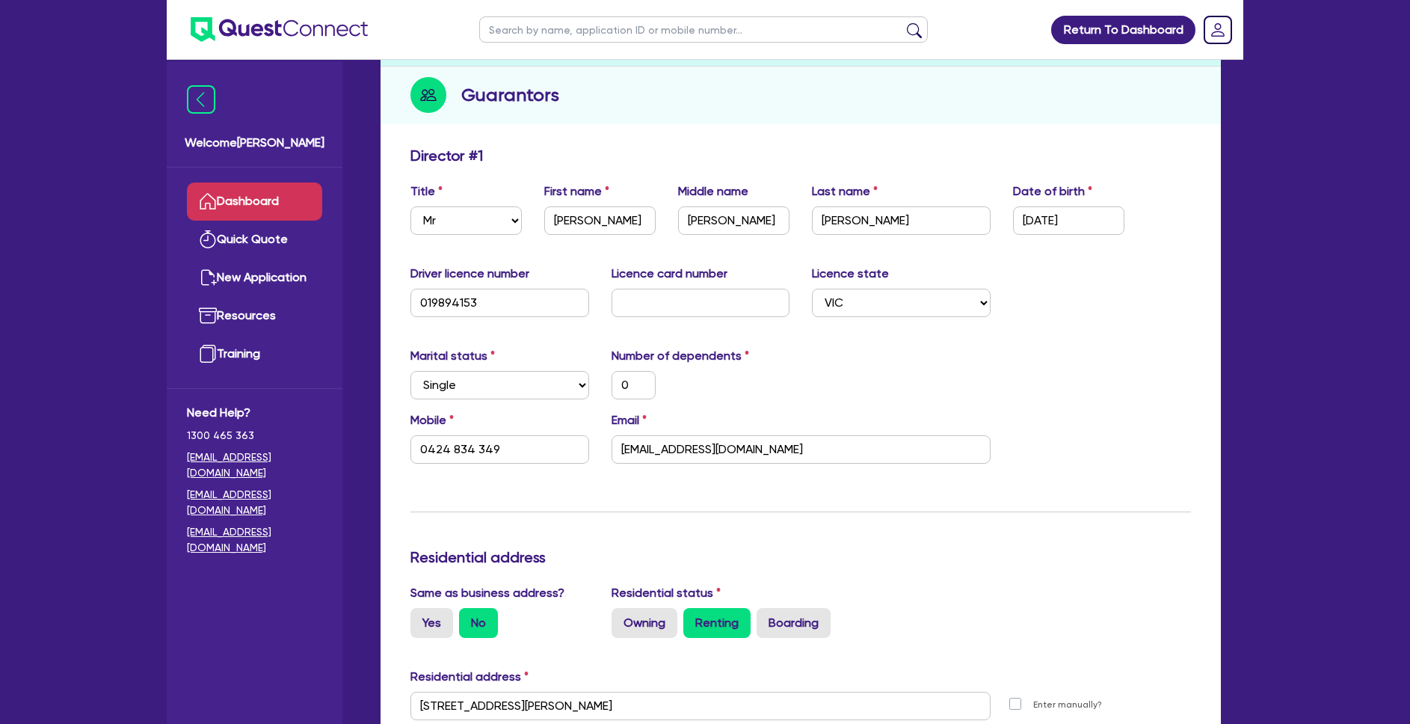
click at [297, 191] on link "Dashboard" at bounding box center [254, 201] width 135 height 38
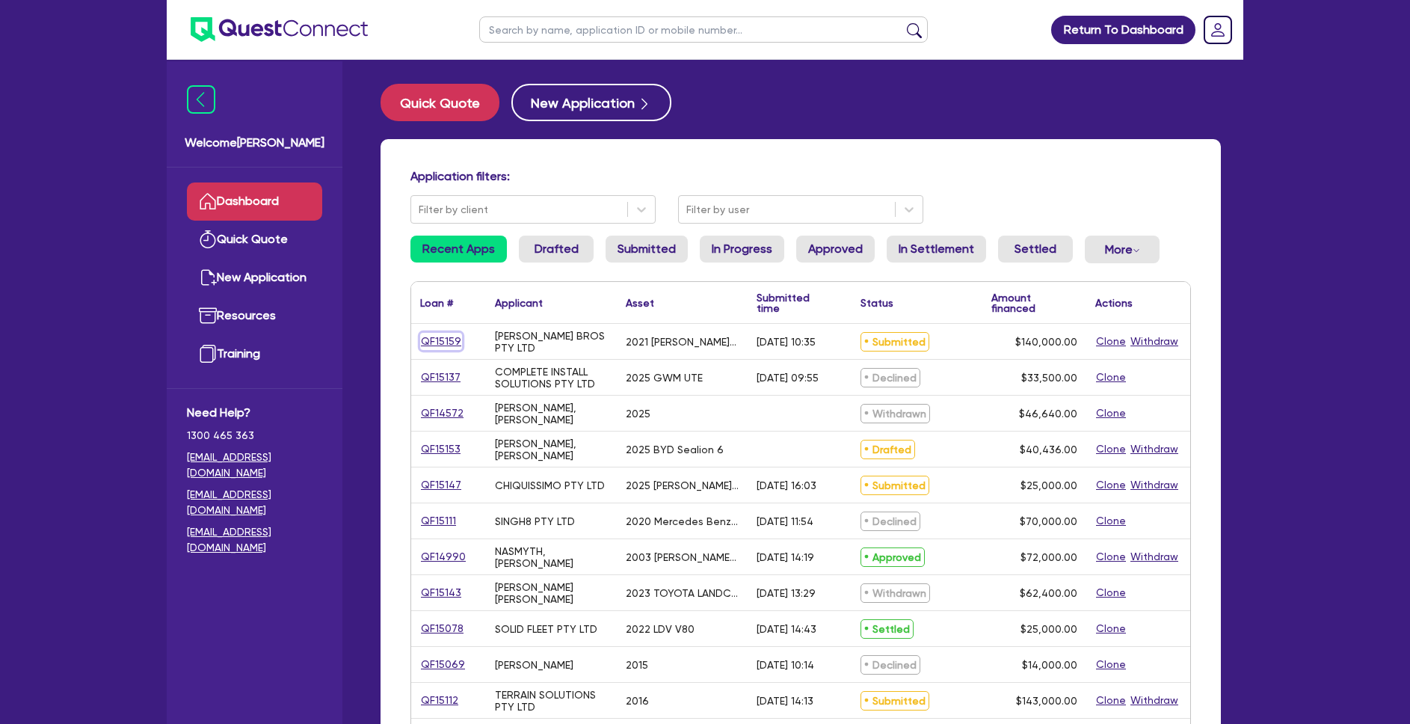
click at [447, 339] on link "QF15159" at bounding box center [441, 341] width 42 height 17
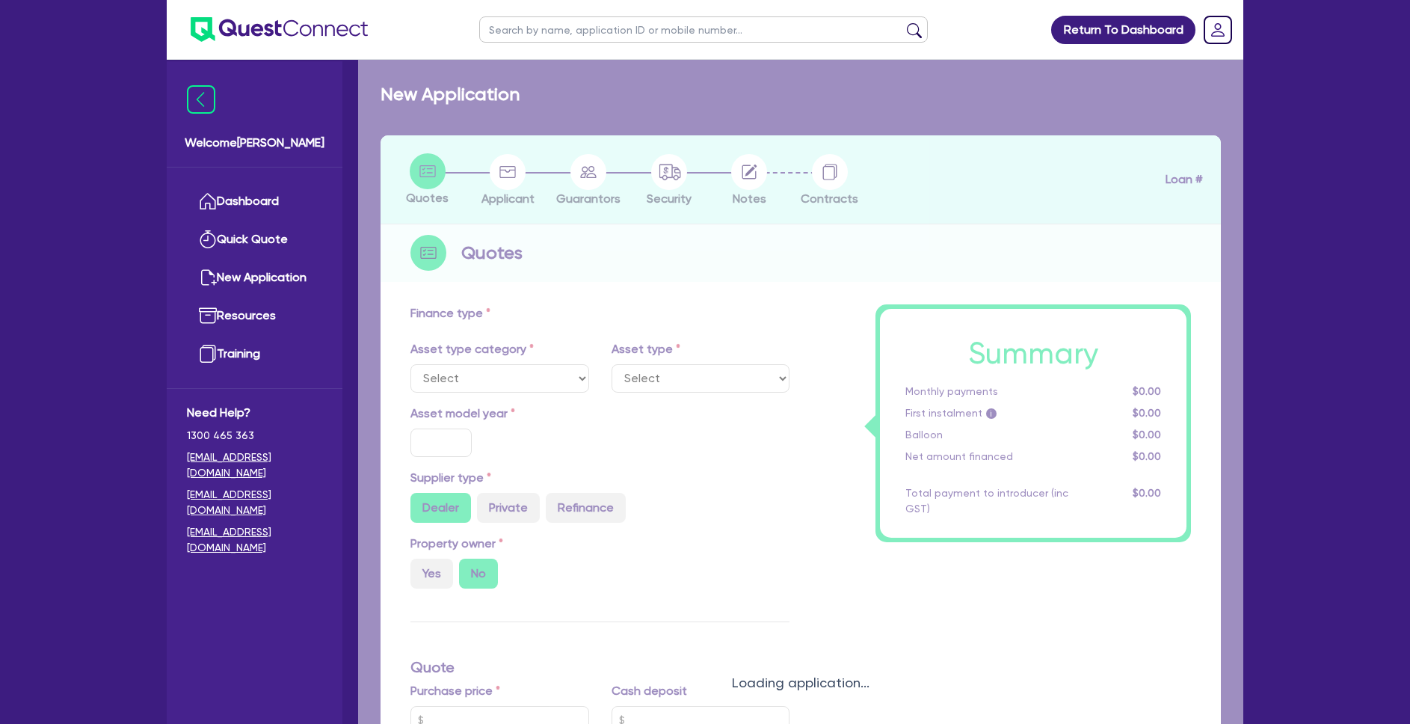
select select "PRIMARY_ASSETS"
type input "2021"
radio input "false"
radio input "true"
type input "165,000"
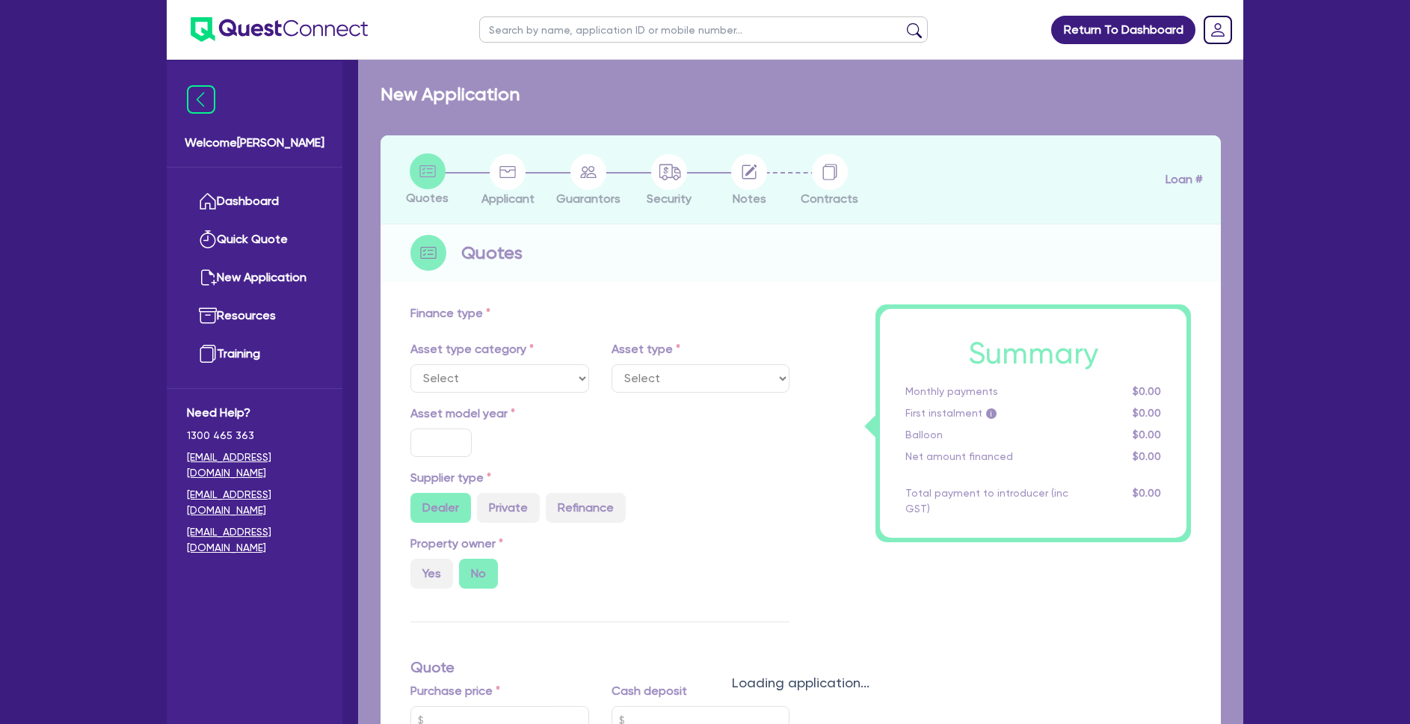
type input "25,000"
type input "30"
type input "49,500"
type input "5"
type input "7,000"
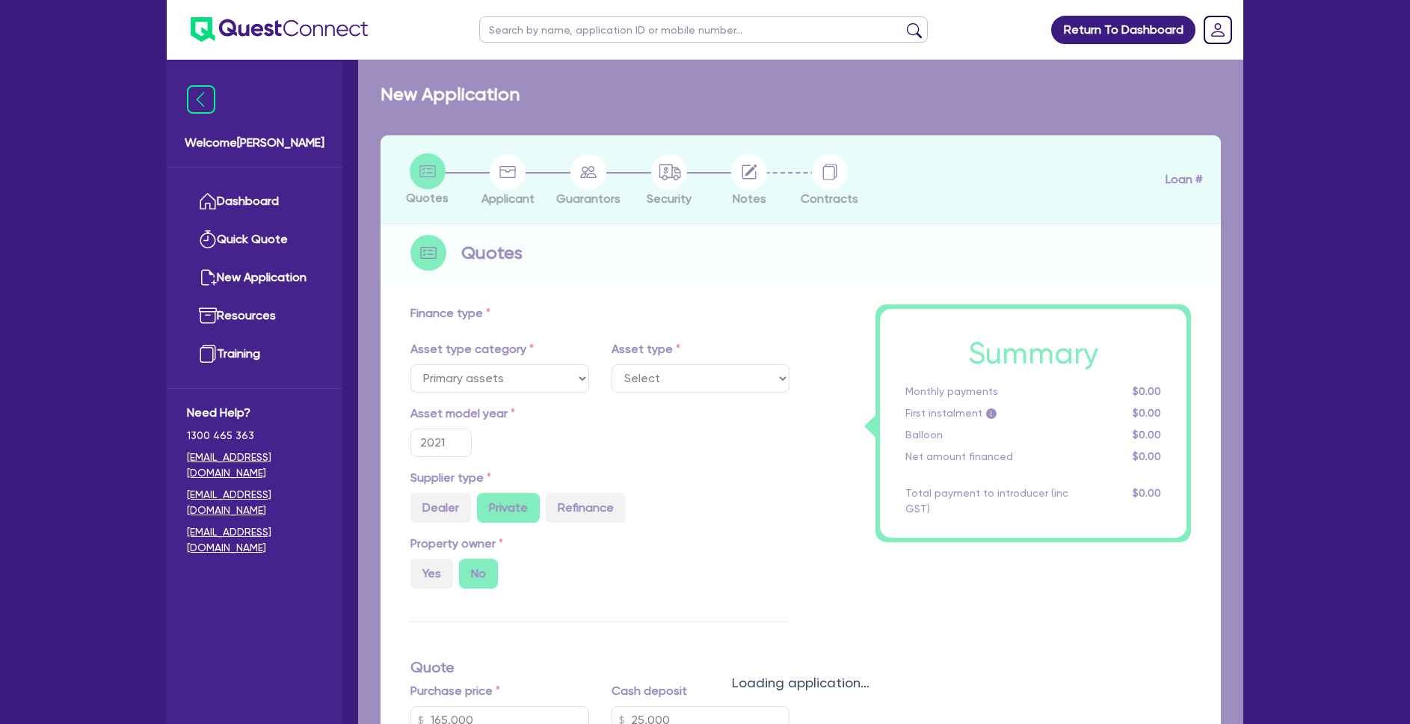
type input "12"
type input "990"
select select "HEAVY_TRUCKS"
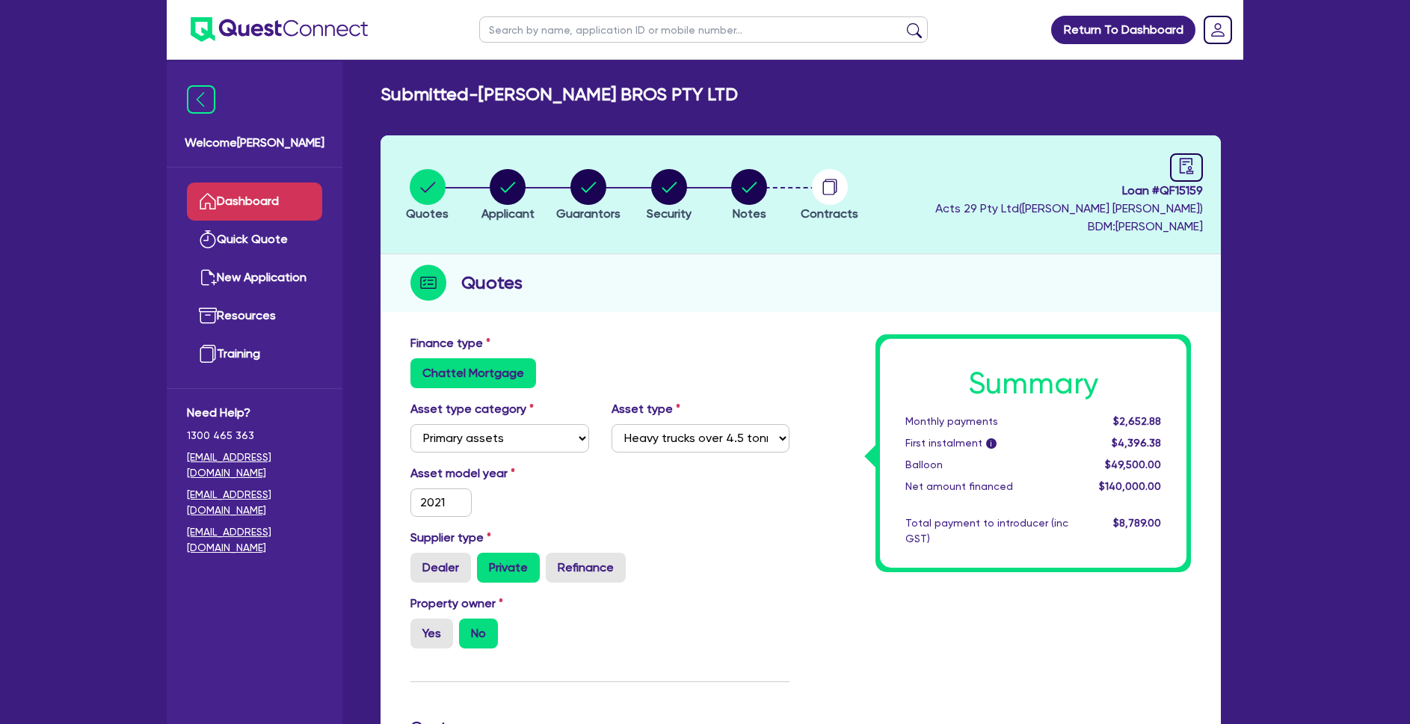
click at [280, 208] on link "Dashboard" at bounding box center [254, 201] width 135 height 38
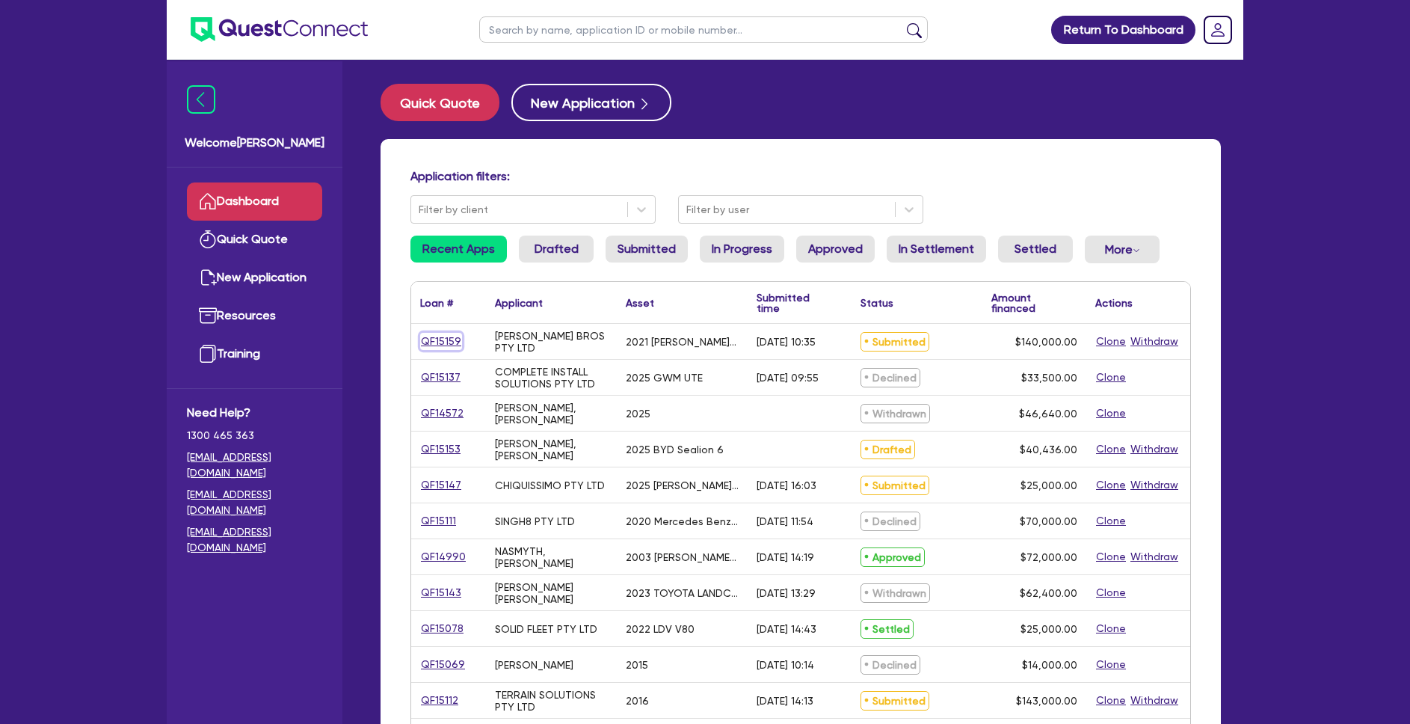
click at [440, 348] on link "QF15159" at bounding box center [441, 341] width 42 height 17
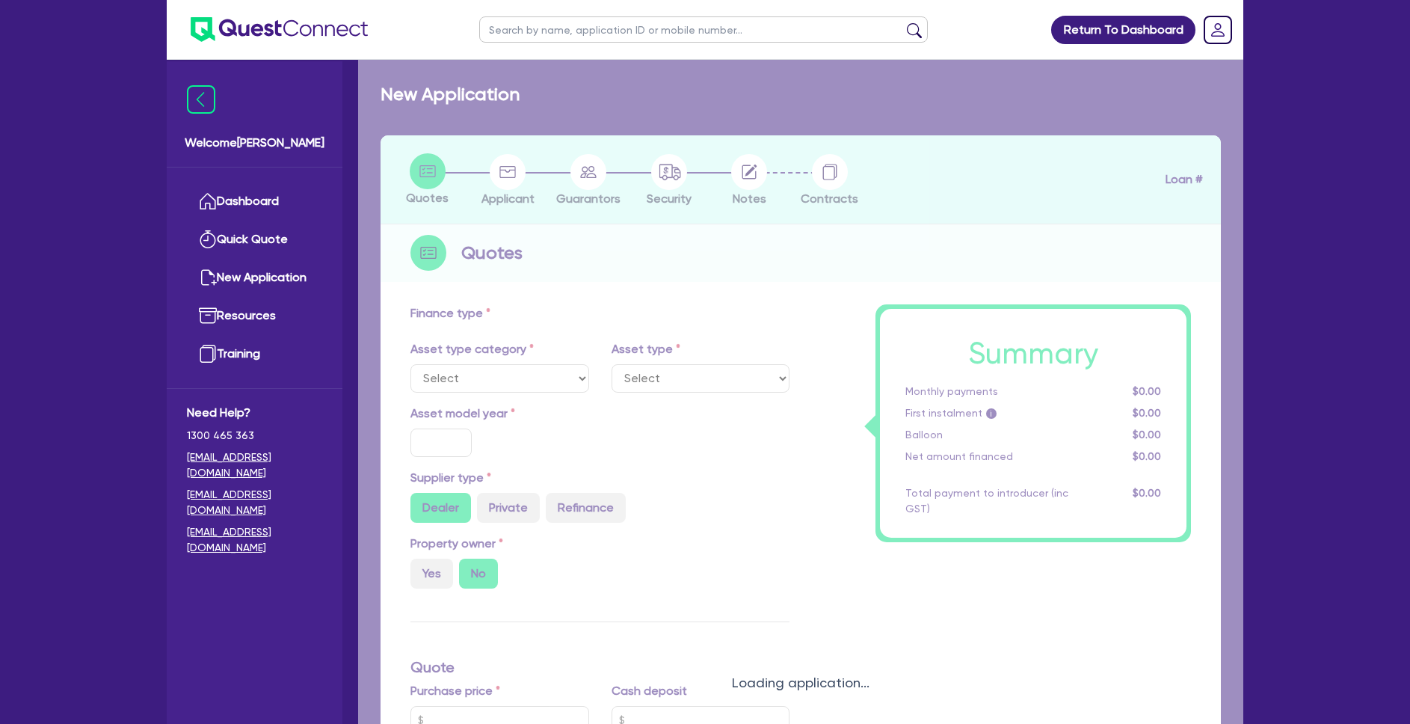
select select "PRIMARY_ASSETS"
type input "2021"
radio input "false"
radio input "true"
type input "165,000"
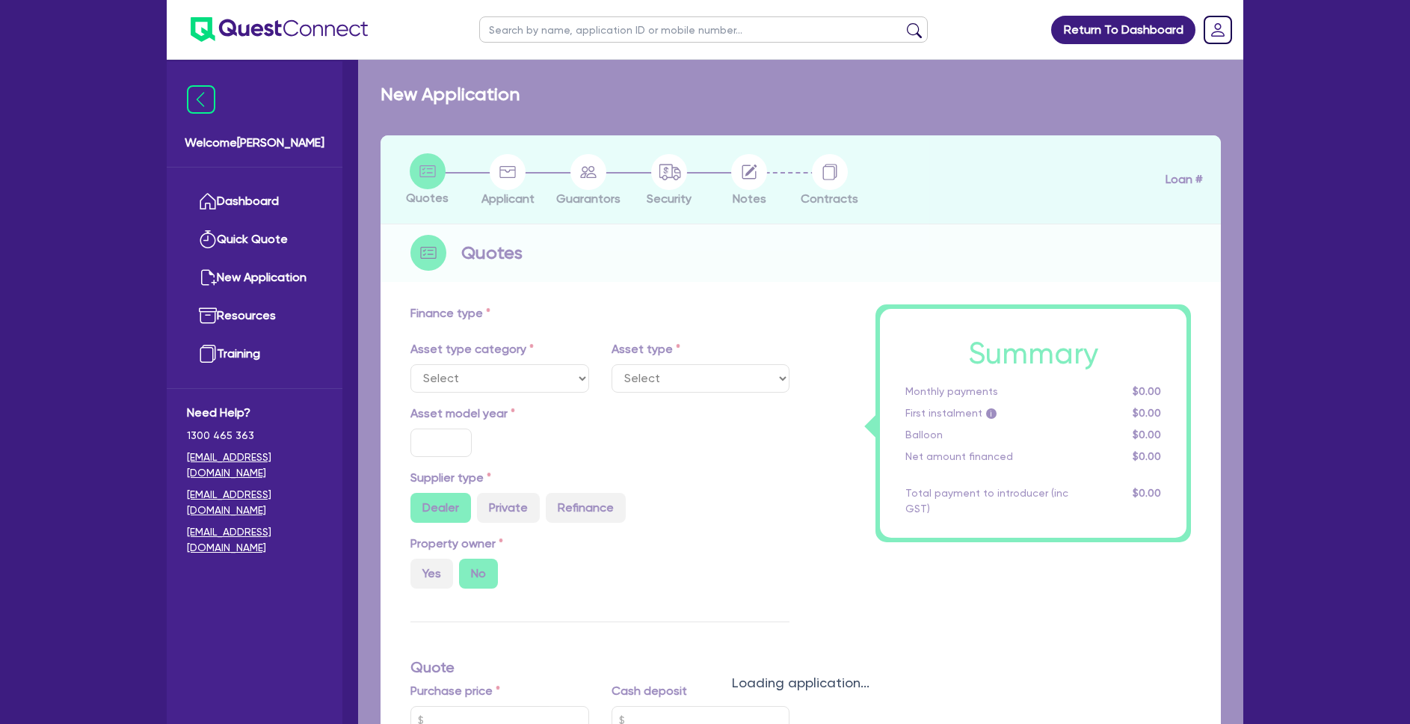
type input "25,000"
type input "30"
type input "49,500"
type input "5"
type input "7,000"
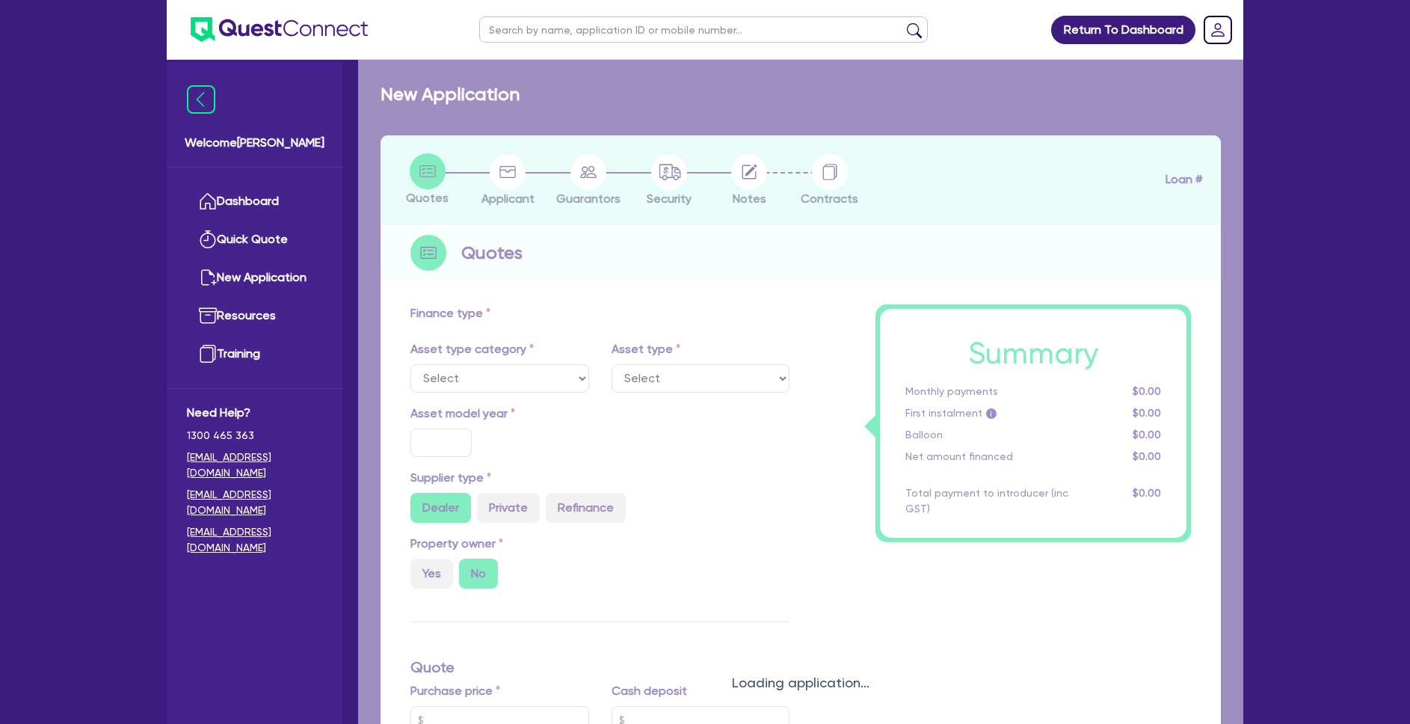
type input "12"
type input "990"
select select "HEAVY_TRUCKS"
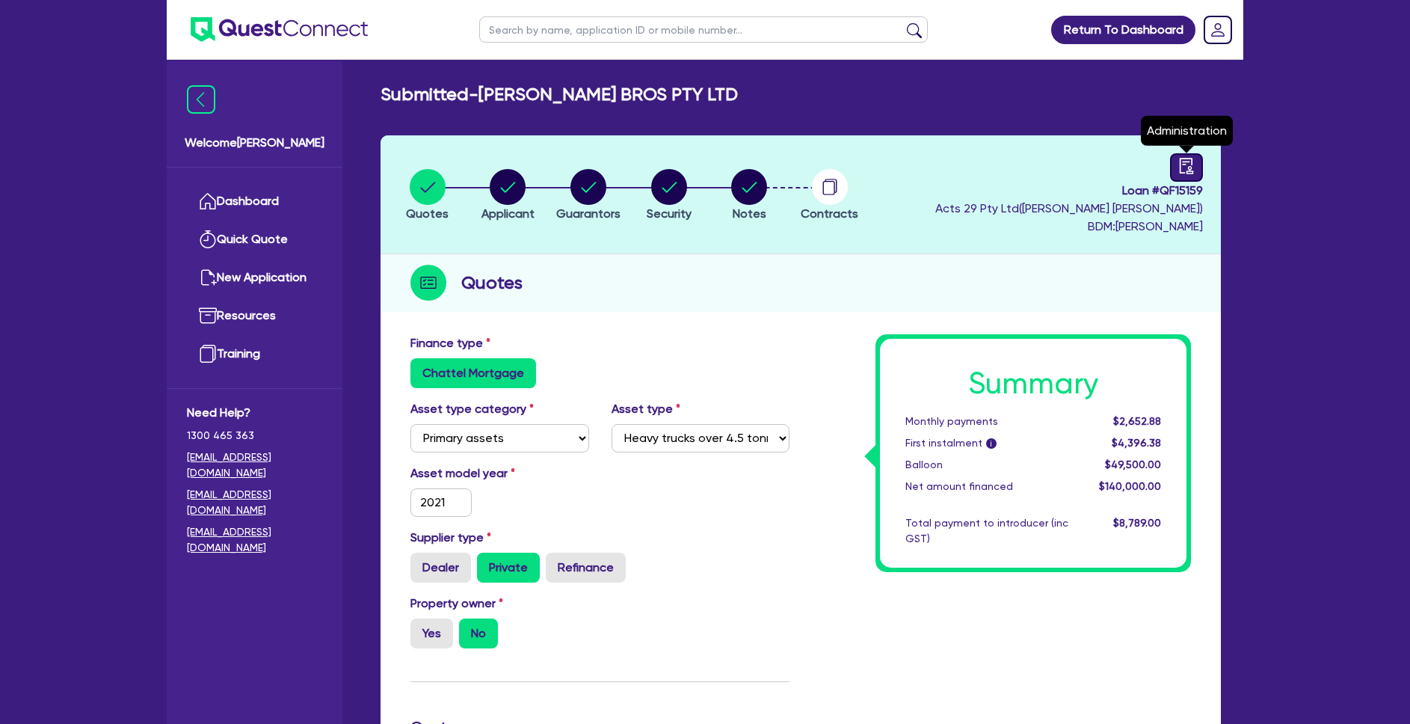
click at [1191, 169] on icon "audit" at bounding box center [1186, 166] width 13 height 16
select select "SUBMITTED_NEW"
select select "Quest Finance - Own Book"
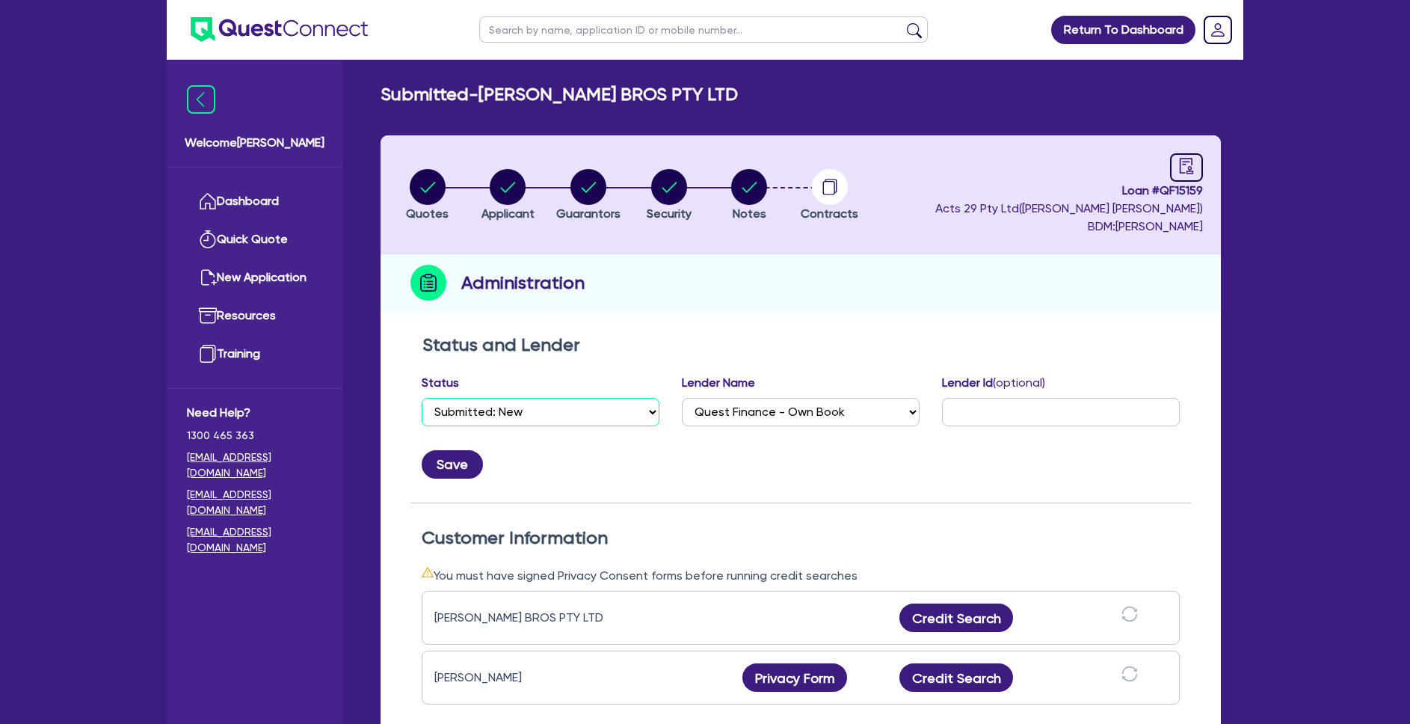
click at [601, 411] on select "Select Quoted Drafted: New Drafted: Amended Submitted: New Submitted: Amended I…" at bounding box center [541, 412] width 238 height 28
select select "DRAFTED_NEW"
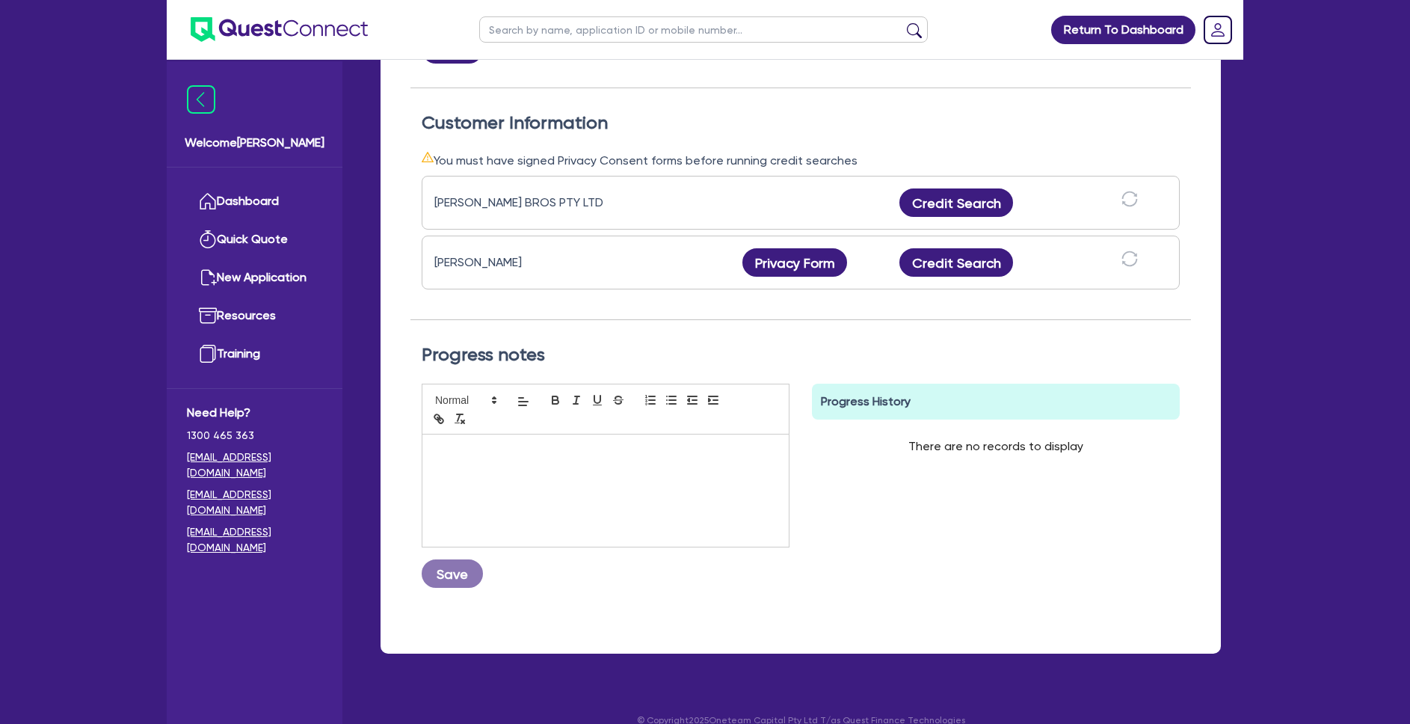
scroll to position [437, 0]
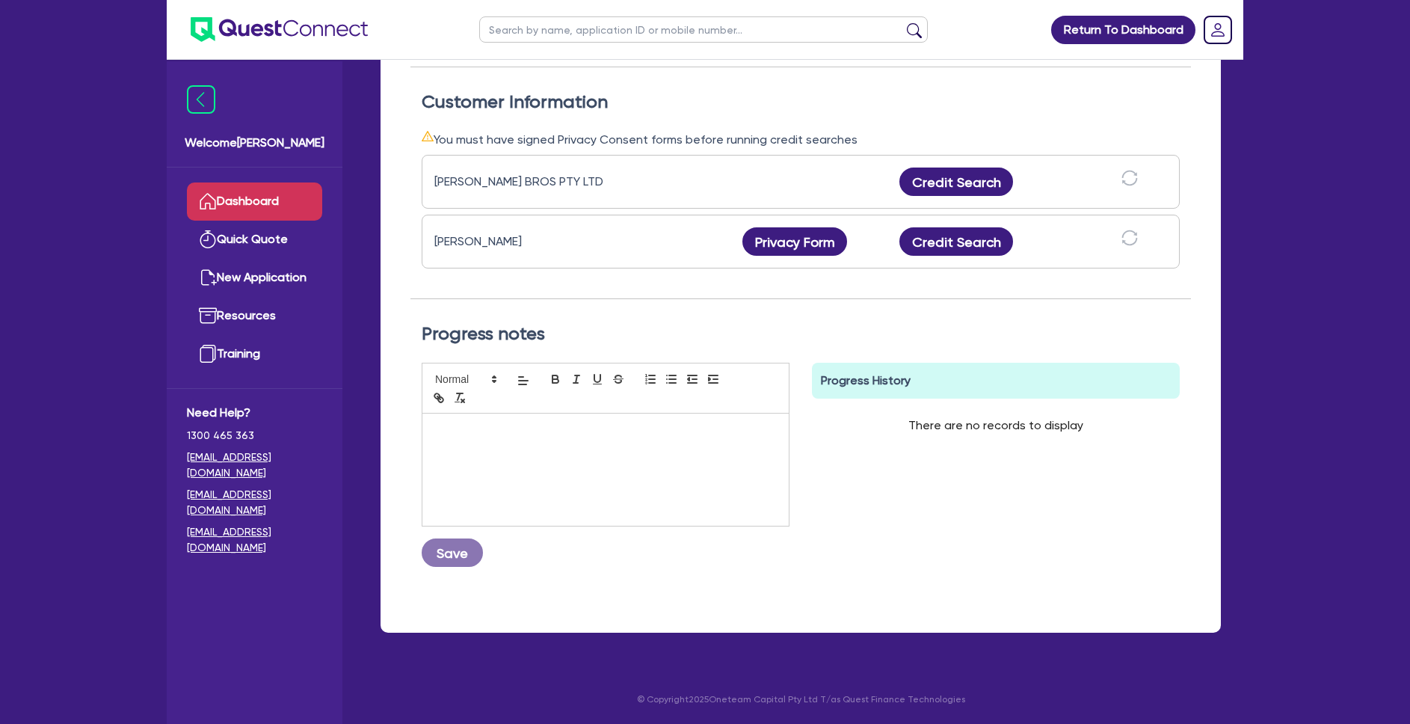
click at [277, 193] on link "Dashboard" at bounding box center [254, 201] width 135 height 38
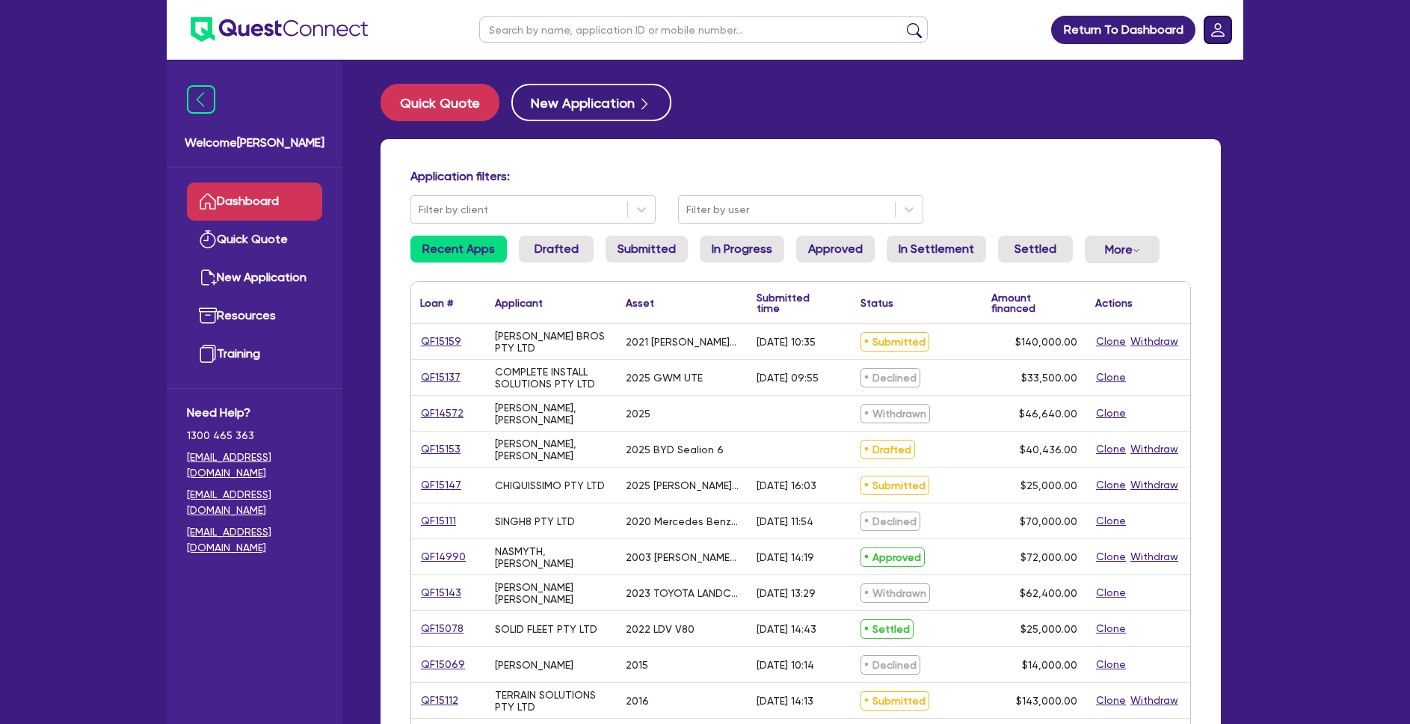
click at [1213, 40] on rect "Dropdown toggle" at bounding box center [1218, 29] width 27 height 27
click at [1165, 87] on link "Logout" at bounding box center [1175, 96] width 112 height 28
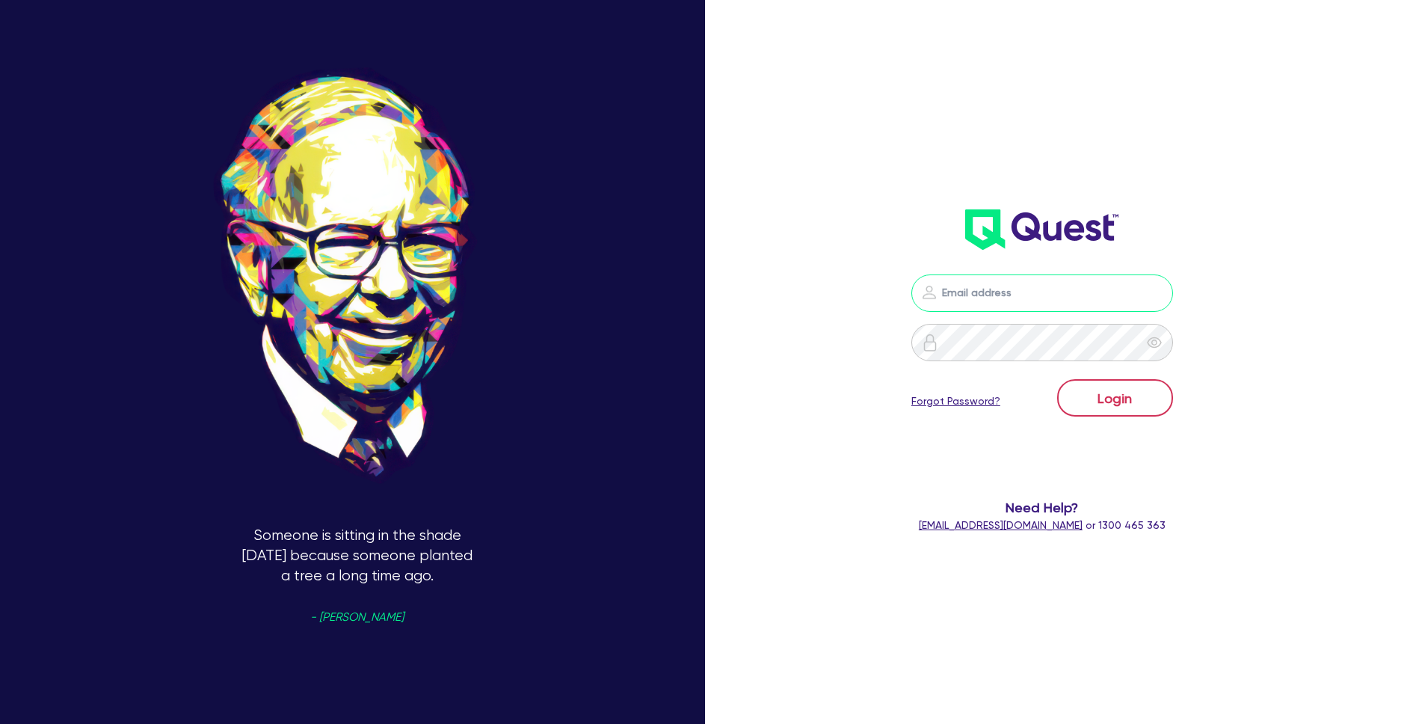
type input "[PERSON_NAME][EMAIL_ADDRESS][PERSON_NAME][DOMAIN_NAME]"
click at [1127, 382] on button "Login" at bounding box center [1115, 397] width 116 height 37
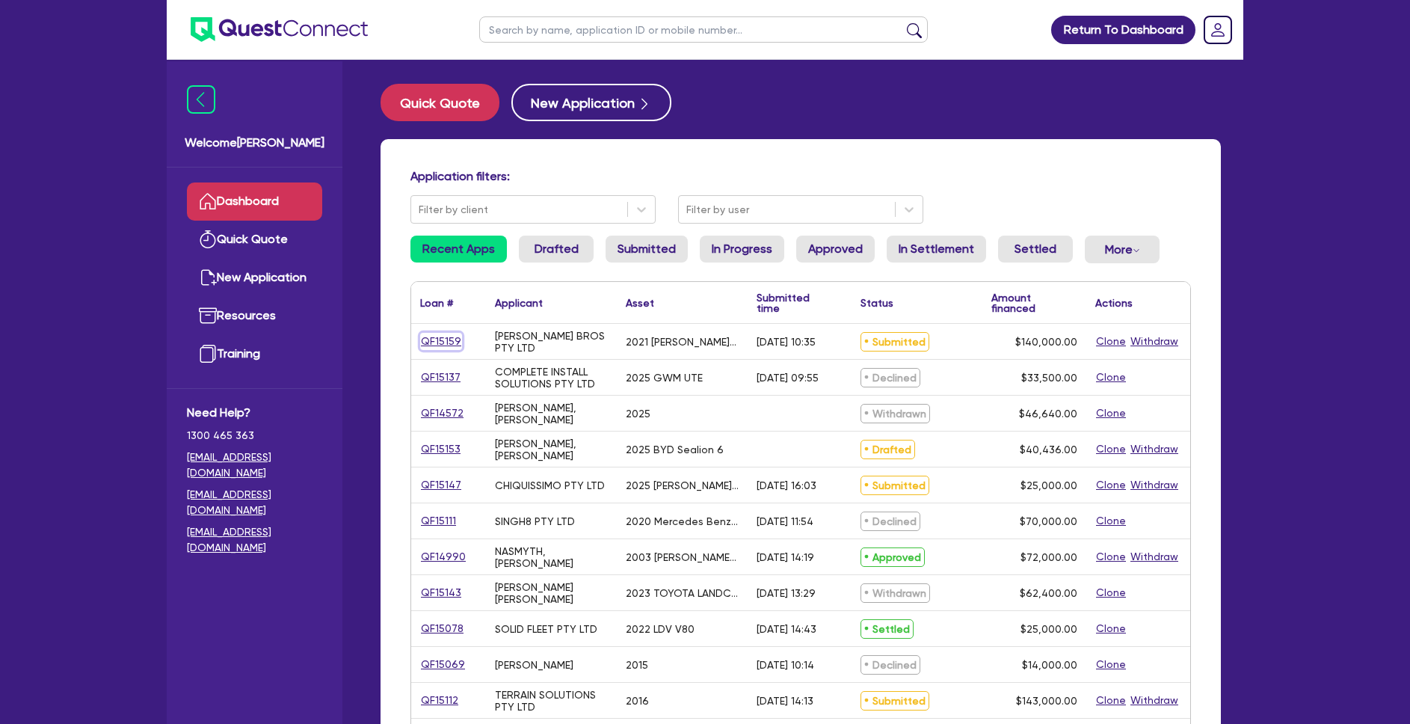
click at [432, 340] on link "QF15159" at bounding box center [441, 341] width 42 height 17
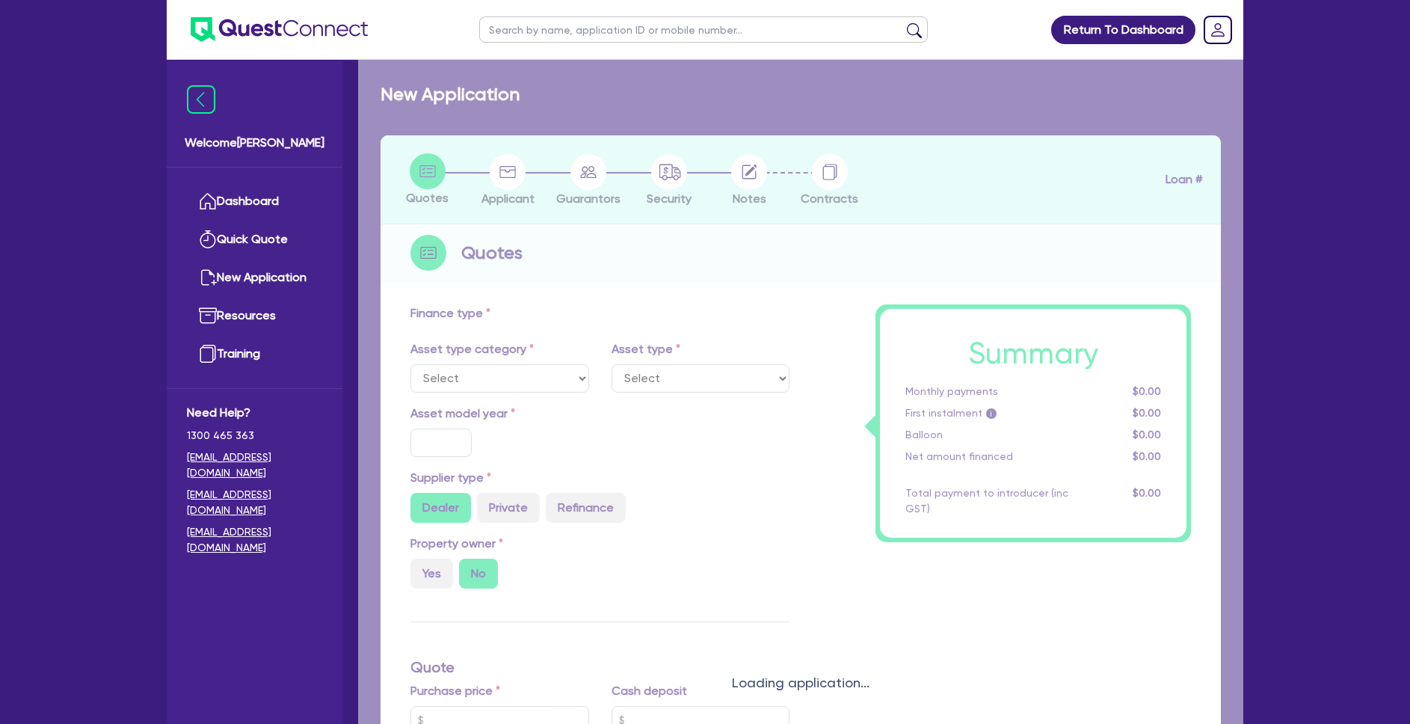
select select "PRIMARY_ASSETS"
type input "2021"
radio input "false"
radio input "true"
type input "165,000"
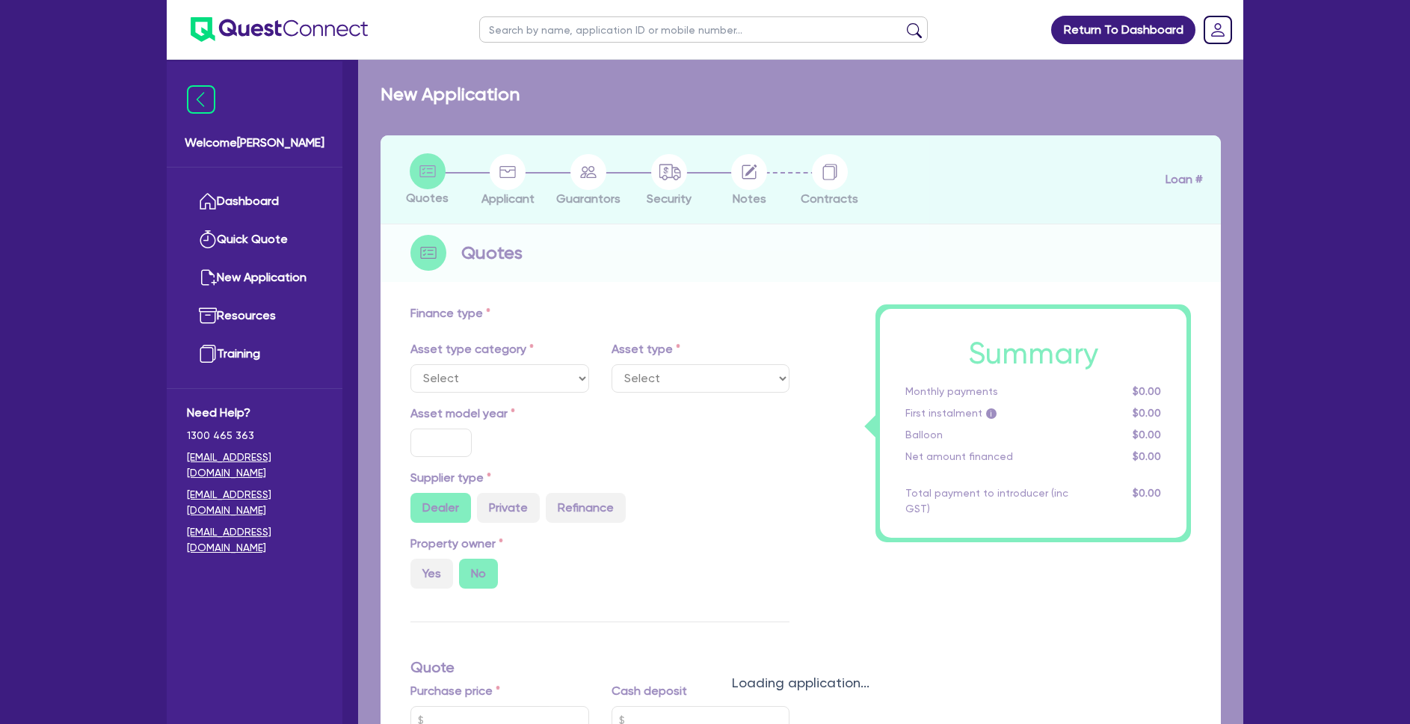
type input "25,000"
type input "30"
type input "49,500"
type input "5"
type input "7,000"
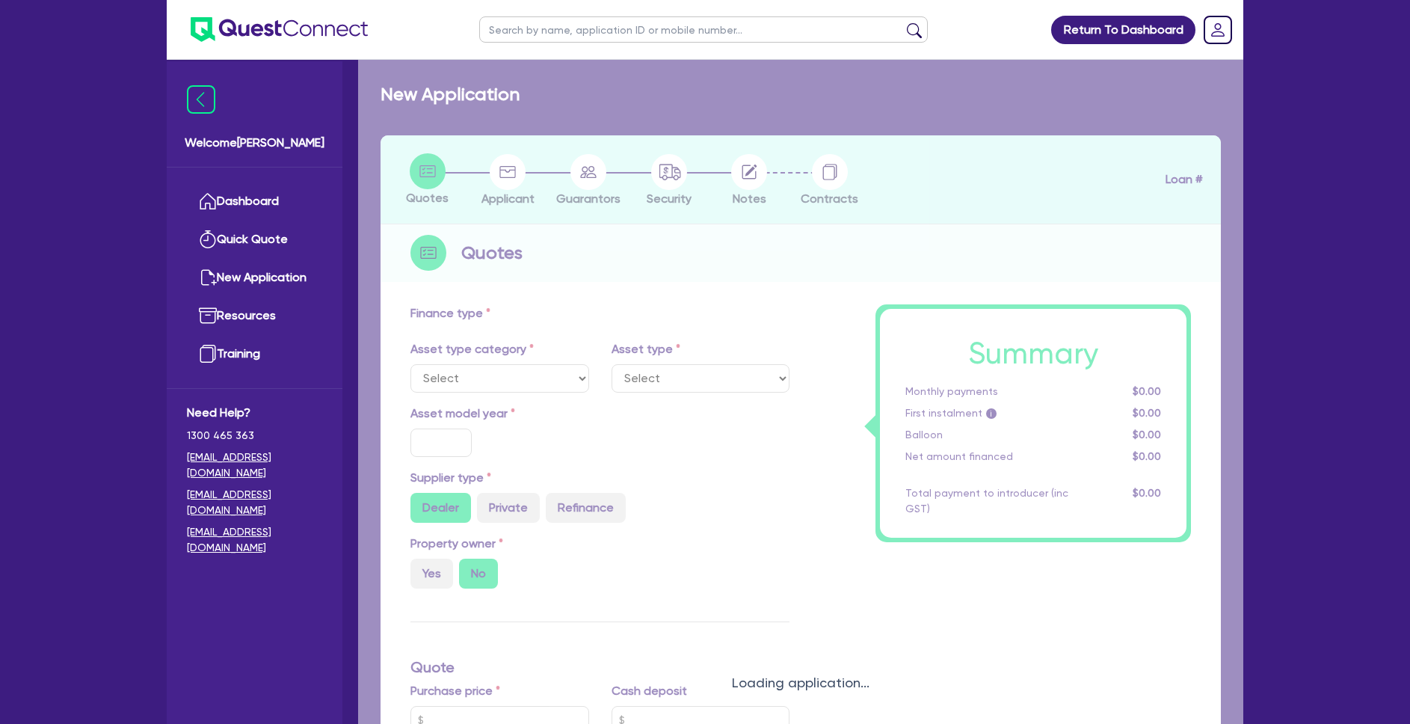
type input "12"
type input "990"
select select "HEAVY_TRUCKS"
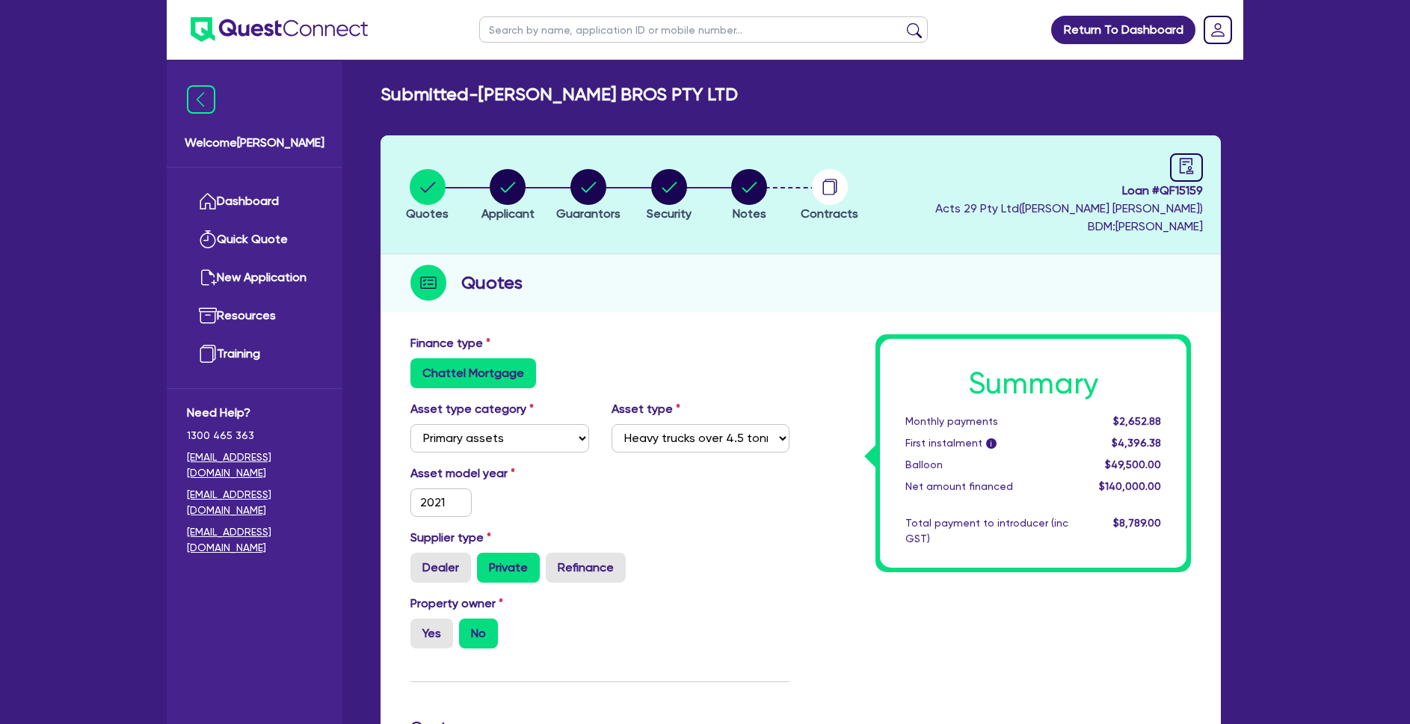
click at [1195, 187] on span "Loan # QF15159" at bounding box center [1069, 191] width 268 height 18
click at [1195, 183] on span "Loan # QF15159" at bounding box center [1069, 191] width 268 height 18
click at [1197, 169] on link at bounding box center [1186, 167] width 33 height 28
select select "SUBMITTED_NEW"
select select "Quest Finance - Own Book"
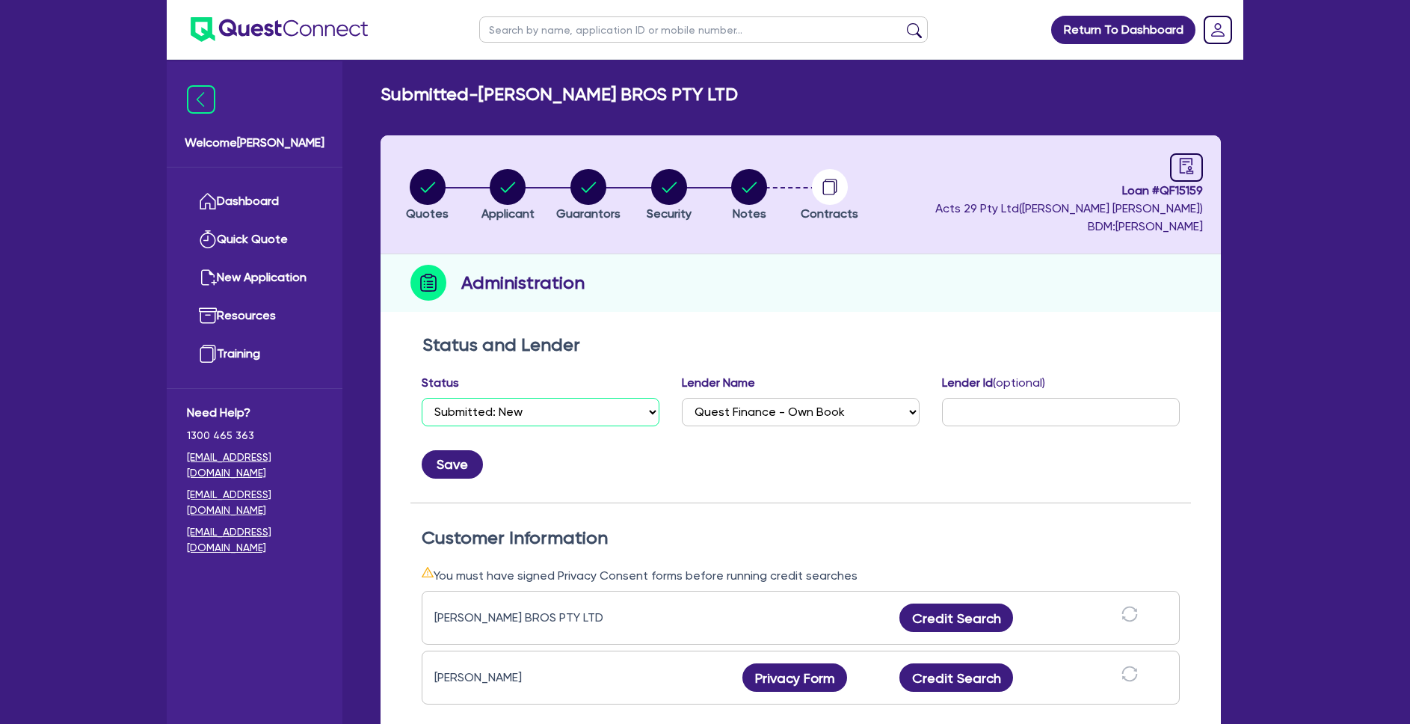
click at [578, 412] on select "Select Quoted Drafted: New Drafted: Amended Submitted: New Submitted: Amended I…" at bounding box center [541, 412] width 238 height 28
select select "DRAFTED_NEW"
click at [470, 453] on button "Save" at bounding box center [452, 464] width 61 height 28
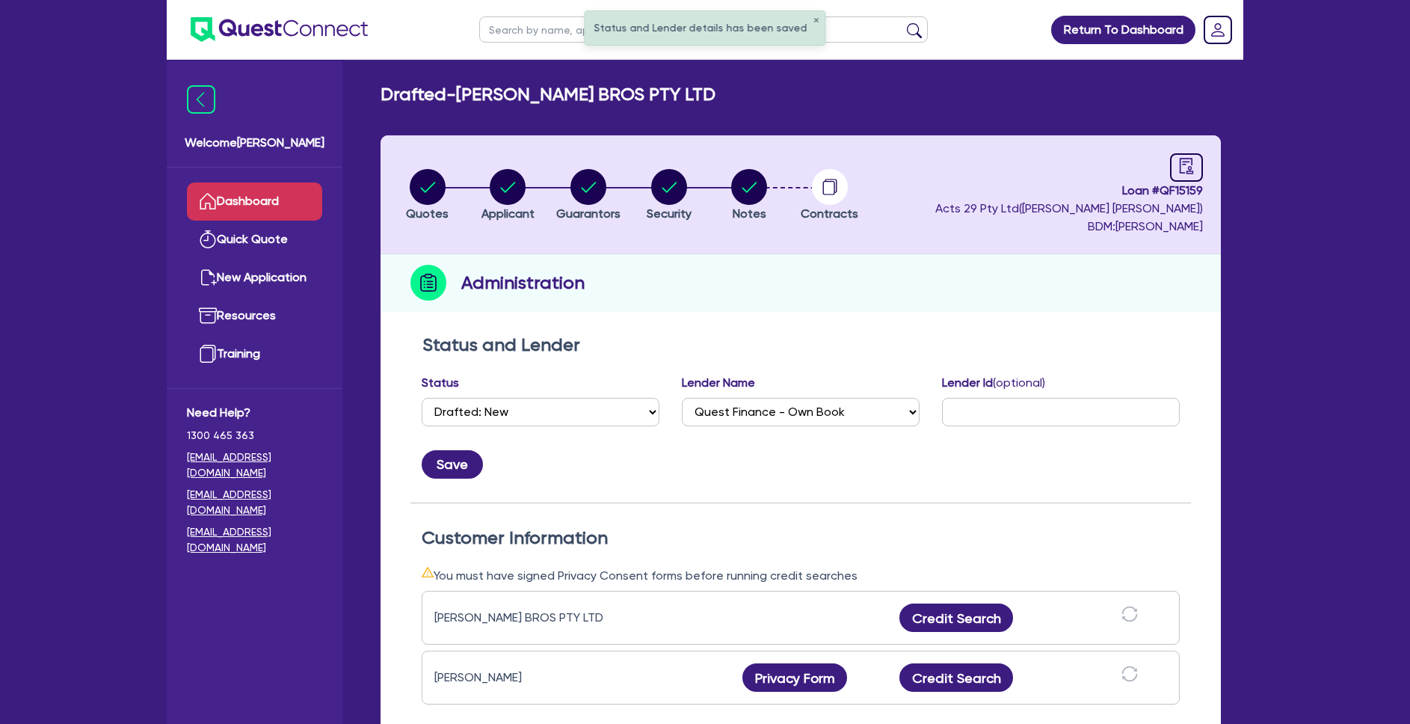
click at [305, 191] on link "Dashboard" at bounding box center [254, 201] width 135 height 38
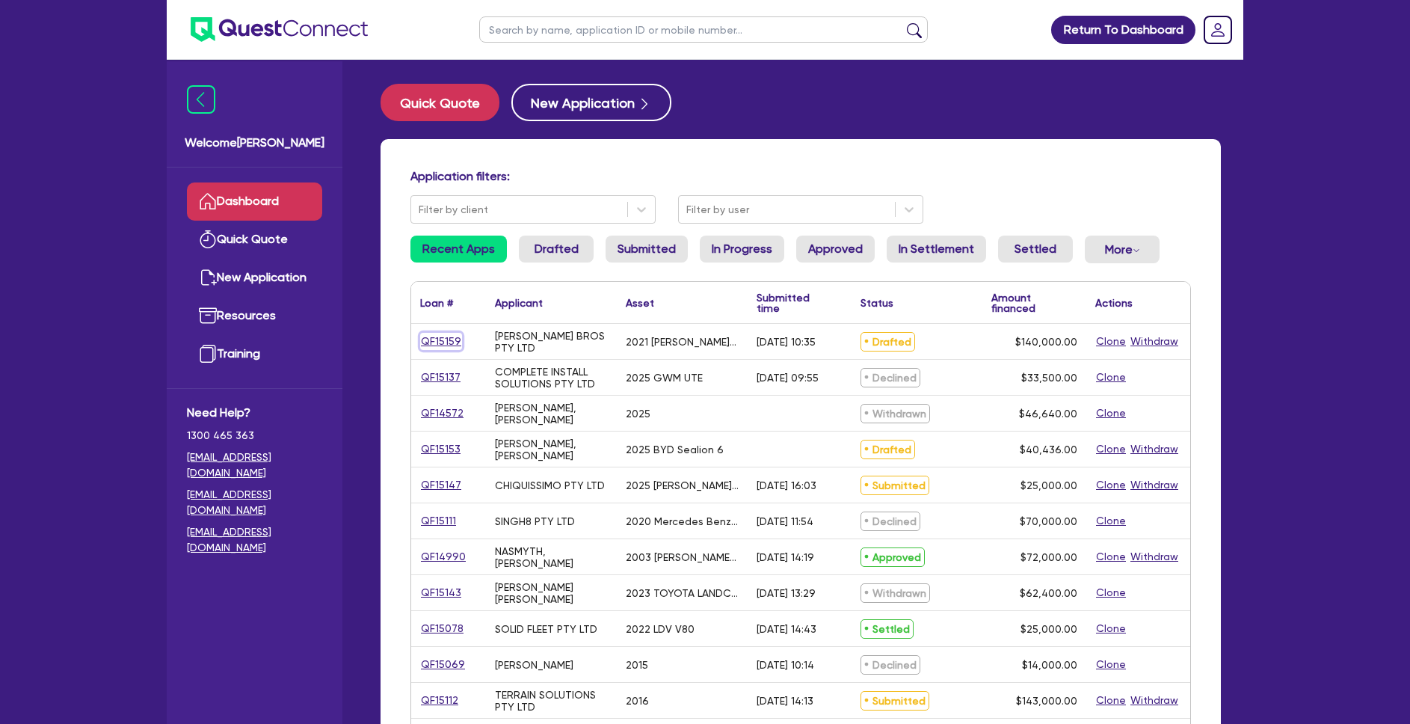
click at [452, 337] on link "QF15159" at bounding box center [441, 341] width 42 height 17
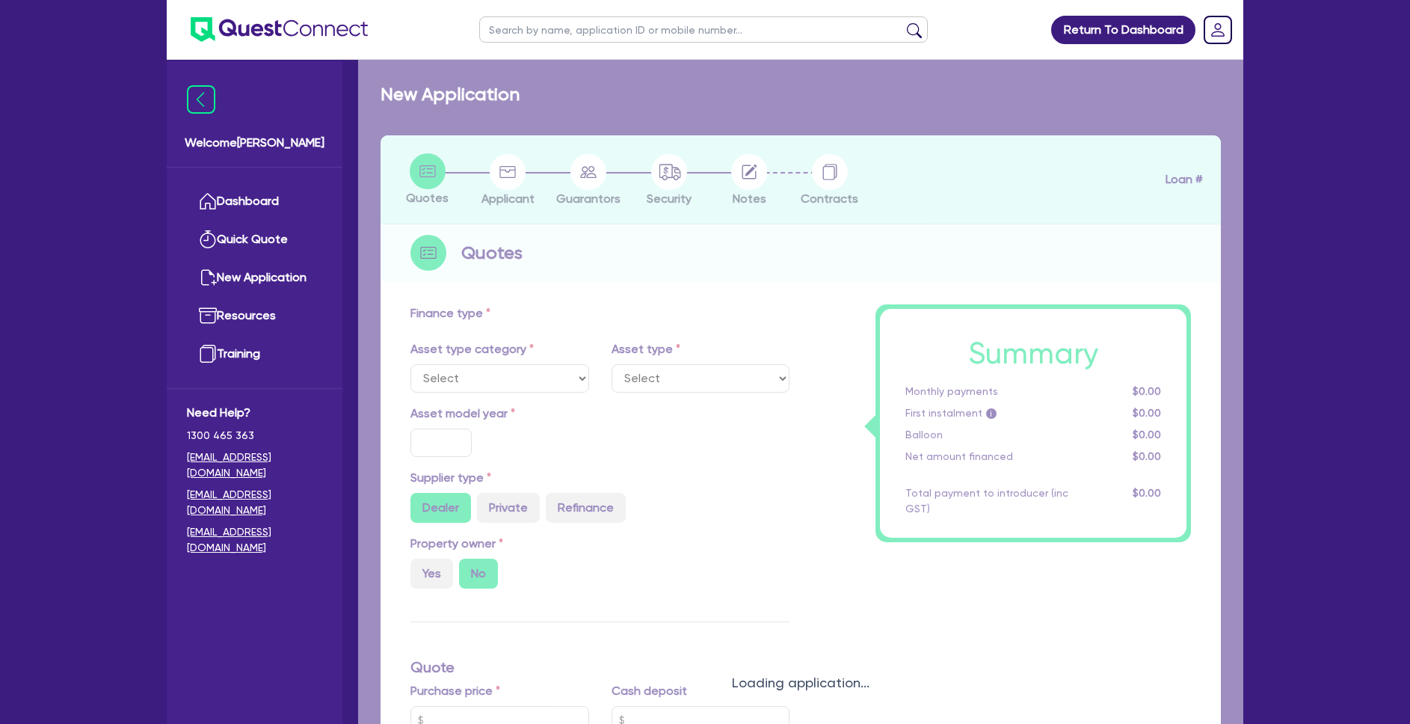
select select "PRIMARY_ASSETS"
type input "2021"
radio input "false"
radio input "true"
type input "165,000"
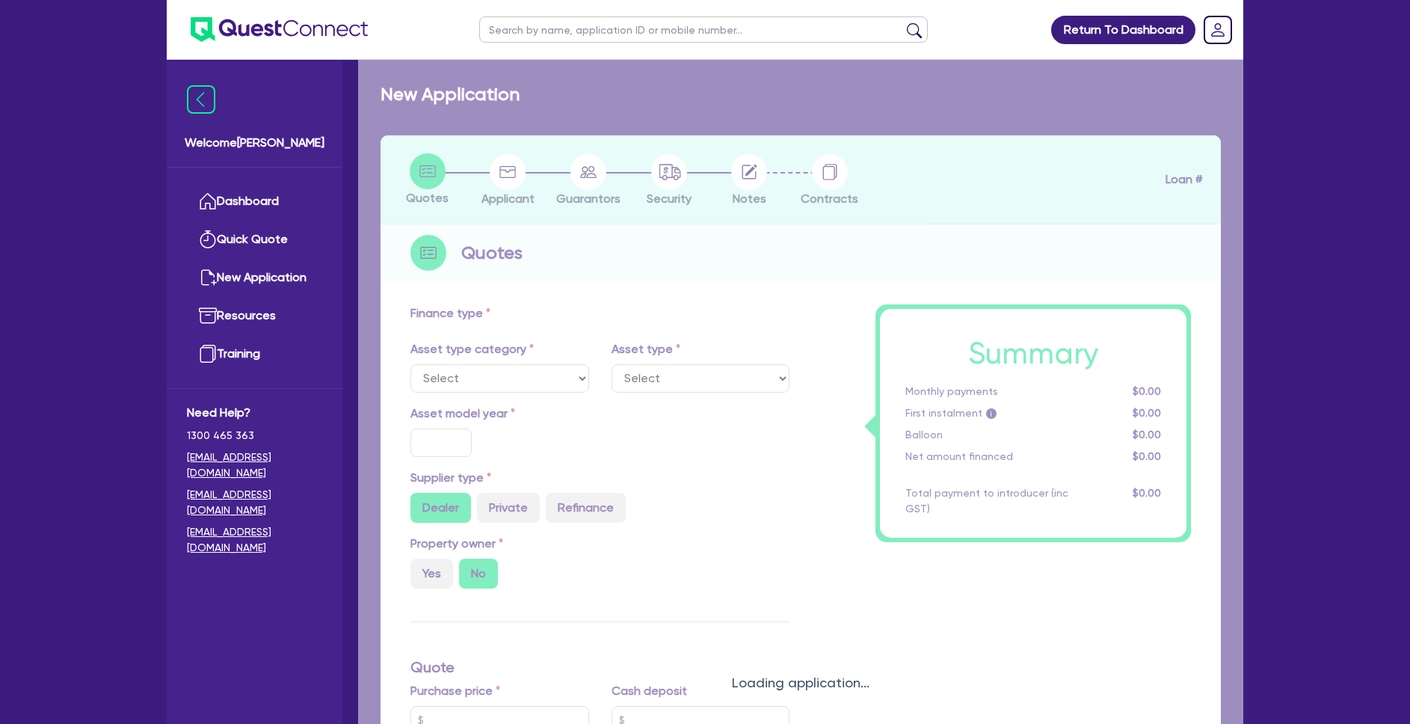
type input "25,000"
type input "30"
type input "49,500"
type input "5"
type input "7,000"
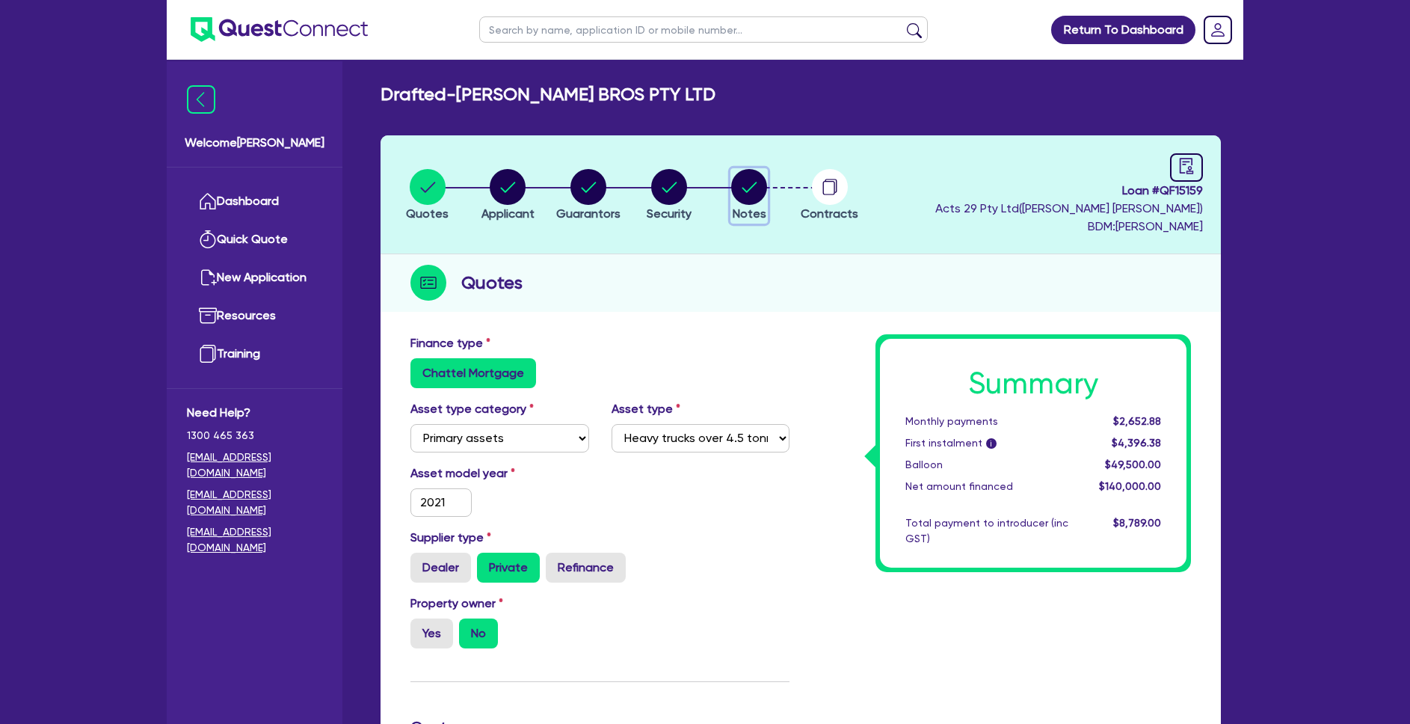
click at [750, 185] on circle "button" at bounding box center [749, 187] width 36 height 36
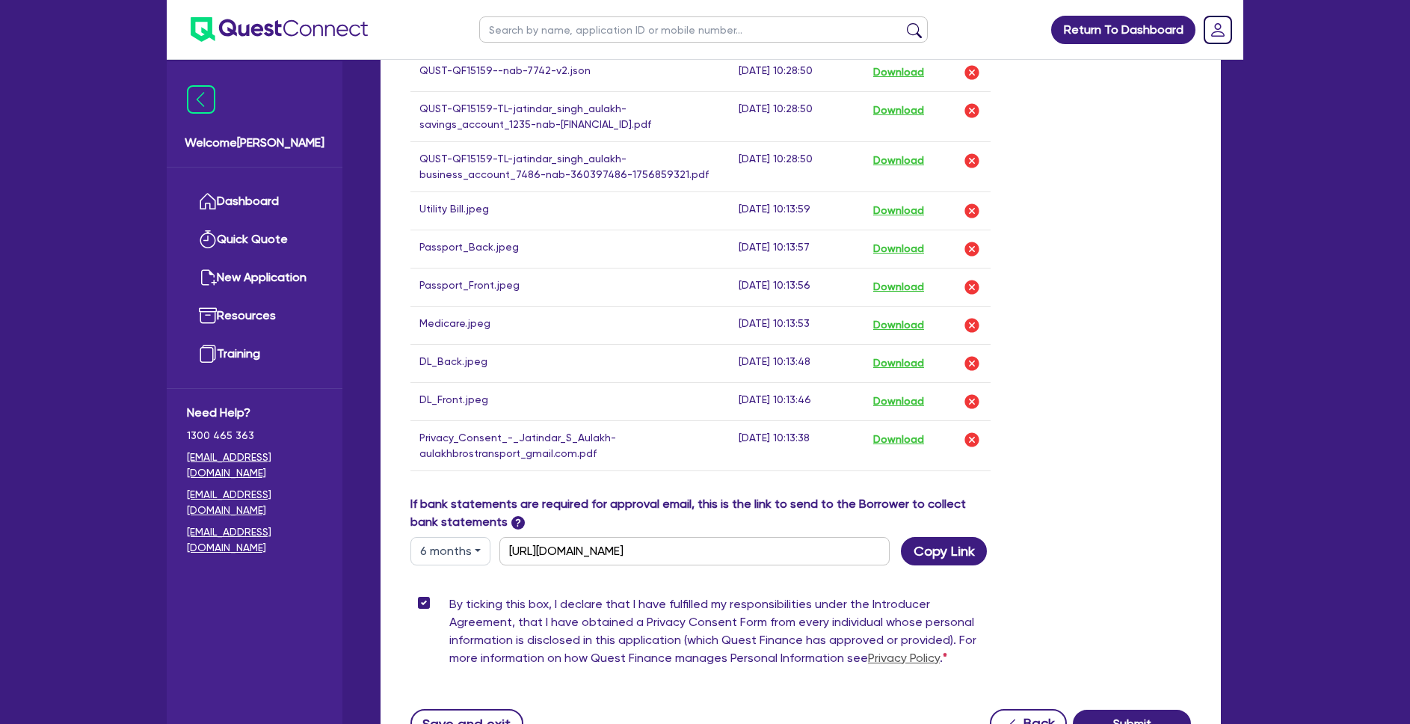
scroll to position [1163, 0]
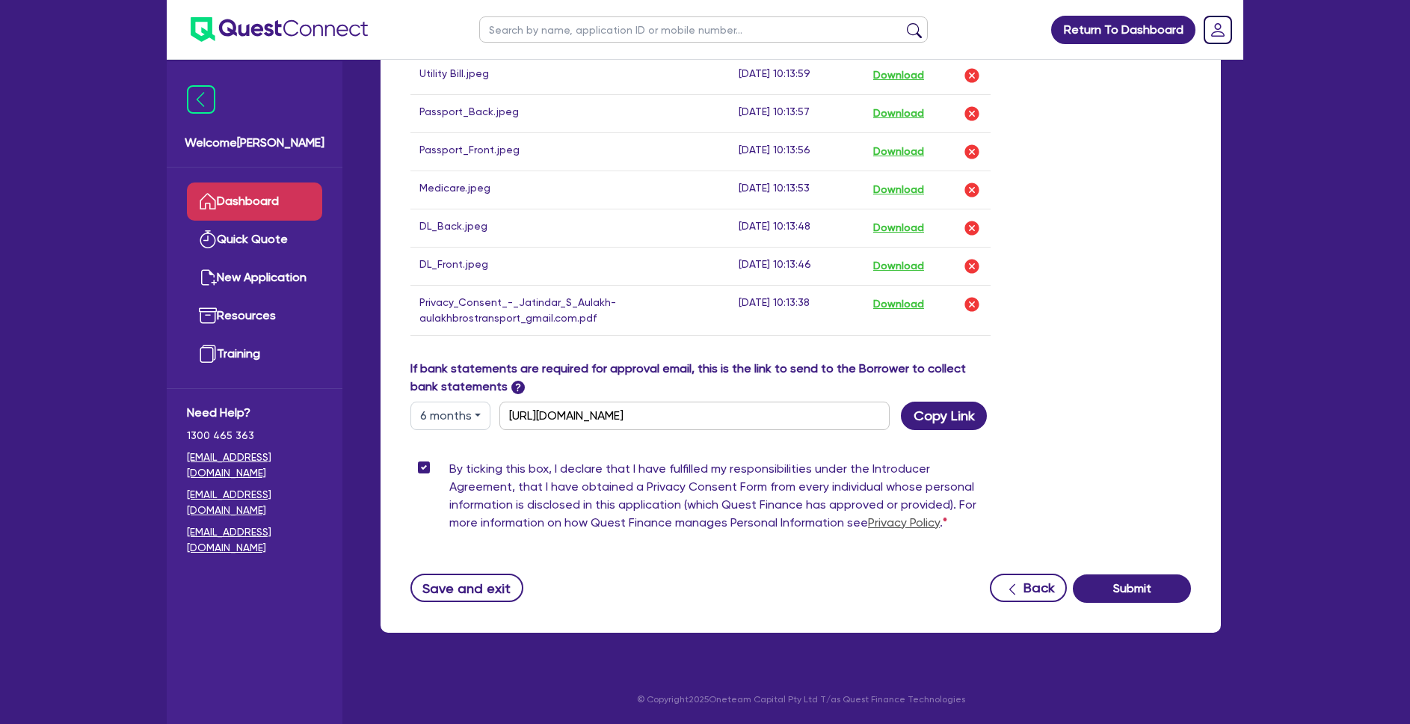
click at [249, 191] on link "Dashboard" at bounding box center [254, 201] width 135 height 38
